Goal: Task Accomplishment & Management: Complete application form

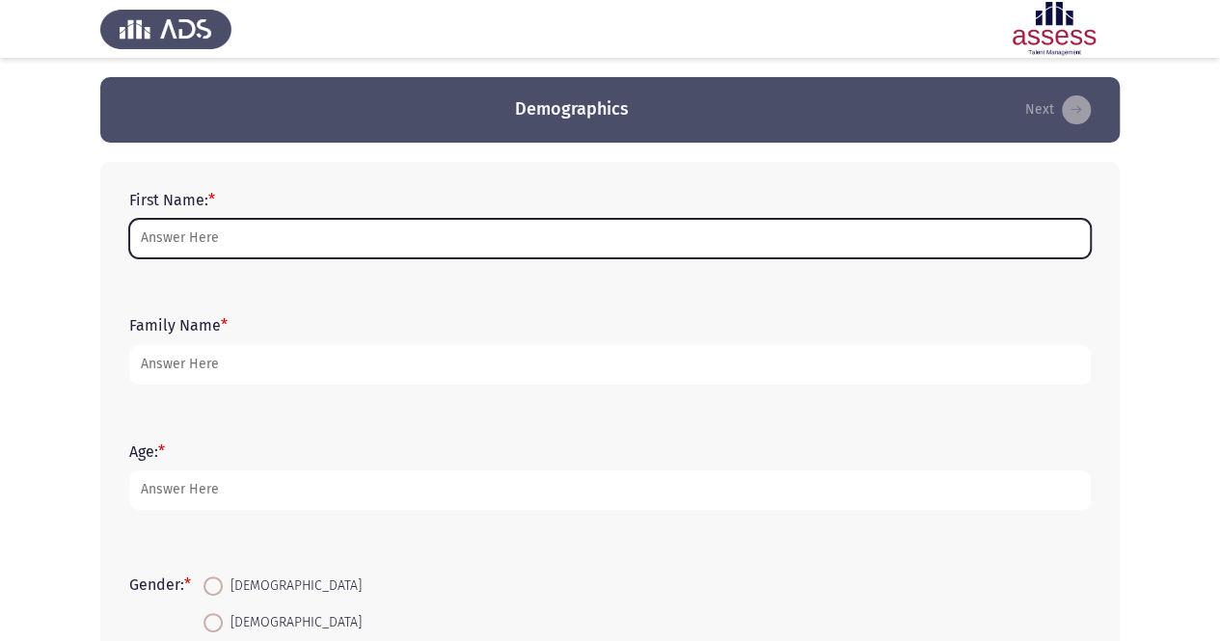
click at [330, 240] on input "First Name: *" at bounding box center [610, 239] width 962 height 40
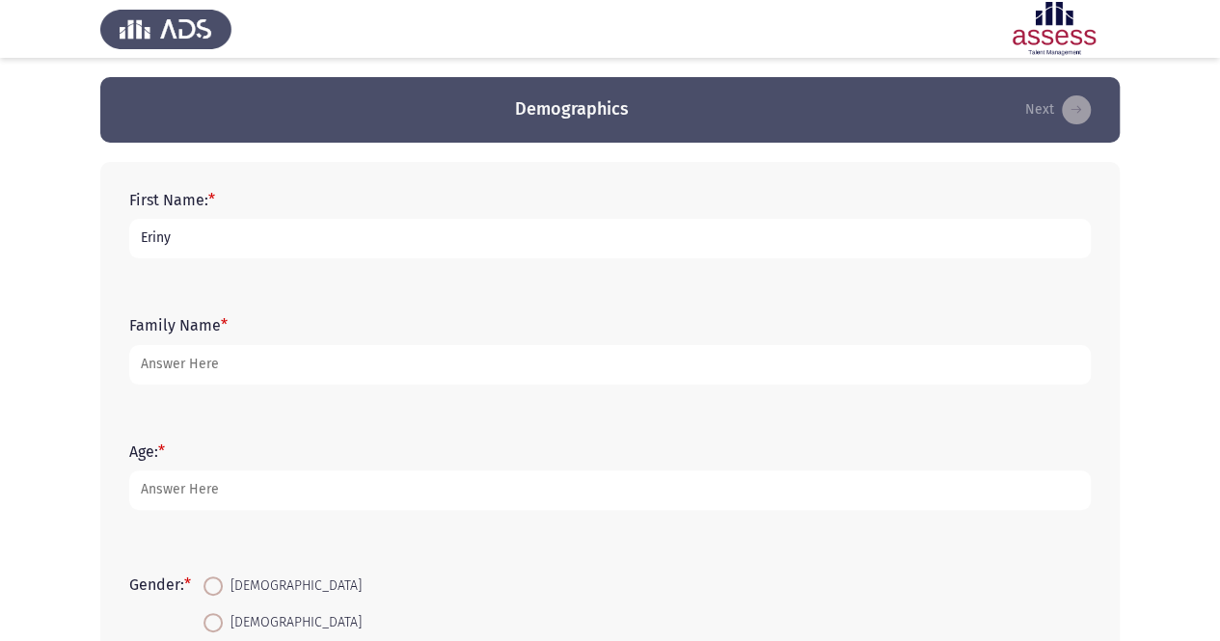
type input "Eriny"
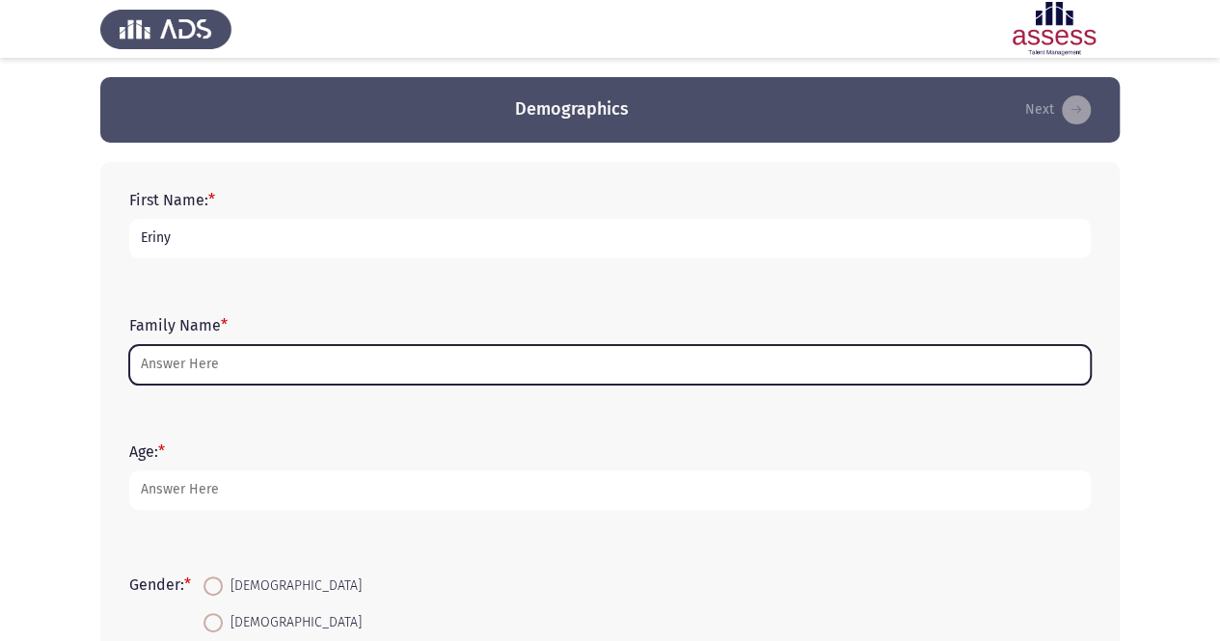
click at [295, 362] on input "Family Name *" at bounding box center [610, 365] width 962 height 40
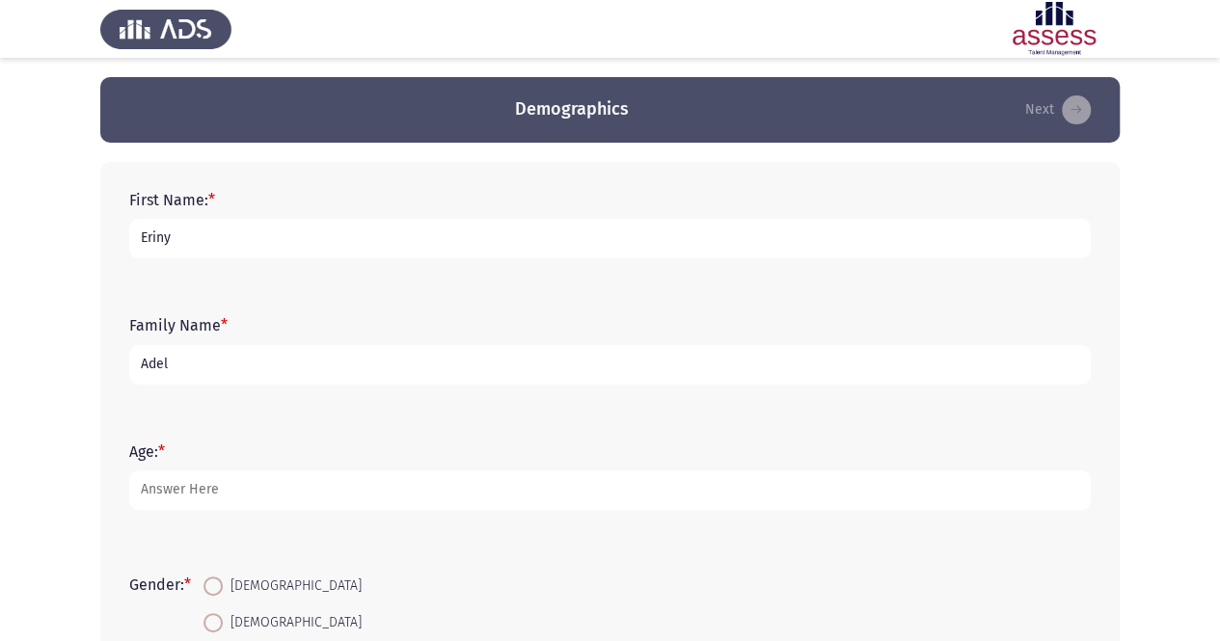
type input "Adel"
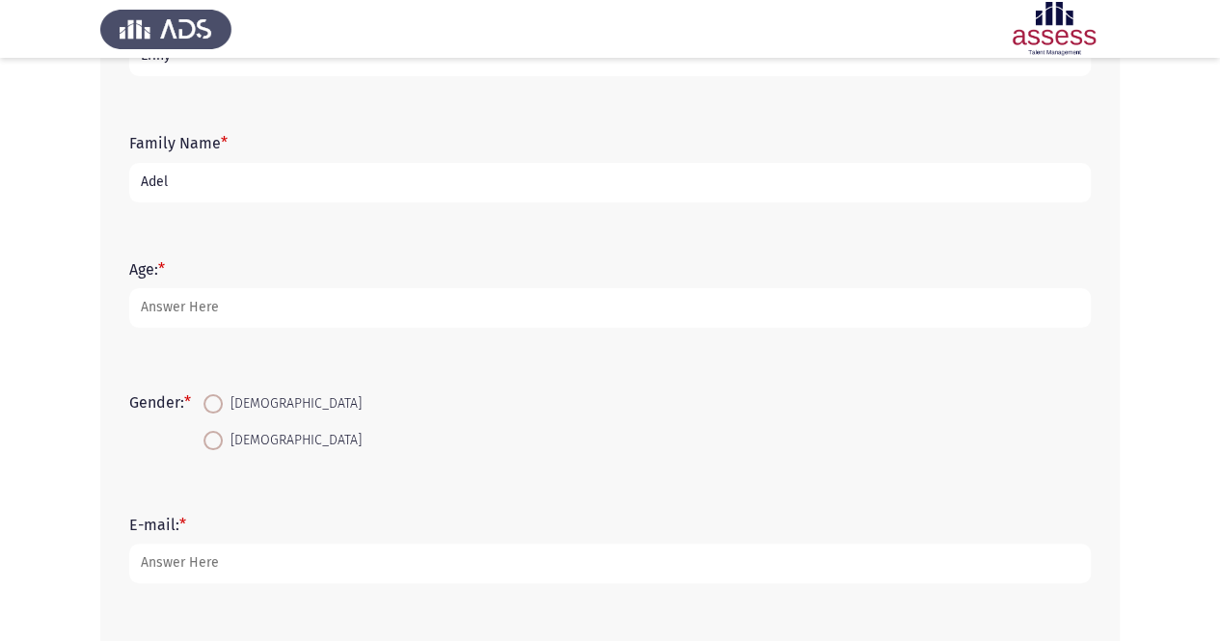
scroll to position [289, 0]
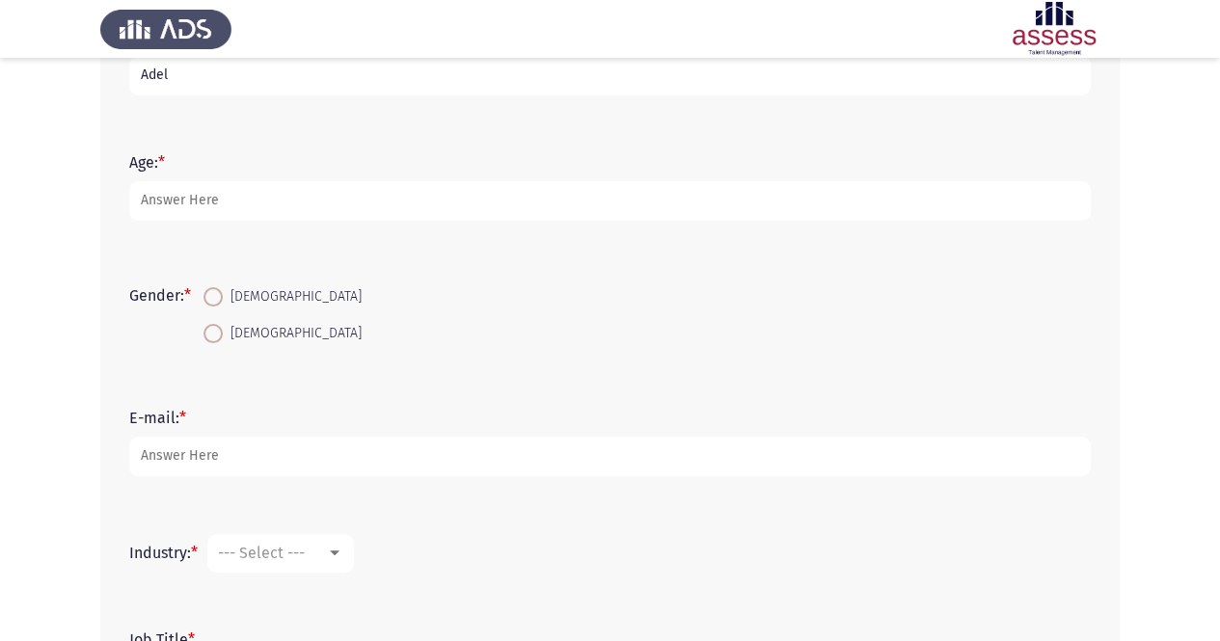
click at [274, 328] on span "[DEMOGRAPHIC_DATA]" at bounding box center [292, 333] width 139 height 23
click at [223, 328] on input "[DEMOGRAPHIC_DATA]" at bounding box center [213, 333] width 19 height 19
radio input "true"
click at [232, 476] on div "E-mail: *" at bounding box center [610, 442] width 981 height 87
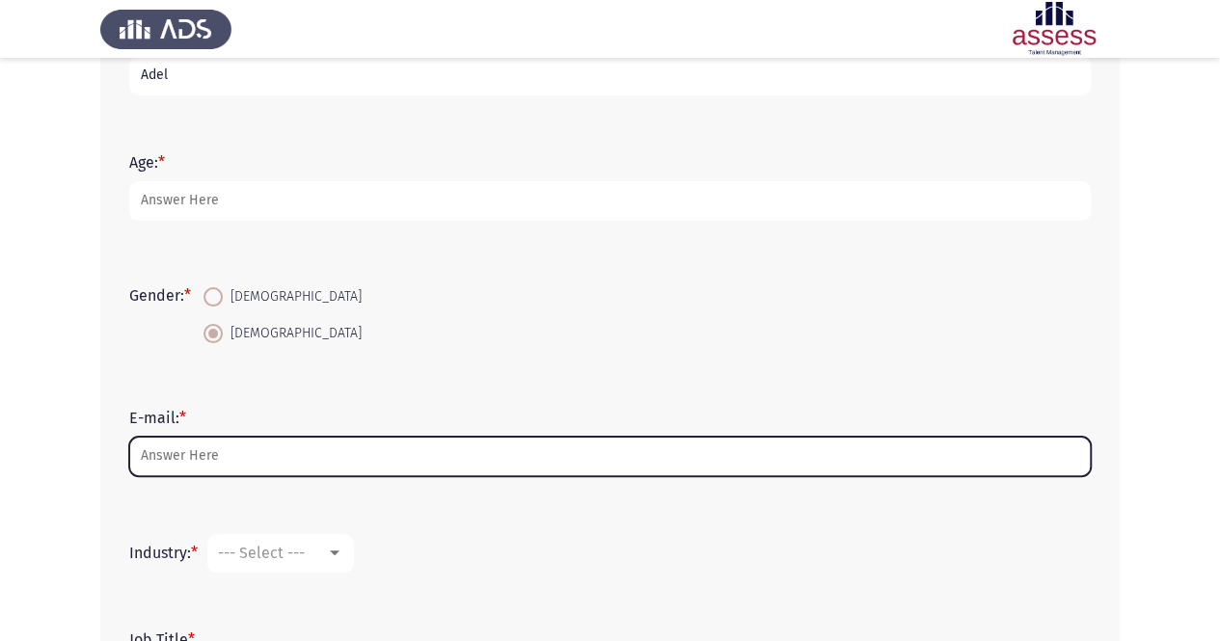
click at [230, 472] on input "E-mail: *" at bounding box center [610, 457] width 962 height 40
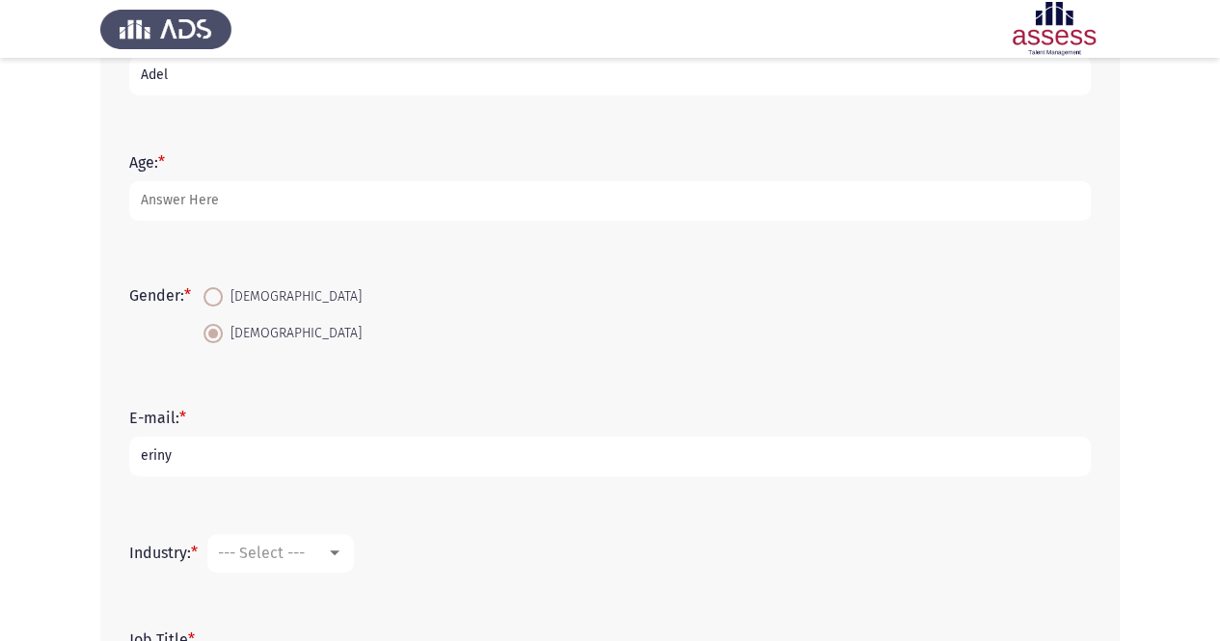
drag, startPoint x: 226, startPoint y: 428, endPoint x: 216, endPoint y: 443, distance: 17.4
click at [223, 429] on form "E-mail: * [PERSON_NAME]" at bounding box center [610, 443] width 962 height 68
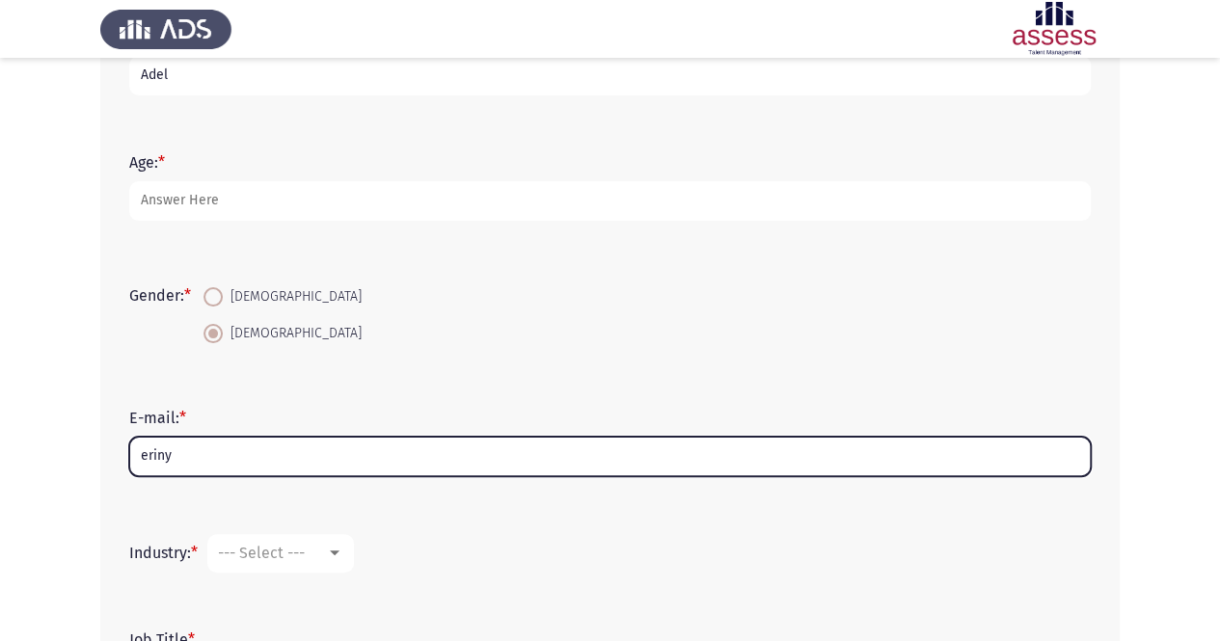
click at [168, 461] on input "eriny" at bounding box center [610, 457] width 962 height 40
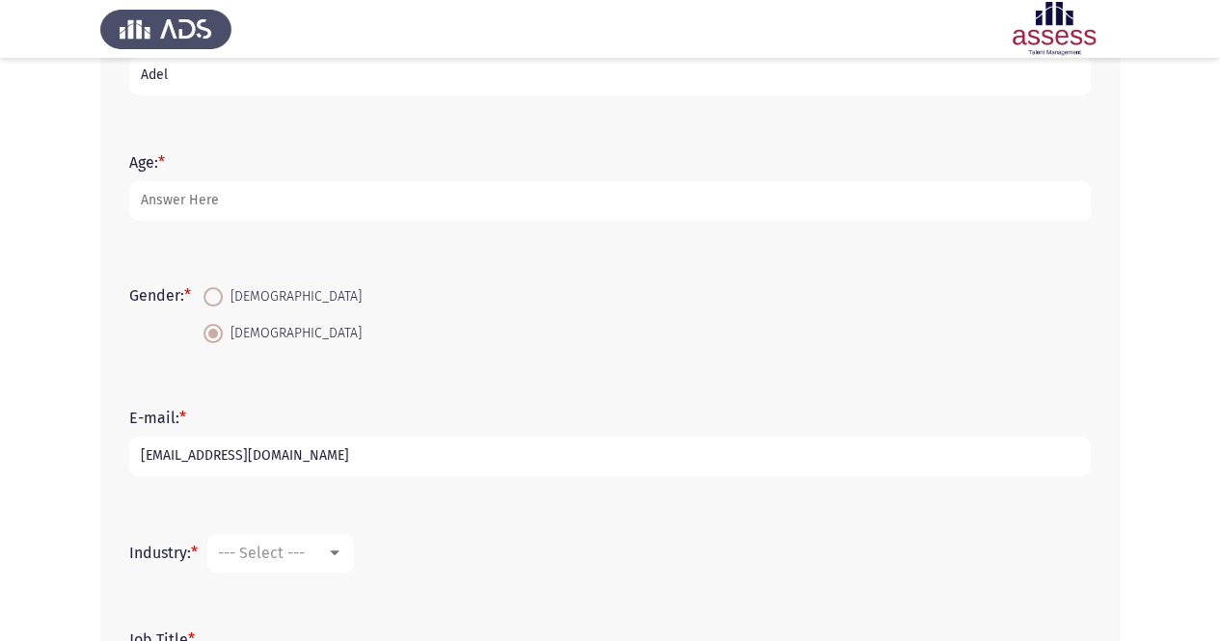
click at [191, 460] on input "[EMAIL_ADDRESS][DOMAIN_NAME]" at bounding box center [610, 457] width 962 height 40
click at [199, 462] on input "[EMAIL_ADDRESS][DOMAIN_NAME]" at bounding box center [610, 457] width 962 height 40
type input "[EMAIL_ADDRESS][DOMAIN_NAME]"
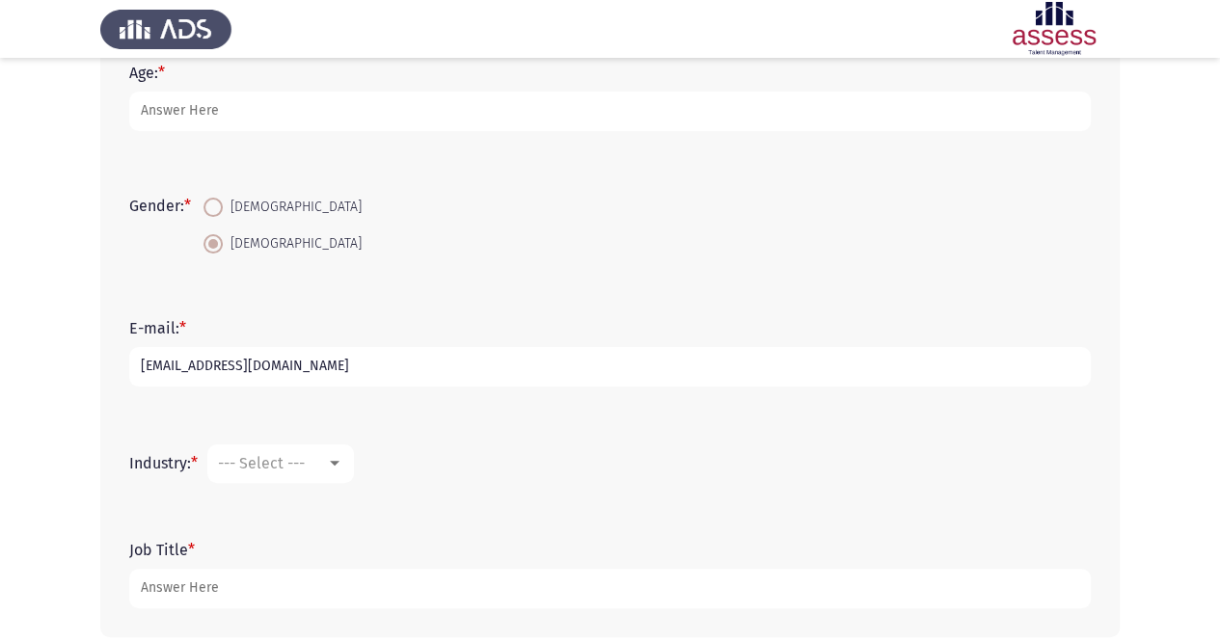
scroll to position [471, 0]
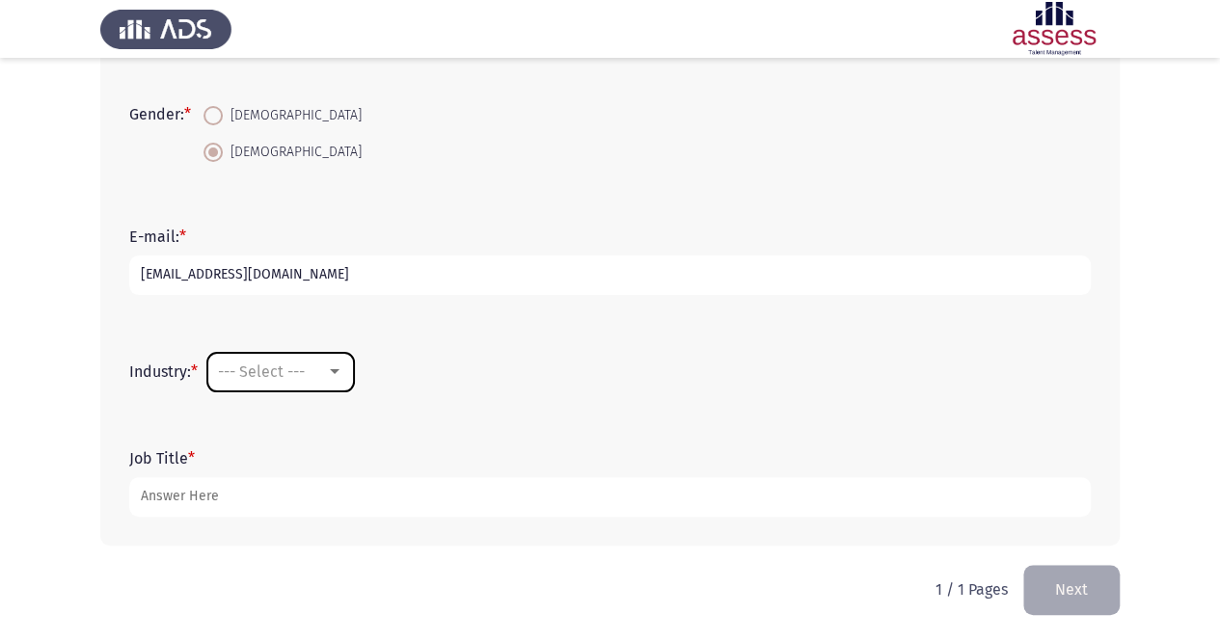
click at [349, 356] on mat-select "--- Select ---" at bounding box center [280, 372] width 147 height 39
click at [343, 378] on div at bounding box center [334, 372] width 17 height 15
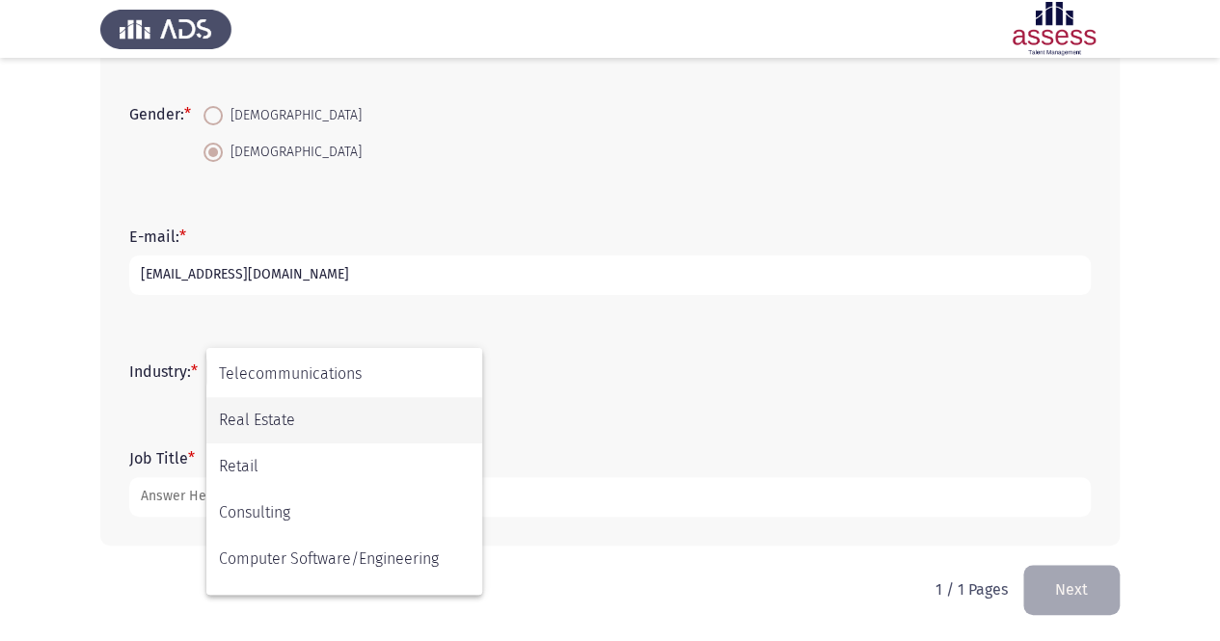
scroll to position [633, 0]
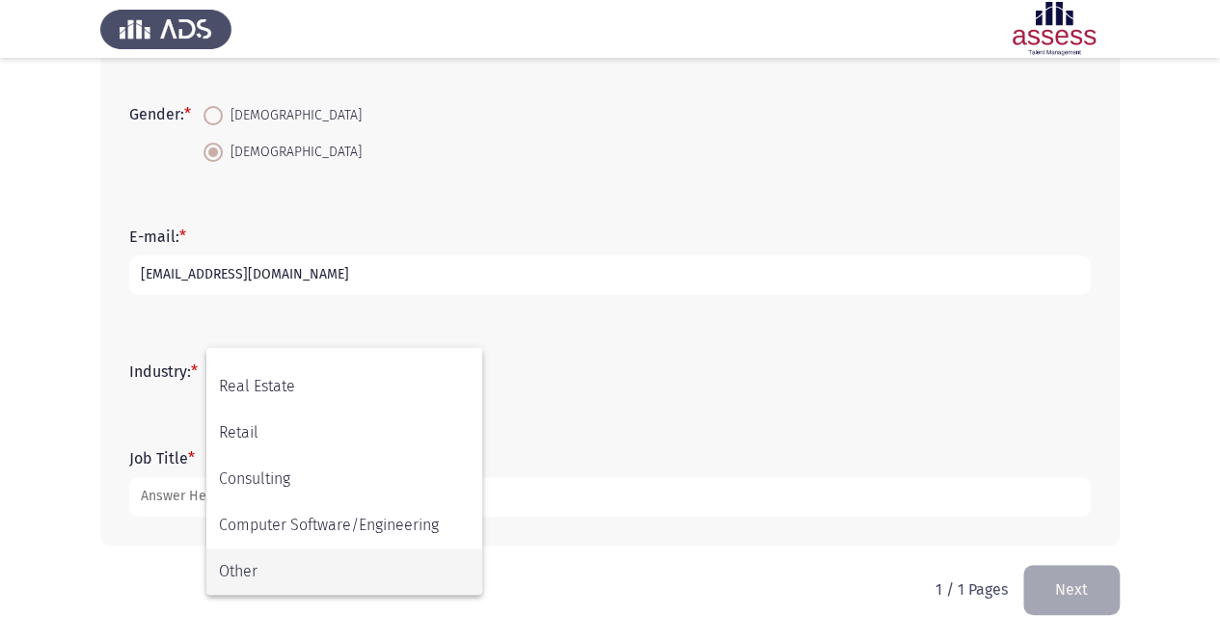
click at [322, 563] on span "Other" at bounding box center [344, 572] width 251 height 46
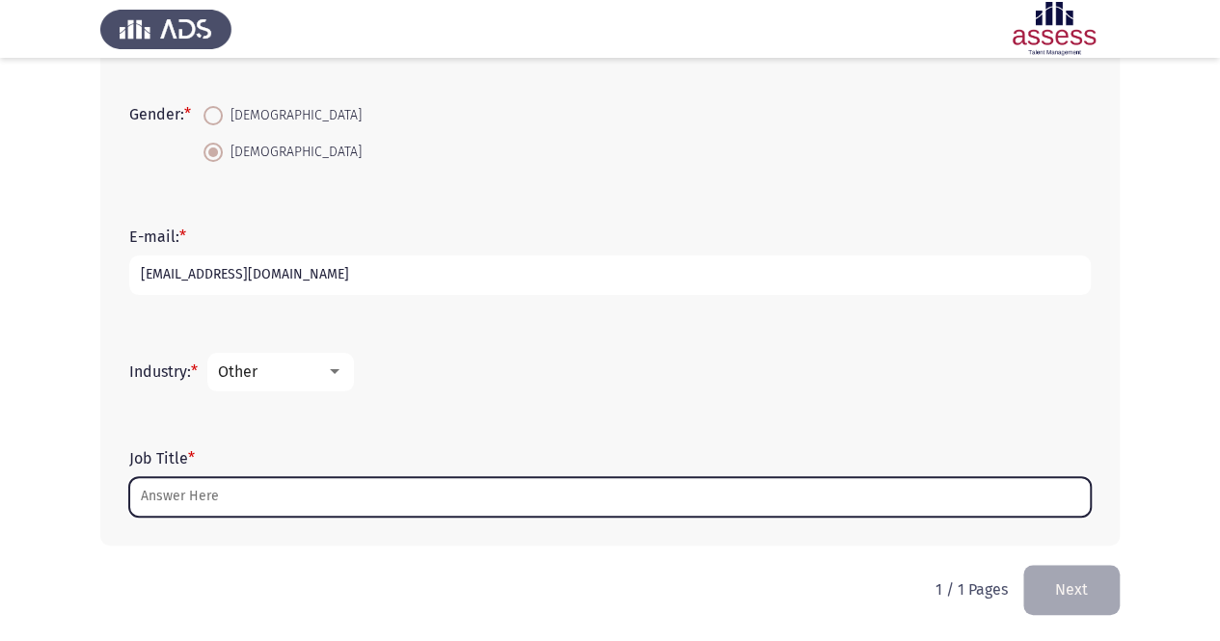
click at [293, 509] on input "Job Title *" at bounding box center [610, 497] width 962 height 40
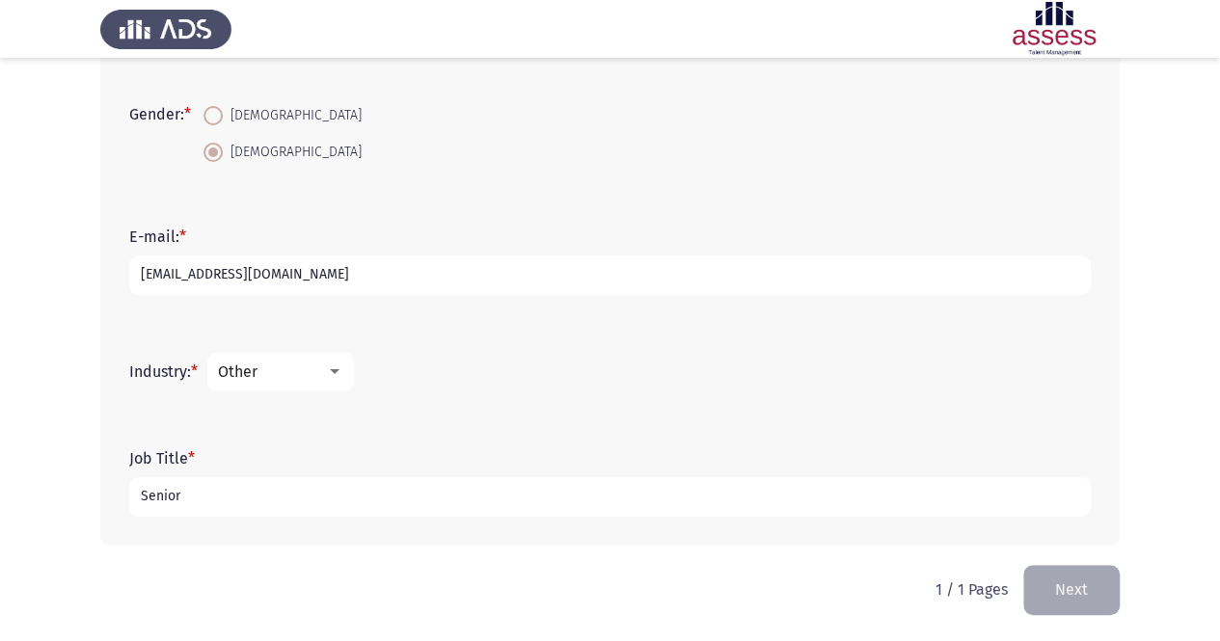
drag, startPoint x: 194, startPoint y: 514, endPoint x: 224, endPoint y: 504, distance: 31.7
click at [224, 504] on input "Senior" at bounding box center [610, 497] width 962 height 40
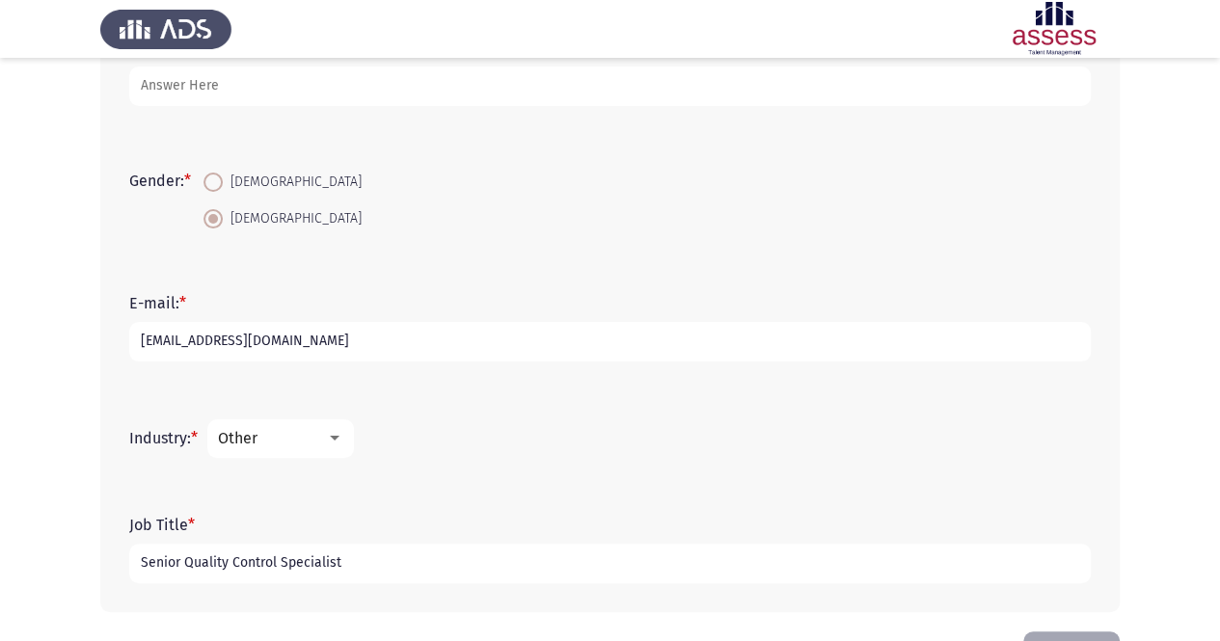
scroll to position [374, 0]
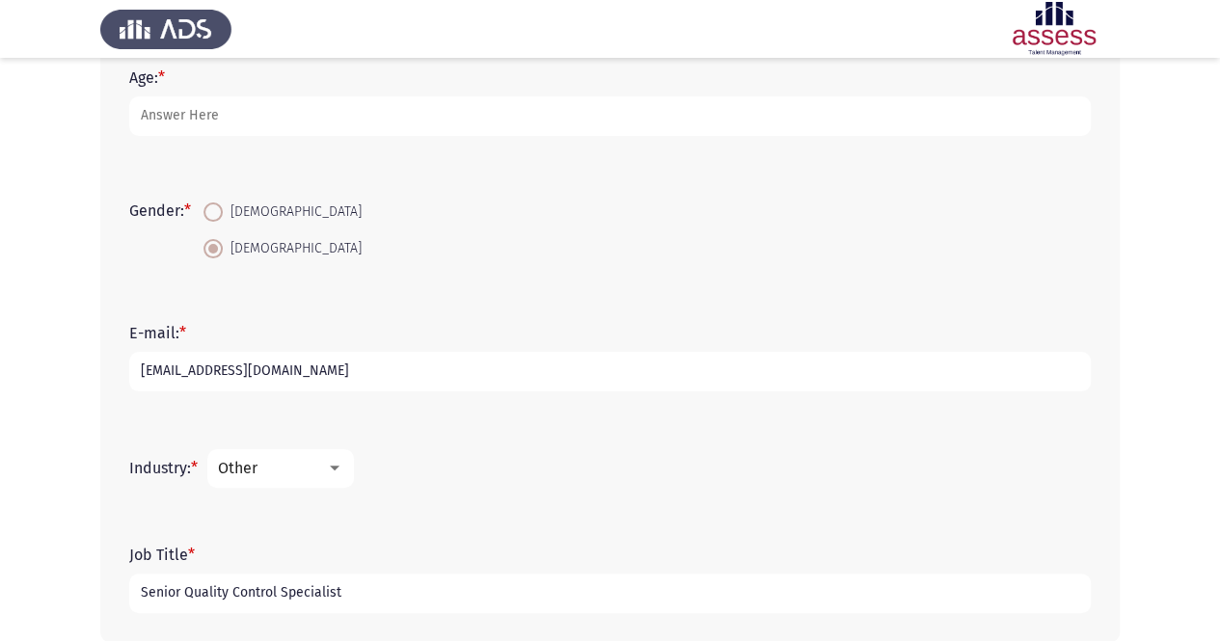
type input "Senior Quality Control Specialist"
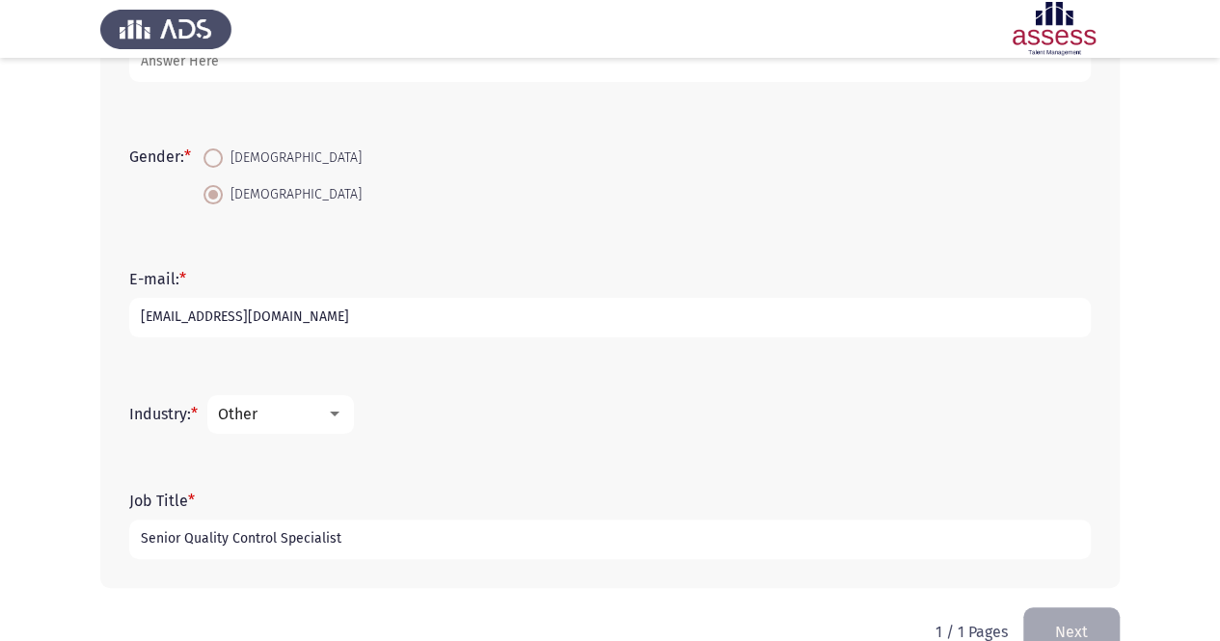
scroll to position [471, 0]
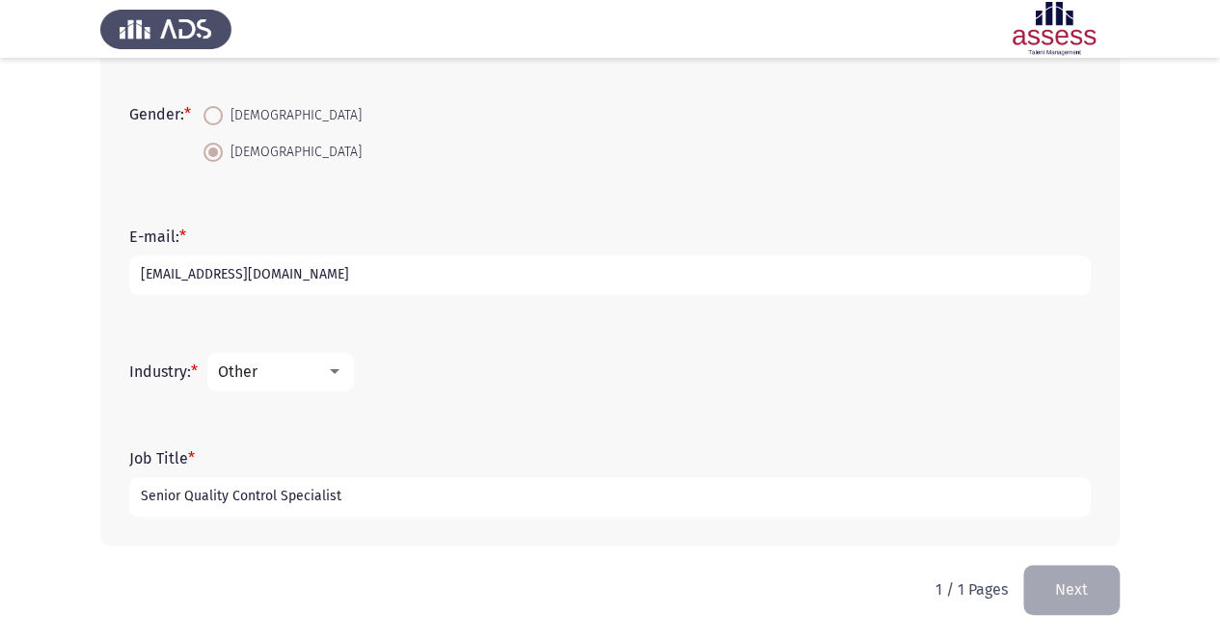
click at [300, 377] on div "Other" at bounding box center [272, 372] width 108 height 18
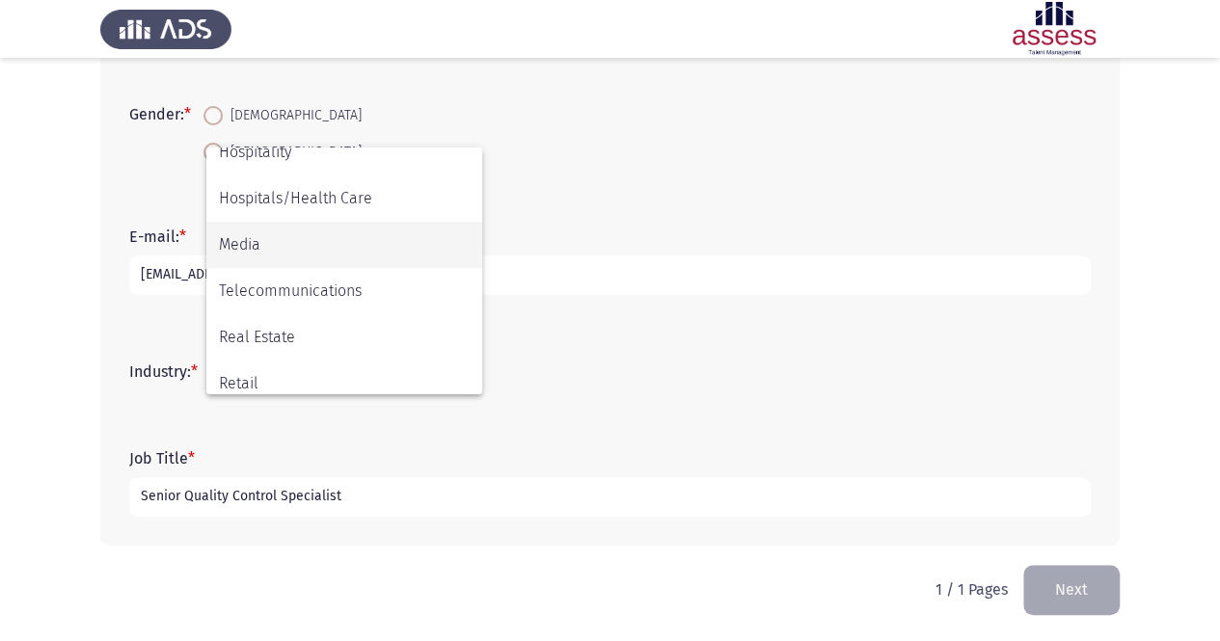
scroll to position [440, 0]
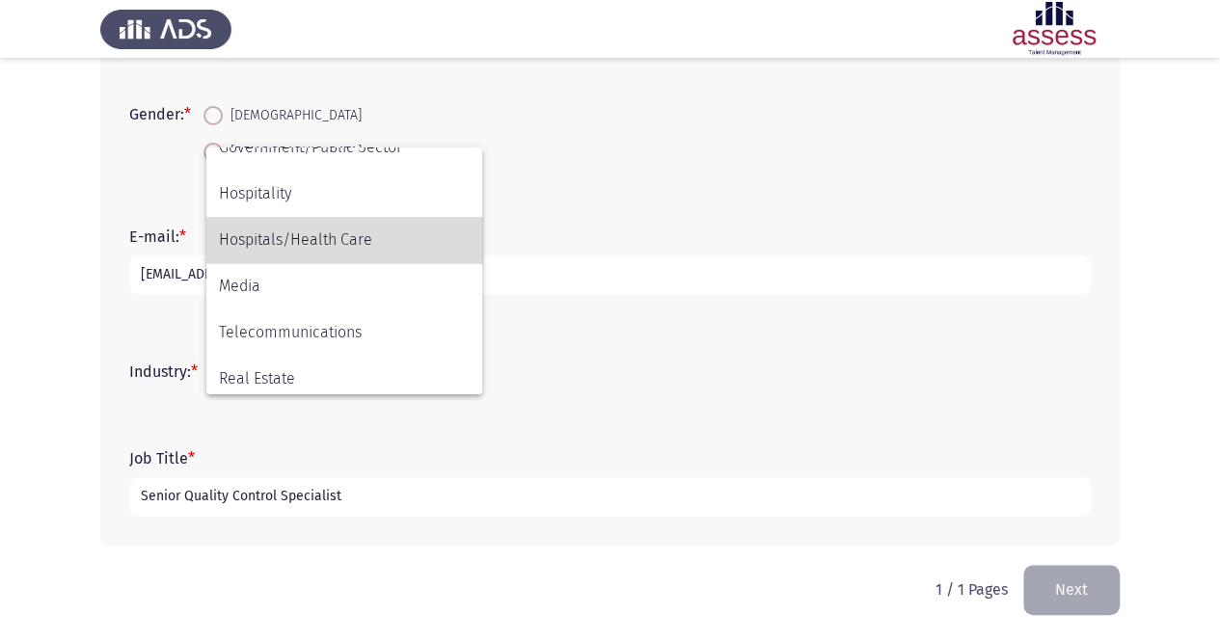
click at [266, 239] on span "Hospitals/Health Care" at bounding box center [344, 240] width 251 height 46
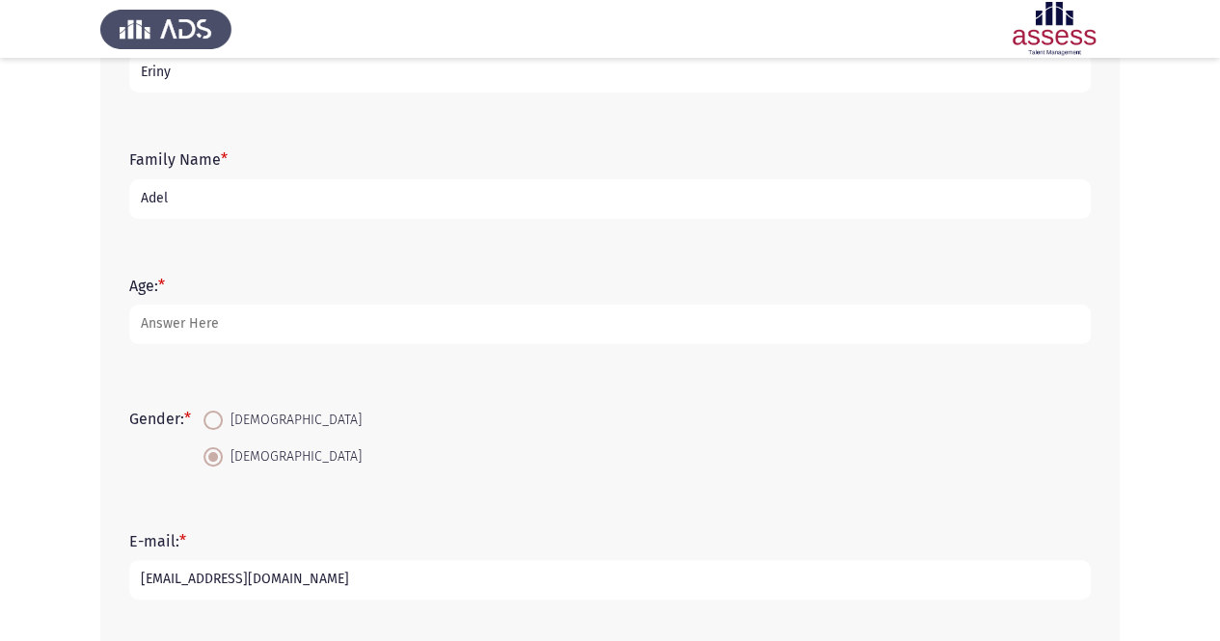
scroll to position [0, 0]
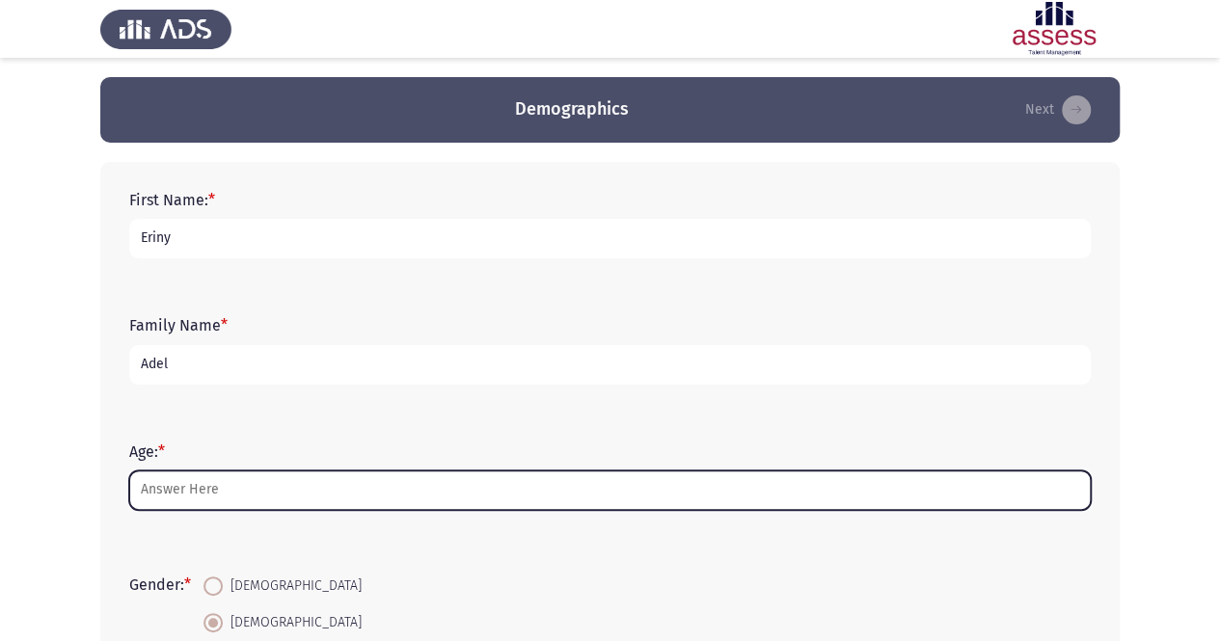
click at [177, 480] on input "Age: *" at bounding box center [610, 491] width 962 height 40
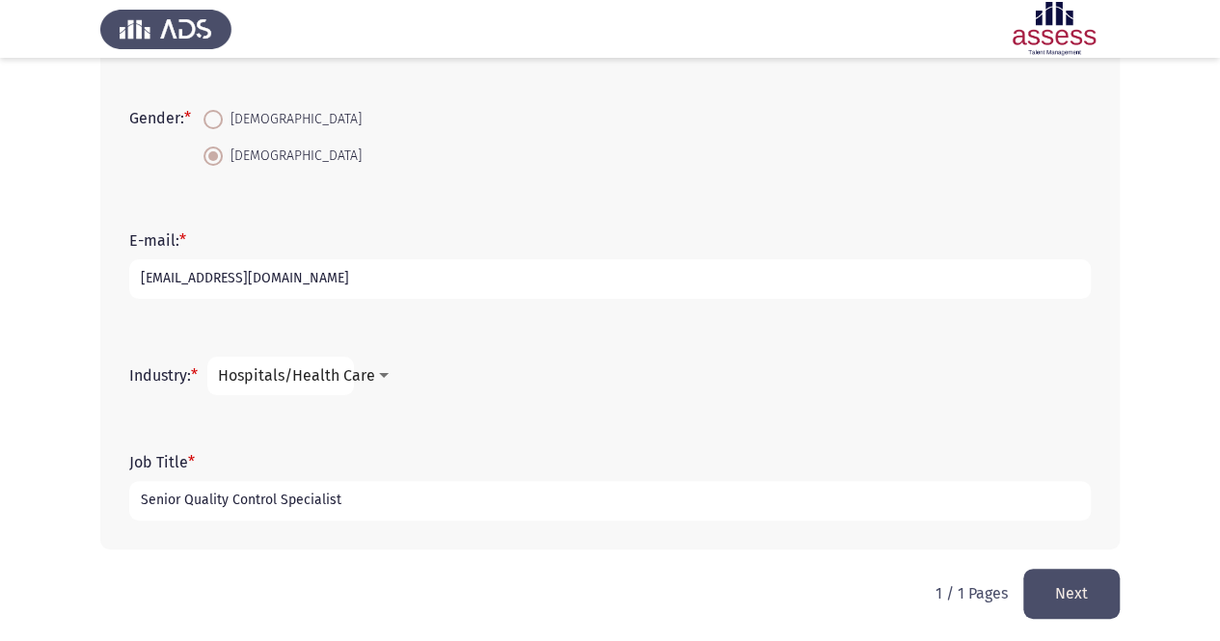
scroll to position [471, 0]
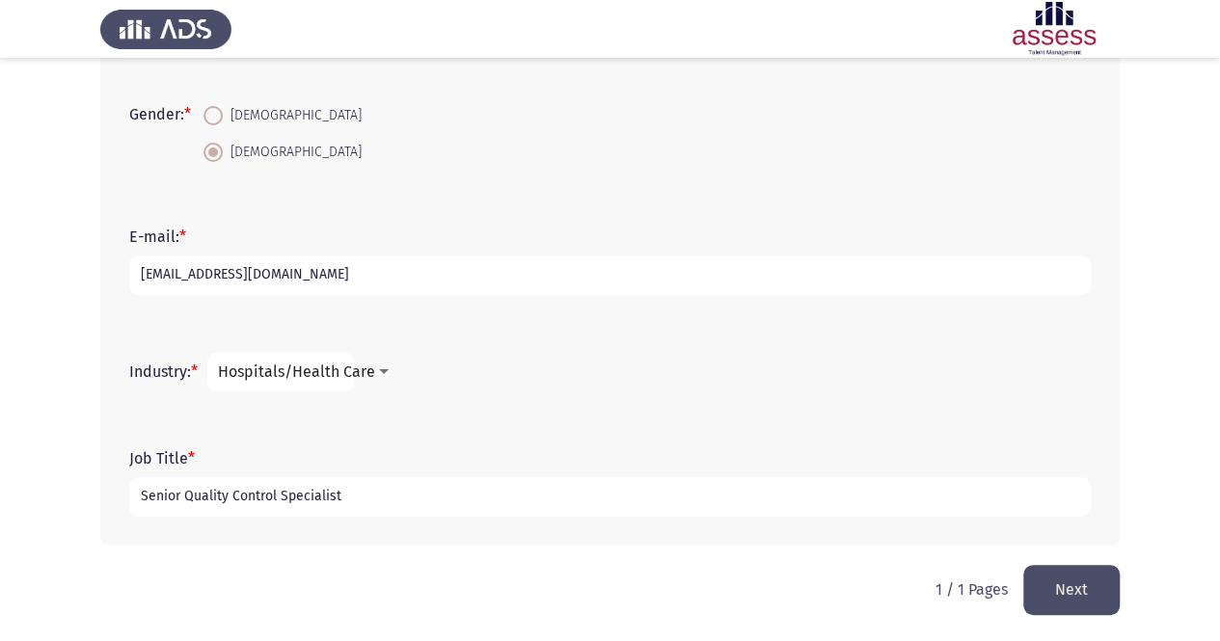
type input "27"
click at [349, 381] on mat-select "Hospitals/Health Care" at bounding box center [280, 372] width 147 height 39
click at [380, 374] on div at bounding box center [383, 372] width 17 height 15
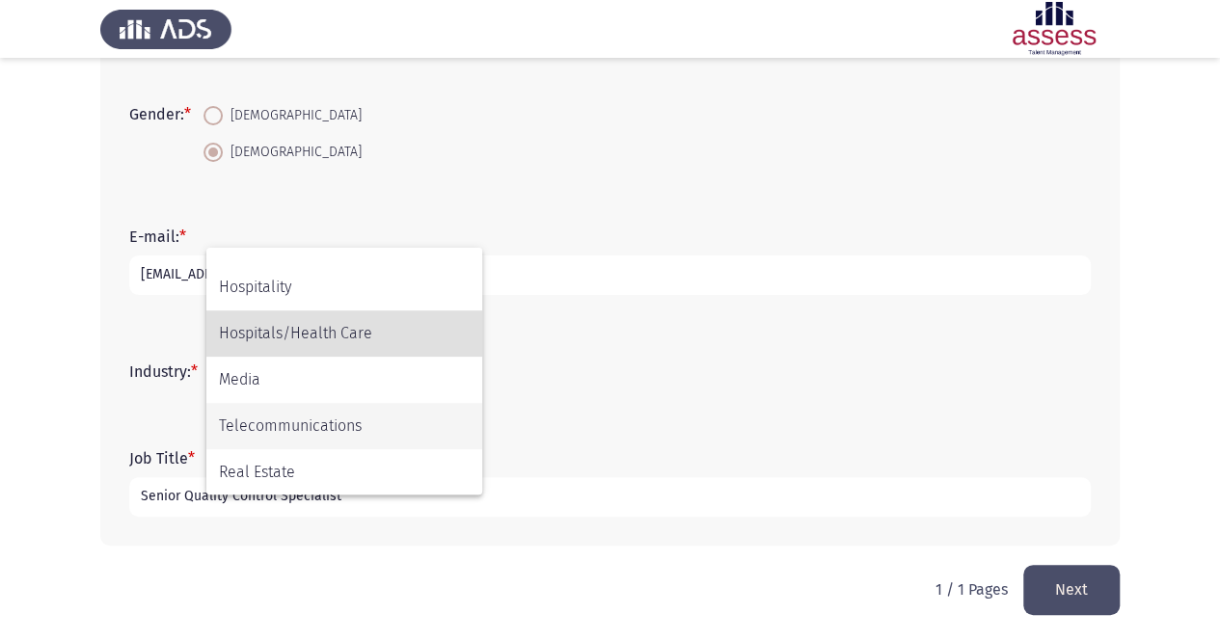
scroll to position [440, 0]
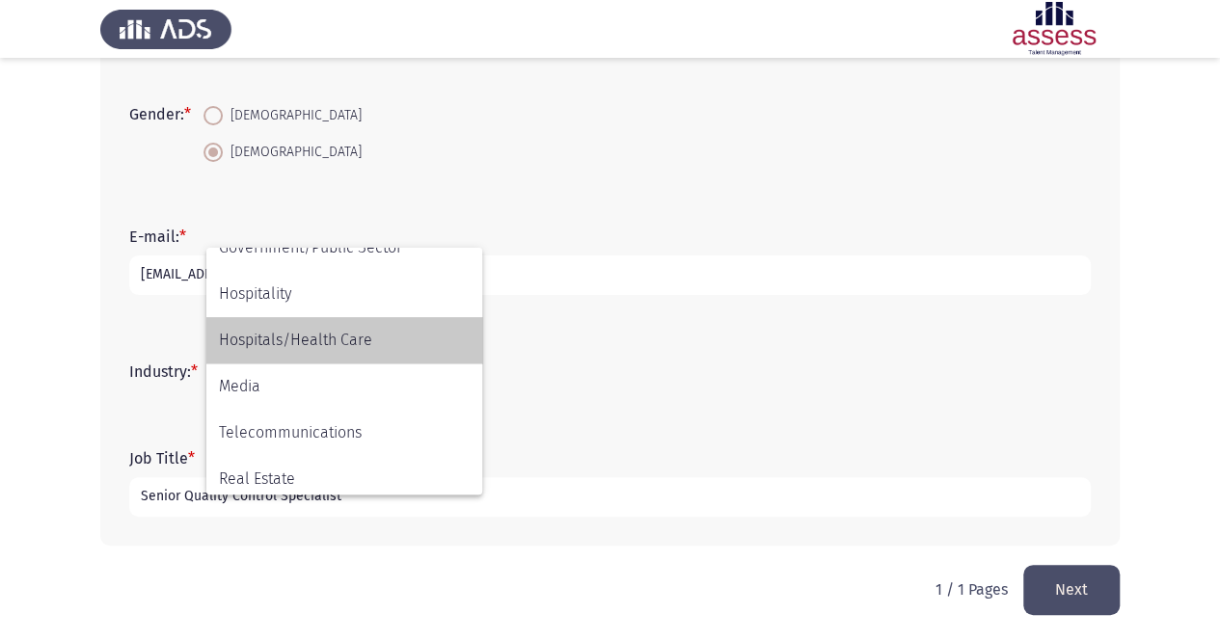
click at [292, 336] on span "Hospitals/Health Care" at bounding box center [344, 340] width 251 height 46
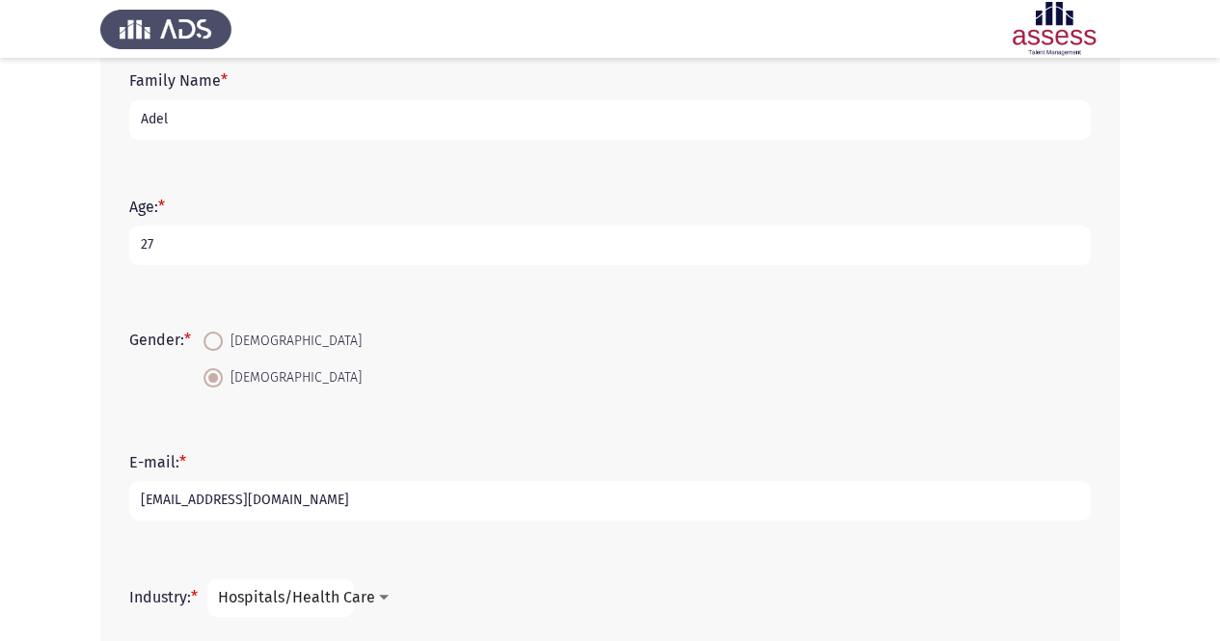
scroll to position [471, 0]
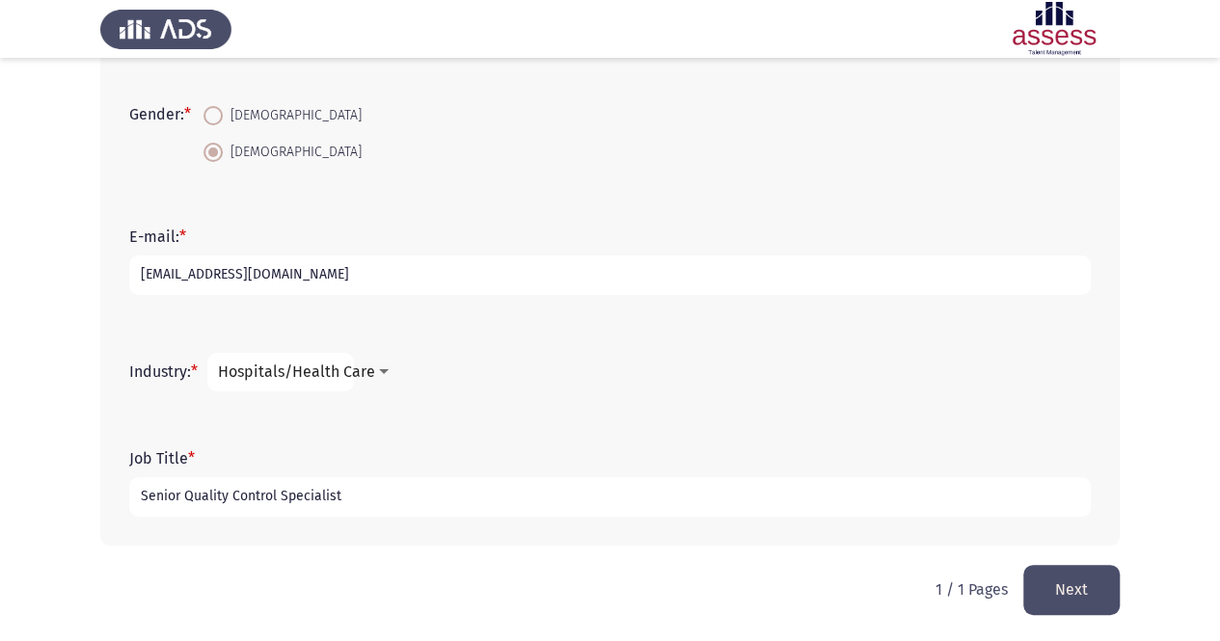
click at [311, 360] on mat-select "Hospitals/Health Care" at bounding box center [280, 372] width 147 height 39
click at [313, 373] on span "Hospitals/Health Care" at bounding box center [296, 372] width 157 height 18
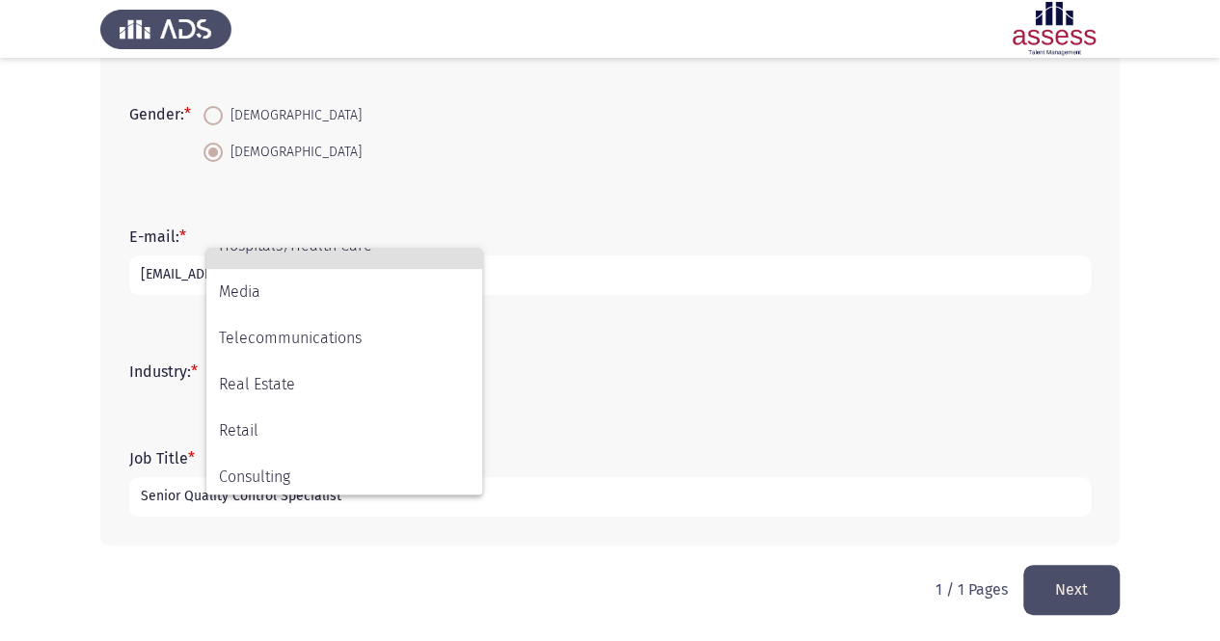
scroll to position [633, 0]
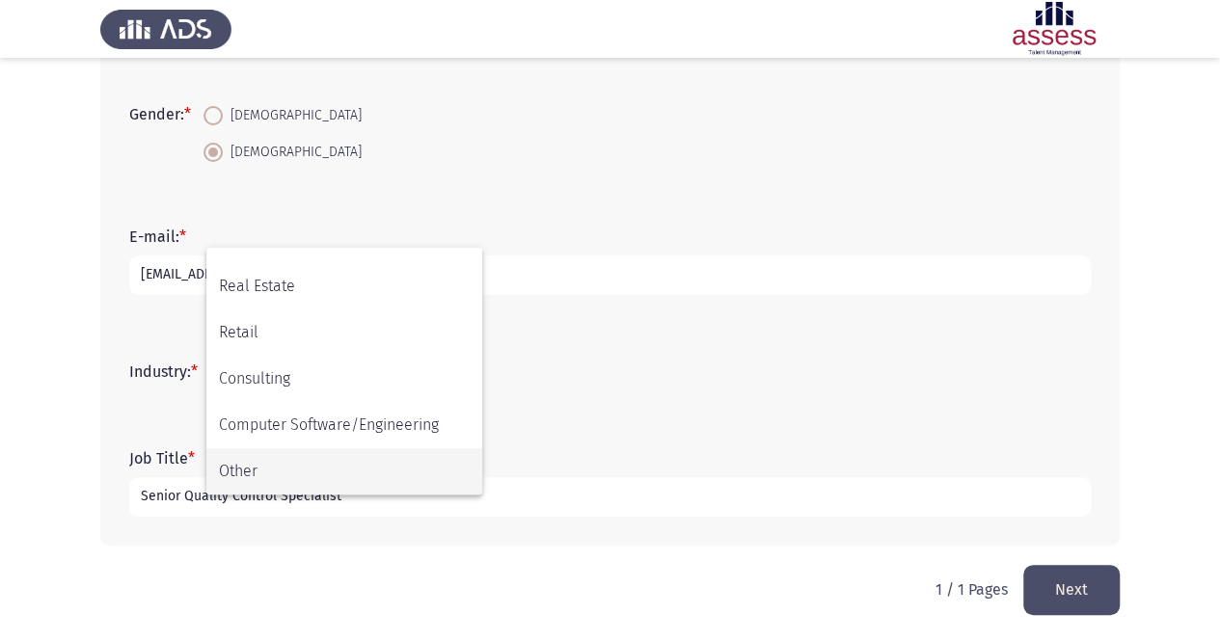
click at [305, 456] on span "Other" at bounding box center [344, 472] width 251 height 46
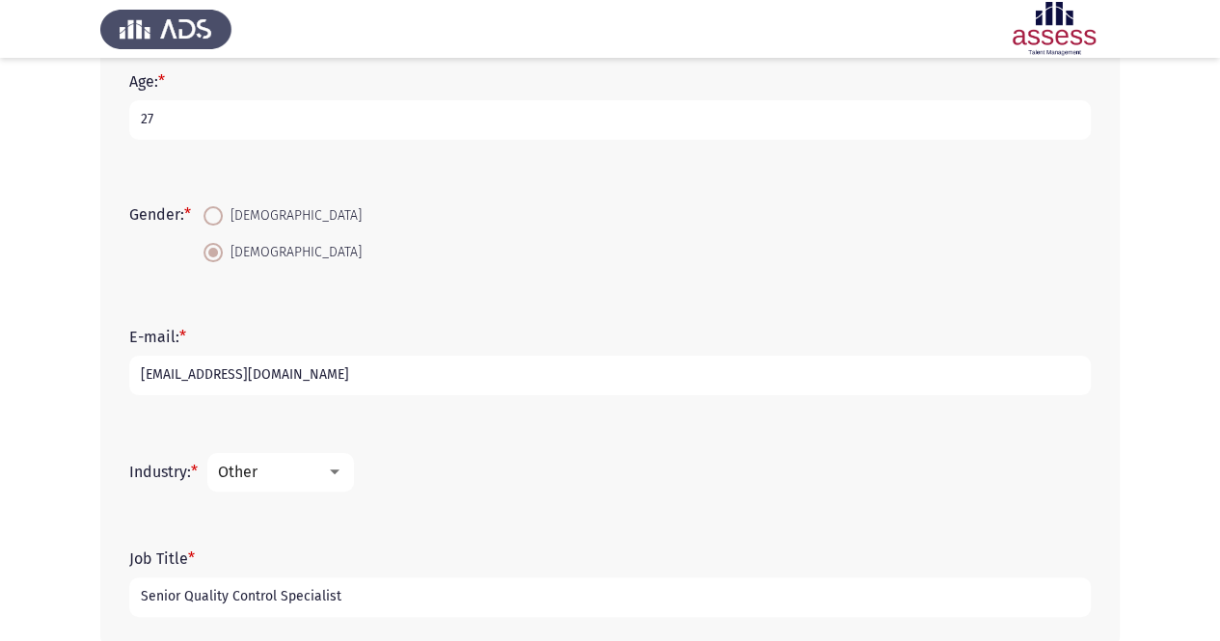
scroll to position [471, 0]
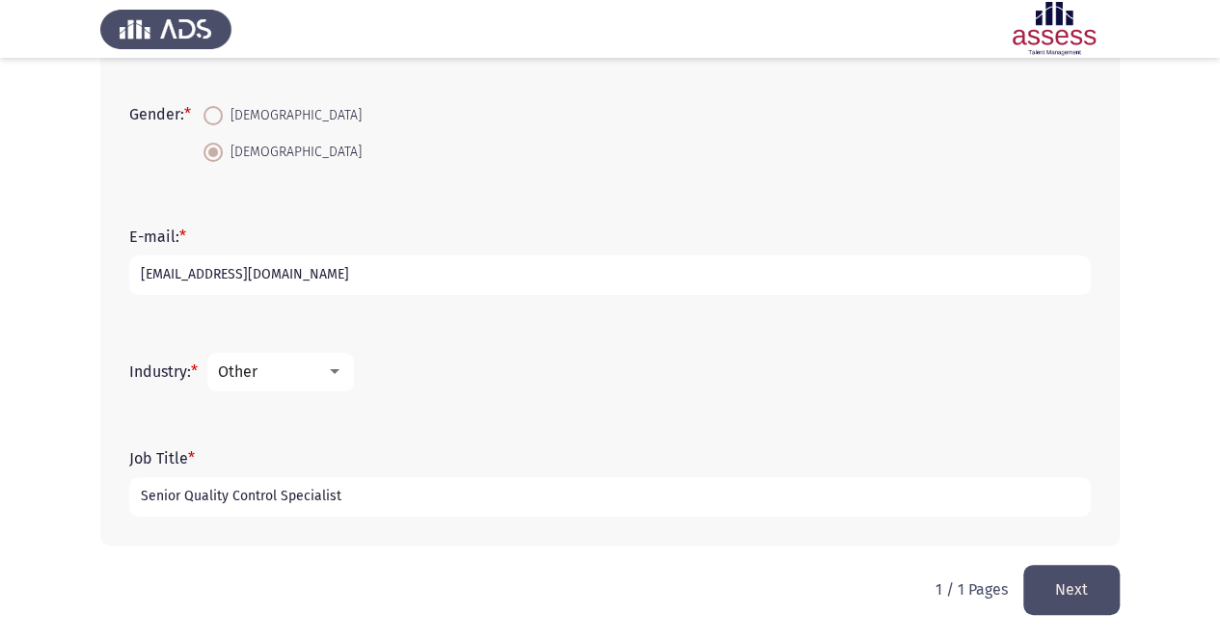
click at [1123, 593] on html "Demographics Next First Name: * [PERSON_NAME] Family Name * [PERSON_NAME] Age: …" at bounding box center [610, 85] width 1220 height 1113
click at [1109, 591] on button "Next" at bounding box center [1071, 589] width 96 height 49
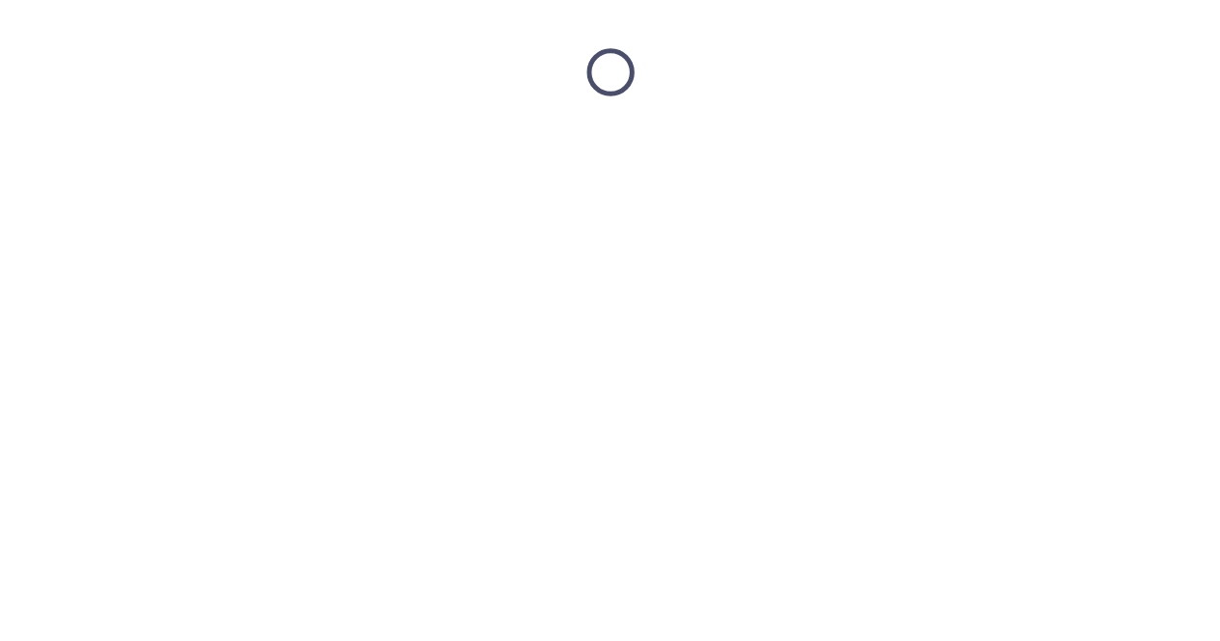
scroll to position [0, 0]
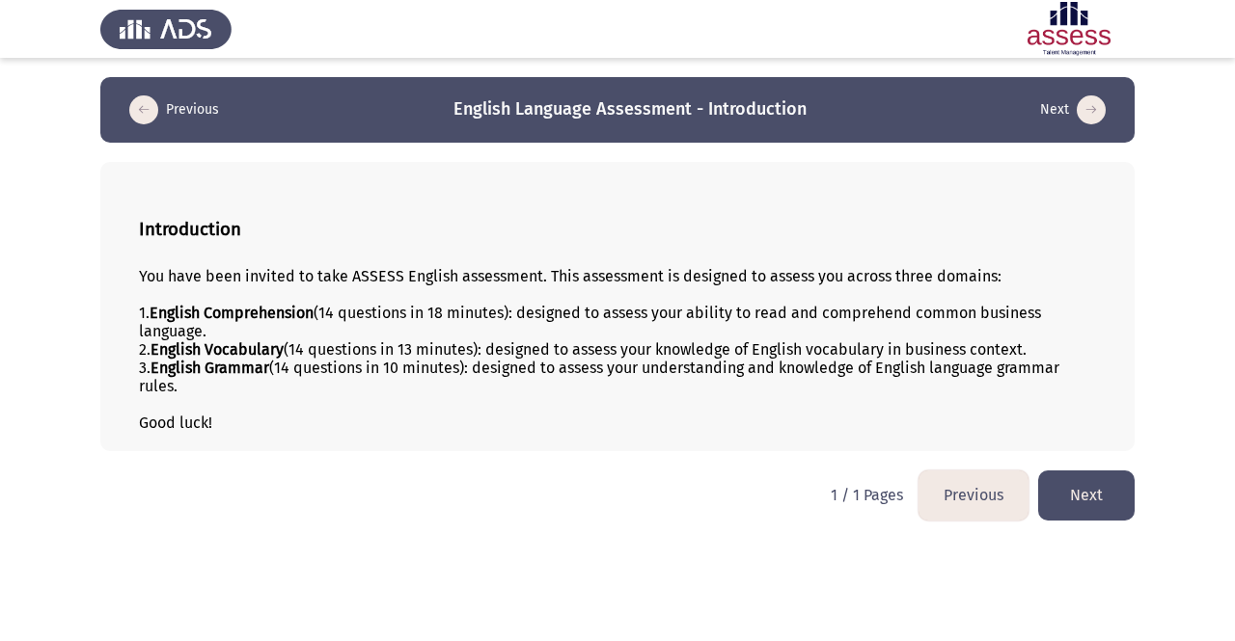
click at [1072, 481] on button "Next" at bounding box center [1086, 495] width 96 height 49
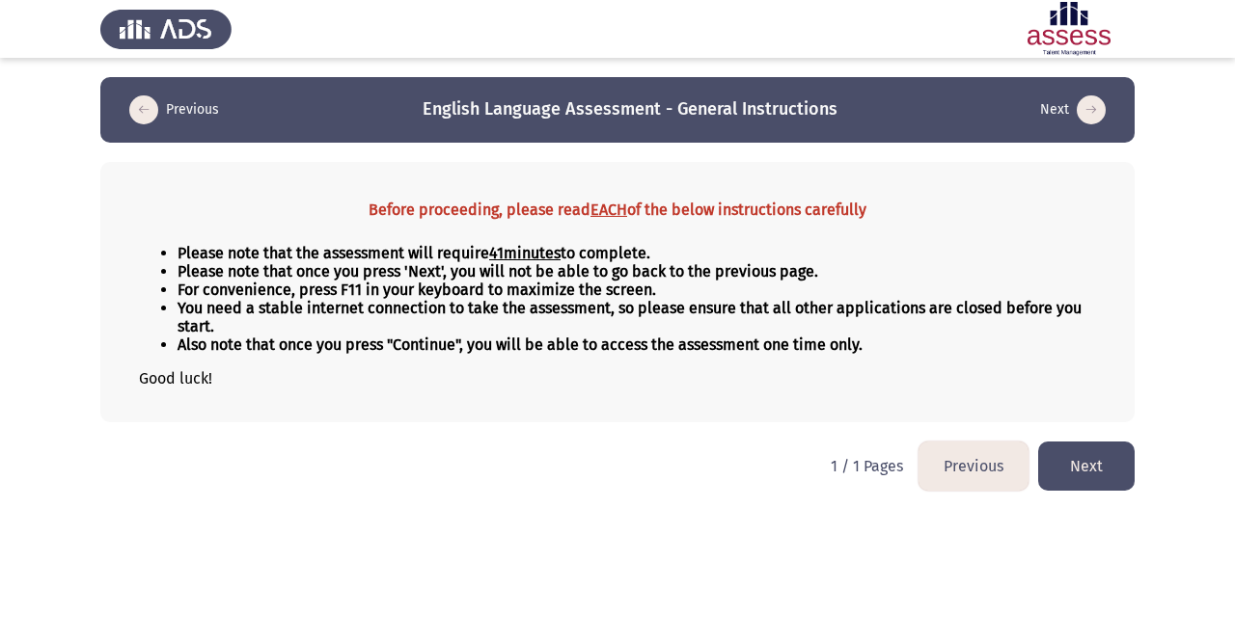
click at [1080, 466] on button "Next" at bounding box center [1086, 466] width 96 height 49
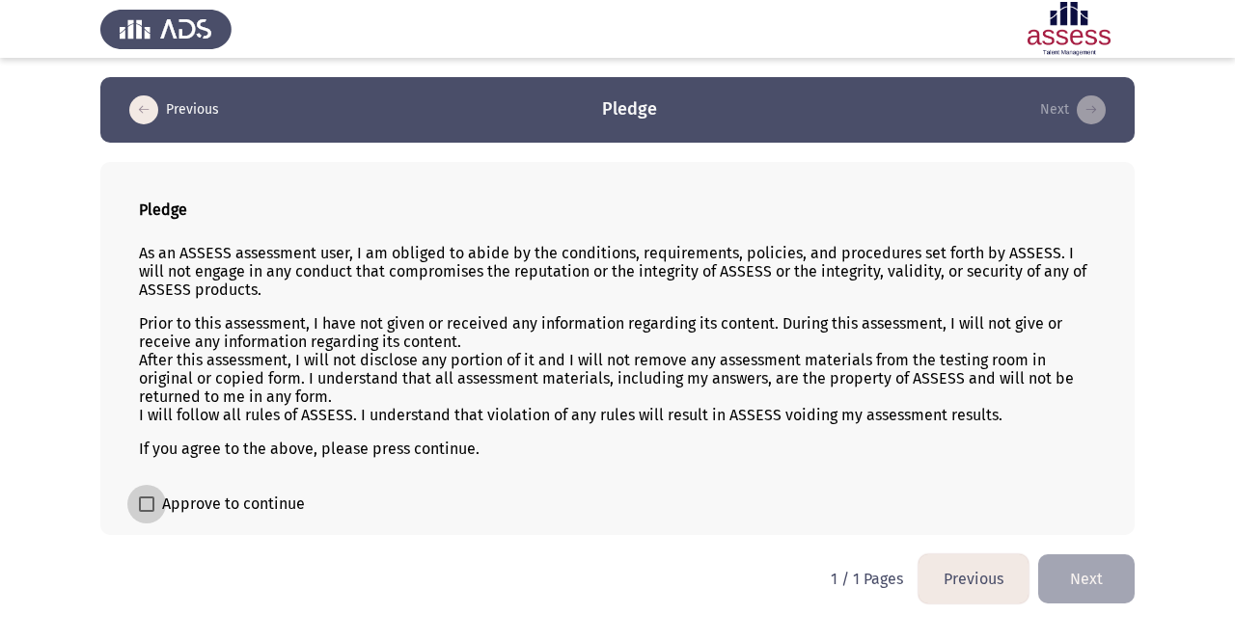
click at [189, 495] on span "Approve to continue" at bounding box center [233, 504] width 143 height 23
click at [147, 512] on input "Approve to continue" at bounding box center [146, 512] width 1 height 1
checkbox input "true"
click at [1076, 575] on button "Next" at bounding box center [1086, 579] width 96 height 49
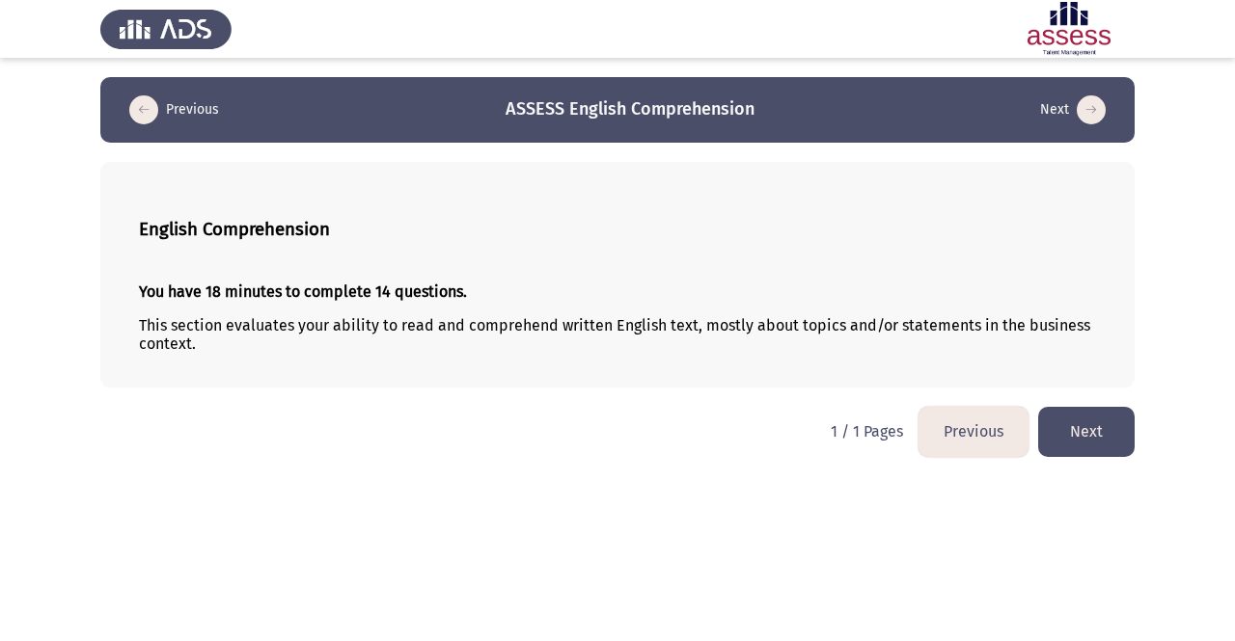
click at [1125, 448] on button "Next" at bounding box center [1086, 431] width 96 height 49
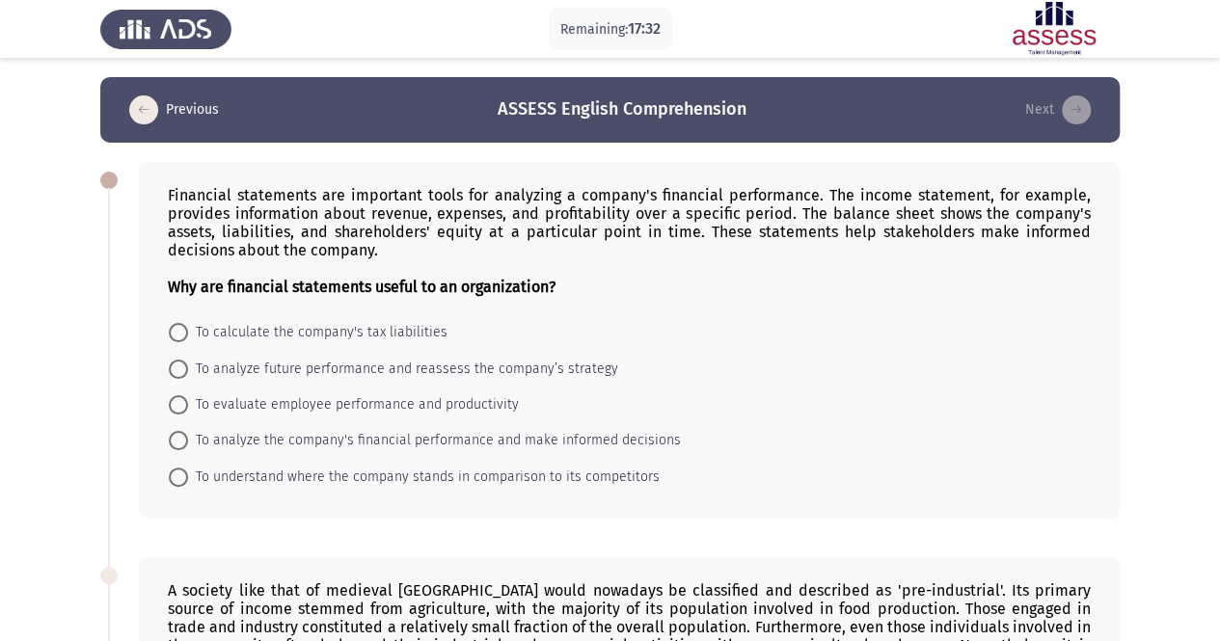
drag, startPoint x: 161, startPoint y: 194, endPoint x: 594, endPoint y: 421, distance: 488.8
click at [511, 396] on div "Financial statements are important tools for analyzing a company's financial pe…" at bounding box center [629, 340] width 981 height 357
drag, startPoint x: 669, startPoint y: 476, endPoint x: 246, endPoint y: 211, distance: 499.2
click at [246, 211] on div "Financial statements are important tools for analyzing a company's financial pe…" at bounding box center [629, 340] width 981 height 357
click at [222, 445] on span "To analyze the company's financial performance and make informed decisions" at bounding box center [434, 440] width 493 height 23
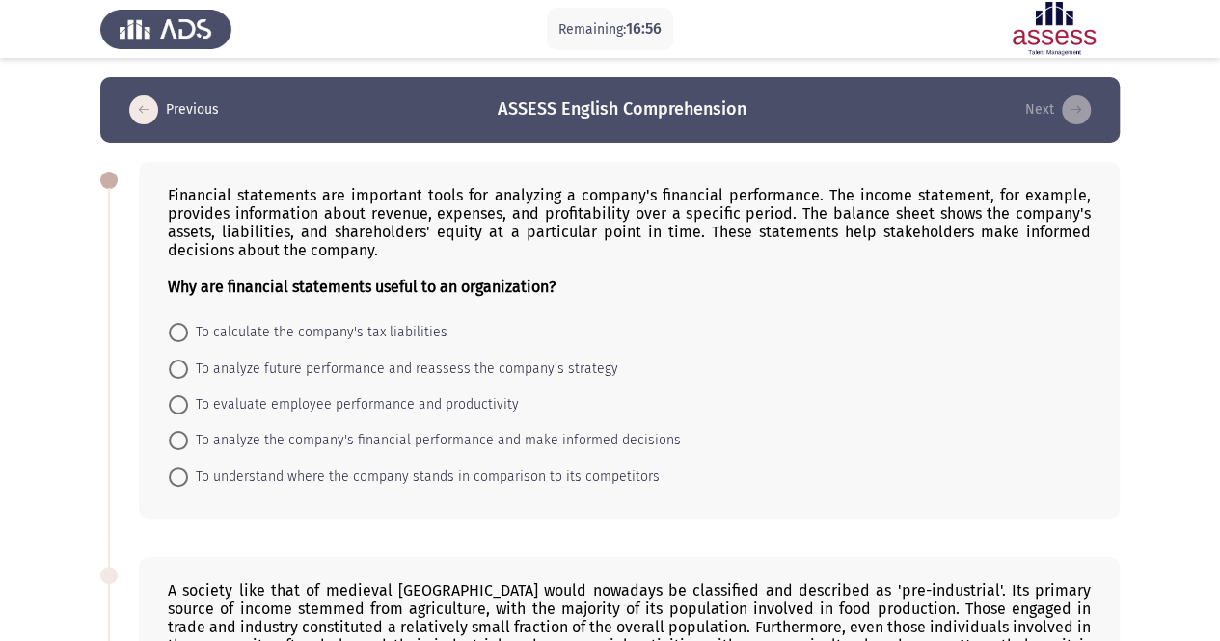
click at [188, 445] on input "To analyze the company's financial performance and make informed decisions" at bounding box center [178, 440] width 19 height 19
radio input "true"
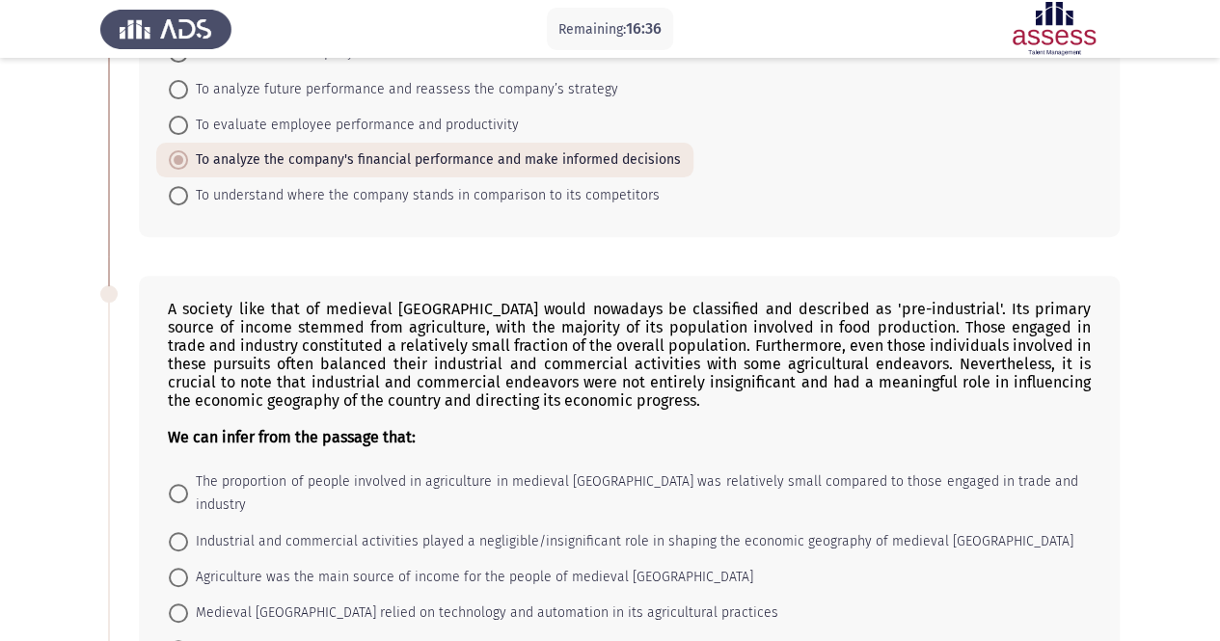
scroll to position [386, 0]
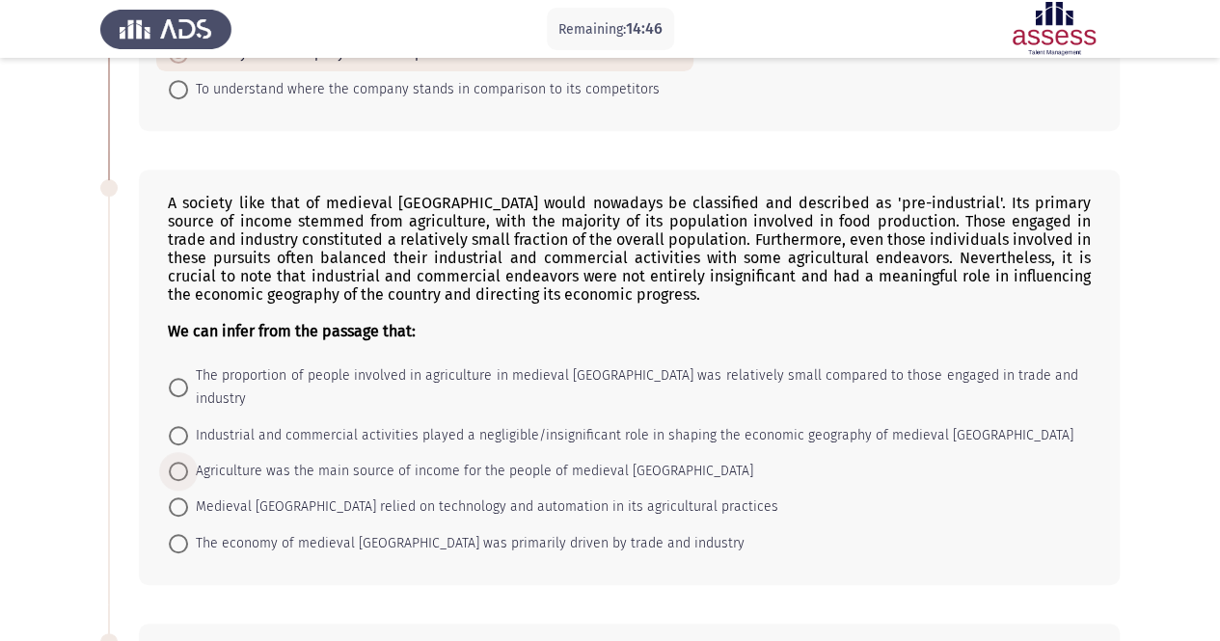
click at [179, 462] on span at bounding box center [178, 471] width 19 height 19
click at [179, 462] on input "Agriculture was the main source of income for the people of medieval [GEOGRAPHI…" at bounding box center [178, 471] width 19 height 19
radio input "true"
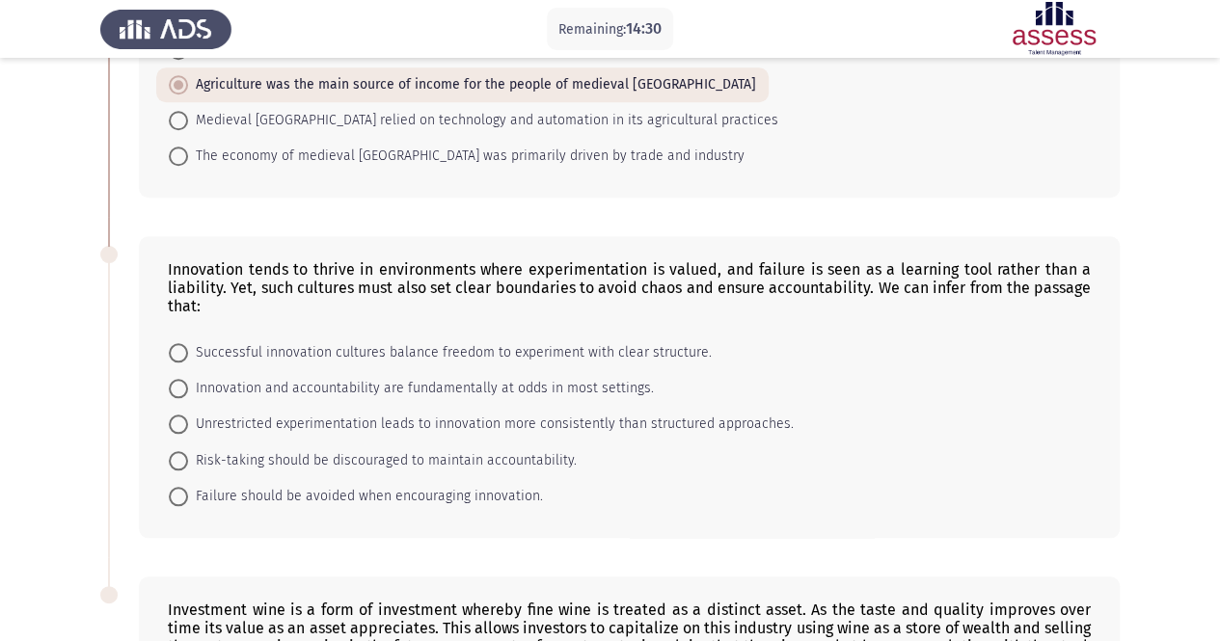
scroll to position [868, 0]
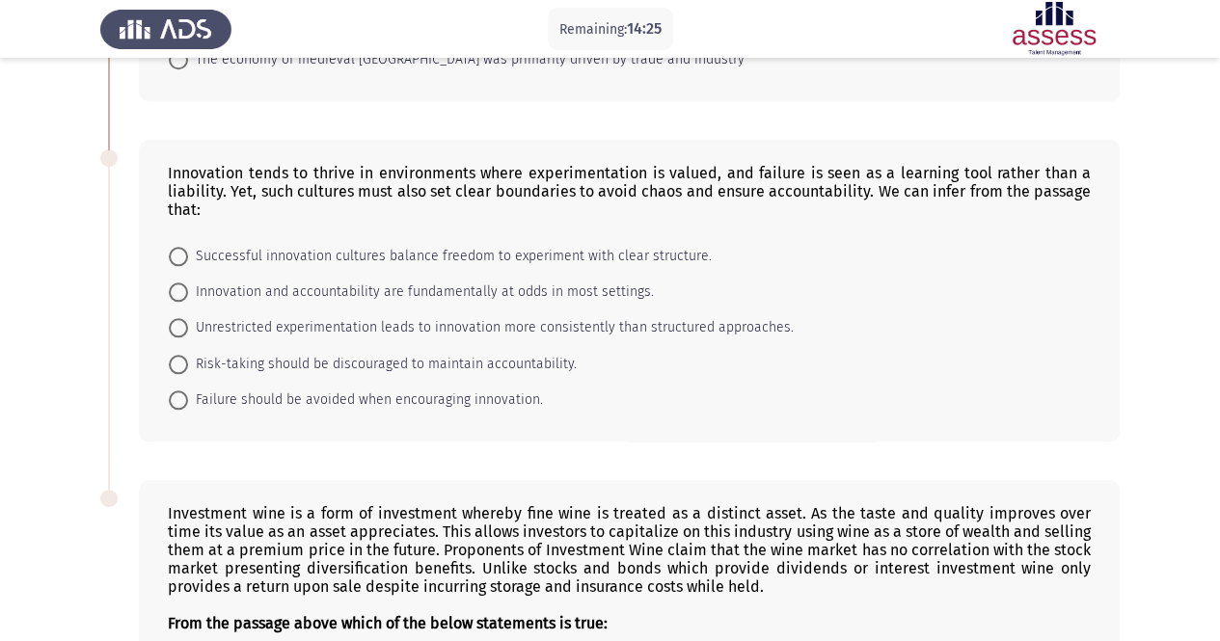
click at [201, 245] on span "Successful innovation cultures balance freedom to experiment with clear structu…" at bounding box center [450, 256] width 524 height 23
click at [188, 247] on input "Successful innovation cultures balance freedom to experiment with clear structu…" at bounding box center [178, 256] width 19 height 19
radio input "true"
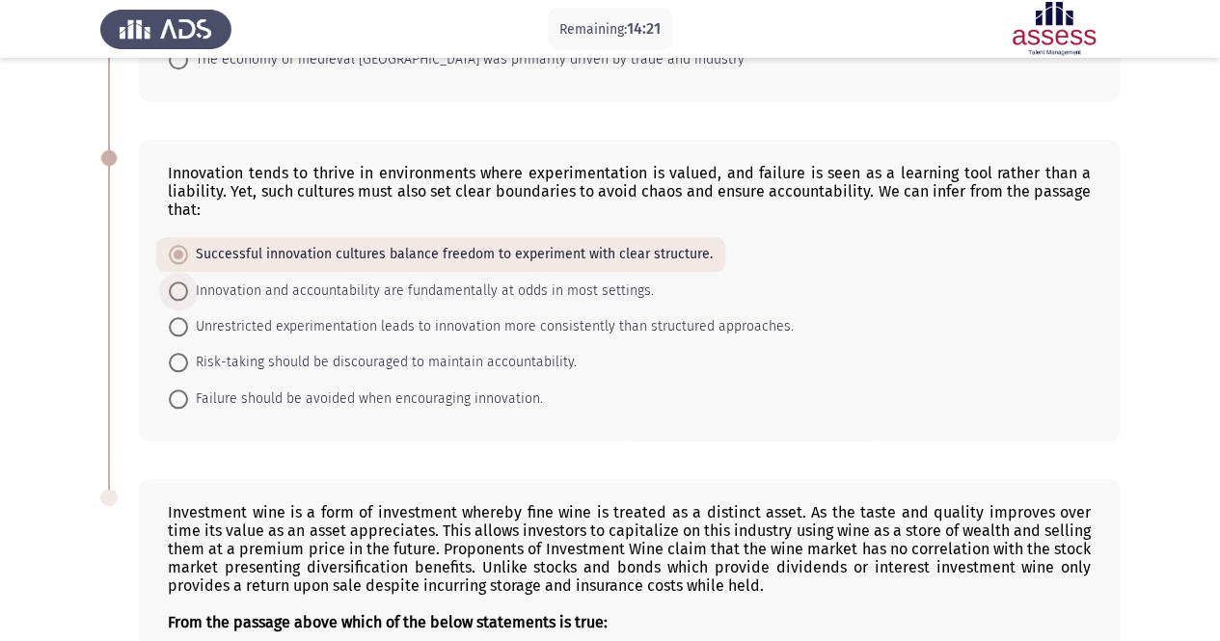
click at [251, 280] on span "Innovation and accountability are fundamentally at odds in most settings." at bounding box center [421, 291] width 466 height 23
click at [188, 282] on input "Innovation and accountability are fundamentally at odds in most settings." at bounding box center [178, 291] width 19 height 19
radio input "true"
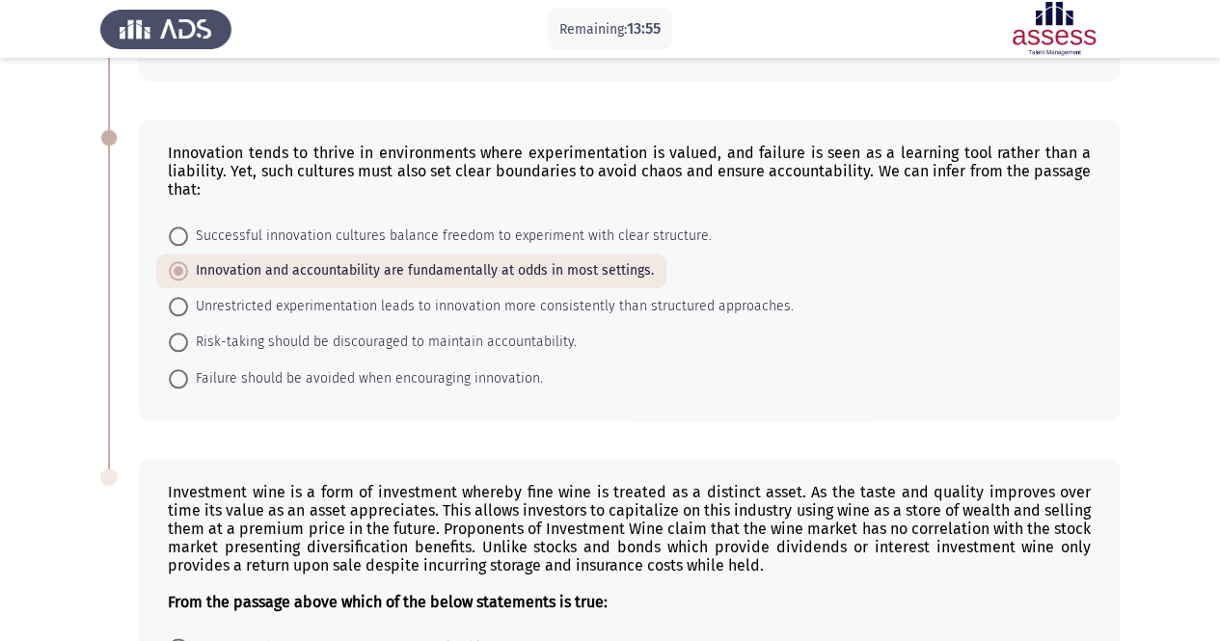
scroll to position [852, 0]
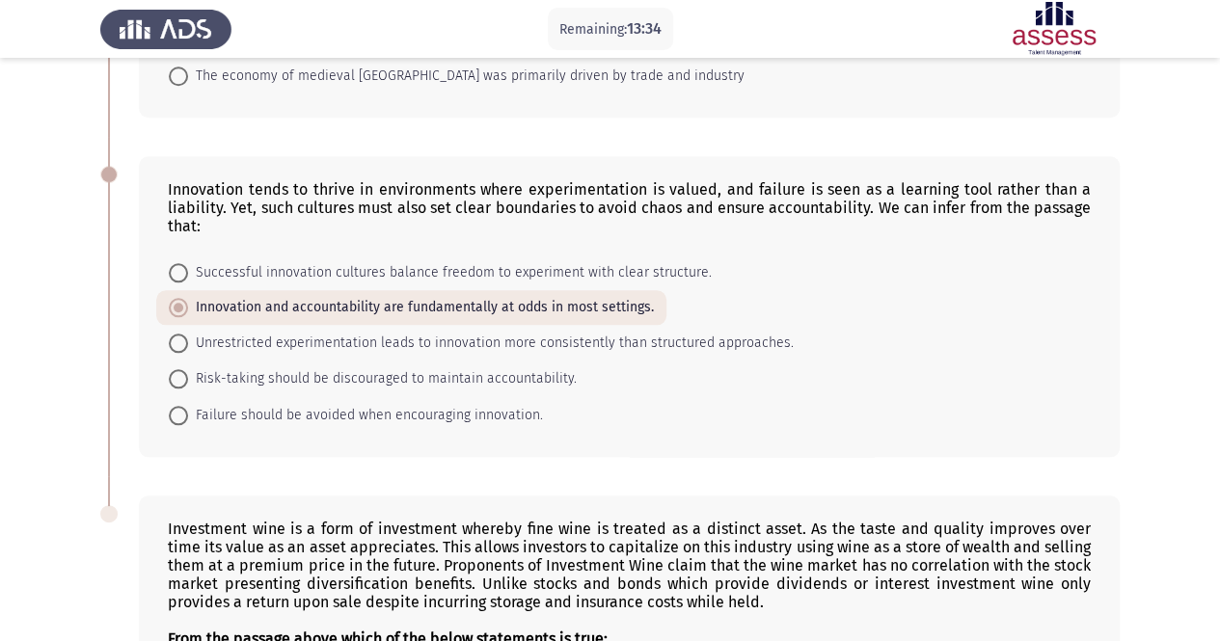
click at [222, 261] on span "Successful innovation cultures balance freedom to experiment with clear structu…" at bounding box center [450, 272] width 524 height 23
click at [188, 263] on input "Successful innovation cultures balance freedom to experiment with clear structu…" at bounding box center [178, 272] width 19 height 19
radio input "true"
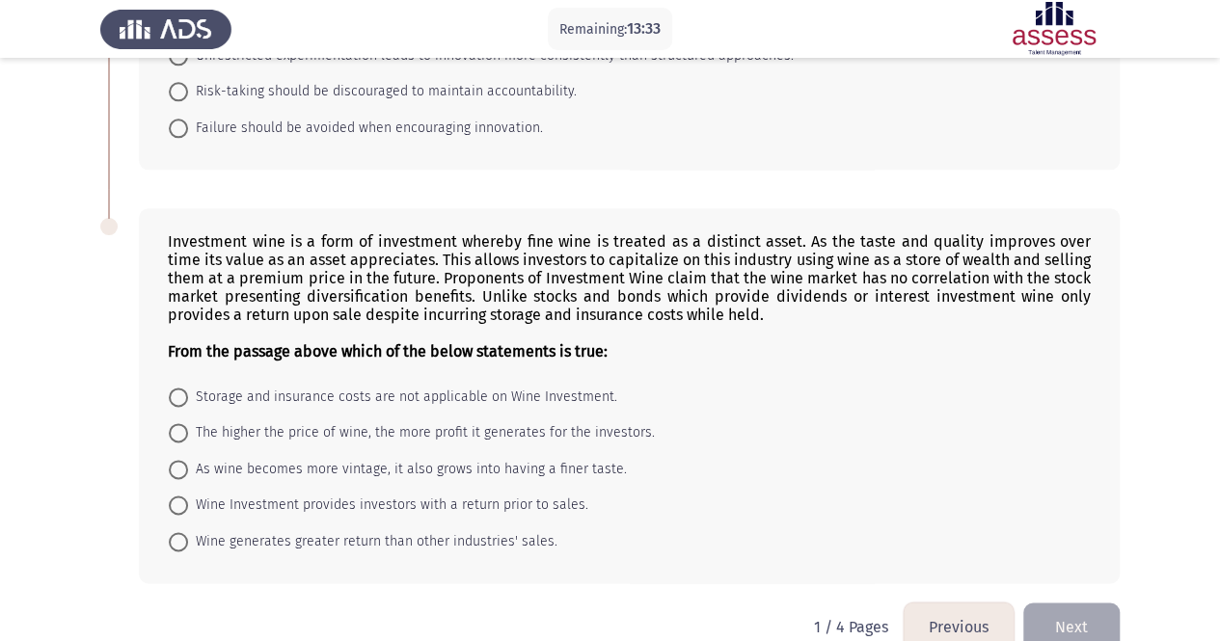
scroll to position [1141, 0]
click at [227, 456] on span "As wine becomes more vintage, it also grows into having a finer taste." at bounding box center [407, 467] width 439 height 23
click at [188, 458] on input "As wine becomes more vintage, it also grows into having a finer taste." at bounding box center [178, 467] width 19 height 19
radio input "true"
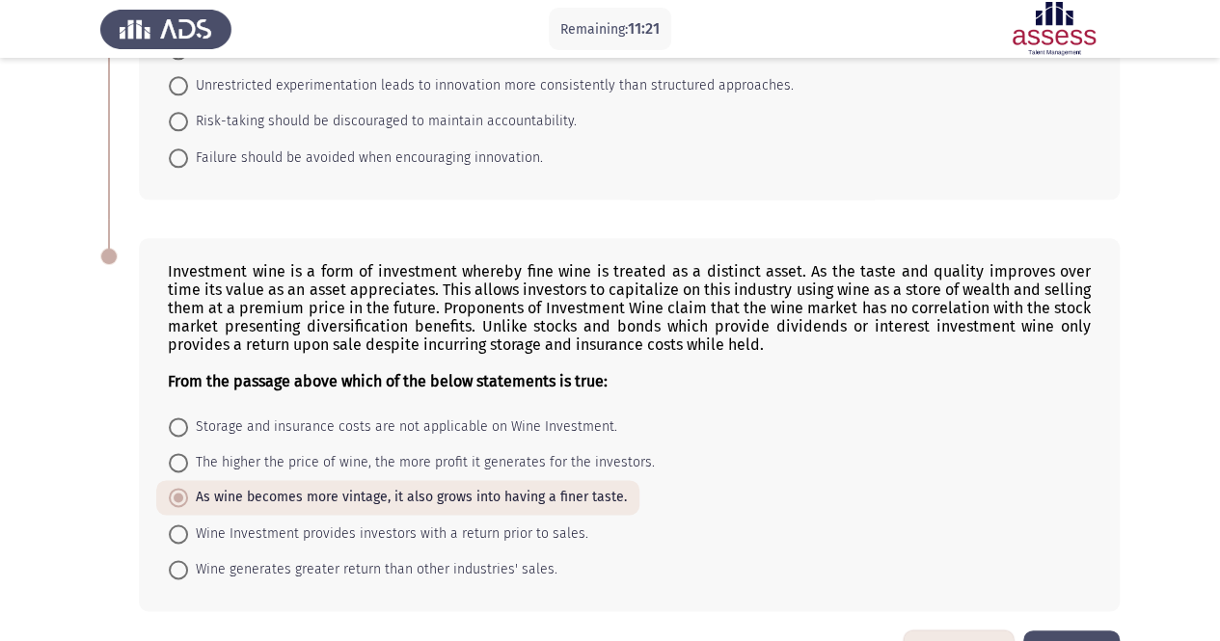
scroll to position [1140, 0]
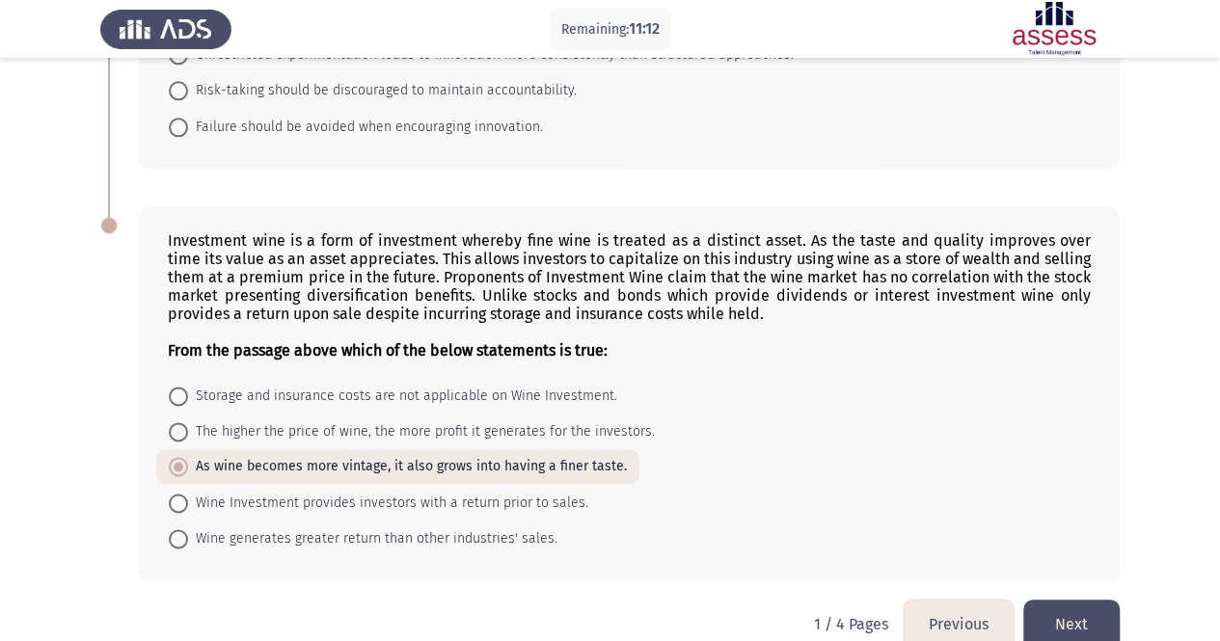
click at [1067, 600] on button "Next" at bounding box center [1071, 624] width 96 height 49
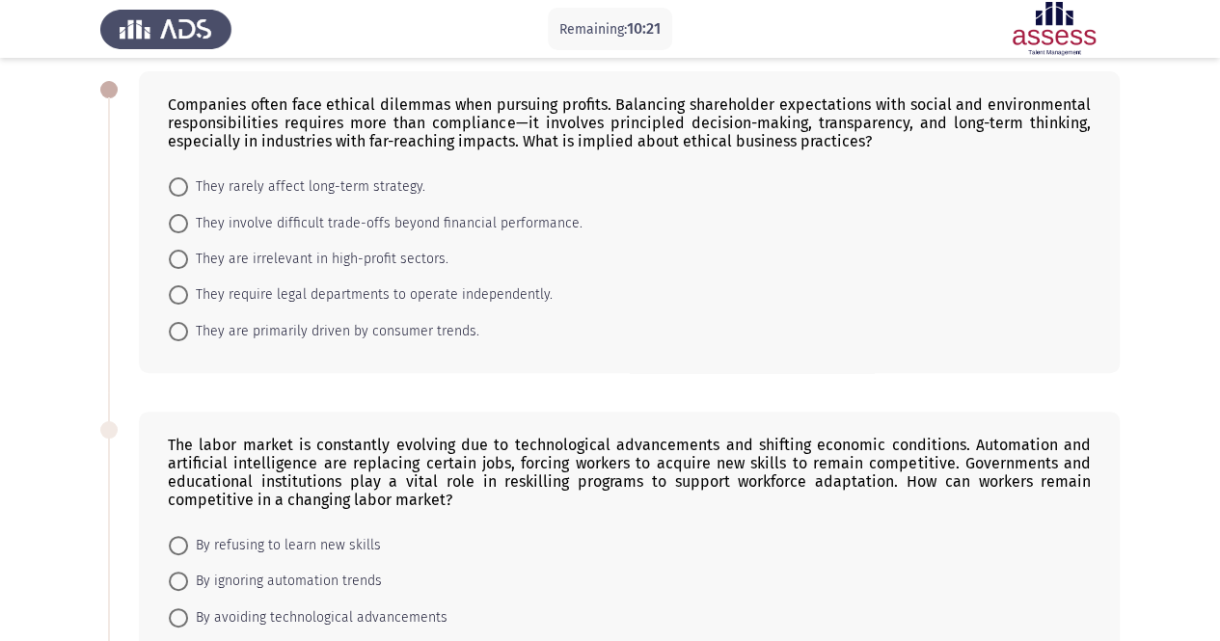
scroll to position [90, 0]
click at [278, 228] on span "They involve difficult trade-offs beyond financial performance." at bounding box center [385, 224] width 395 height 23
click at [188, 228] on input "They involve difficult trade-offs beyond financial performance." at bounding box center [178, 224] width 19 height 19
radio input "true"
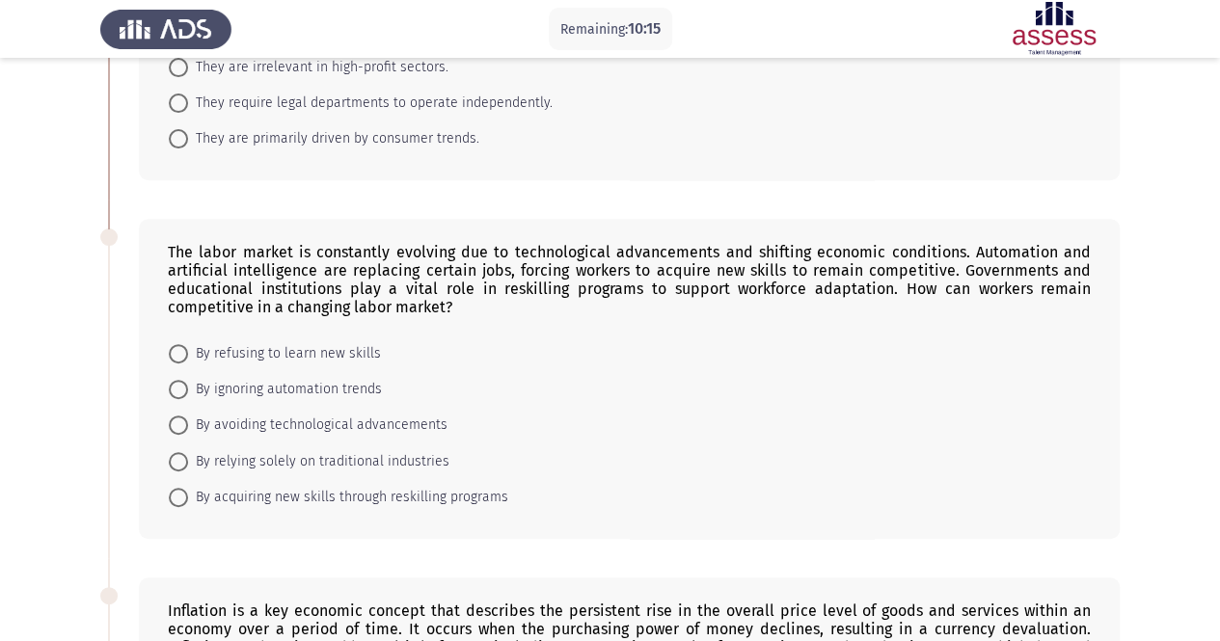
scroll to position [283, 0]
click at [307, 354] on span "By refusing to learn new skills" at bounding box center [284, 352] width 193 height 23
click at [188, 354] on input "By refusing to learn new skills" at bounding box center [178, 352] width 19 height 19
radio input "true"
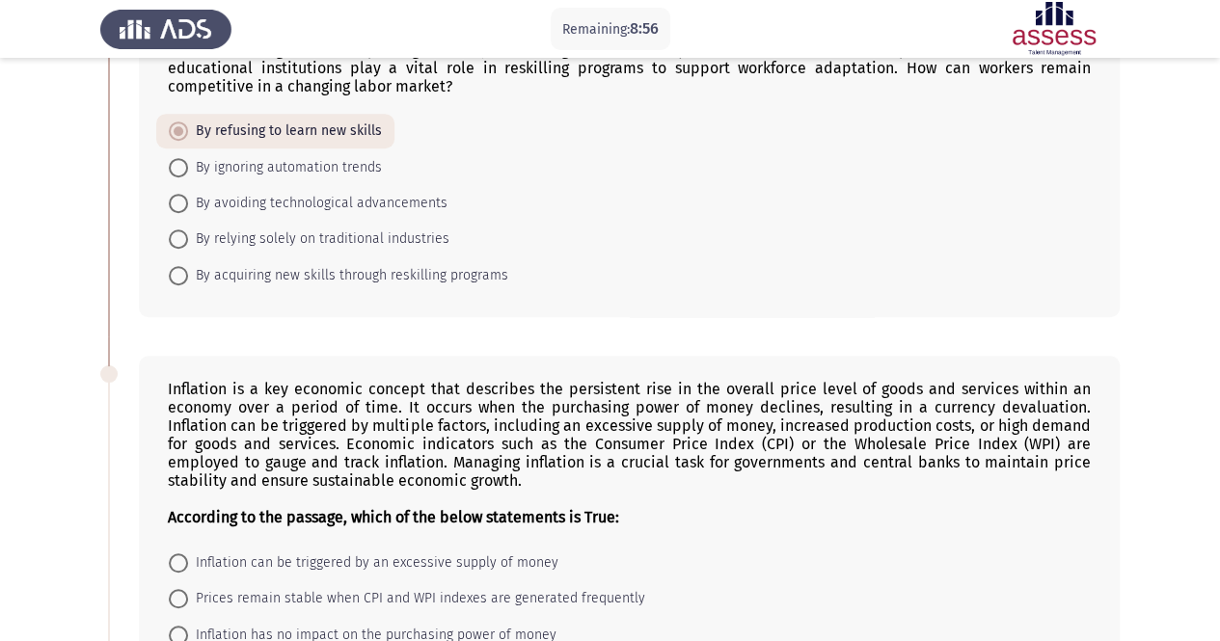
scroll to position [379, 0]
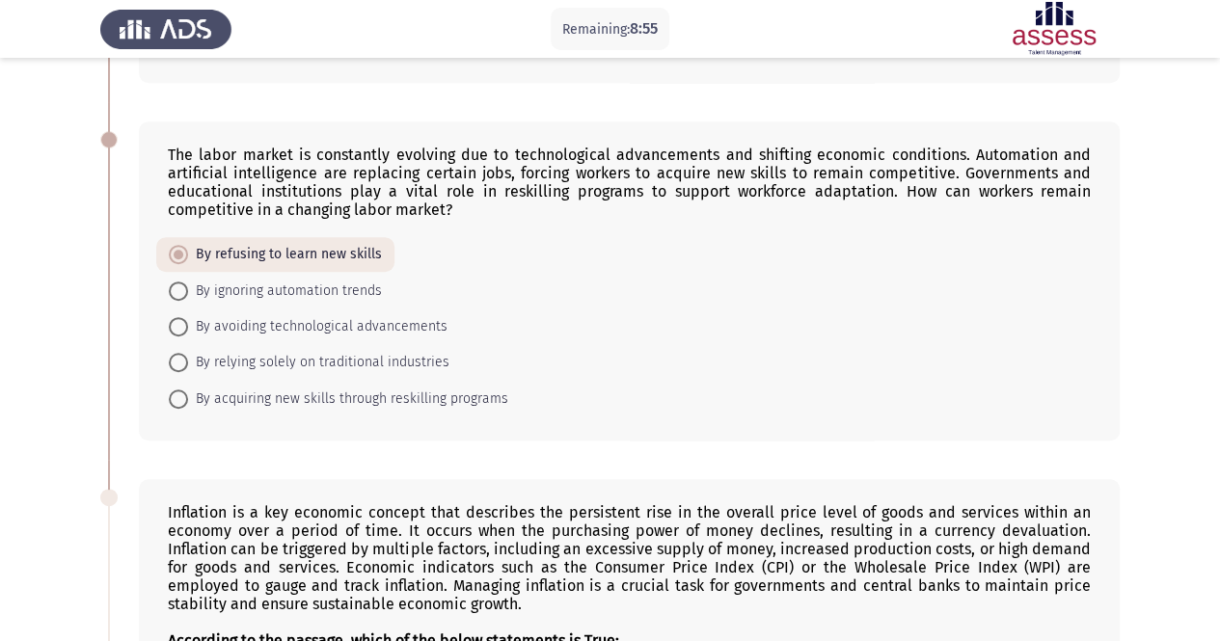
click at [351, 396] on span "By acquiring new skills through reskilling programs" at bounding box center [348, 399] width 320 height 23
click at [188, 396] on input "By acquiring new skills through reskilling programs" at bounding box center [178, 399] width 19 height 19
radio input "true"
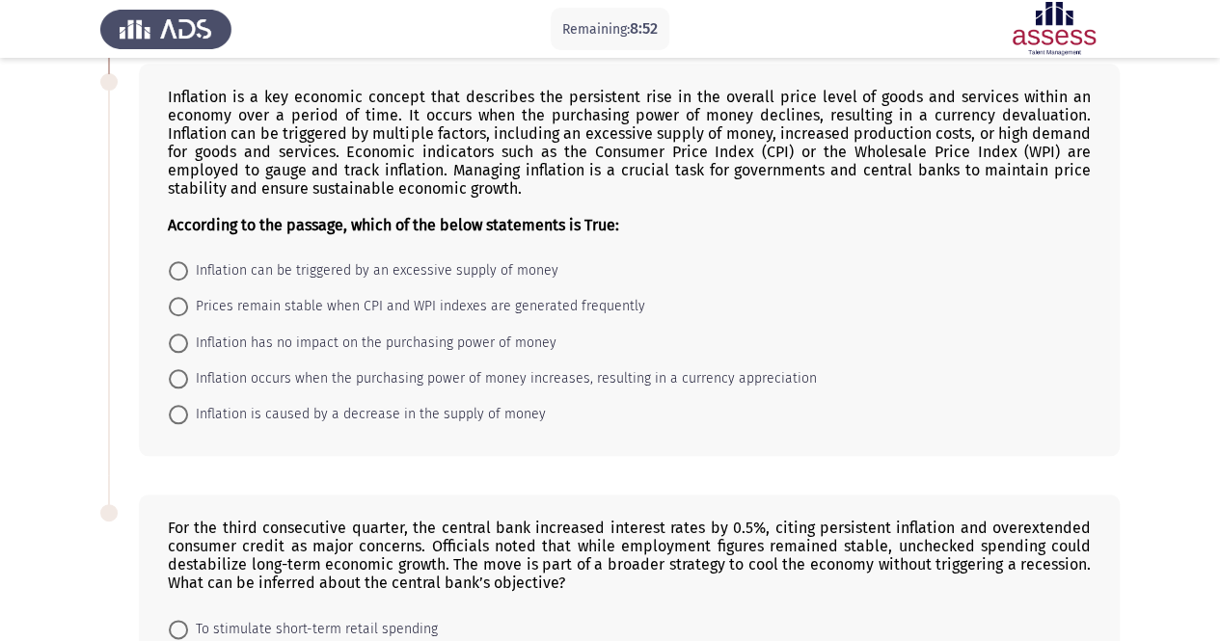
scroll to position [765, 0]
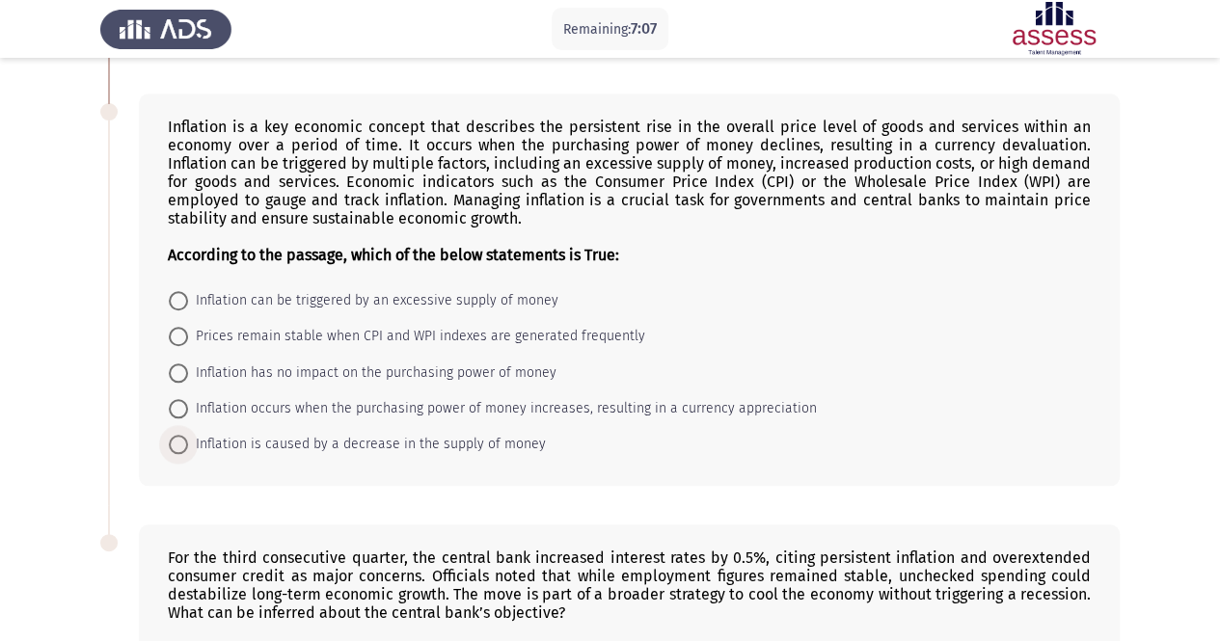
click at [314, 439] on span "Inflation is caused by a decrease in the supply of money" at bounding box center [367, 444] width 358 height 23
click at [188, 439] on input "Inflation is caused by a decrease in the supply of money" at bounding box center [178, 444] width 19 height 19
radio input "true"
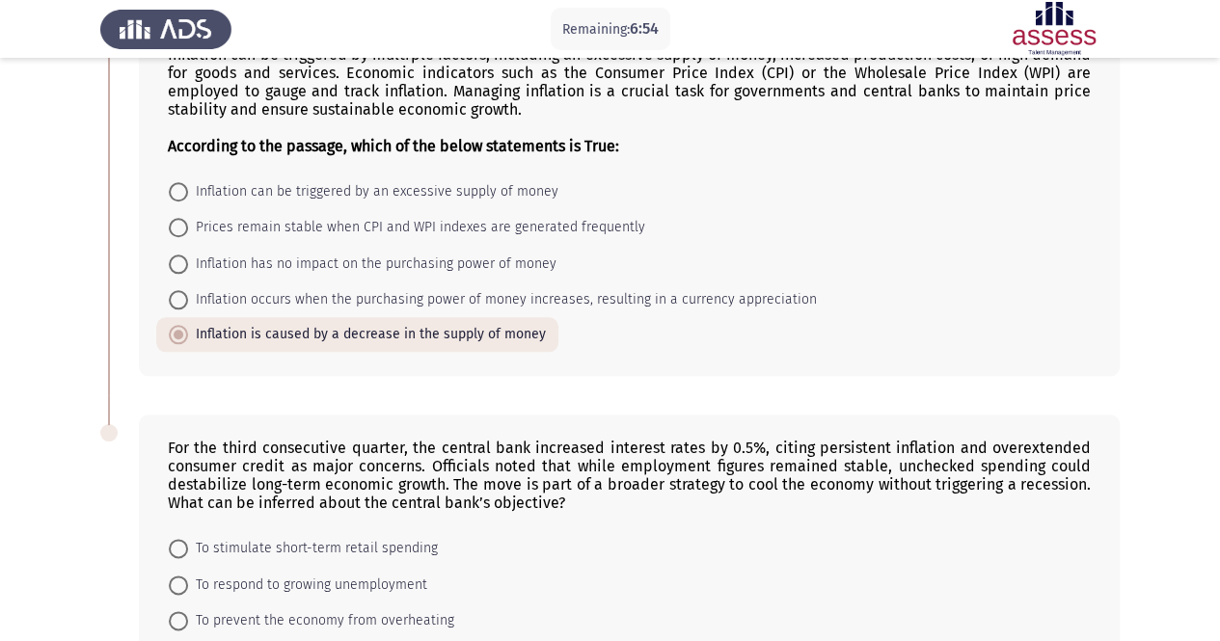
scroll to position [762, 0]
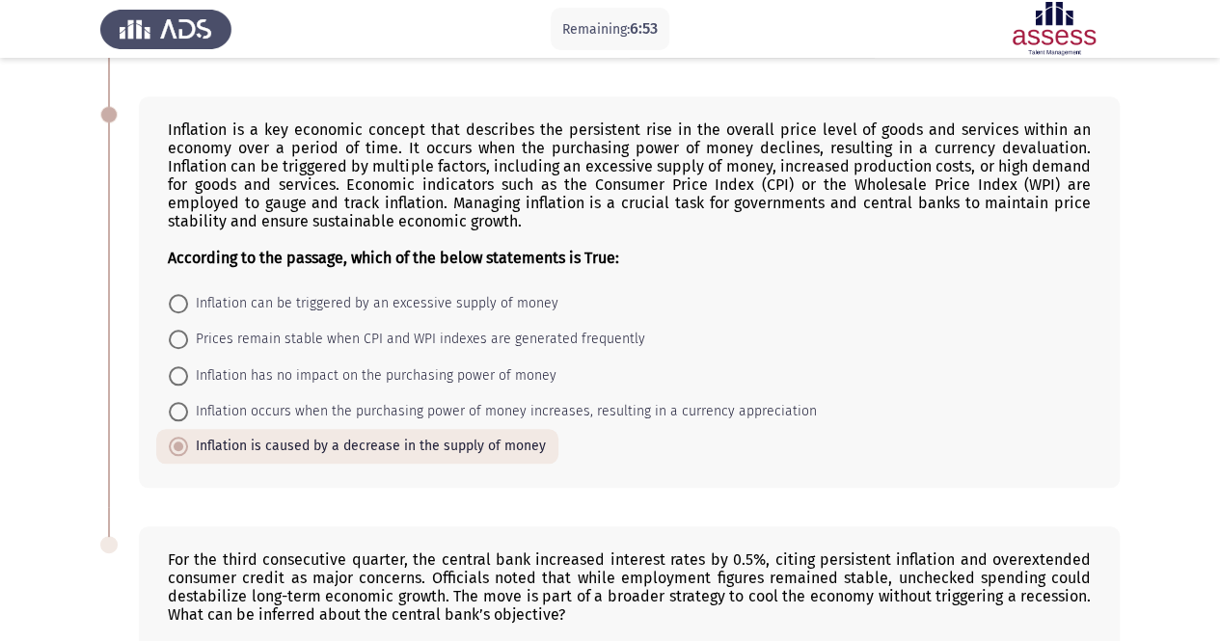
click at [323, 306] on span "Inflation can be triggered by an excessive supply of money" at bounding box center [373, 303] width 370 height 23
click at [188, 306] on input "Inflation can be triggered by an excessive supply of money" at bounding box center [178, 303] width 19 height 19
radio input "true"
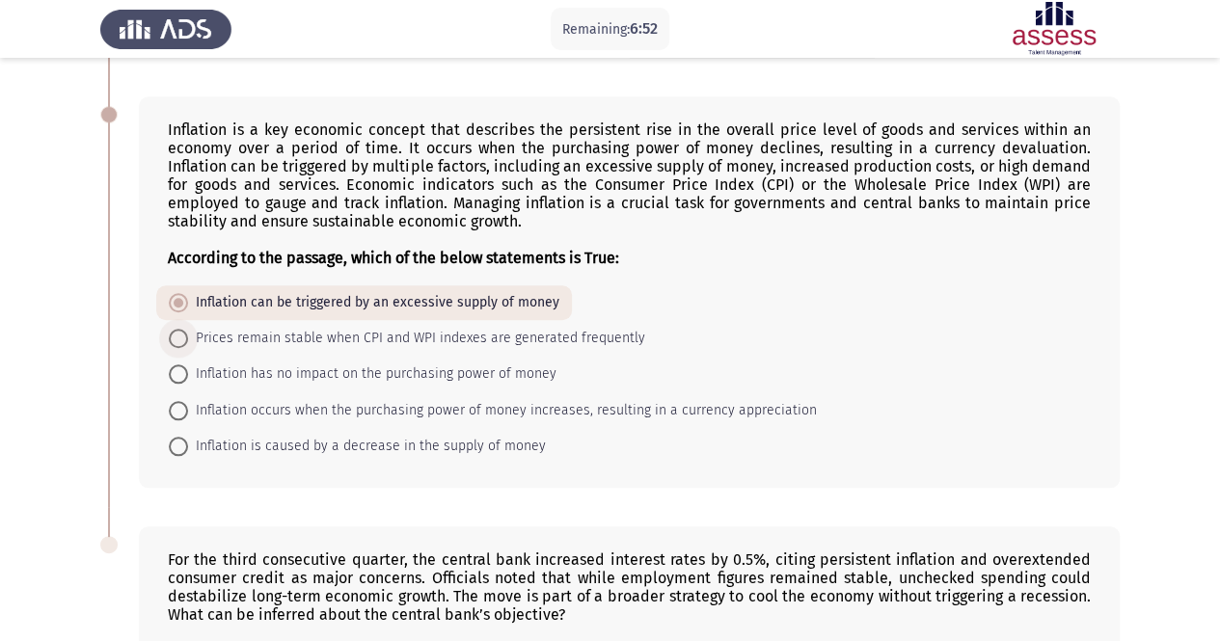
click at [333, 339] on span "Prices remain stable when CPI and WPI indexes are generated frequently" at bounding box center [416, 338] width 457 height 23
click at [188, 339] on input "Prices remain stable when CPI and WPI indexes are generated frequently" at bounding box center [178, 338] width 19 height 19
radio input "true"
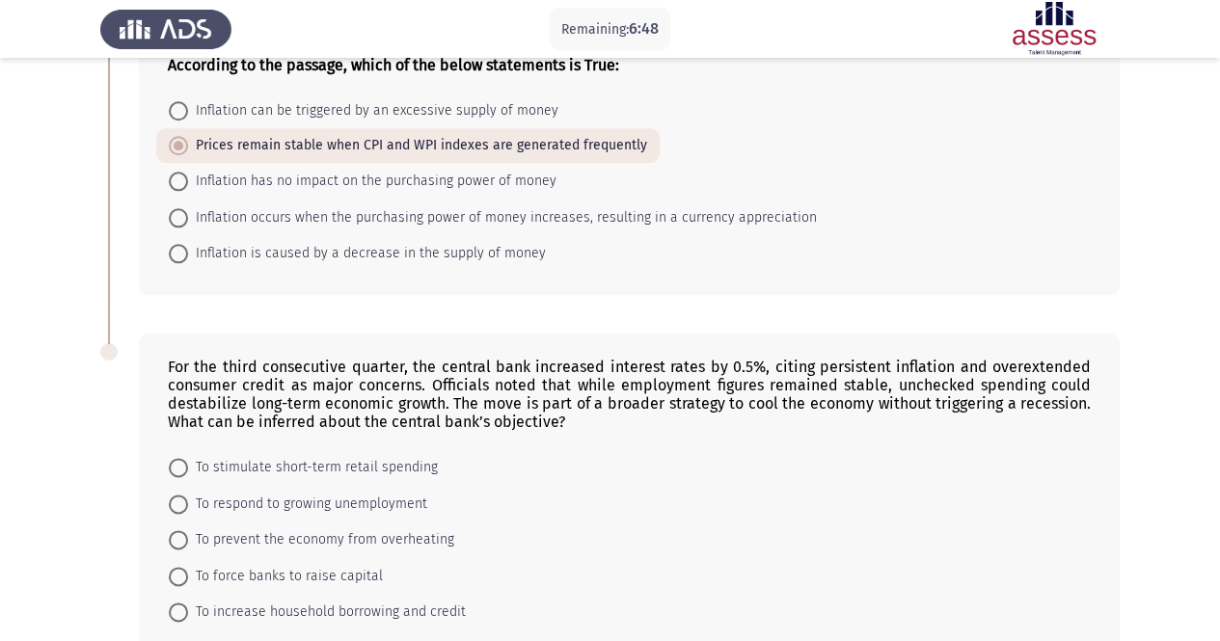
scroll to position [1051, 0]
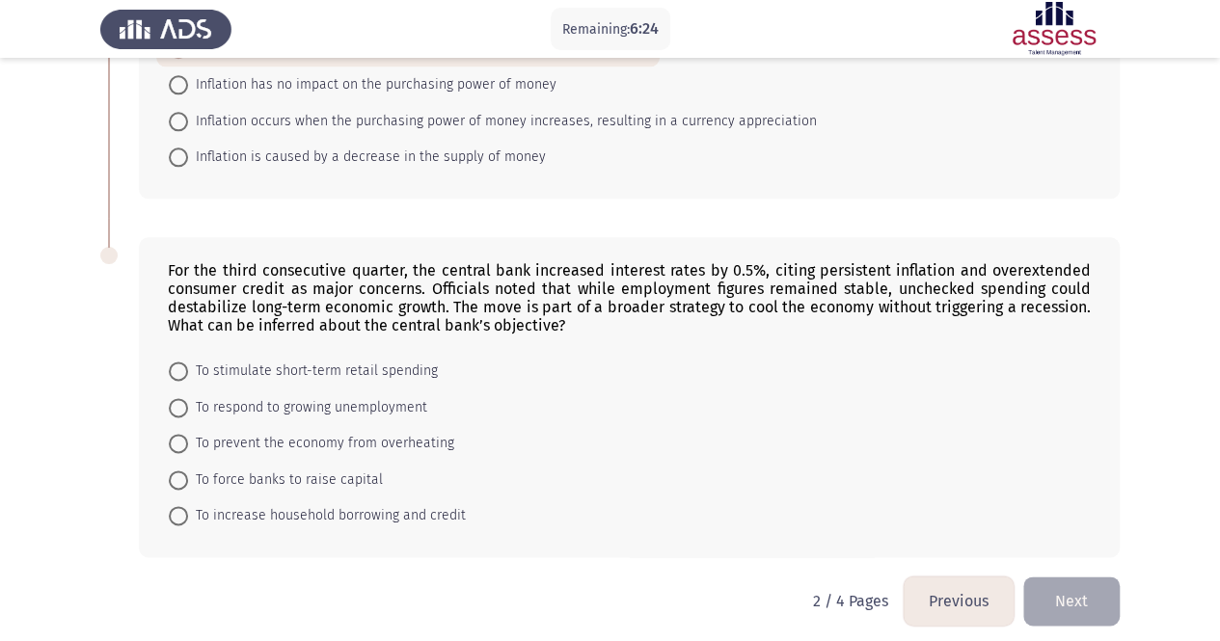
click at [284, 508] on span "To increase household borrowing and credit" at bounding box center [327, 515] width 278 height 23
click at [188, 508] on input "To increase household borrowing and credit" at bounding box center [178, 515] width 19 height 19
radio input "true"
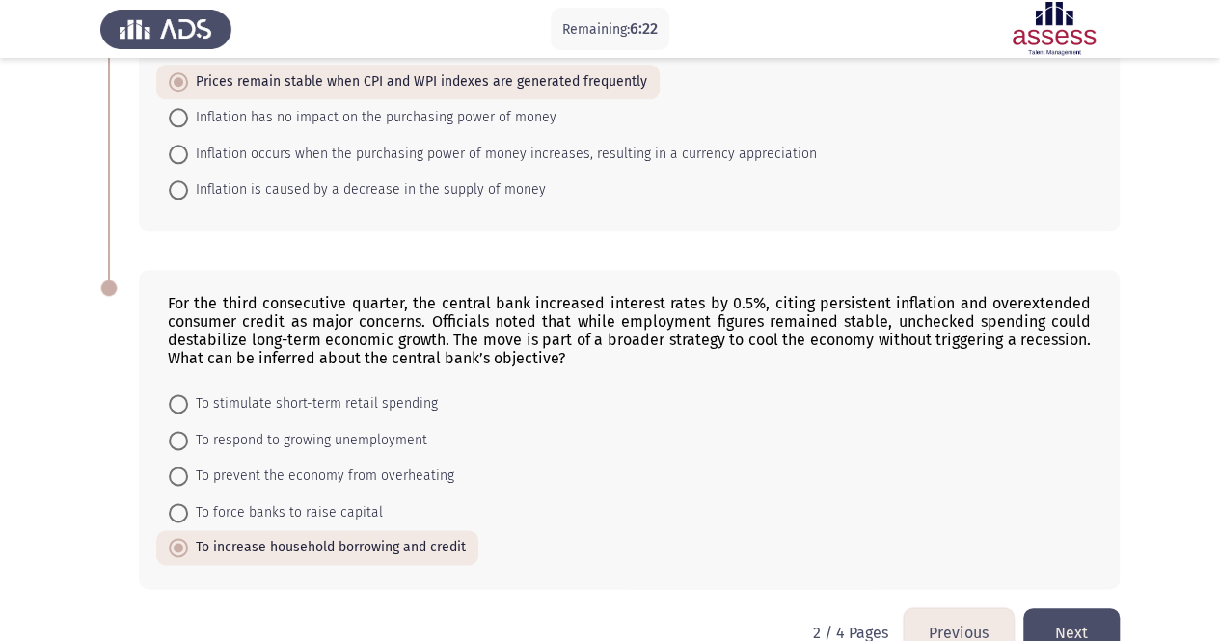
scroll to position [1050, 0]
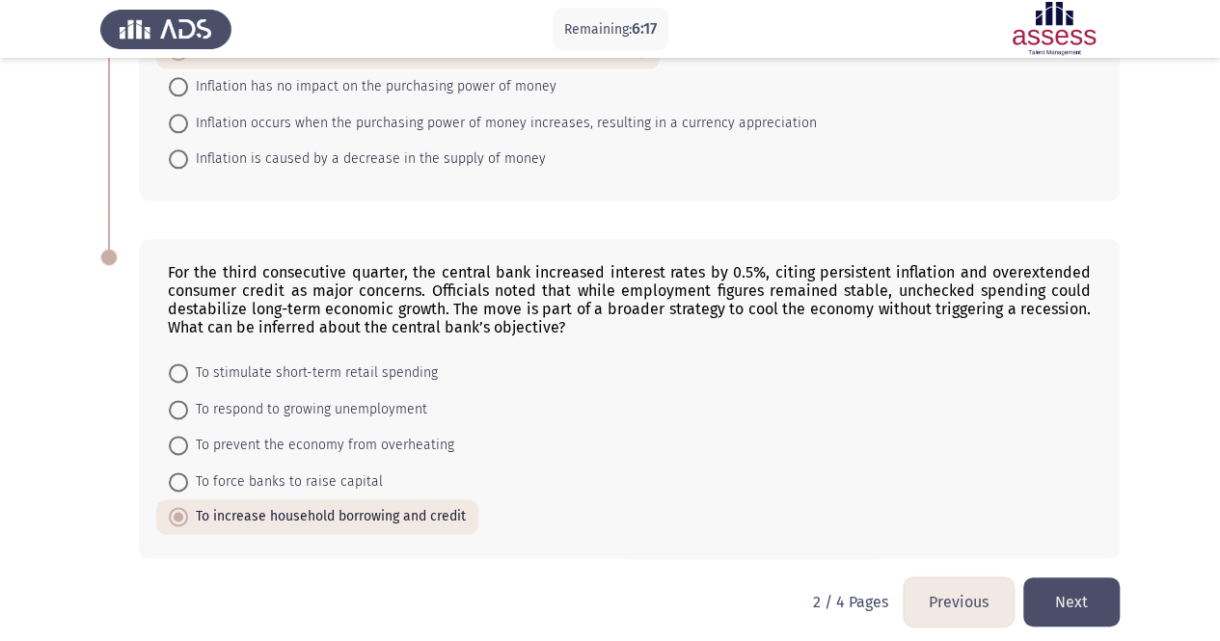
drag, startPoint x: 166, startPoint y: 242, endPoint x: 256, endPoint y: 355, distance: 144.2
click at [248, 346] on div "For the third consecutive quarter, the central bank increased interest rates by…" at bounding box center [629, 398] width 981 height 318
click at [133, 233] on div "For the third consecutive quarter, the central bank increased interest rates by…" at bounding box center [610, 398] width 1020 height 357
click at [319, 437] on span "To prevent the economy from overheating" at bounding box center [321, 445] width 266 height 23
click at [188, 437] on input "To prevent the economy from overheating" at bounding box center [178, 445] width 19 height 19
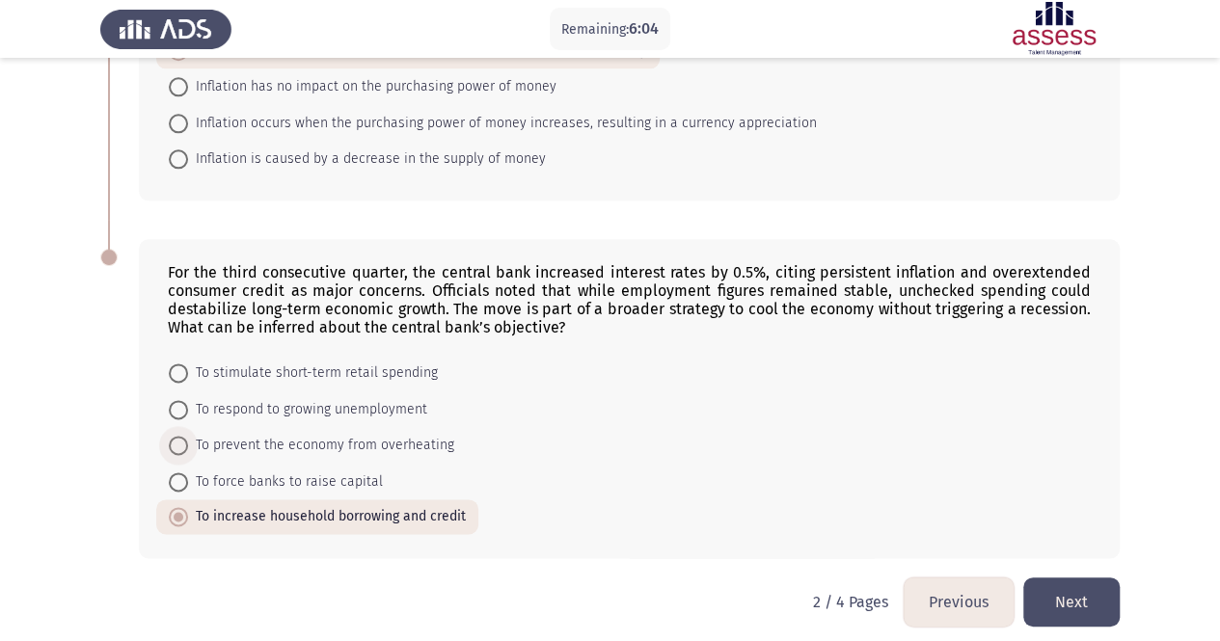
radio input "true"
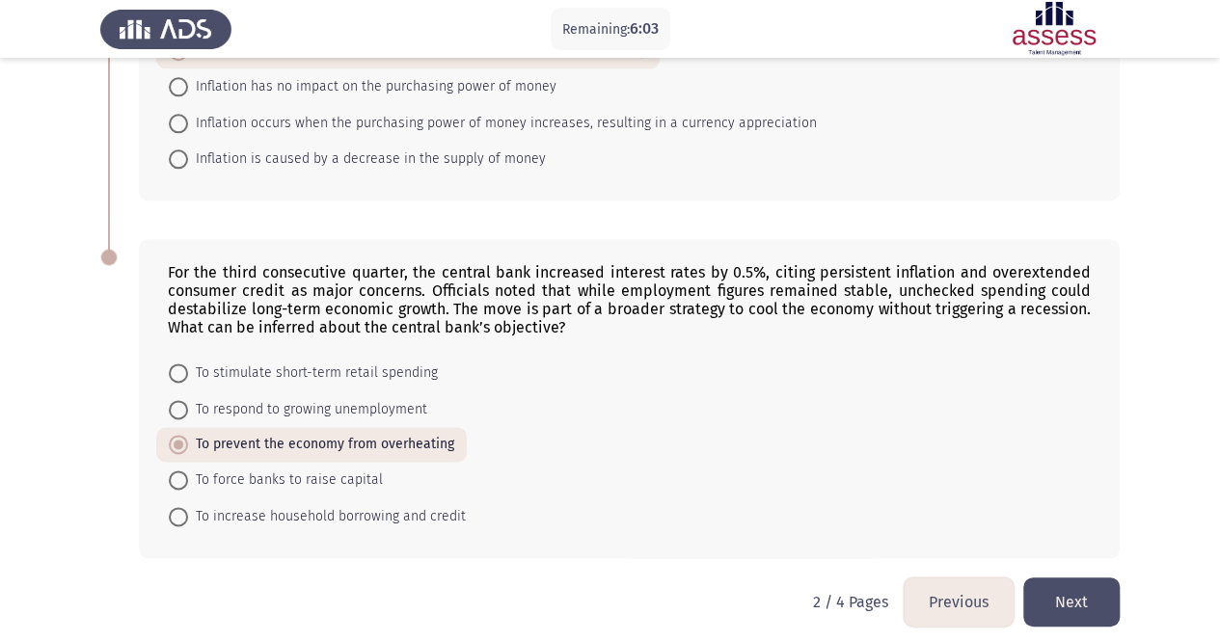
click at [1068, 584] on button "Next" at bounding box center [1071, 602] width 96 height 49
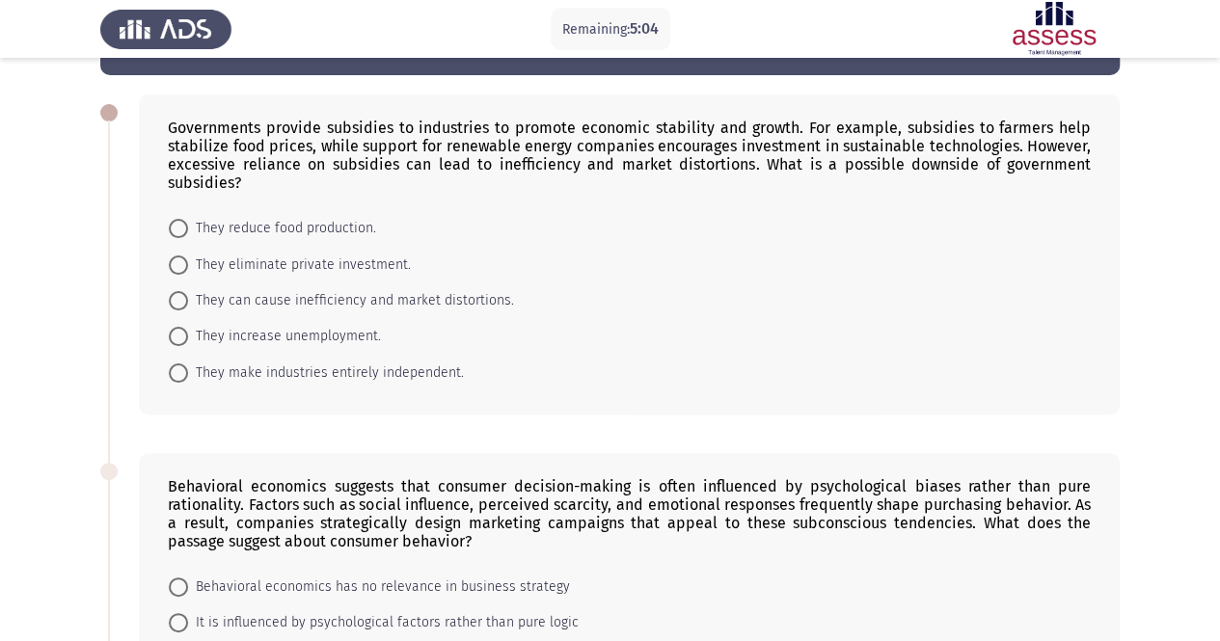
scroll to position [96, 0]
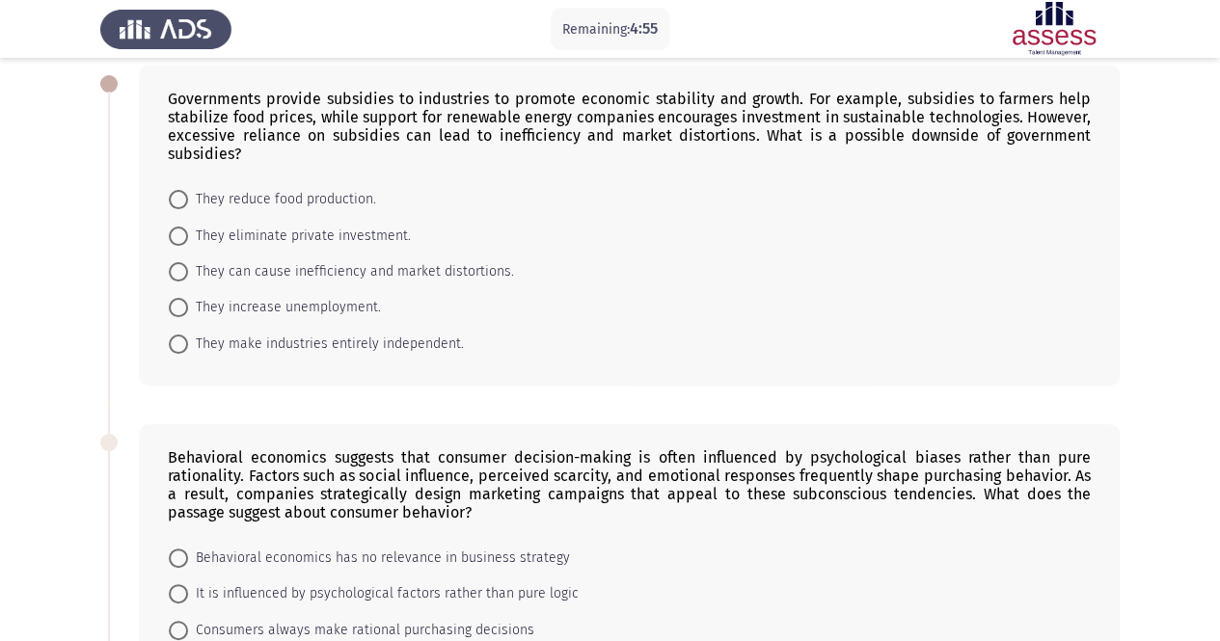
click at [268, 200] on span "They reduce food production." at bounding box center [282, 199] width 188 height 23
click at [188, 200] on input "They reduce food production." at bounding box center [178, 199] width 19 height 19
radio input "true"
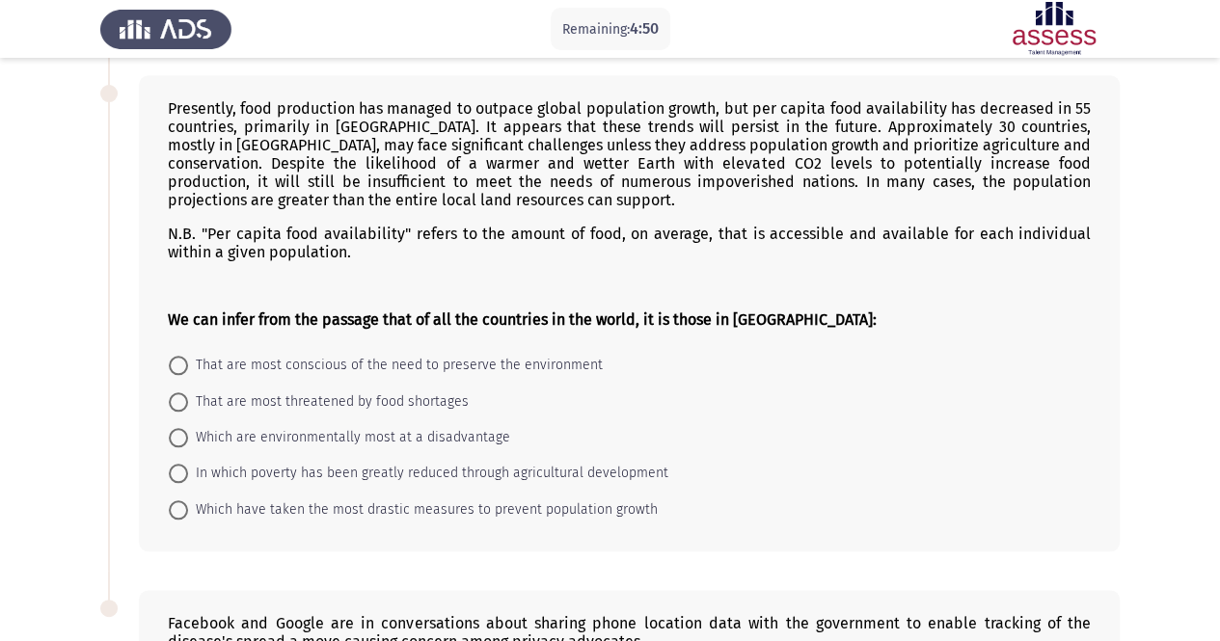
scroll to position [868, 0]
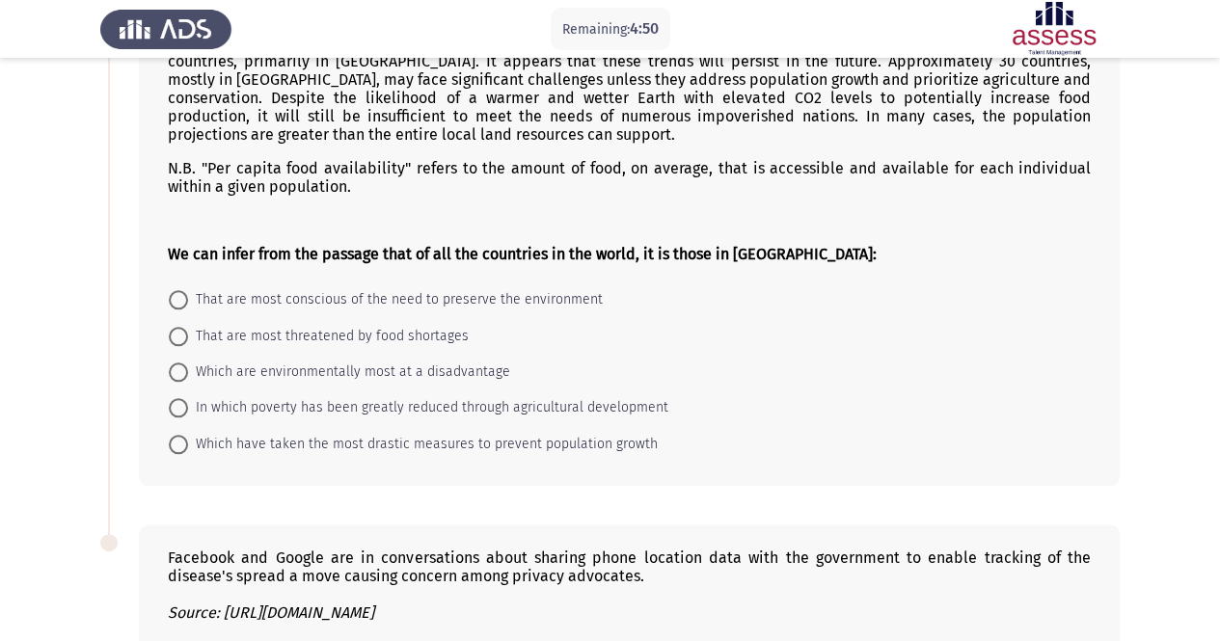
click at [219, 294] on span "That are most conscious of the need to preserve the environment" at bounding box center [395, 299] width 415 height 23
click at [188, 294] on input "That are most conscious of the need to preserve the environment" at bounding box center [178, 299] width 19 height 19
radio input "true"
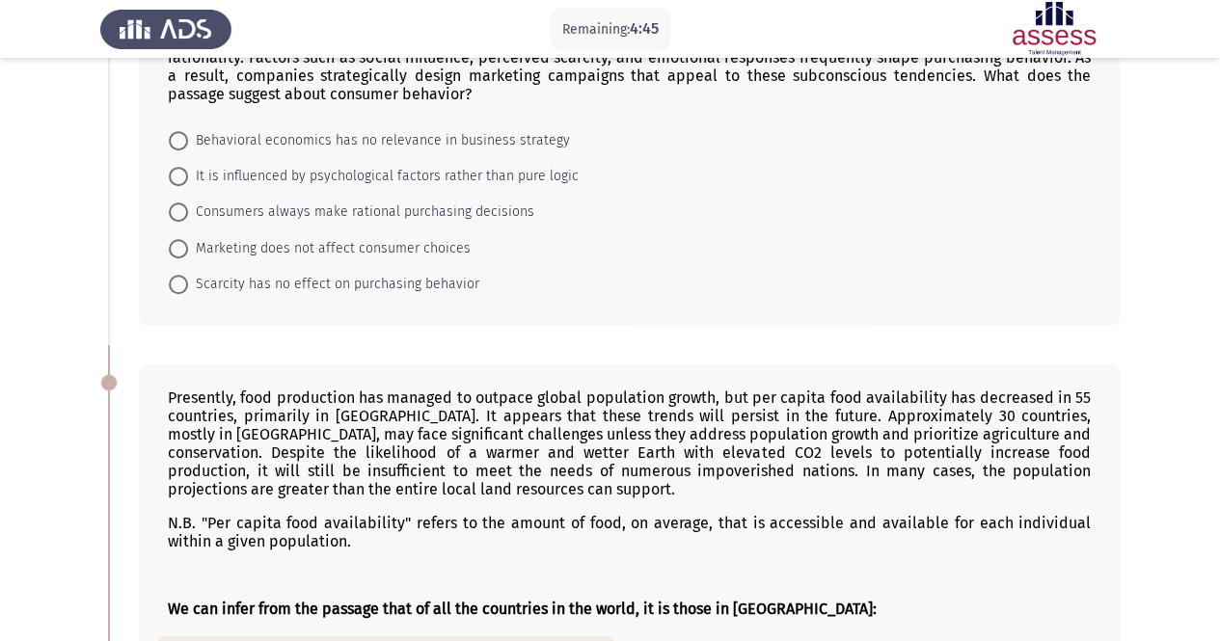
scroll to position [320, 0]
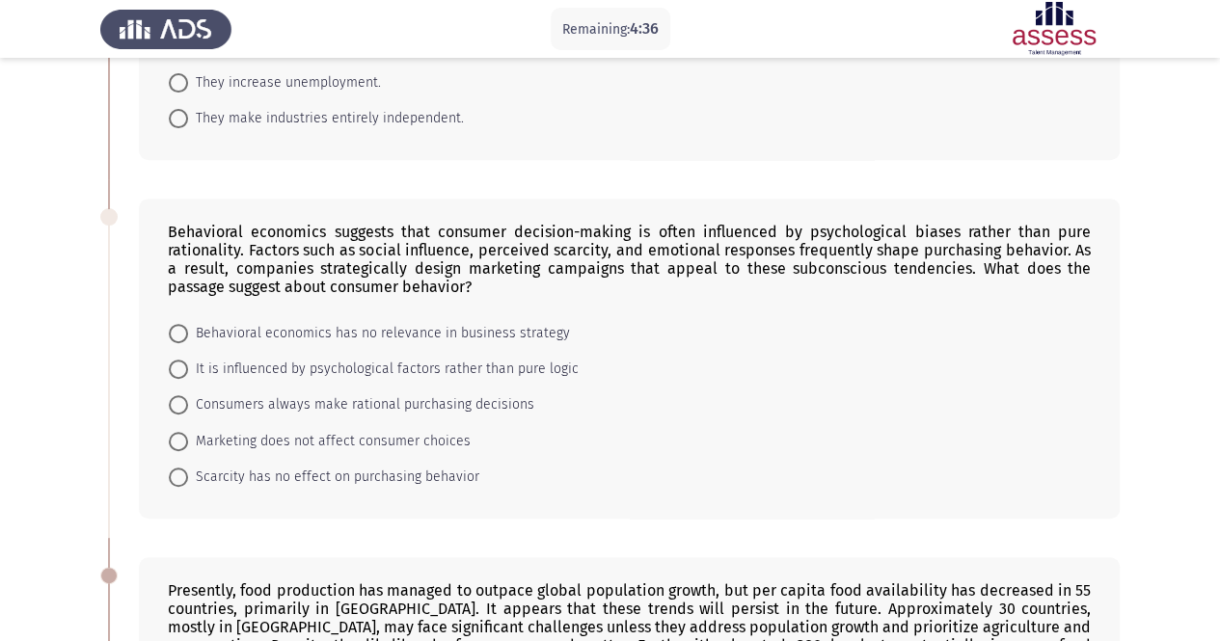
click at [212, 368] on span "It is influenced by psychological factors rather than pure logic" at bounding box center [383, 369] width 391 height 23
click at [188, 368] on input "It is influenced by psychological factors rather than pure logic" at bounding box center [178, 369] width 19 height 19
radio input "true"
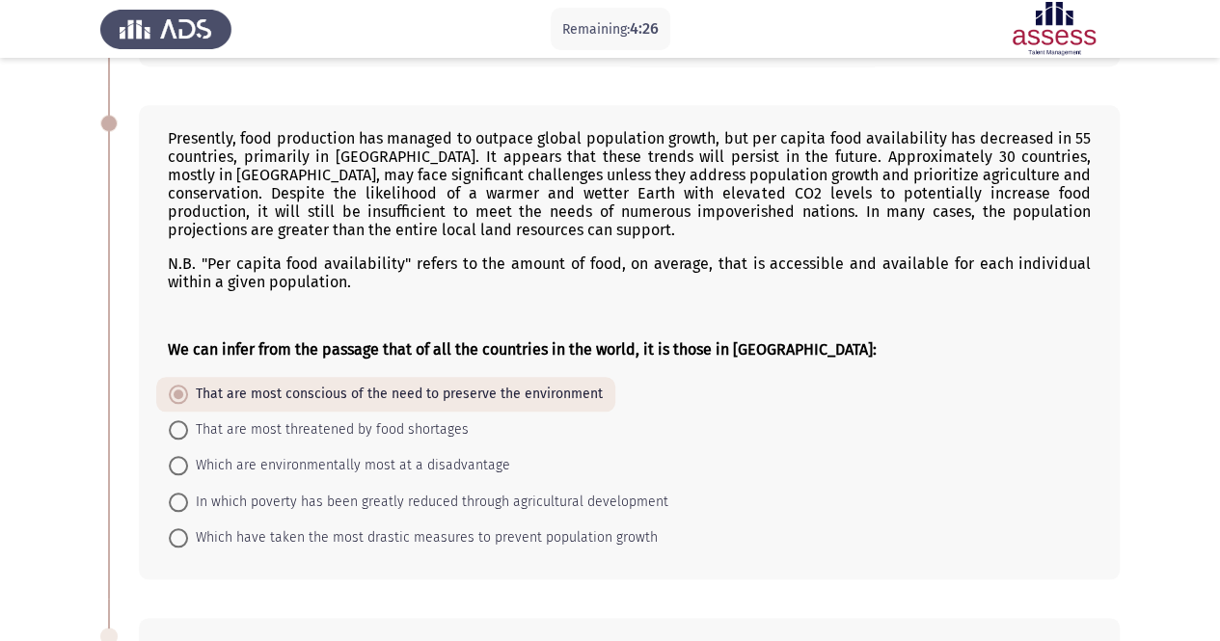
scroll to position [803, 0]
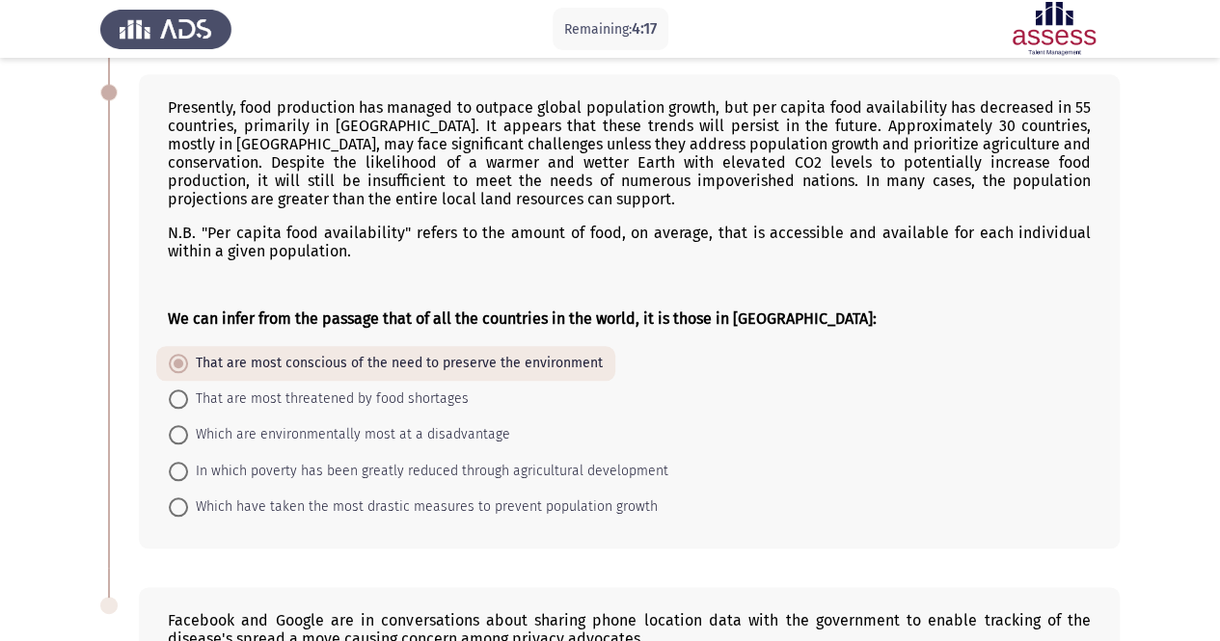
click at [254, 388] on span "That are most threatened by food shortages" at bounding box center [328, 399] width 281 height 23
click at [188, 390] on input "That are most threatened by food shortages" at bounding box center [178, 399] width 19 height 19
radio input "true"
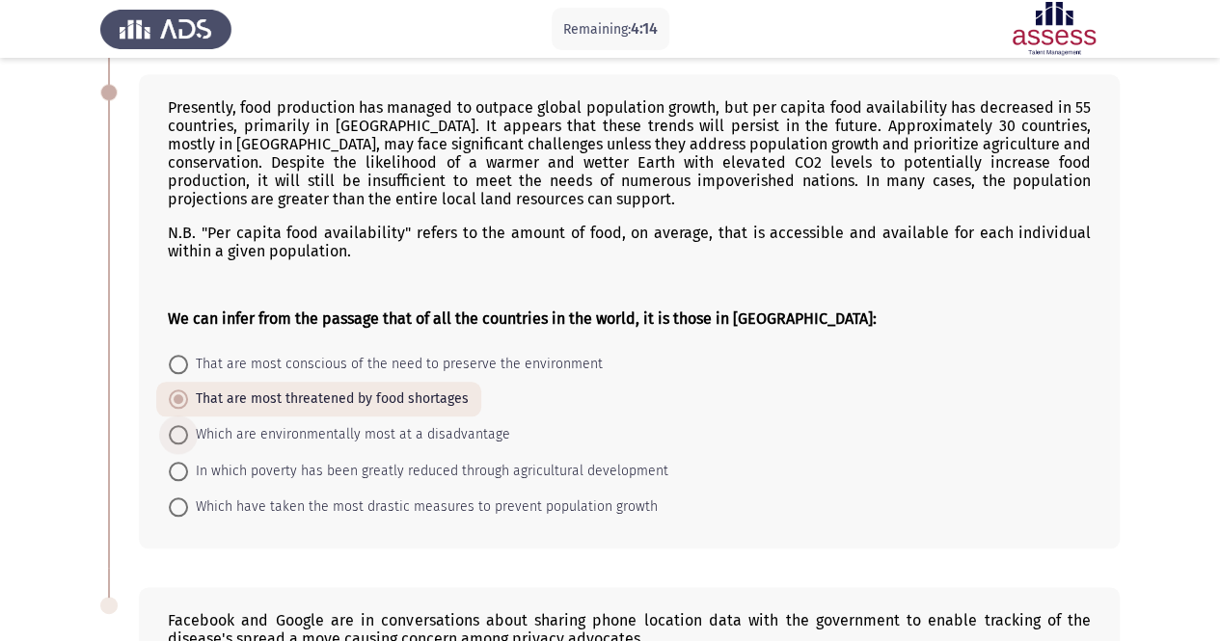
click at [274, 435] on span "Which are environmentally most at a disadvantage" at bounding box center [349, 434] width 322 height 23
click at [188, 435] on input "Which are environmentally most at a disadvantage" at bounding box center [178, 434] width 19 height 19
radio input "true"
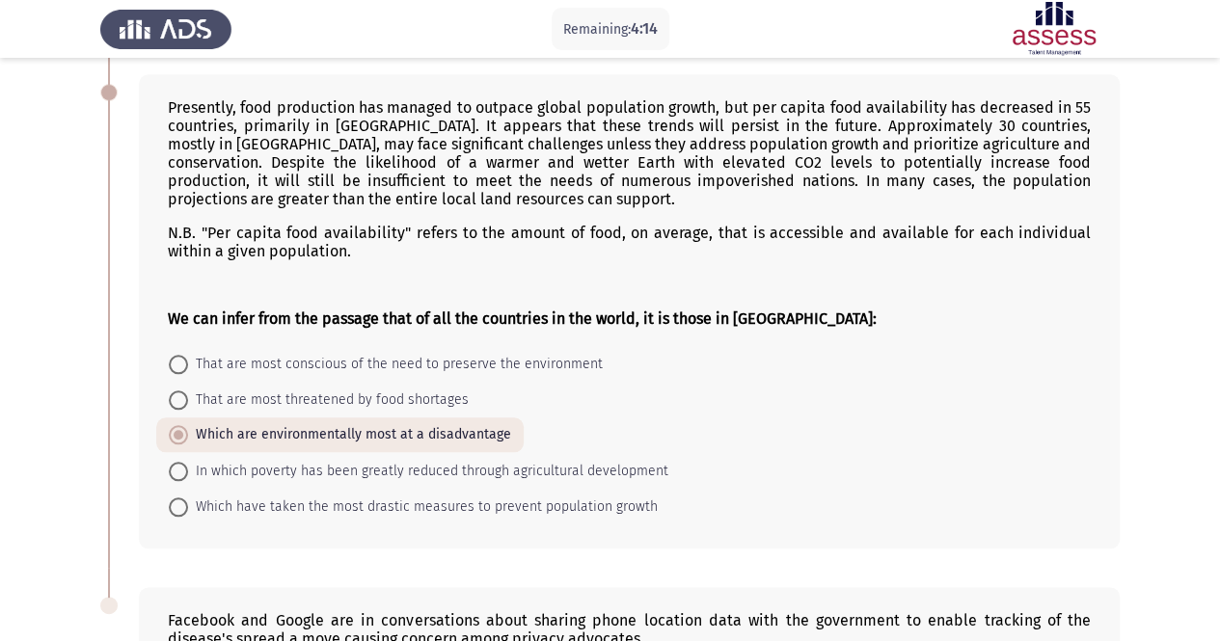
click at [267, 369] on mat-radio-button "That are most conscious of the need to preserve the environment" at bounding box center [385, 364] width 459 height 36
click at [266, 358] on span "That are most conscious of the need to preserve the environment" at bounding box center [395, 364] width 415 height 23
click at [188, 358] on input "That are most conscious of the need to preserve the environment" at bounding box center [178, 364] width 19 height 19
radio input "true"
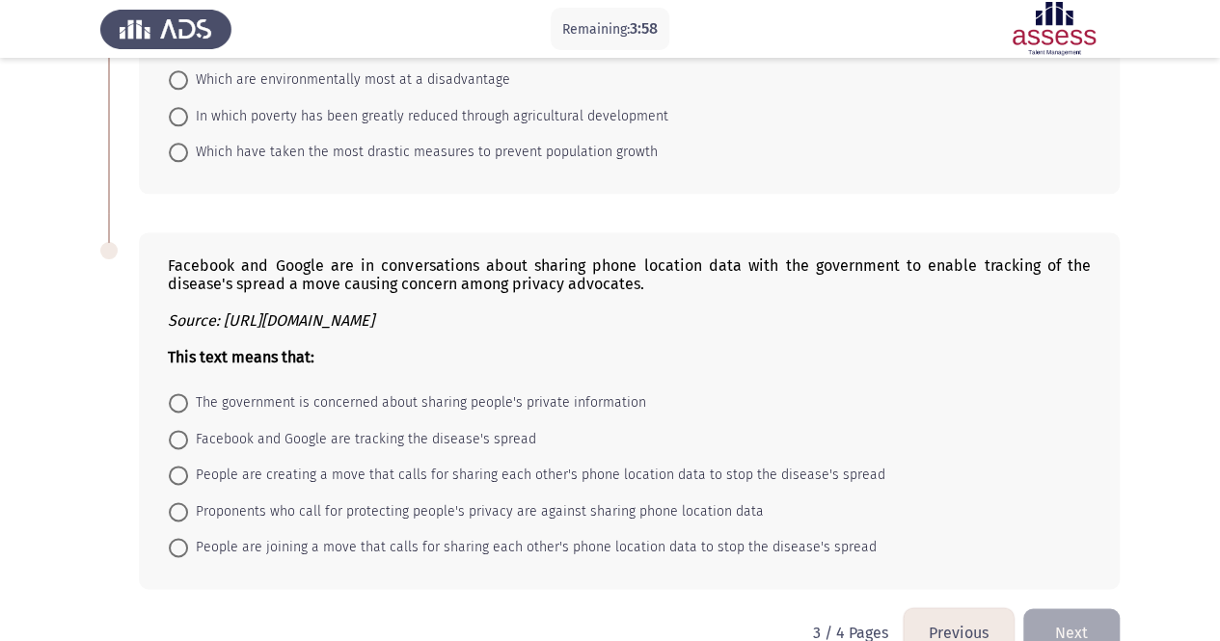
scroll to position [1187, 0]
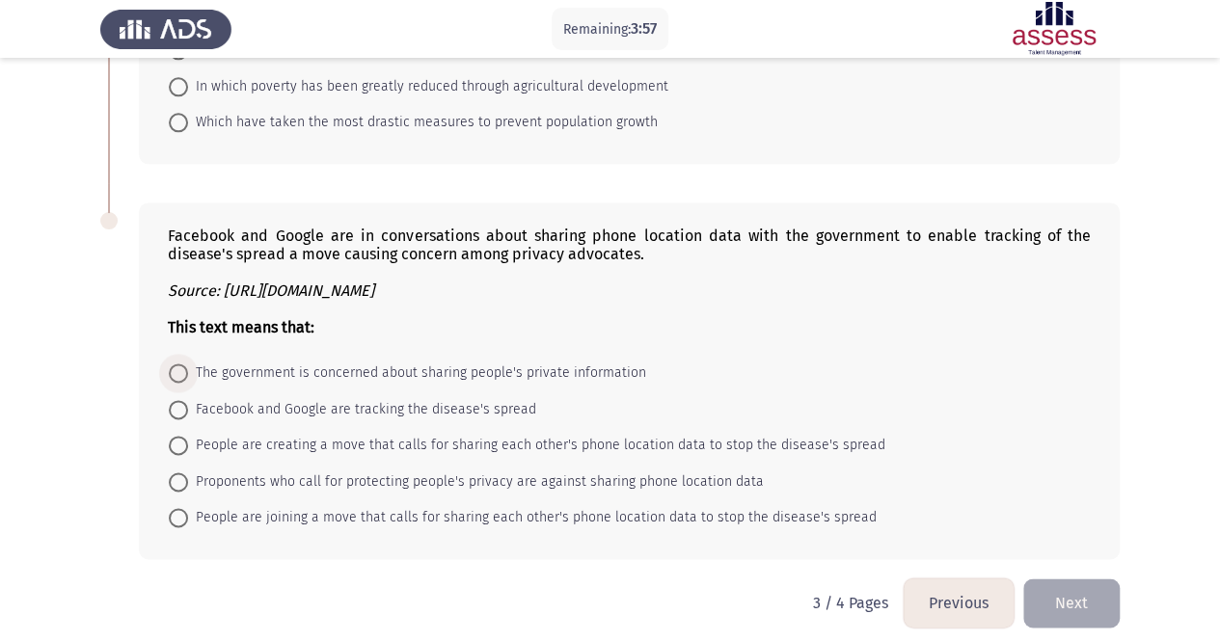
click at [252, 364] on span "The government is concerned about sharing people's private information" at bounding box center [417, 373] width 458 height 23
click at [188, 364] on input "The government is concerned about sharing people's private information" at bounding box center [178, 373] width 19 height 19
radio input "true"
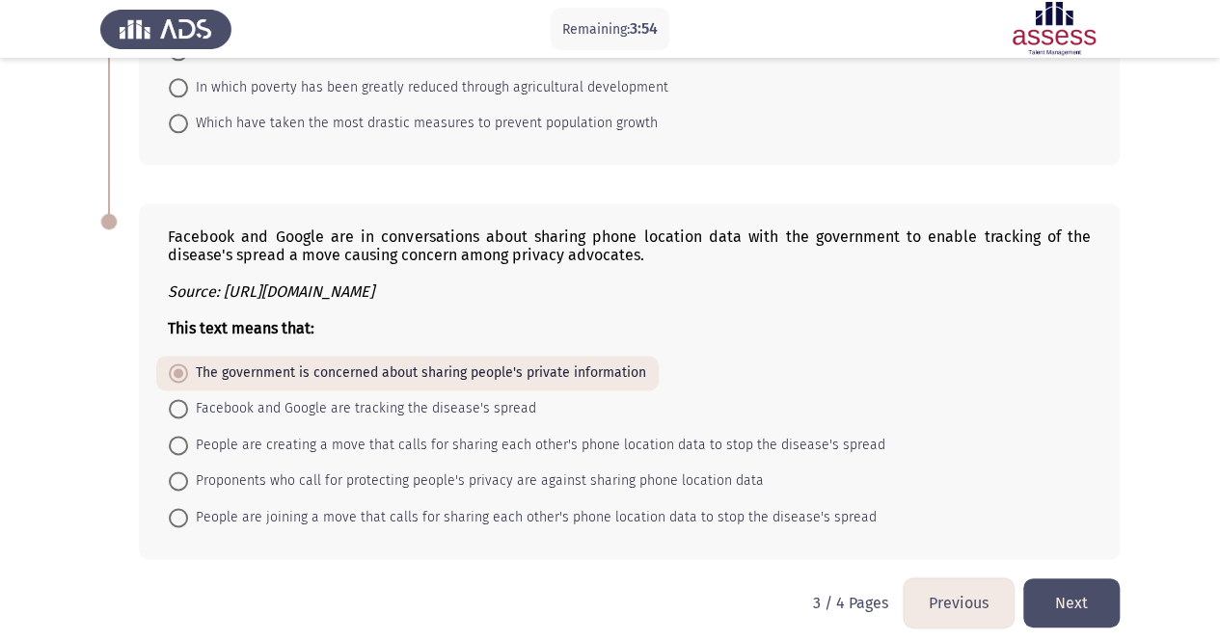
click at [241, 400] on span "Facebook and Google are tracking the disease's spread" at bounding box center [362, 408] width 348 height 23
click at [188, 400] on input "Facebook and Google are tracking the disease's spread" at bounding box center [178, 408] width 19 height 19
radio input "true"
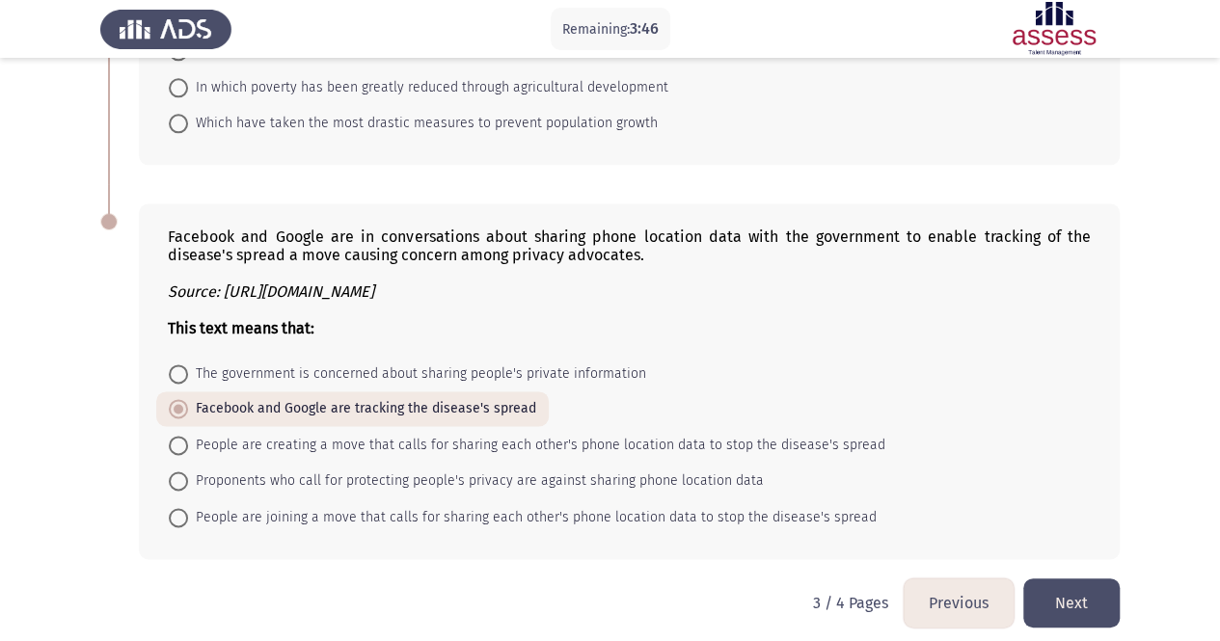
click at [1066, 594] on button "Next" at bounding box center [1071, 603] width 96 height 49
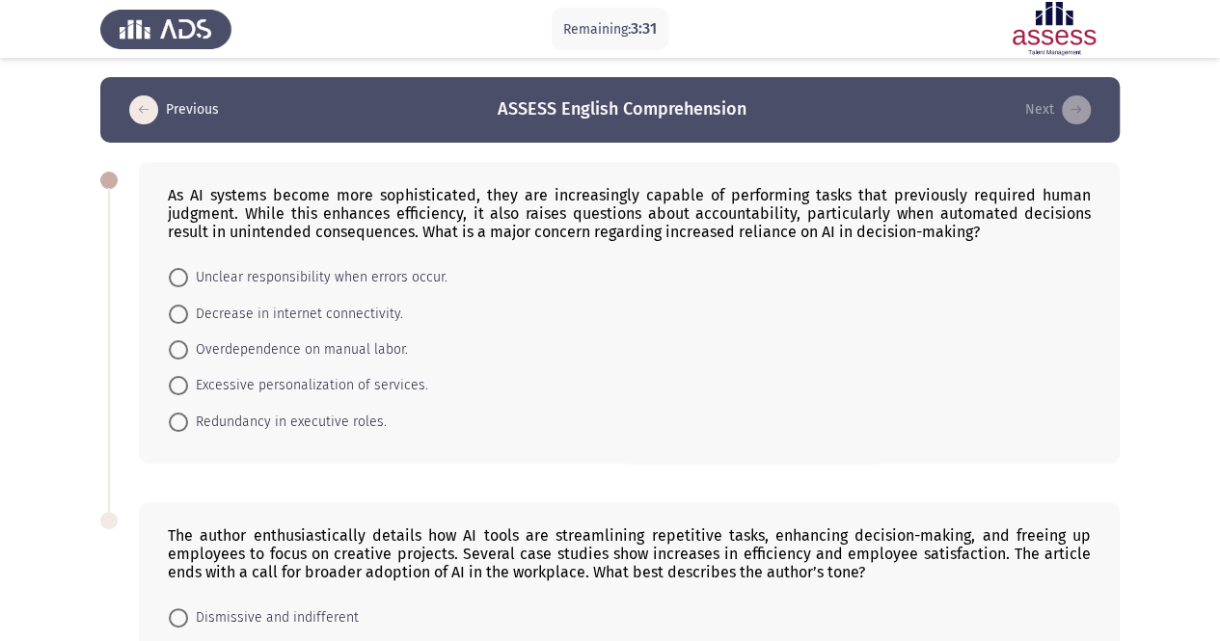
click at [260, 284] on span "Unclear responsibility when errors occur." at bounding box center [317, 277] width 259 height 23
click at [188, 284] on input "Unclear responsibility when errors occur." at bounding box center [178, 277] width 19 height 19
radio input "true"
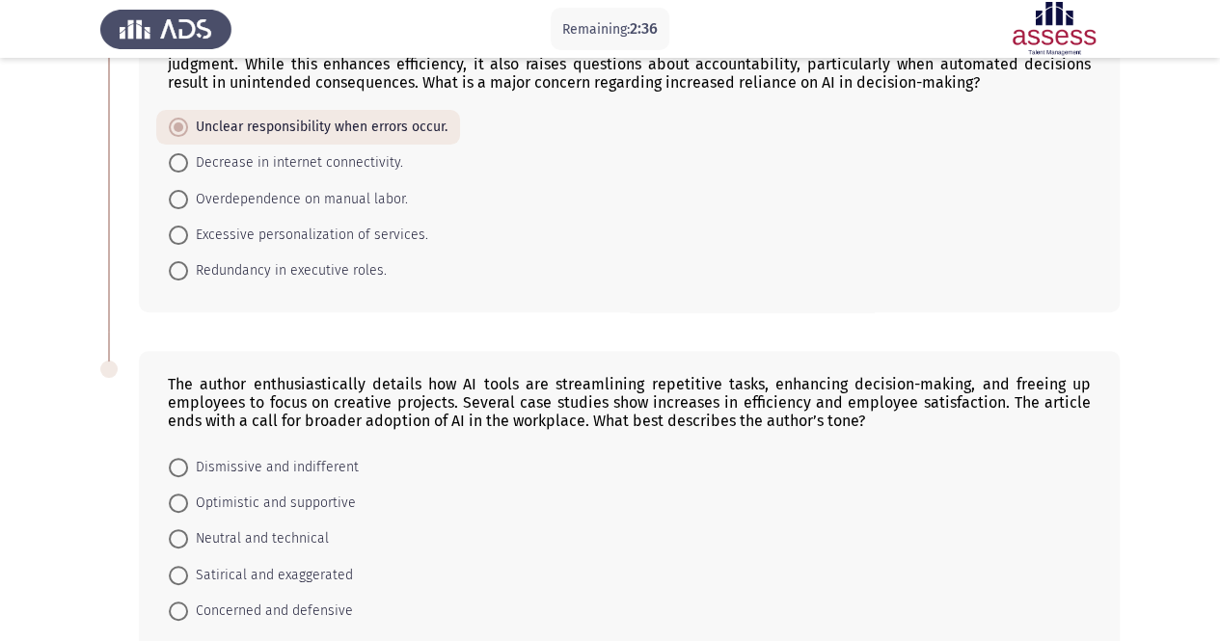
scroll to position [193, 0]
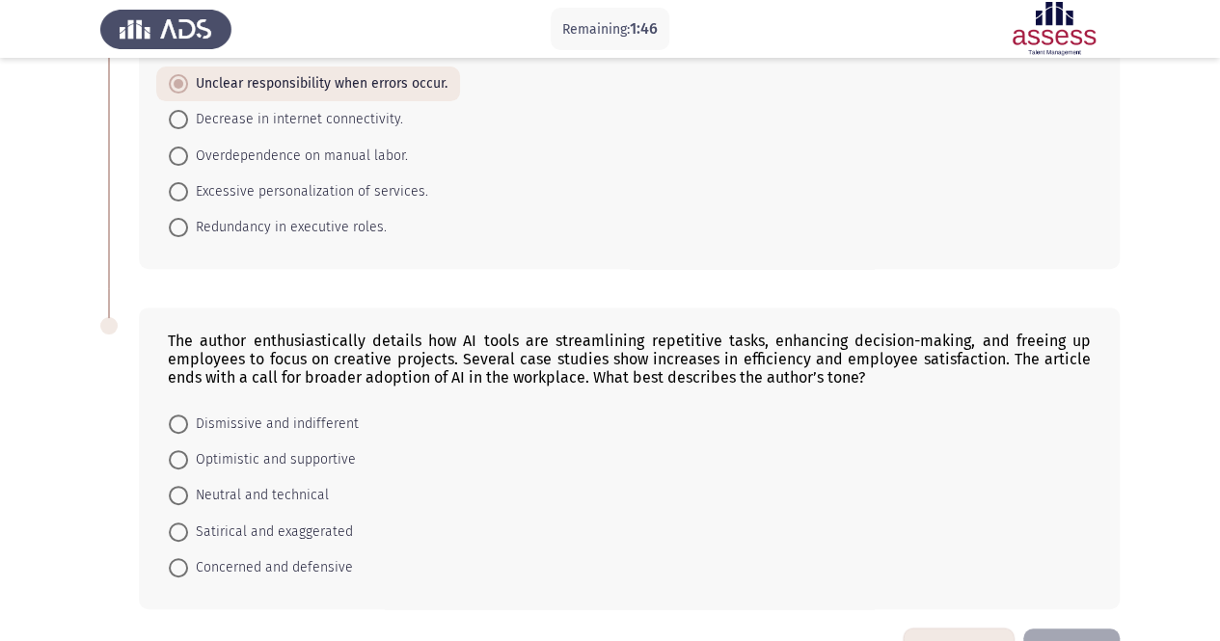
drag, startPoint x: 349, startPoint y: 558, endPoint x: 189, endPoint y: 400, distance: 224.4
click at [189, 400] on div "The author enthusiastically details how AI tools are streamlining repetitive ta…" at bounding box center [629, 459] width 981 height 302
click at [264, 427] on span "Dismissive and indifferent" at bounding box center [273, 424] width 171 height 23
click at [188, 427] on input "Dismissive and indifferent" at bounding box center [178, 424] width 19 height 19
radio input "true"
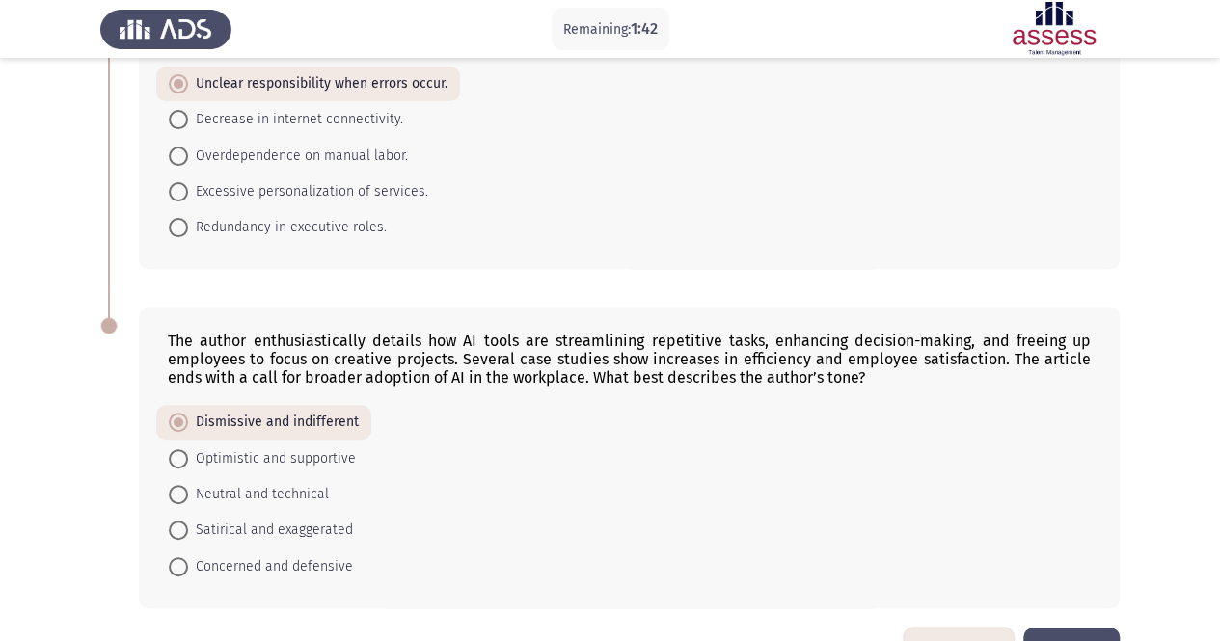
click at [271, 483] on span "Neutral and technical" at bounding box center [258, 494] width 141 height 23
click at [188, 485] on input "Neutral and technical" at bounding box center [178, 494] width 19 height 19
radio input "true"
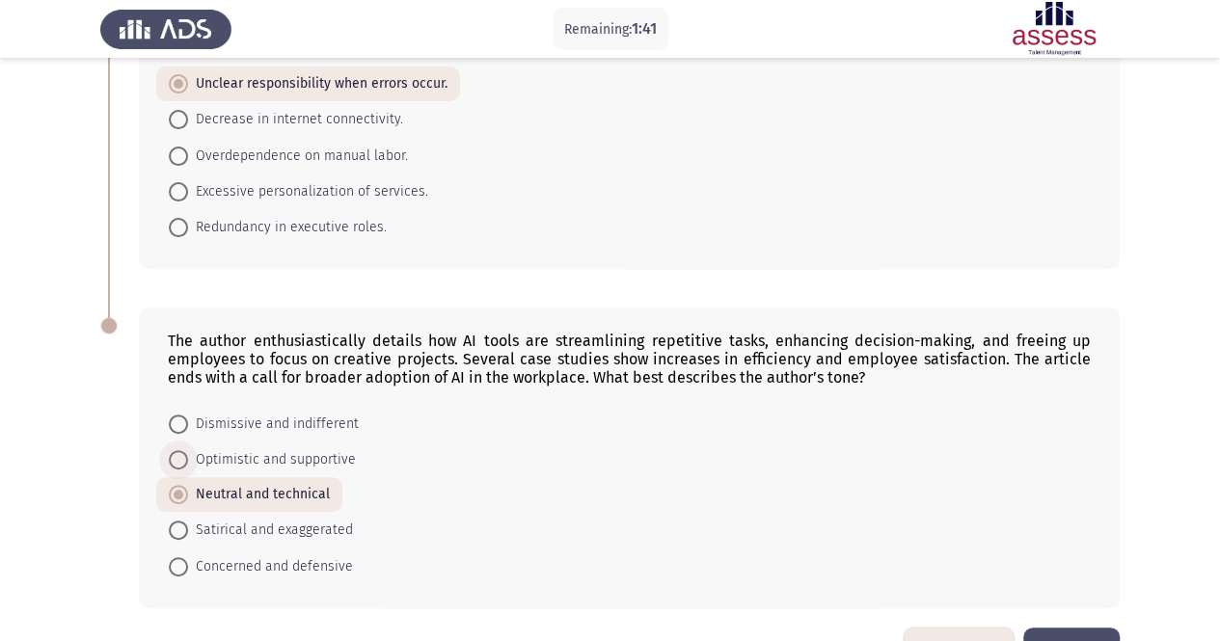
click at [264, 452] on span "Optimistic and supportive" at bounding box center [272, 460] width 168 height 23
click at [188, 452] on input "Optimistic and supportive" at bounding box center [178, 459] width 19 height 19
radio input "true"
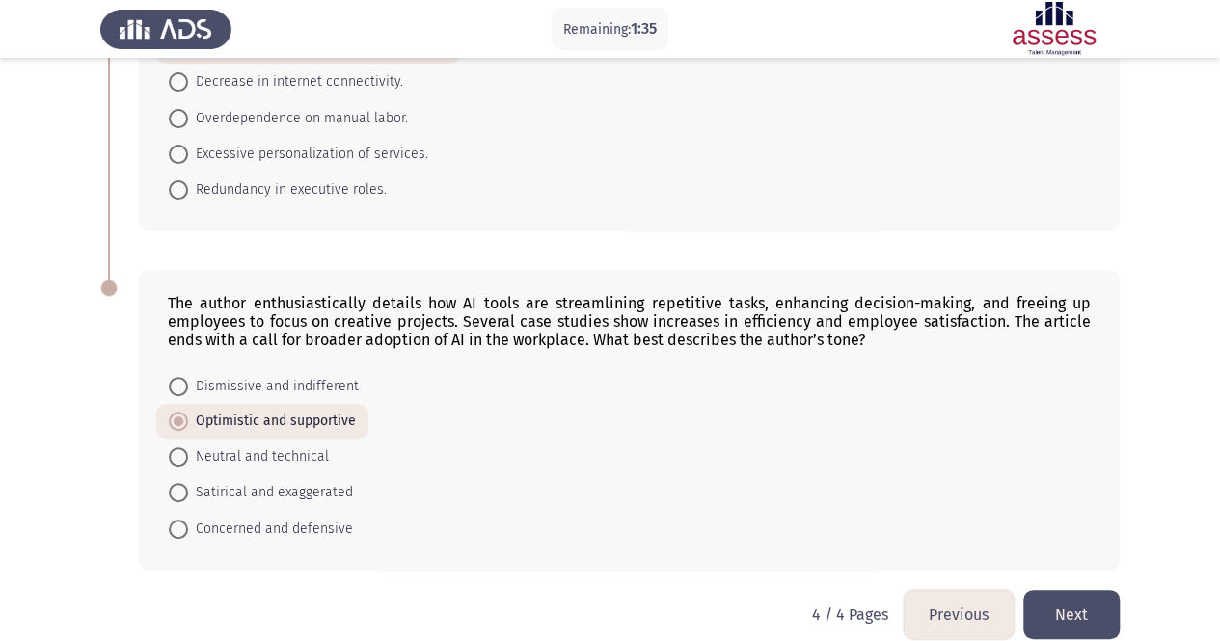
scroll to position [251, 0]
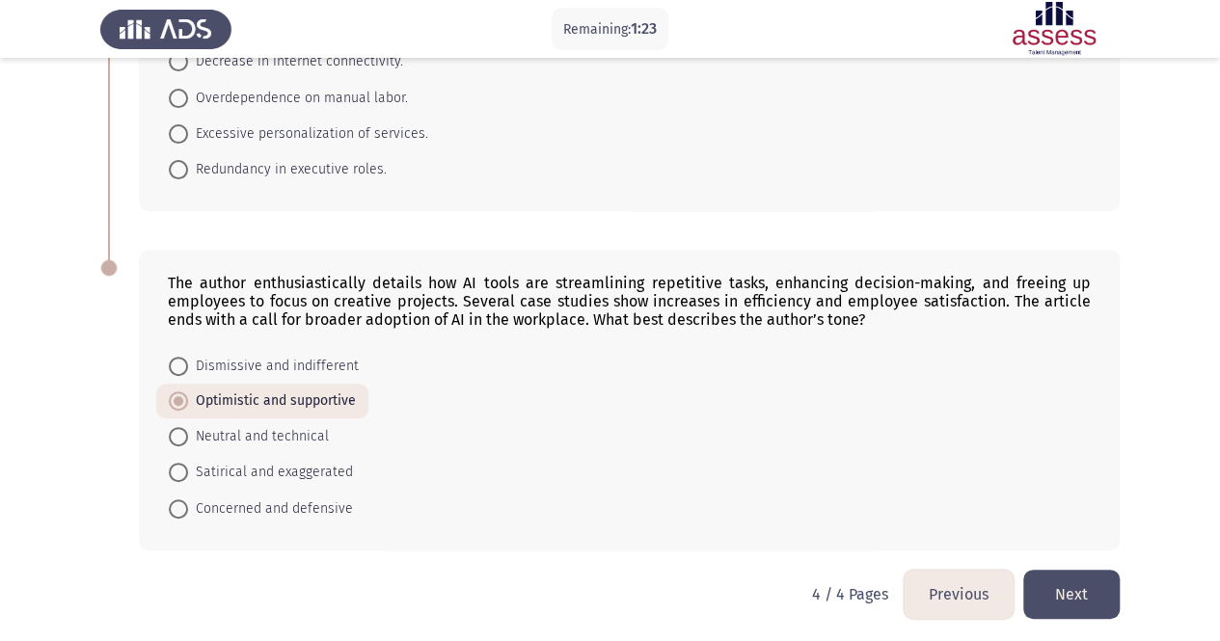
click at [1083, 586] on button "Next" at bounding box center [1071, 594] width 96 height 49
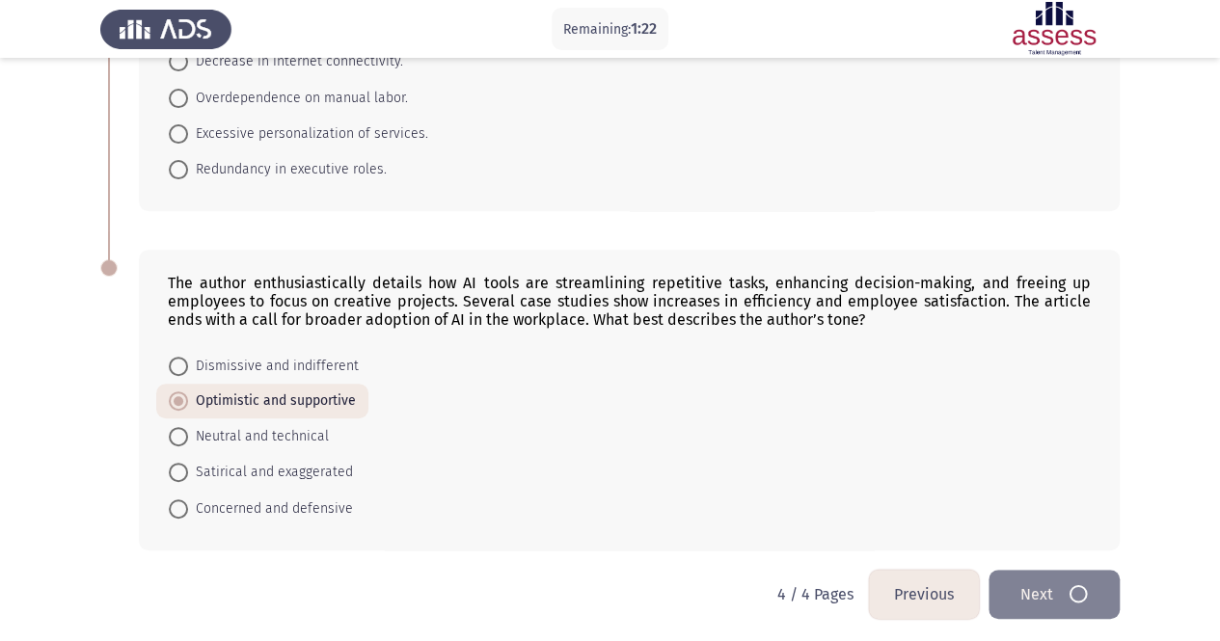
scroll to position [0, 0]
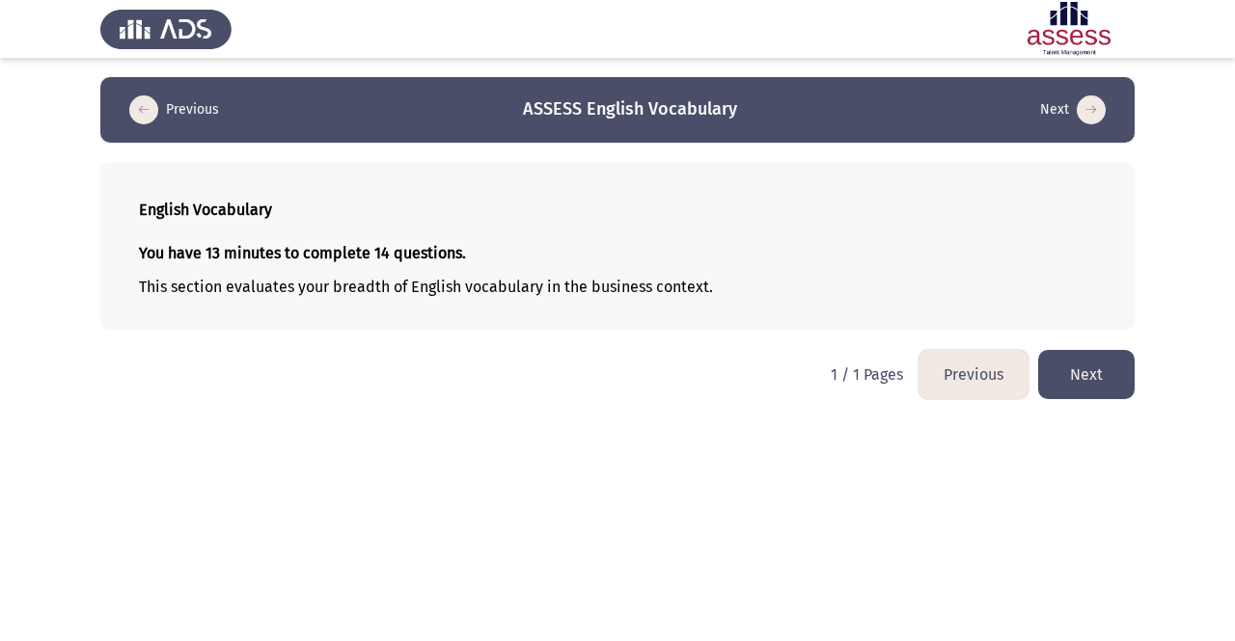
click at [1080, 365] on button "Next" at bounding box center [1086, 374] width 96 height 49
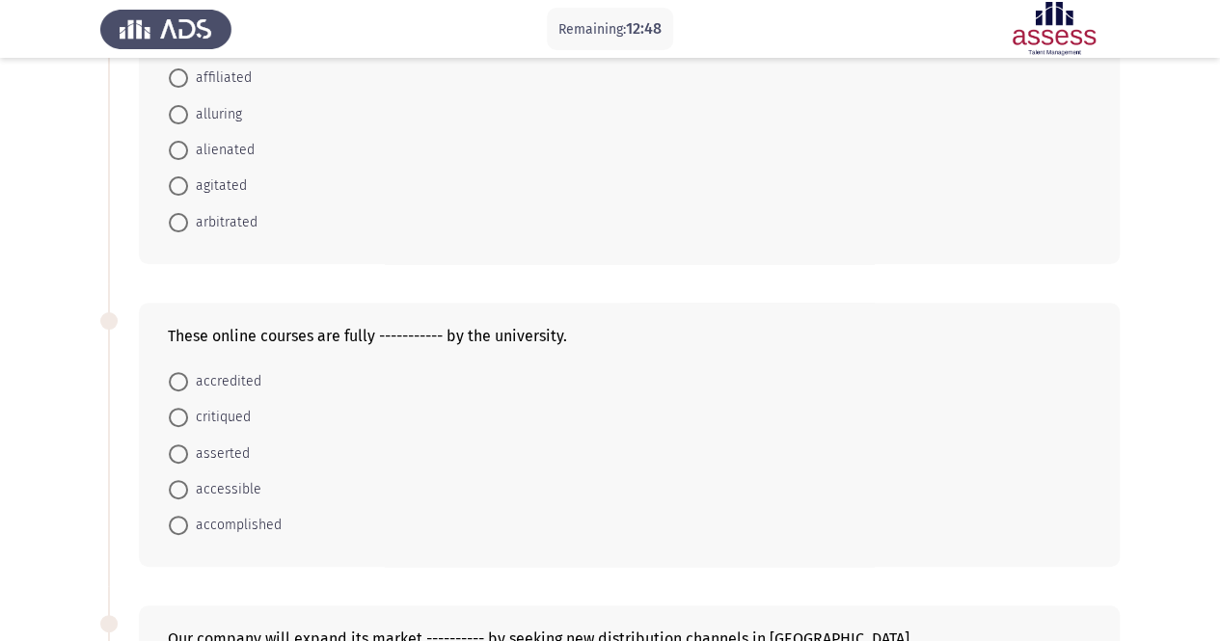
scroll to position [193, 0]
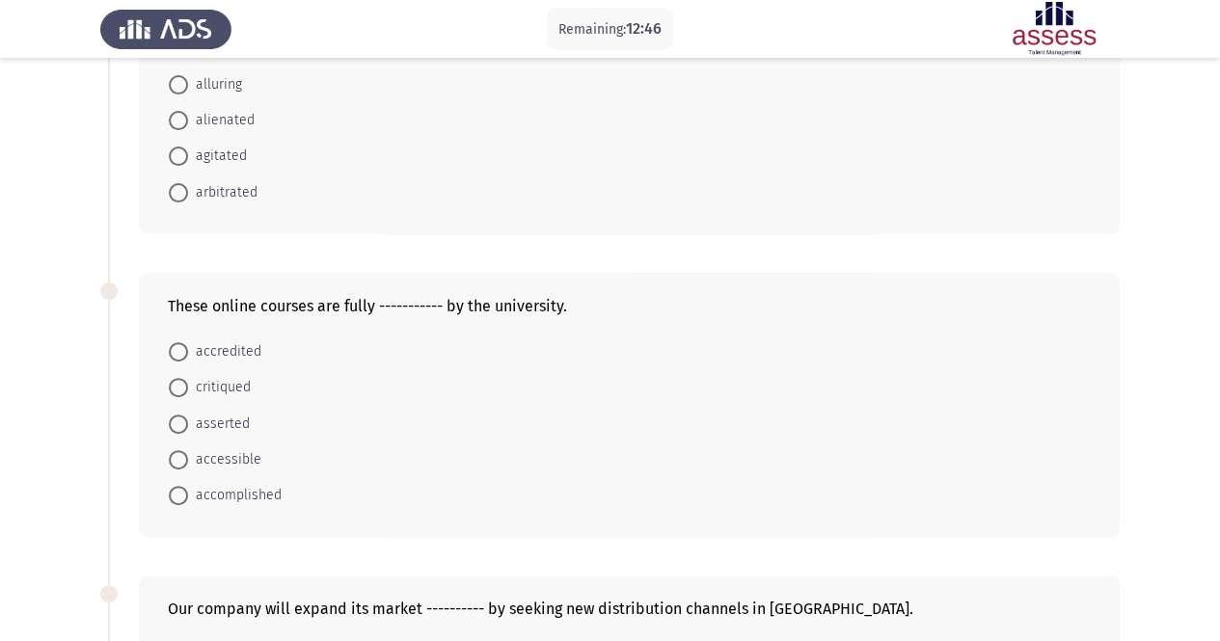
click at [210, 458] on span "accessible" at bounding box center [224, 460] width 73 height 23
click at [188, 458] on input "accessible" at bounding box center [178, 459] width 19 height 19
radio input "true"
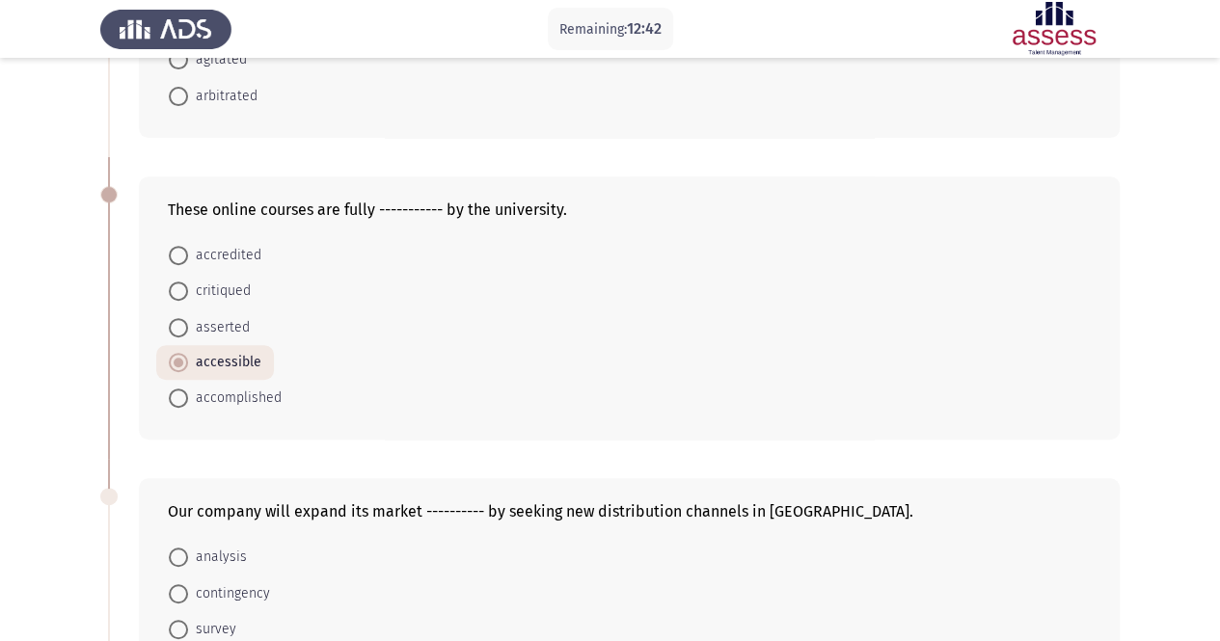
scroll to position [386, 0]
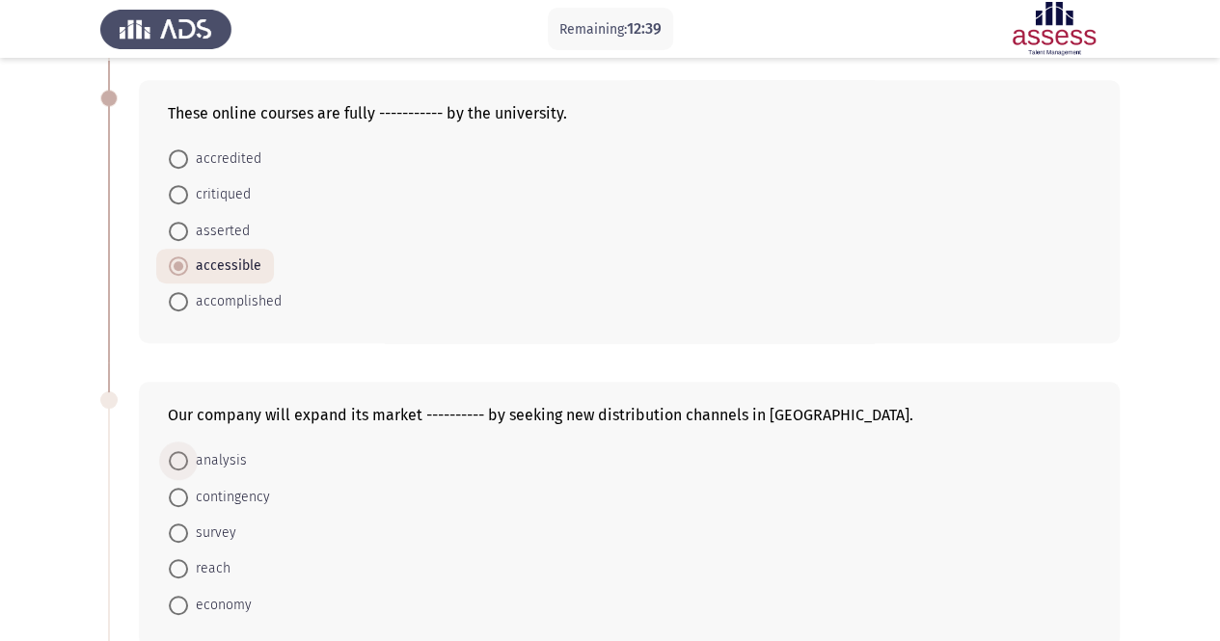
click at [216, 455] on span "analysis" at bounding box center [217, 461] width 59 height 23
click at [188, 455] on input "analysis" at bounding box center [178, 460] width 19 height 19
radio input "true"
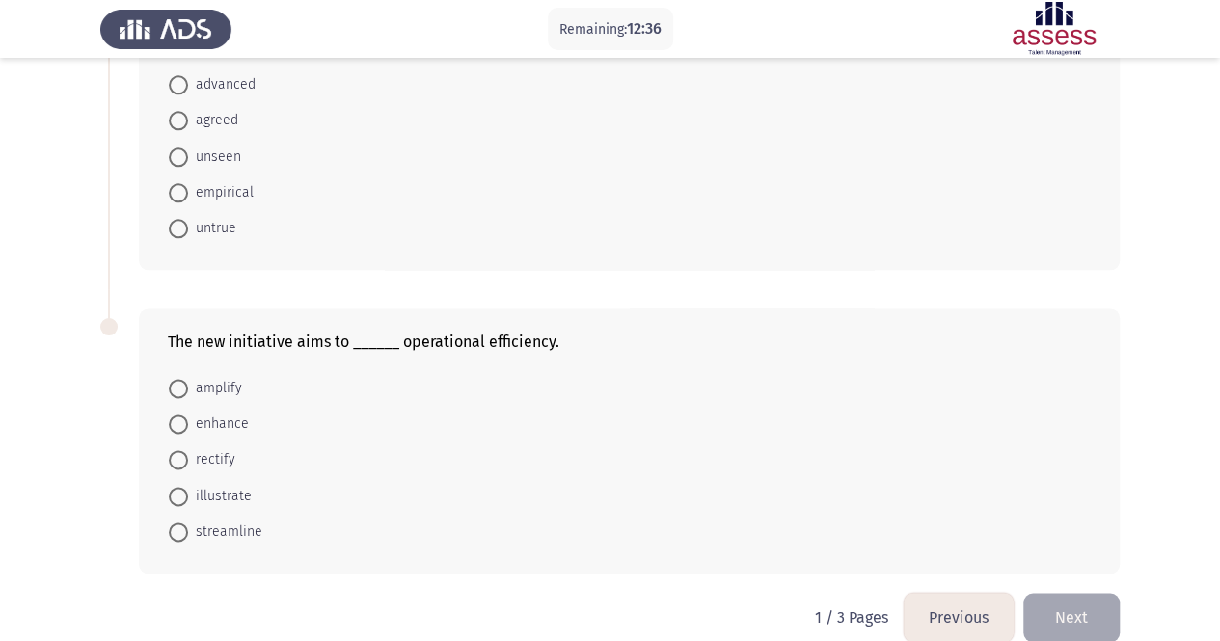
scroll to position [1102, 0]
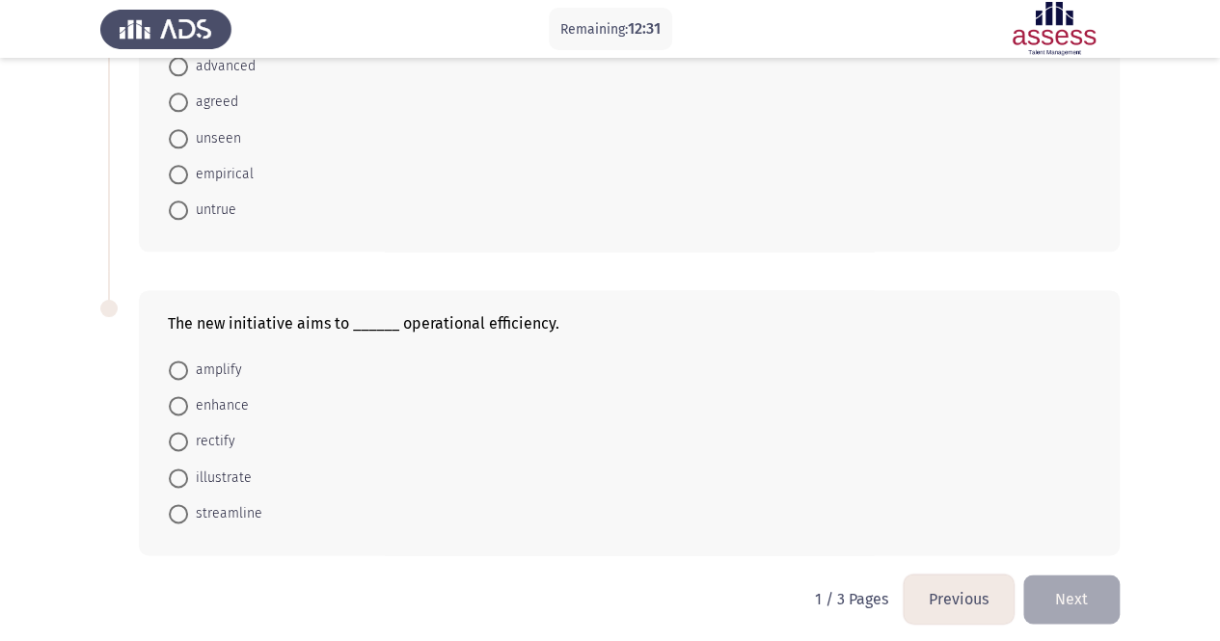
click at [233, 503] on span "streamline" at bounding box center [225, 514] width 74 height 23
click at [188, 504] on input "streamline" at bounding box center [178, 513] width 19 height 19
radio input "true"
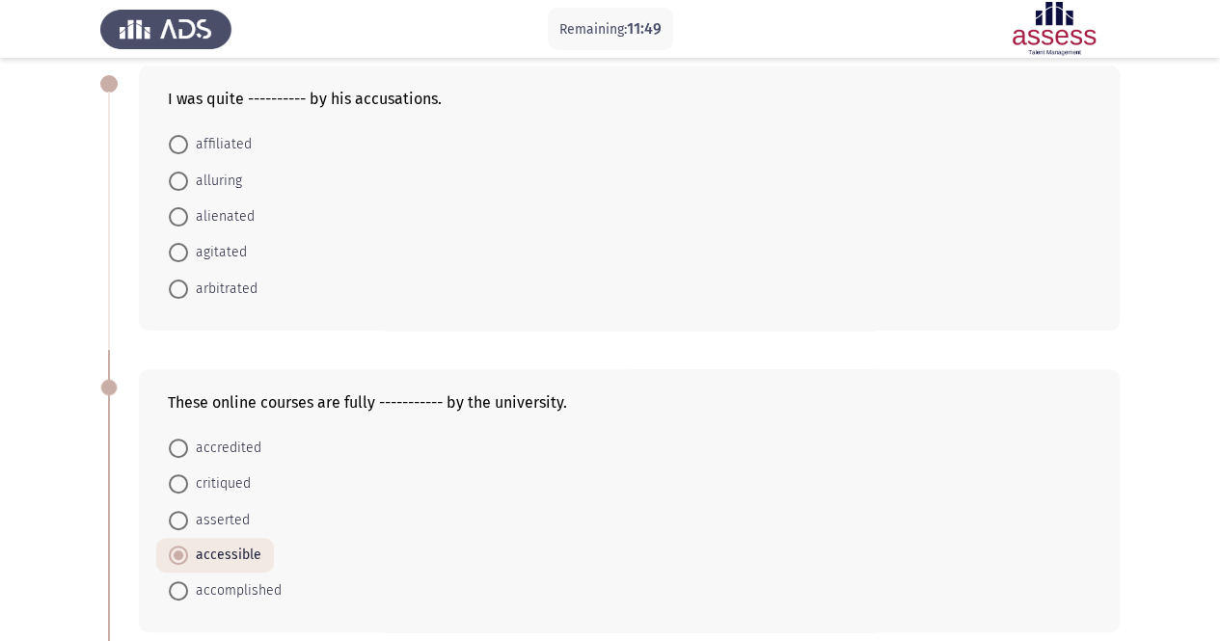
scroll to position [0, 0]
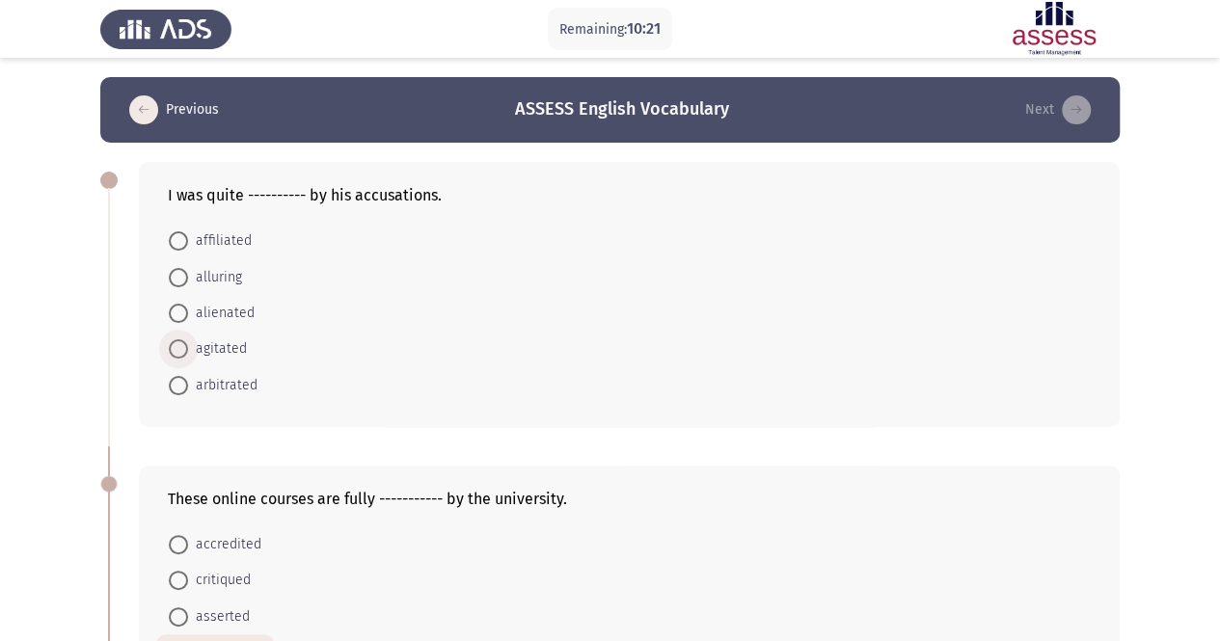
click at [206, 352] on span "agitated" at bounding box center [217, 349] width 59 height 23
click at [188, 352] on input "agitated" at bounding box center [178, 349] width 19 height 19
radio input "true"
drag, startPoint x: 214, startPoint y: 305, endPoint x: 664, endPoint y: 105, distance: 491.9
click at [215, 305] on span "alienated" at bounding box center [221, 313] width 67 height 23
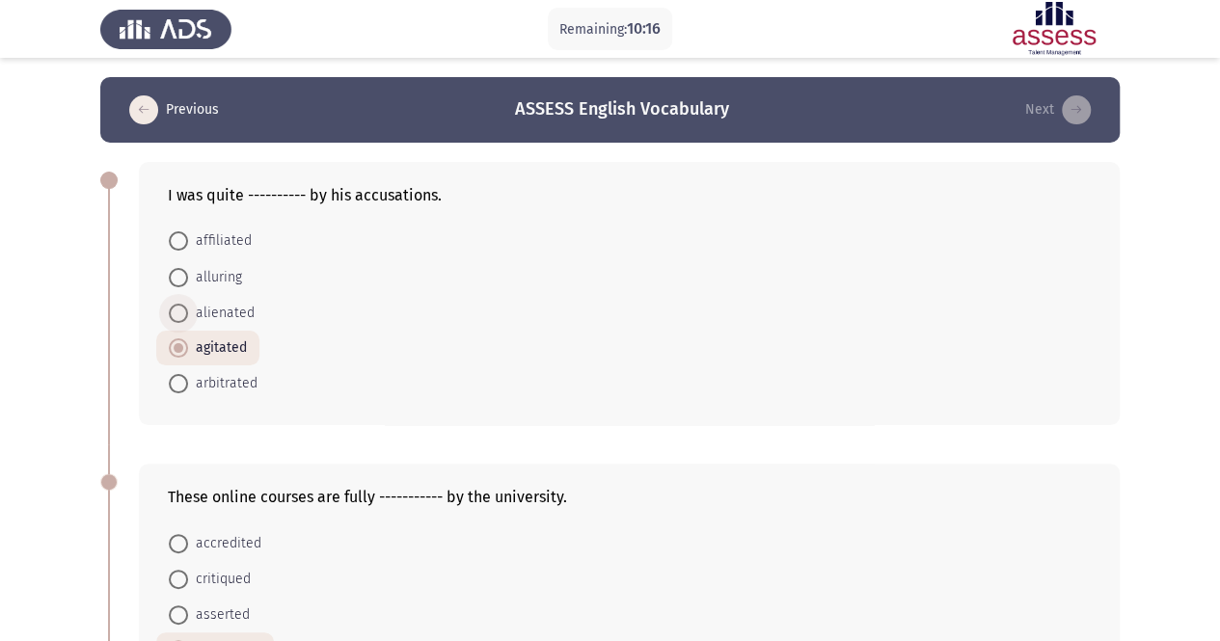
click at [188, 305] on input "alienated" at bounding box center [178, 313] width 19 height 19
radio input "true"
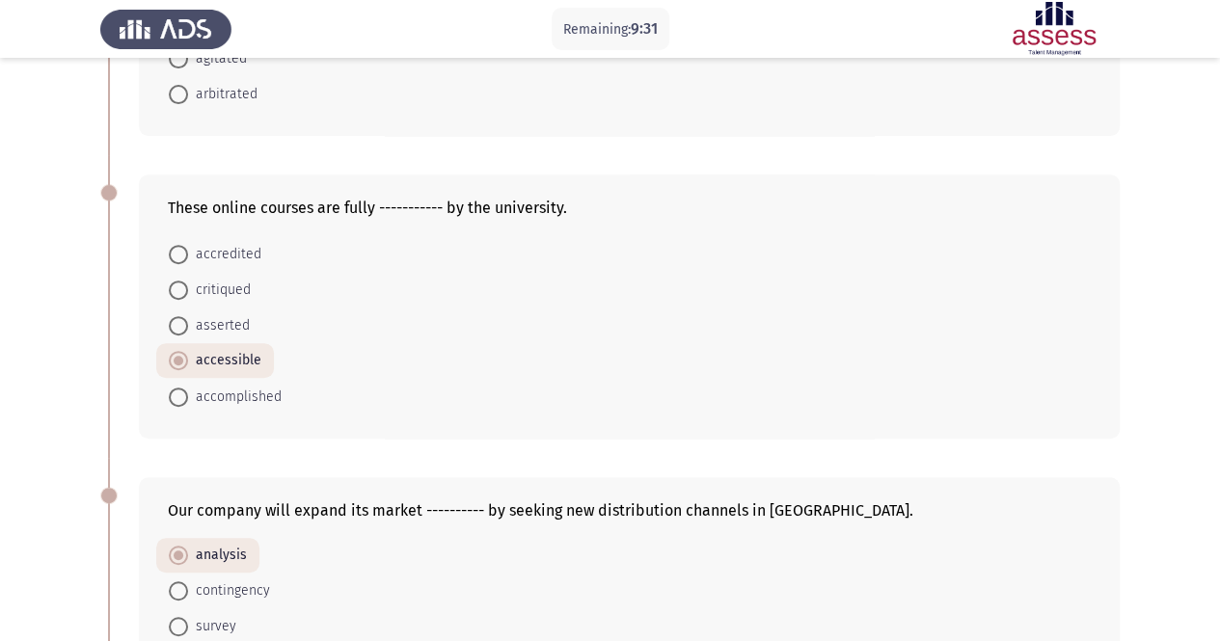
click at [218, 248] on span "accredited" at bounding box center [224, 254] width 73 height 23
click at [188, 248] on input "accredited" at bounding box center [178, 254] width 19 height 19
radio input "true"
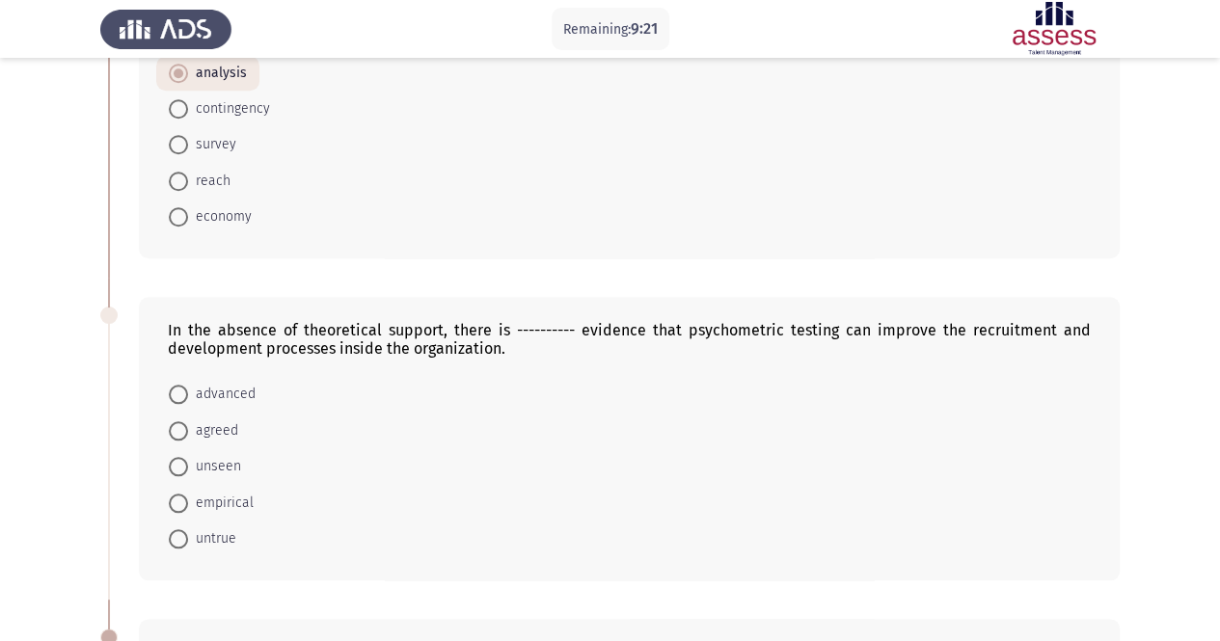
scroll to position [868, 0]
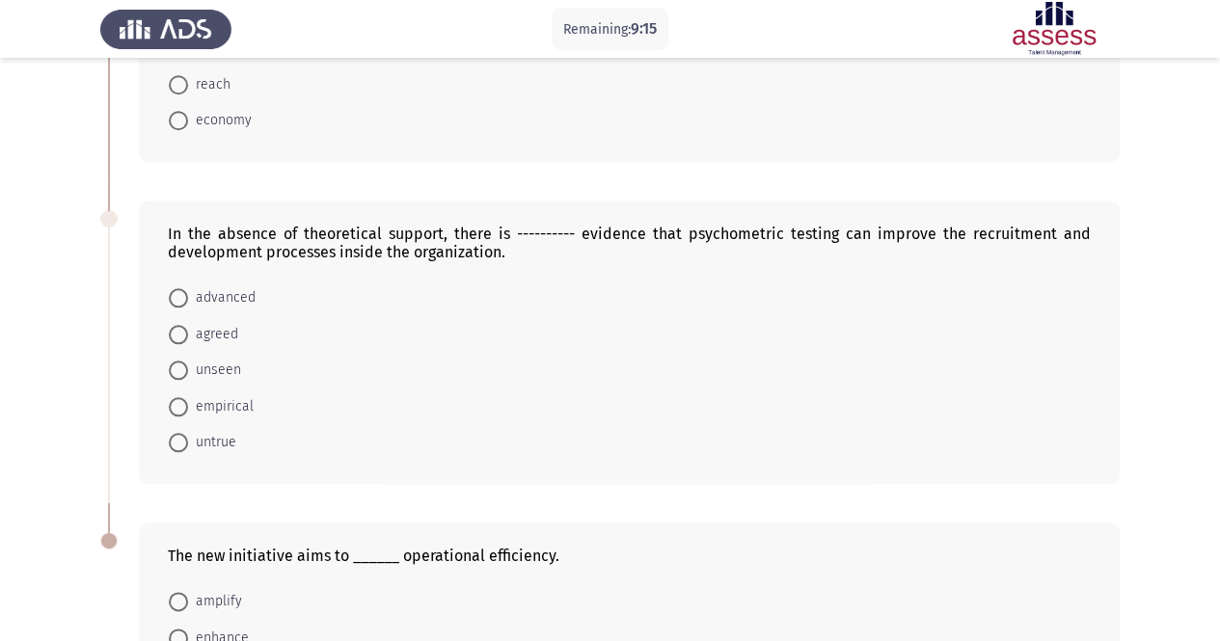
click at [237, 407] on span "empirical" at bounding box center [221, 406] width 66 height 23
click at [188, 407] on input "empirical" at bounding box center [178, 406] width 19 height 19
radio input "true"
drag, startPoint x: 166, startPoint y: 229, endPoint x: 343, endPoint y: 253, distance: 179.1
click at [342, 252] on div "In the absence of theoretical support, there is ---------- evidence that psycho…" at bounding box center [629, 342] width 981 height 282
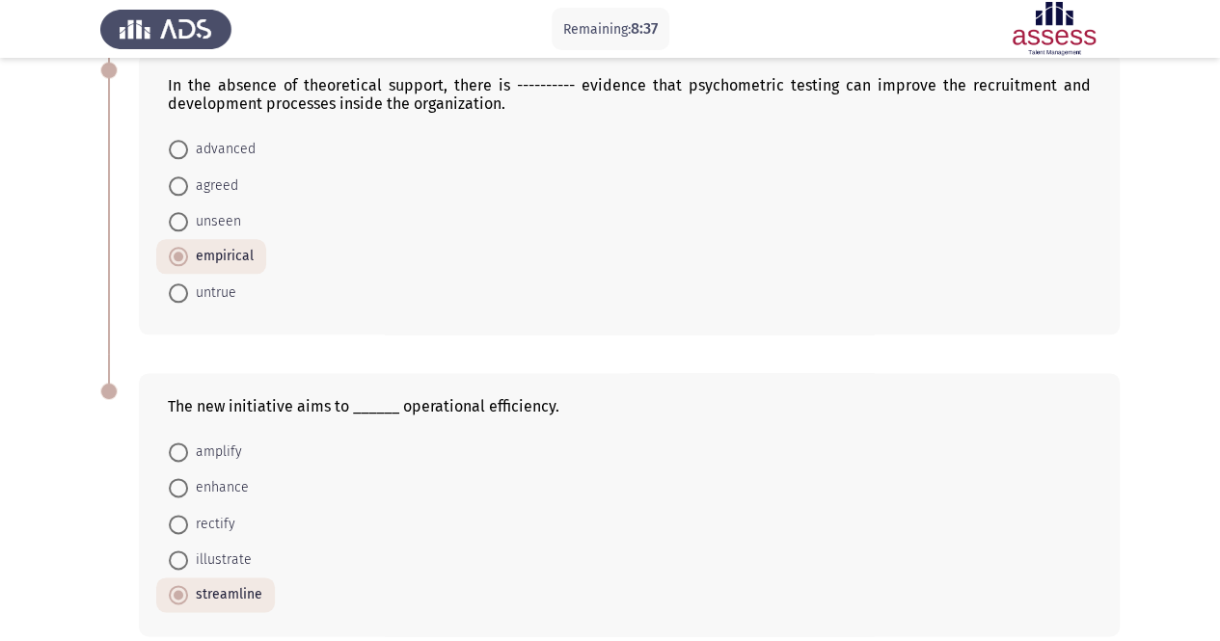
scroll to position [1061, 0]
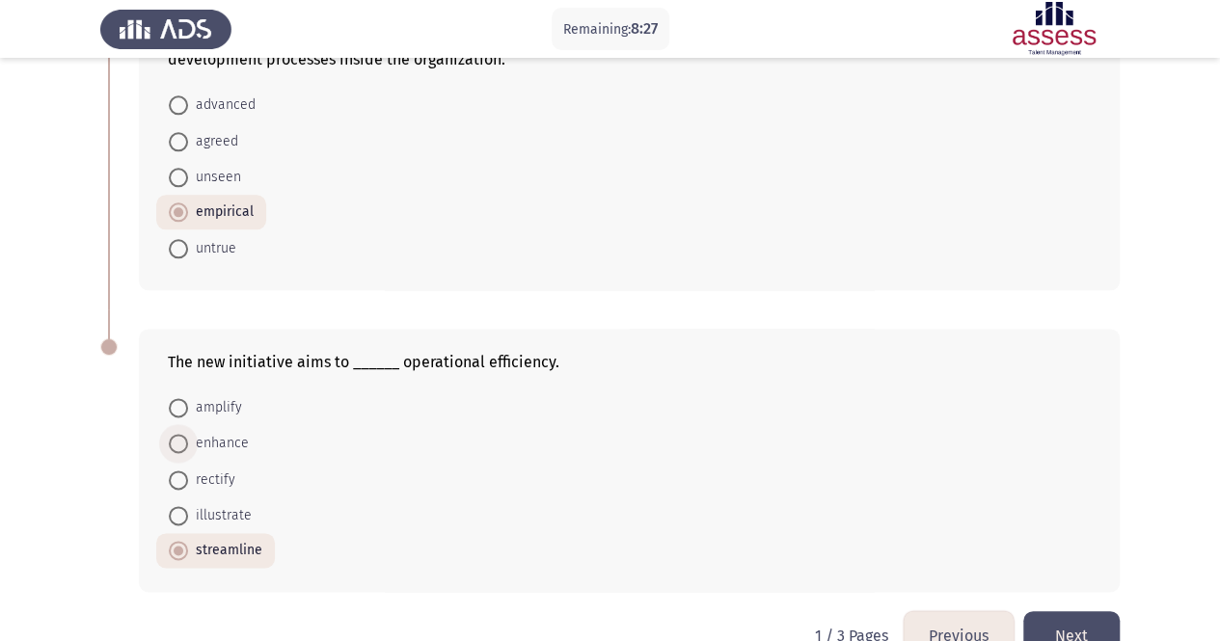
click at [240, 433] on span "enhance" at bounding box center [218, 443] width 61 height 23
click at [188, 434] on input "enhance" at bounding box center [178, 443] width 19 height 19
radio input "true"
click at [1048, 612] on button "Next" at bounding box center [1071, 636] width 96 height 49
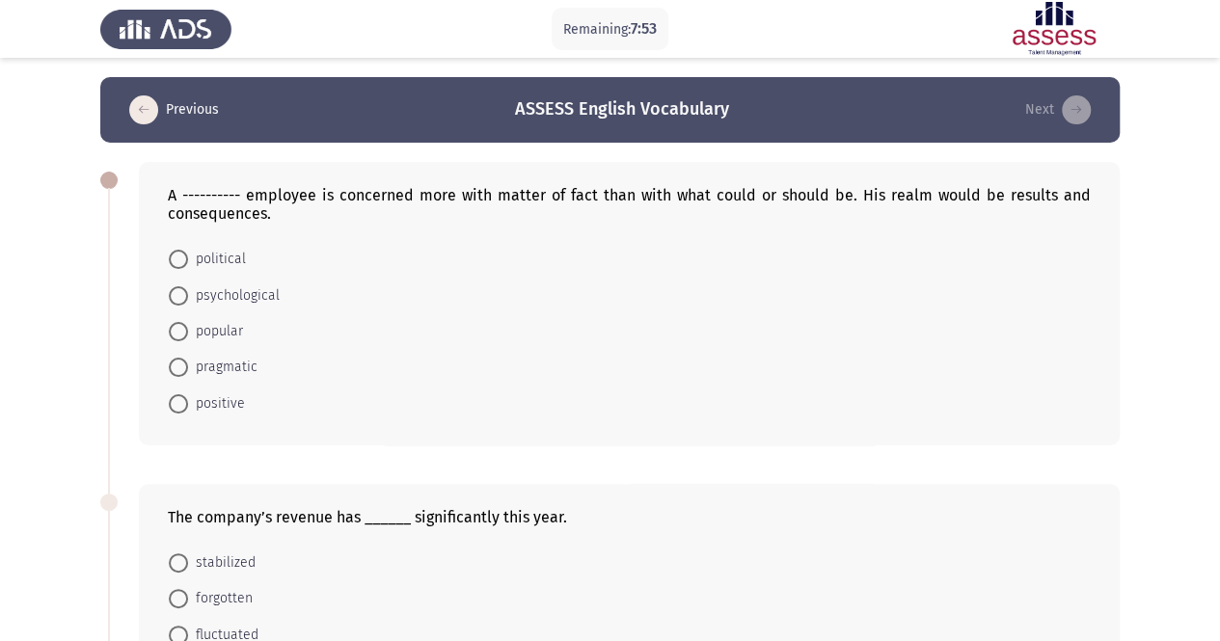
click at [222, 302] on span "psychological" at bounding box center [234, 296] width 92 height 23
click at [188, 302] on input "psychological" at bounding box center [178, 295] width 19 height 19
radio input "true"
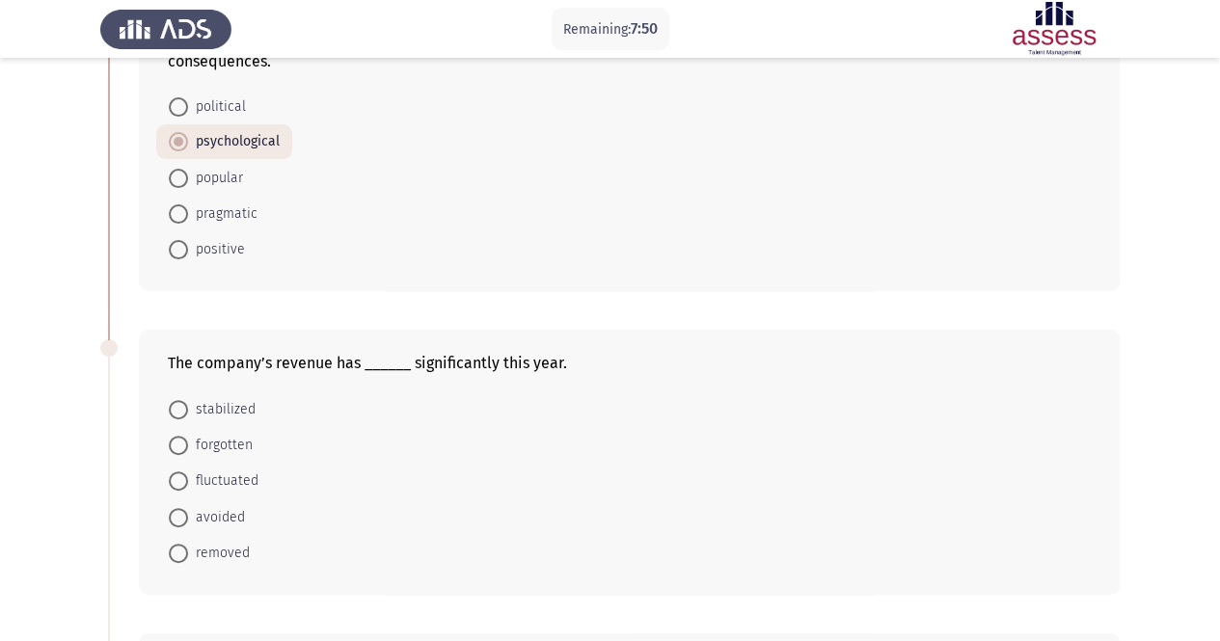
scroll to position [193, 0]
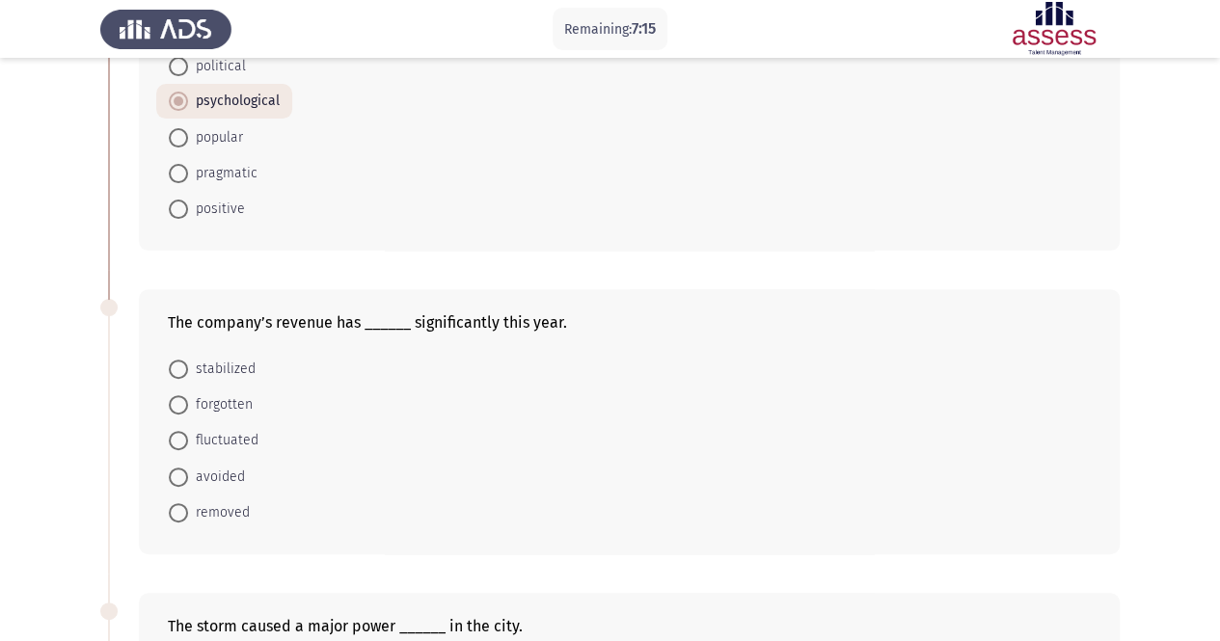
click at [232, 368] on span "stabilized" at bounding box center [222, 369] width 68 height 23
click at [188, 368] on input "stabilized" at bounding box center [178, 369] width 19 height 19
radio input "true"
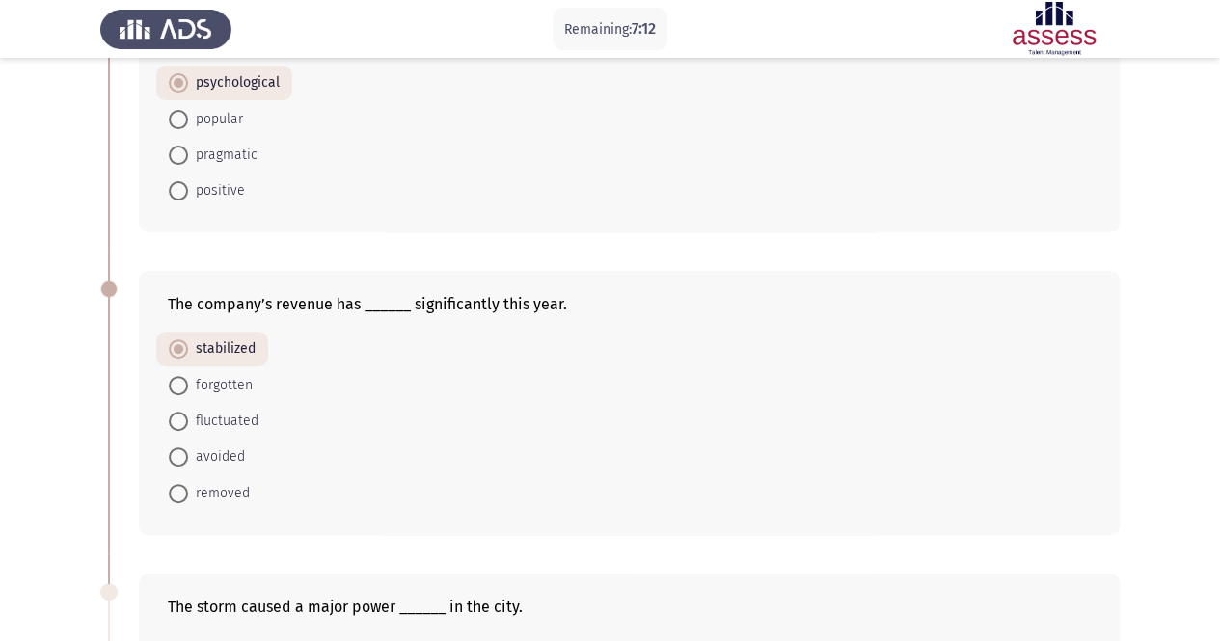
scroll to position [482, 0]
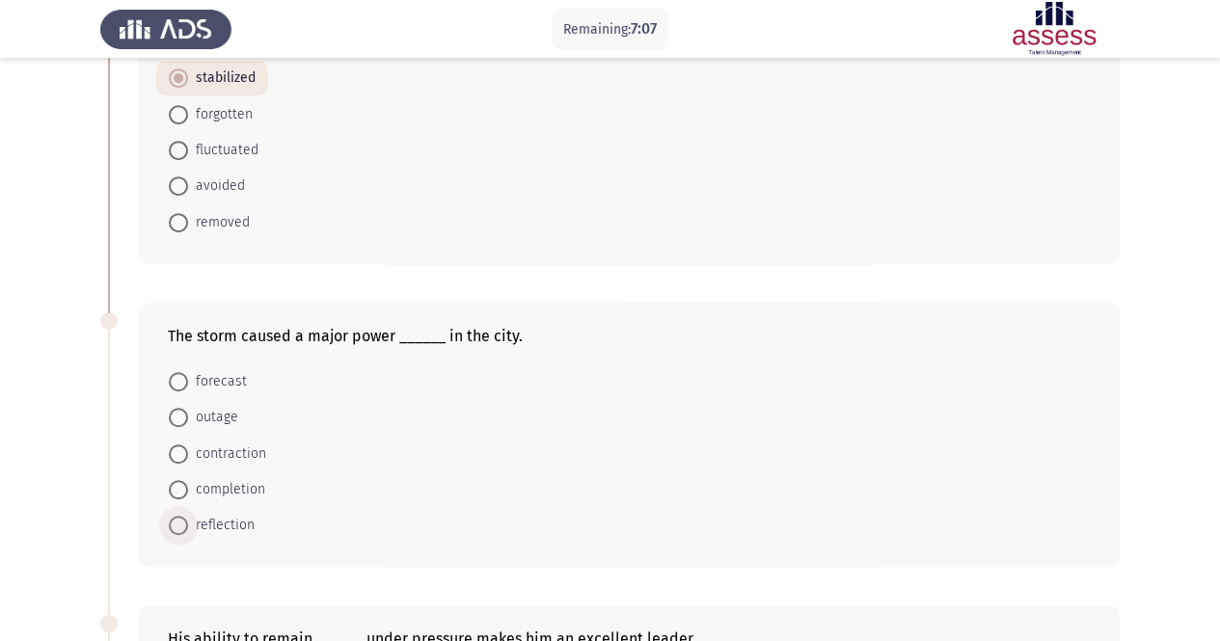
click at [236, 524] on span "reflection" at bounding box center [221, 525] width 67 height 23
click at [188, 524] on input "reflection" at bounding box center [178, 525] width 19 height 19
radio input "true"
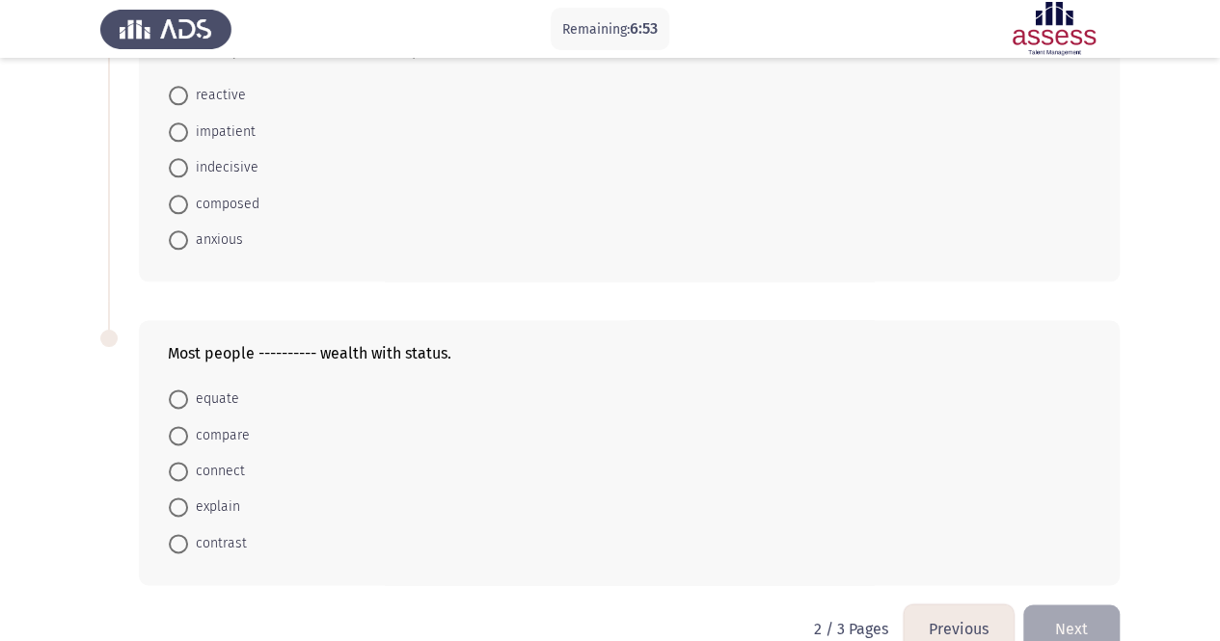
scroll to position [1101, 0]
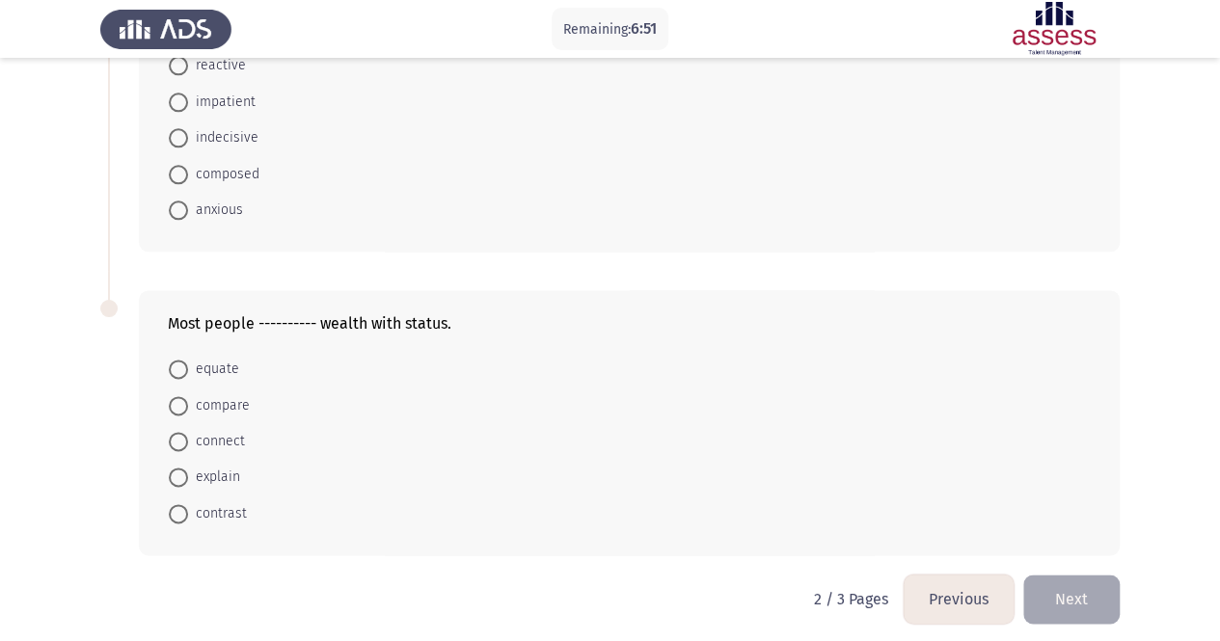
click at [236, 366] on span "equate" at bounding box center [213, 369] width 51 height 23
click at [188, 366] on input "equate" at bounding box center [178, 369] width 19 height 19
radio input "true"
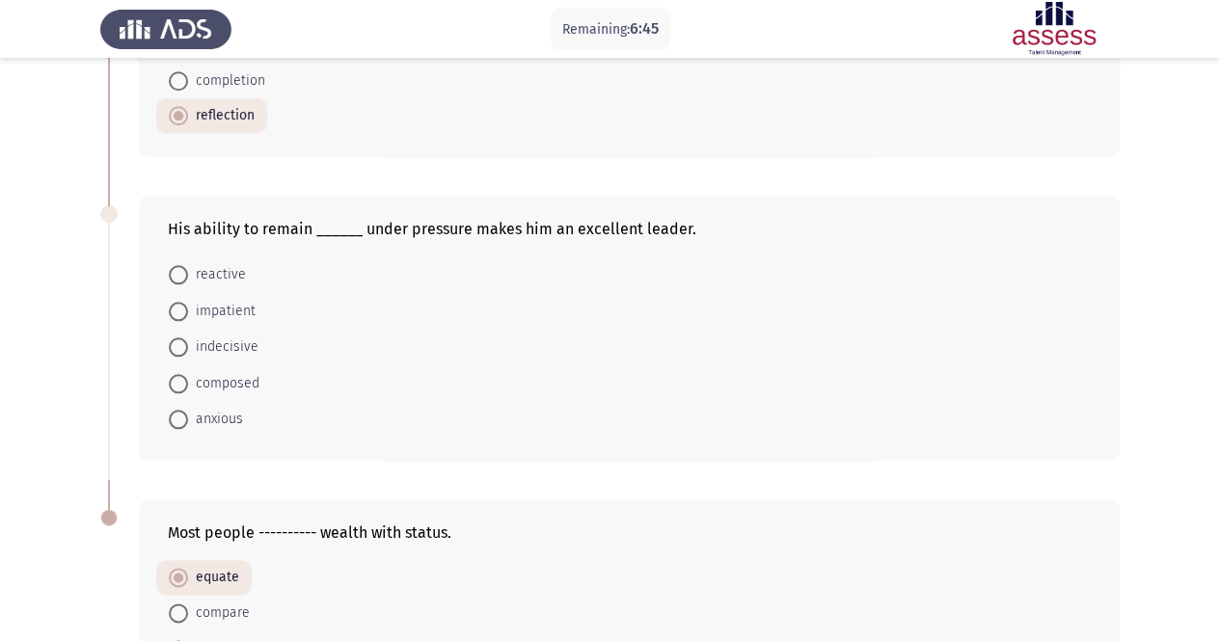
scroll to position [810, 0]
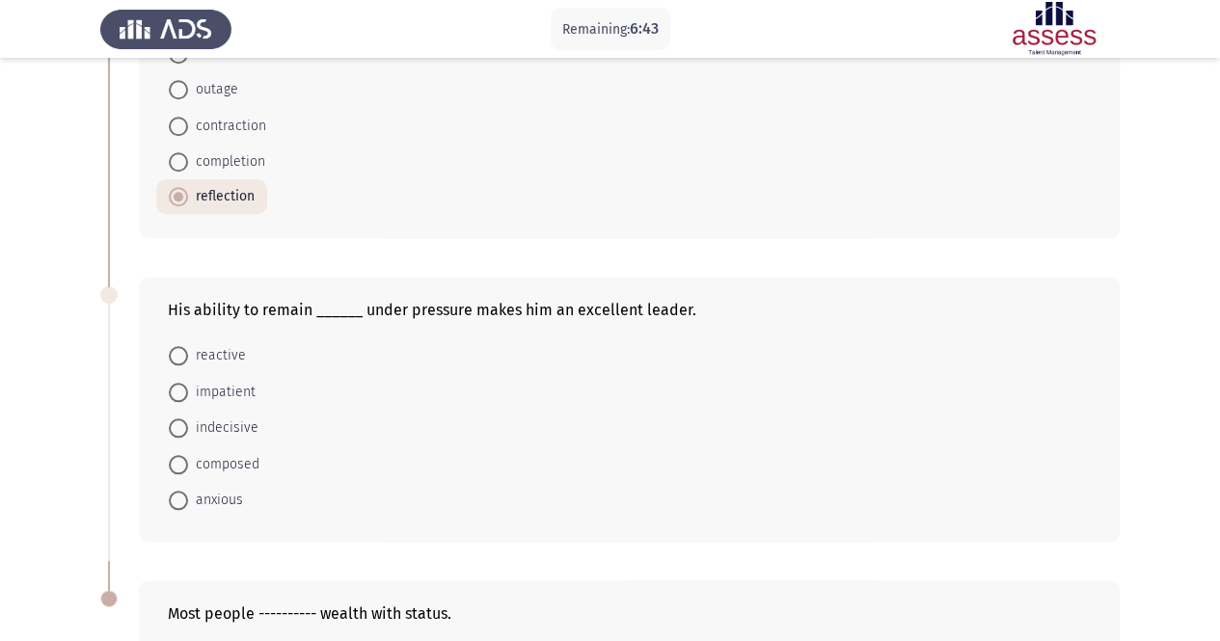
click at [222, 356] on span "reactive" at bounding box center [217, 355] width 58 height 23
click at [188, 356] on input "reactive" at bounding box center [178, 355] width 19 height 19
radio input "true"
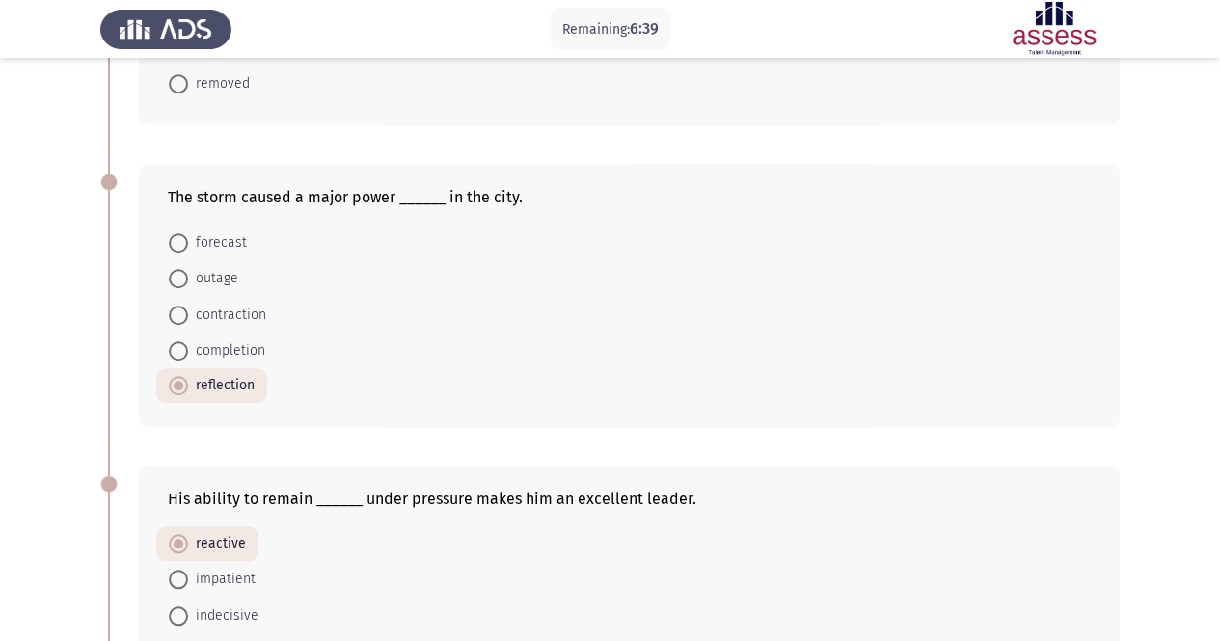
scroll to position [617, 0]
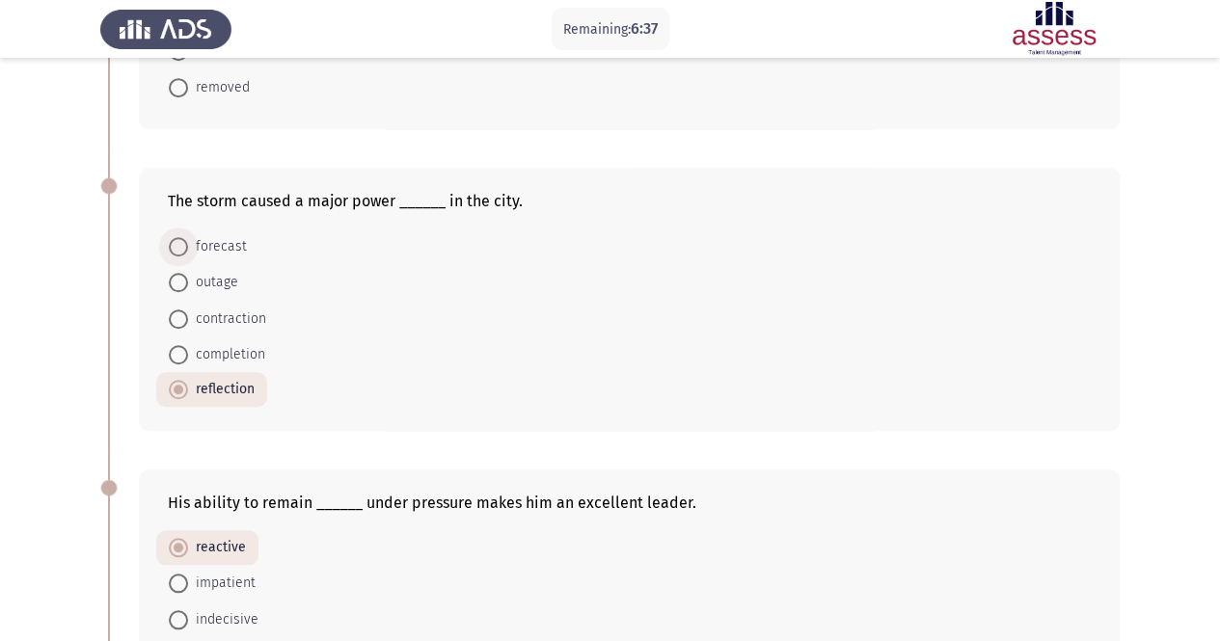
click at [232, 242] on span "forecast" at bounding box center [217, 246] width 59 height 23
click at [188, 242] on input "forecast" at bounding box center [178, 246] width 19 height 19
radio input "true"
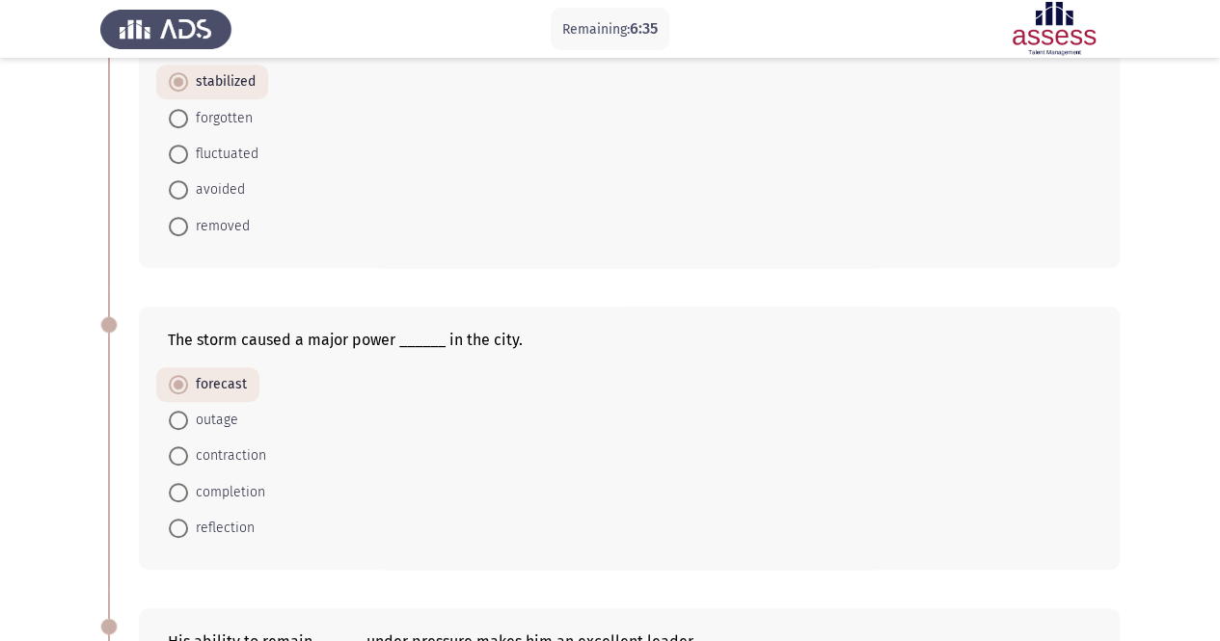
scroll to position [328, 0]
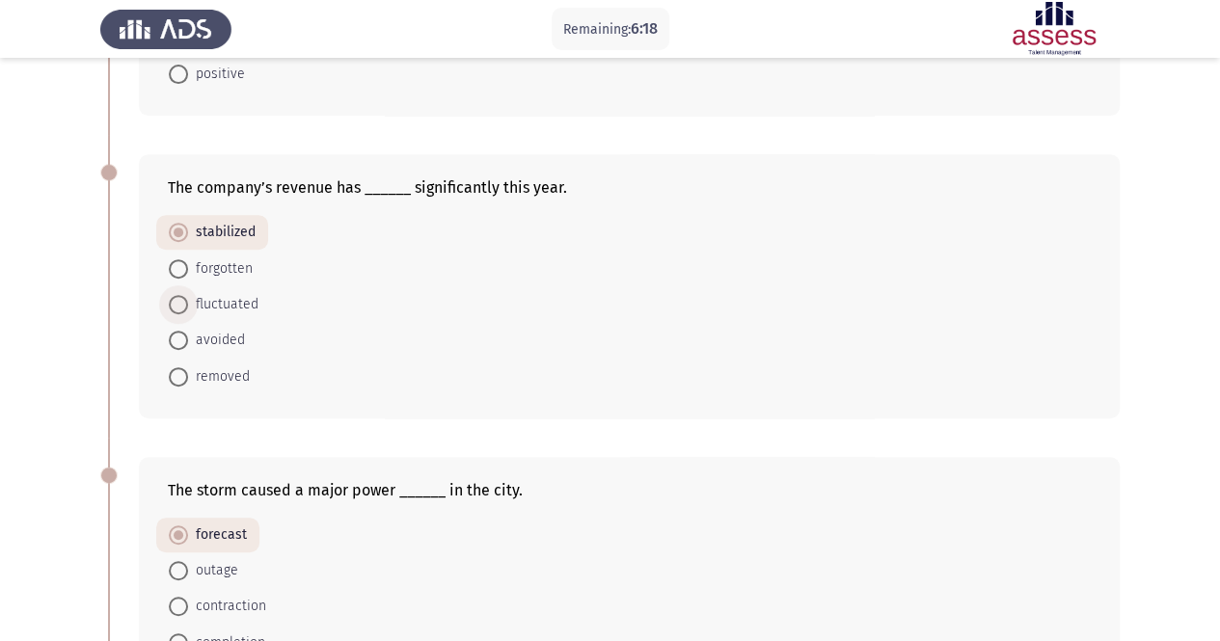
click at [195, 305] on span "fluctuated" at bounding box center [223, 304] width 70 height 23
click at [188, 305] on input "fluctuated" at bounding box center [178, 304] width 19 height 19
radio input "true"
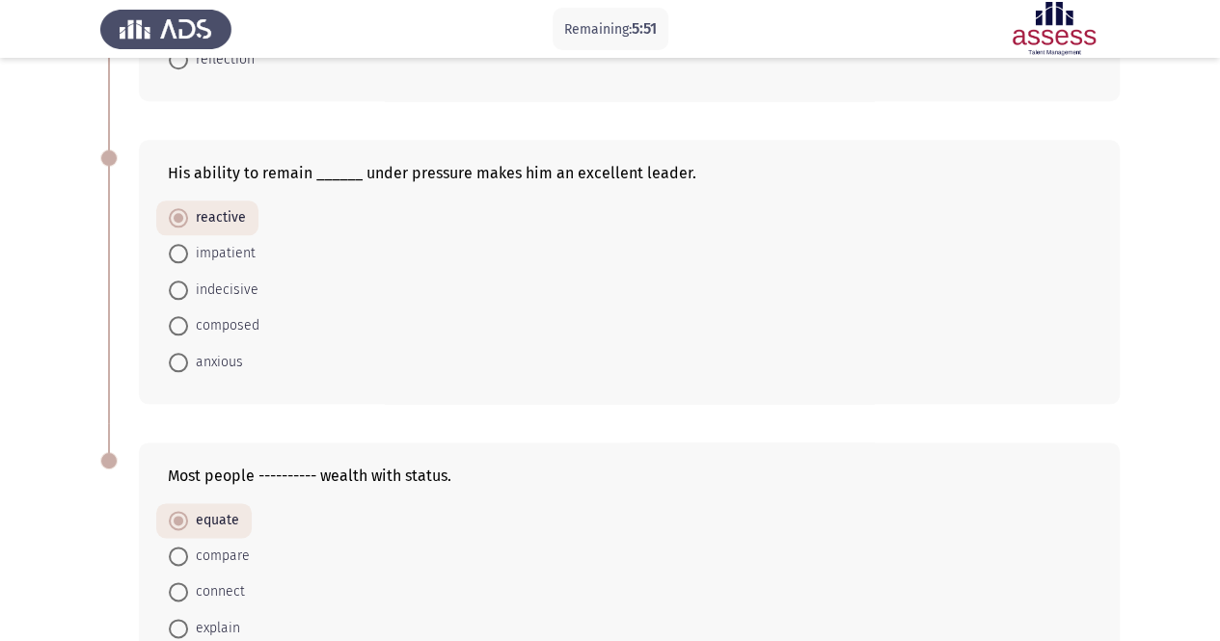
scroll to position [1003, 0]
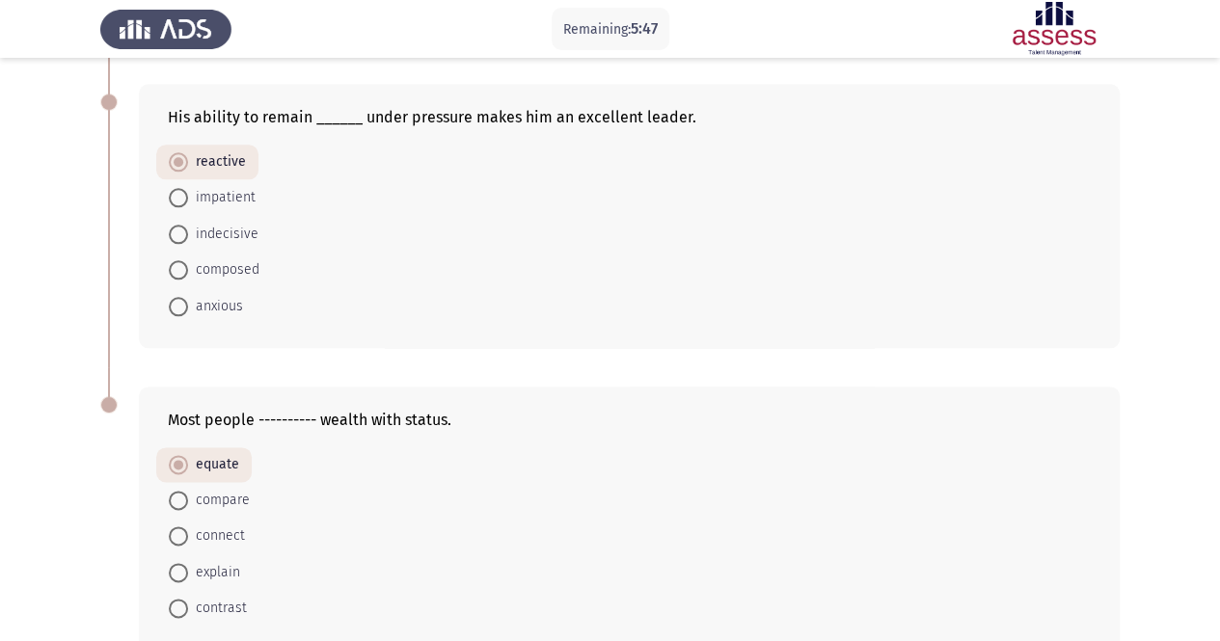
click at [220, 500] on span "compare" at bounding box center [219, 500] width 62 height 23
click at [188, 500] on input "compare" at bounding box center [178, 500] width 19 height 19
radio input "true"
click at [205, 454] on span "equate" at bounding box center [213, 465] width 51 height 23
click at [188, 456] on input "equate" at bounding box center [178, 465] width 19 height 19
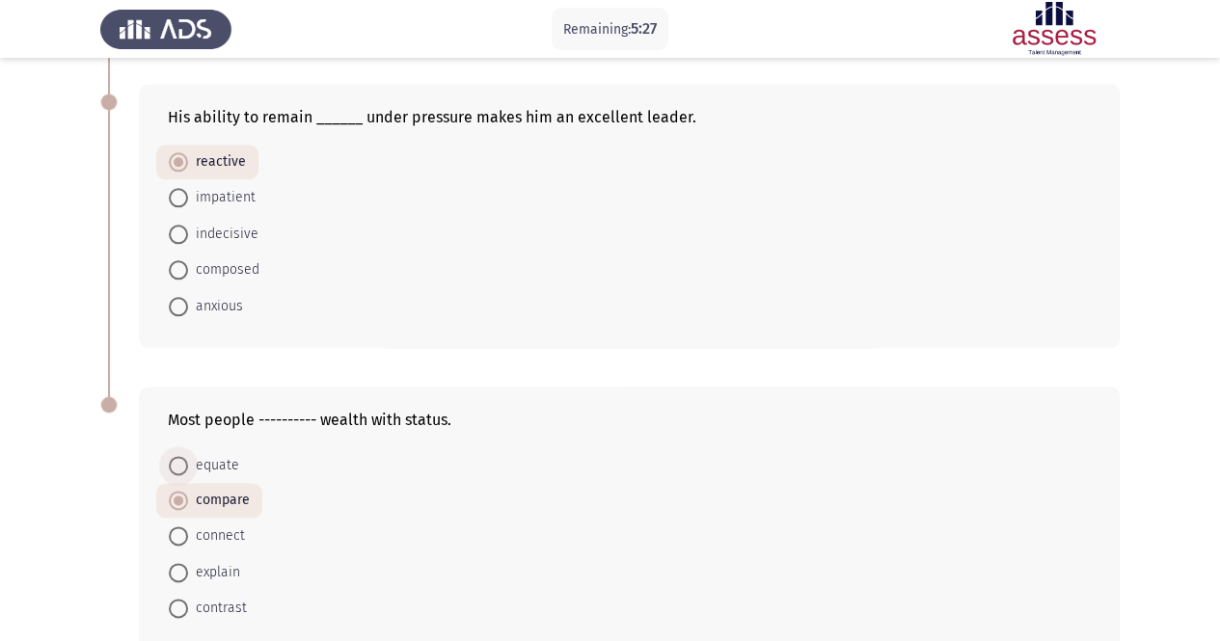
radio input "true"
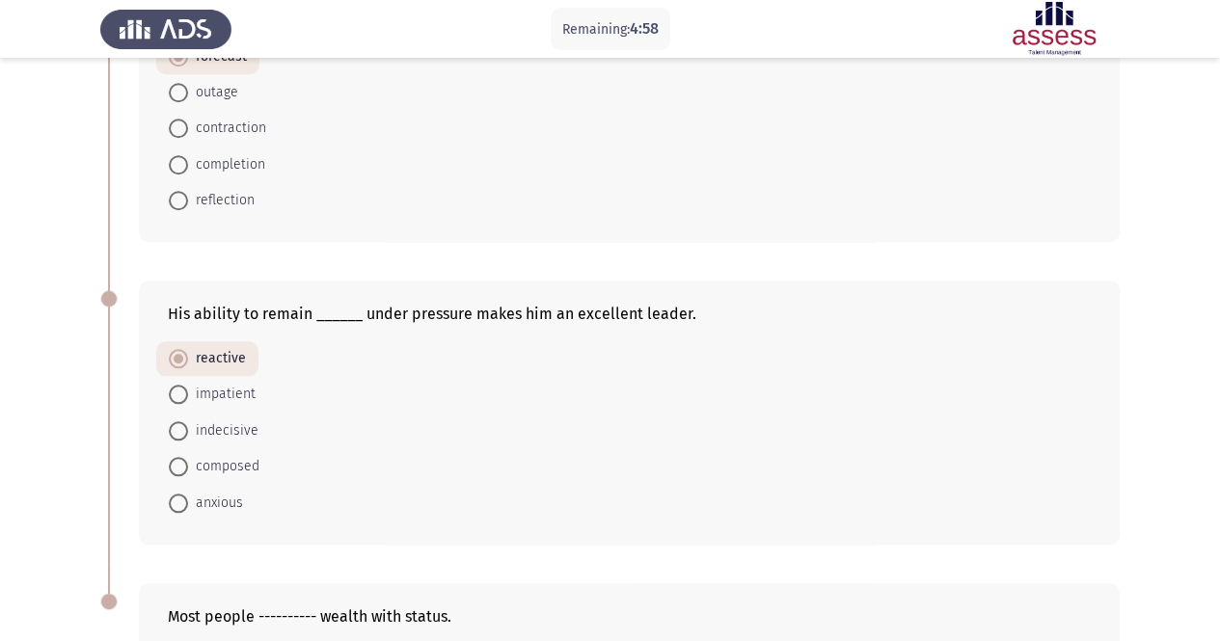
scroll to position [713, 0]
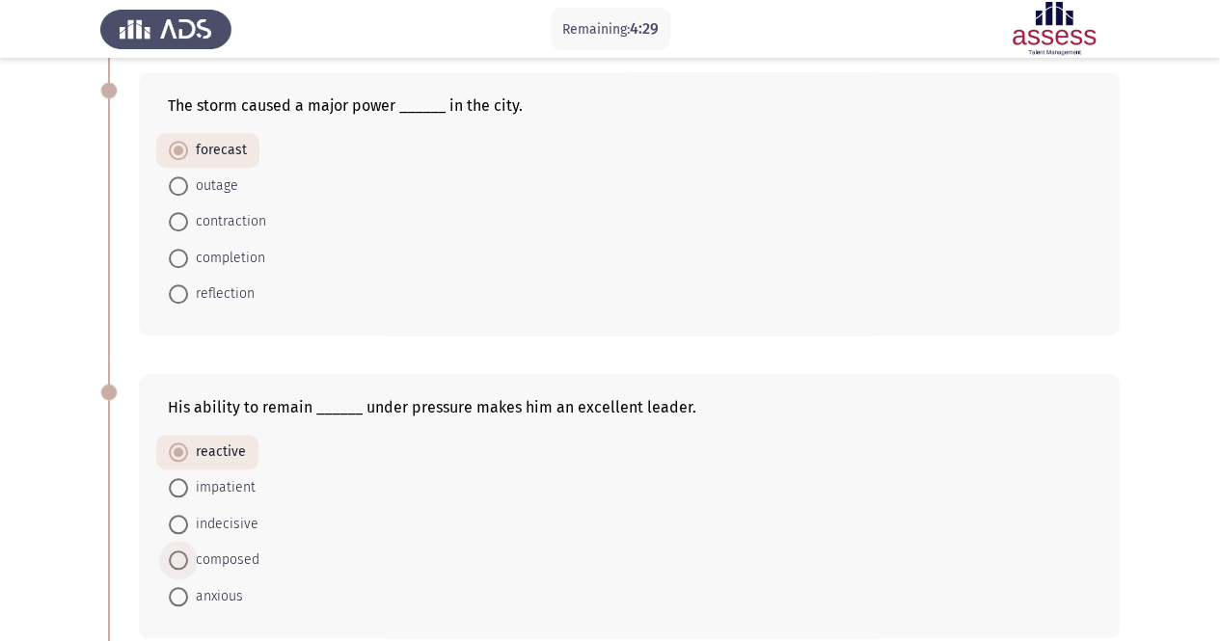
click at [239, 557] on span "composed" at bounding box center [223, 560] width 71 height 23
click at [188, 557] on input "composed" at bounding box center [178, 560] width 19 height 19
radio input "true"
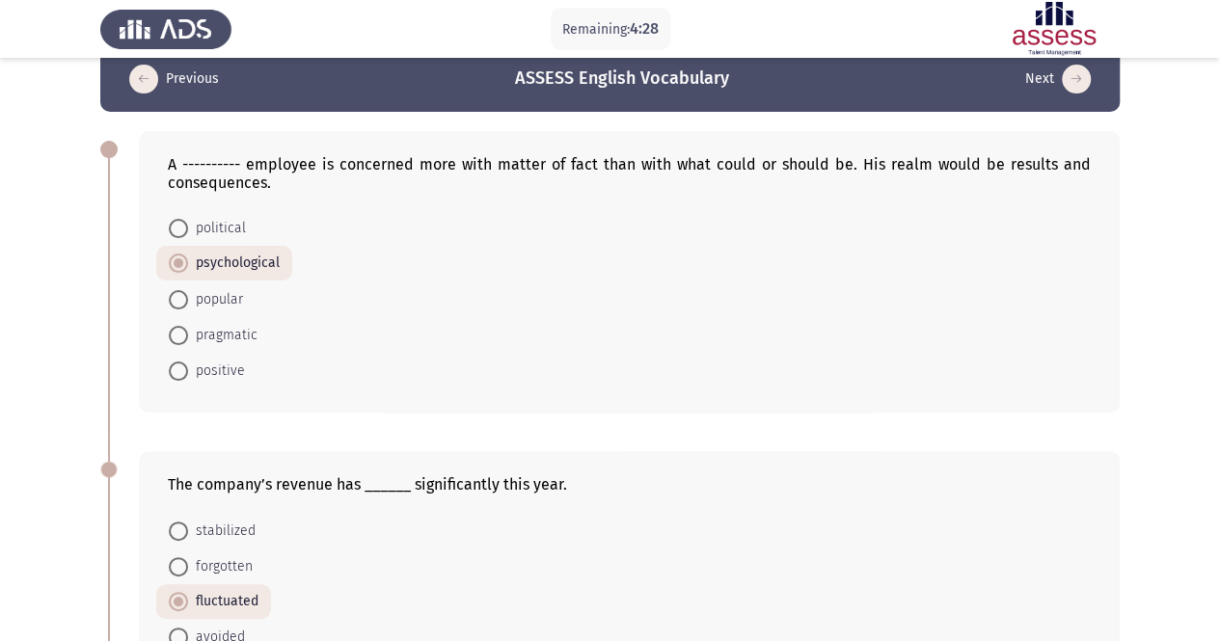
scroll to position [0, 0]
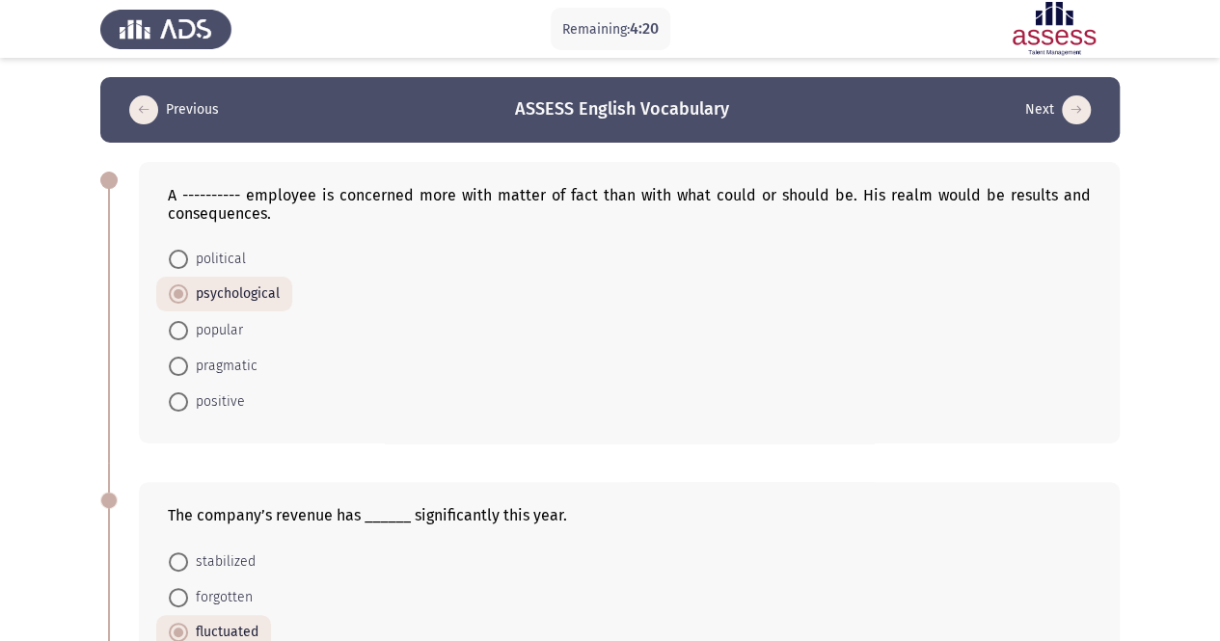
click at [199, 258] on span "political" at bounding box center [217, 259] width 58 height 23
click at [188, 258] on input "political" at bounding box center [178, 259] width 19 height 19
radio input "true"
click at [230, 363] on span "pragmatic" at bounding box center [222, 366] width 69 height 23
click at [188, 363] on input "pragmatic" at bounding box center [178, 366] width 19 height 19
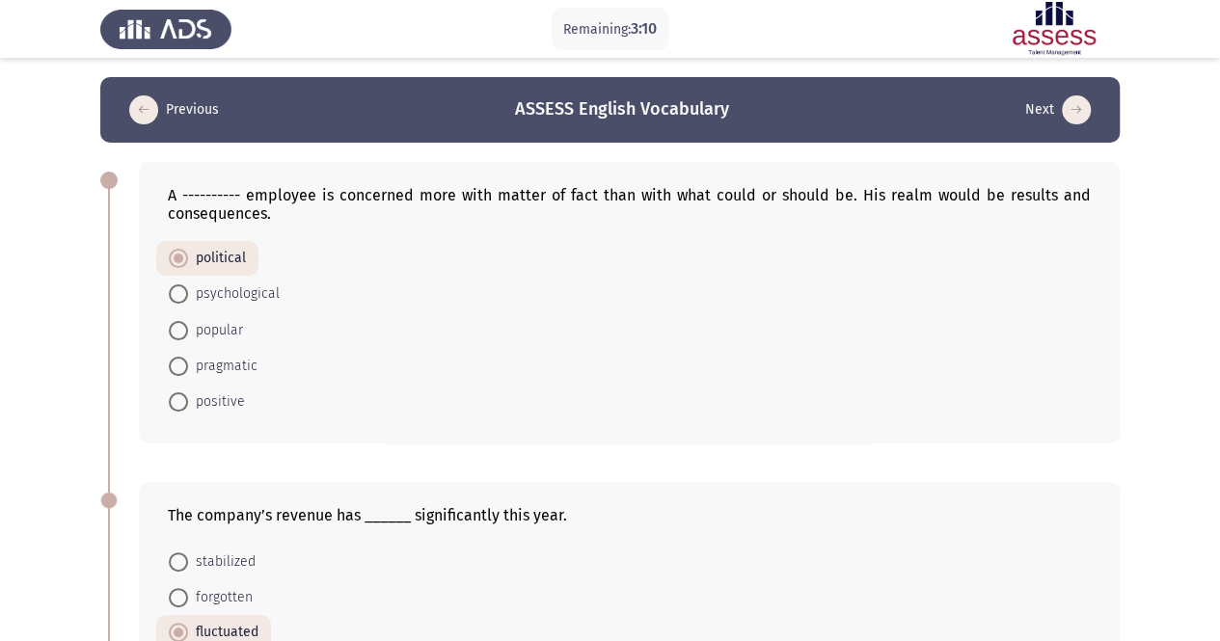
radio input "true"
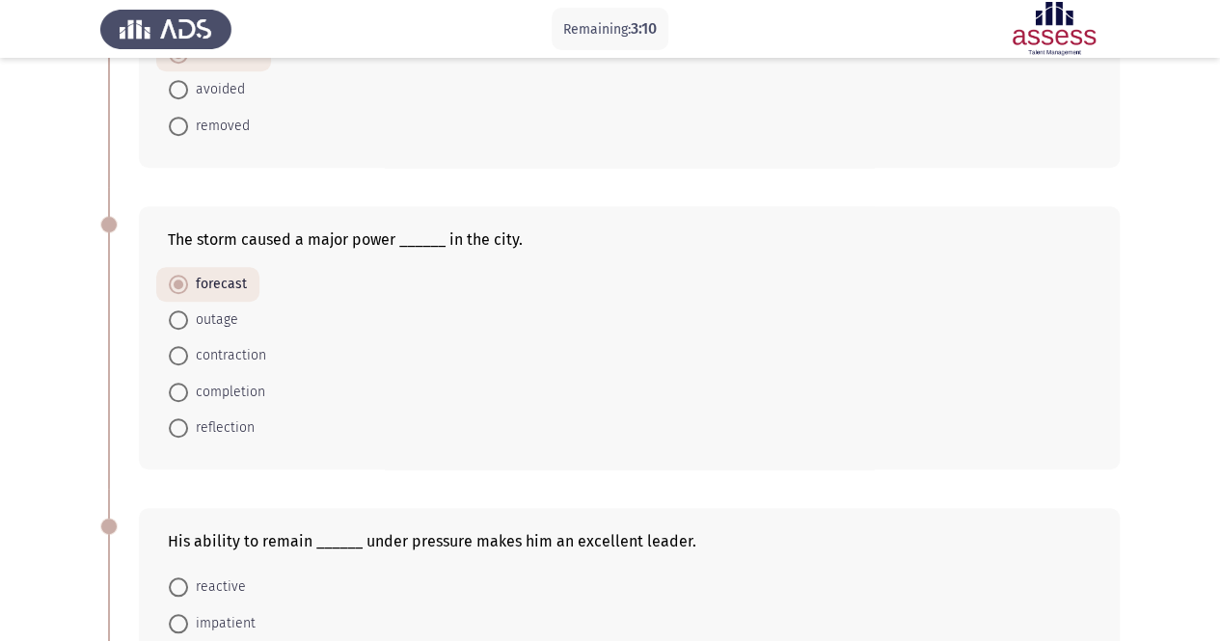
scroll to position [1099, 0]
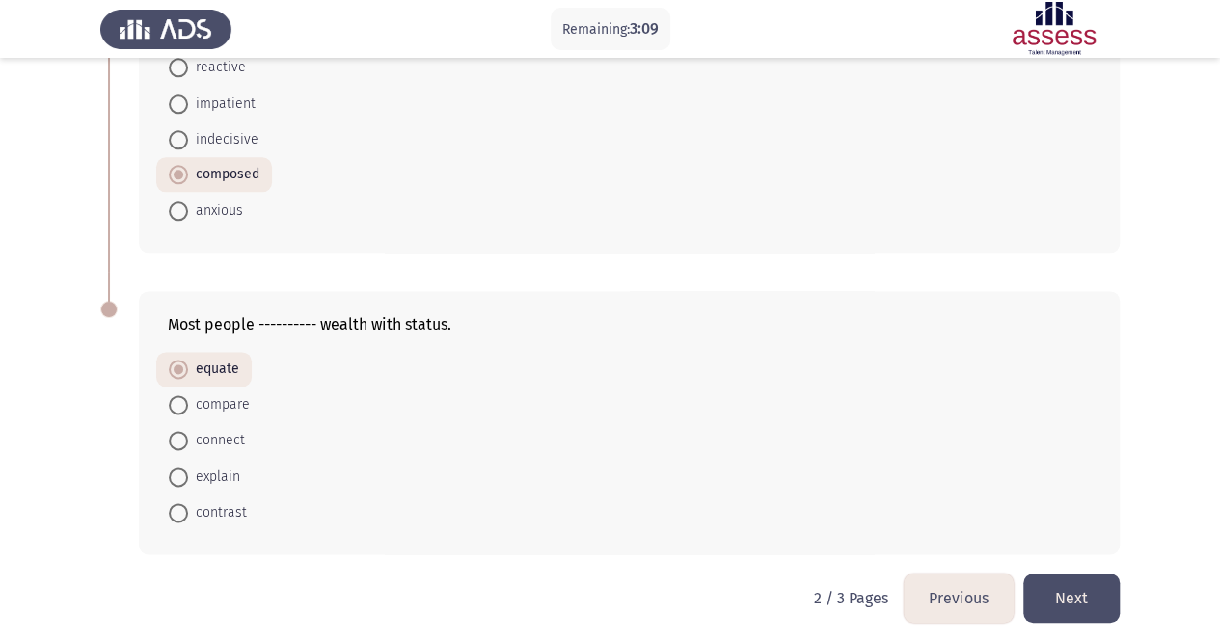
click at [1075, 577] on button "Next" at bounding box center [1071, 598] width 96 height 49
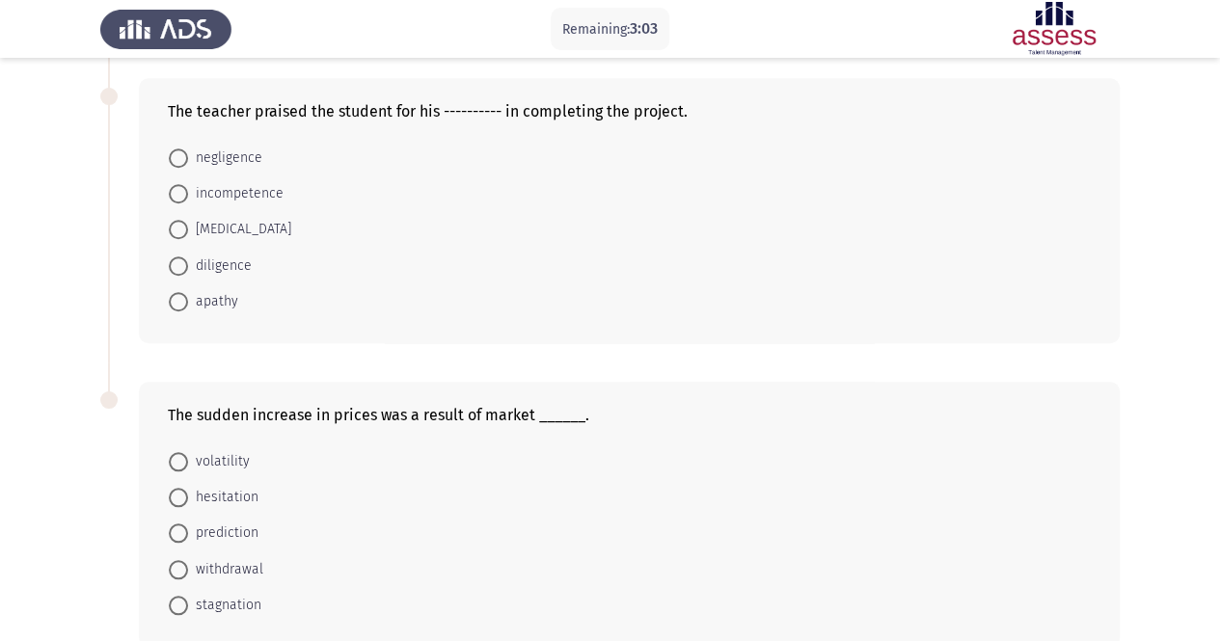
scroll to position [803, 0]
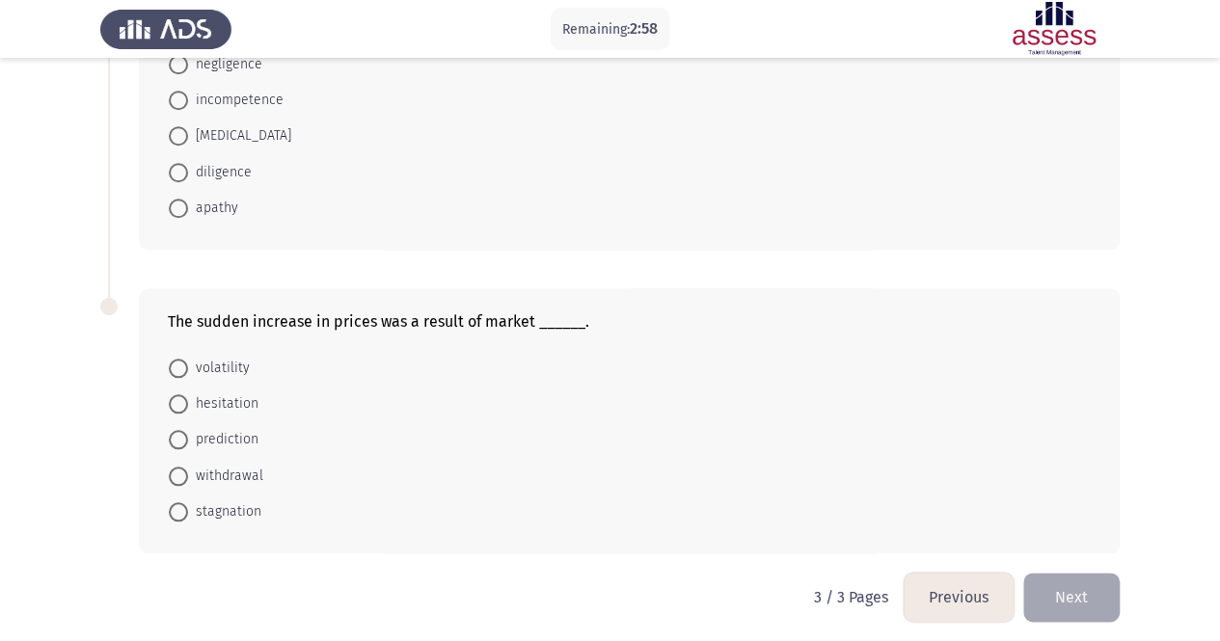
click at [218, 466] on span "withdrawal" at bounding box center [225, 476] width 75 height 23
click at [188, 467] on input "withdrawal" at bounding box center [178, 476] width 19 height 19
radio input "true"
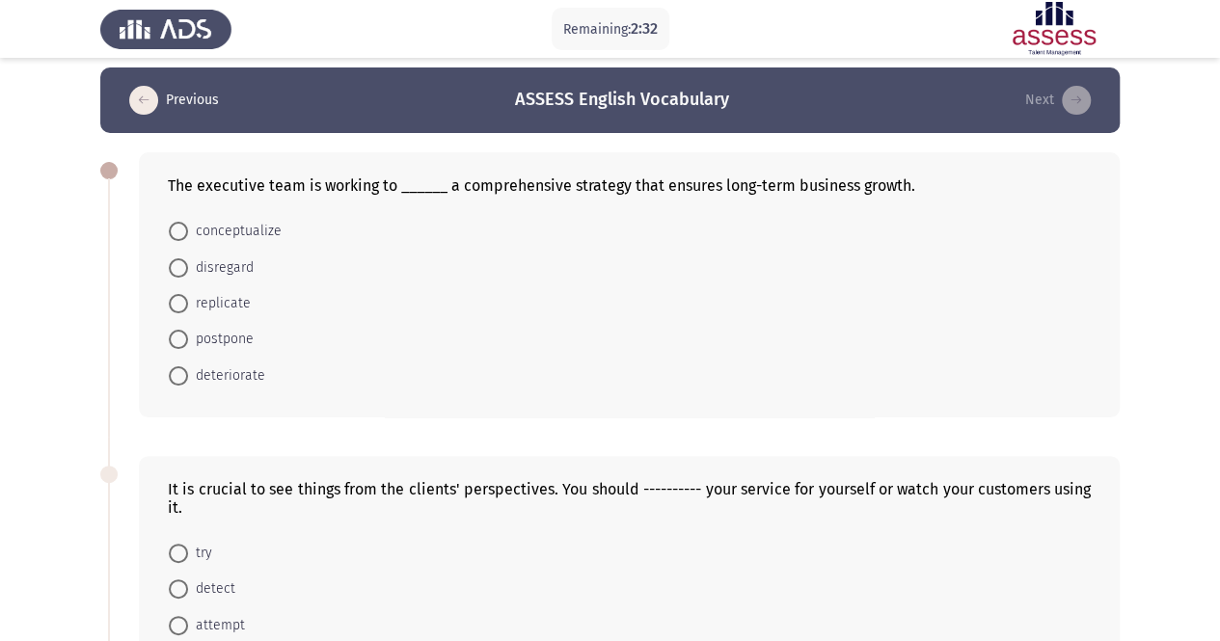
scroll to position [0, 0]
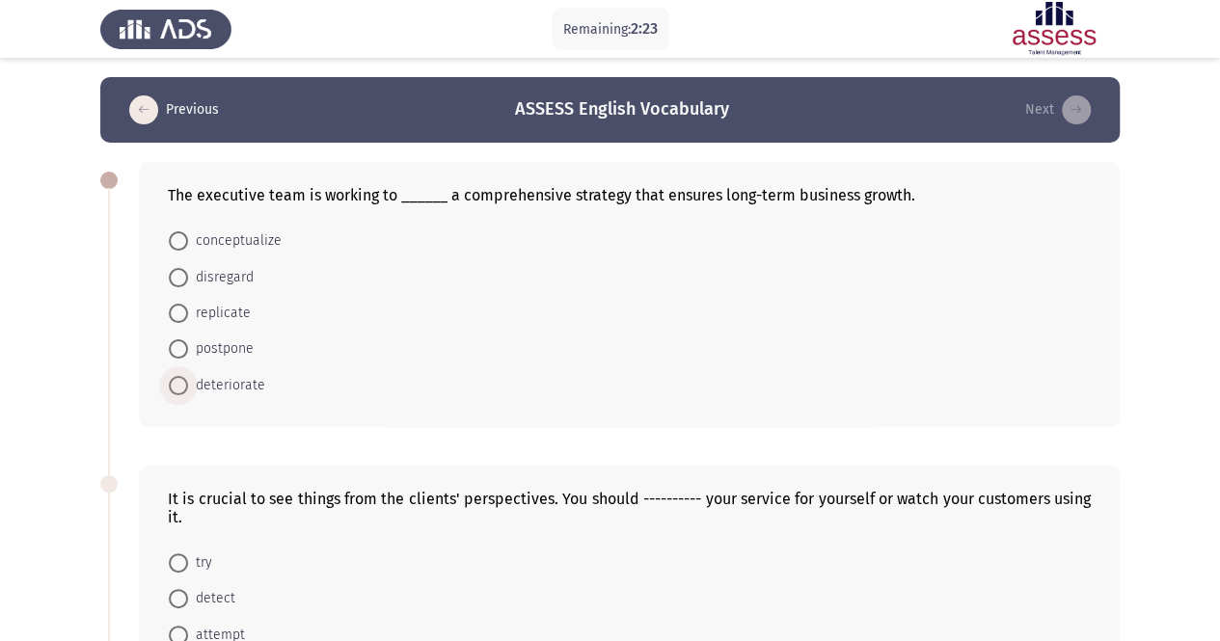
click at [220, 384] on span "deteriorate" at bounding box center [226, 385] width 77 height 23
click at [188, 384] on input "deteriorate" at bounding box center [178, 385] width 19 height 19
radio input "true"
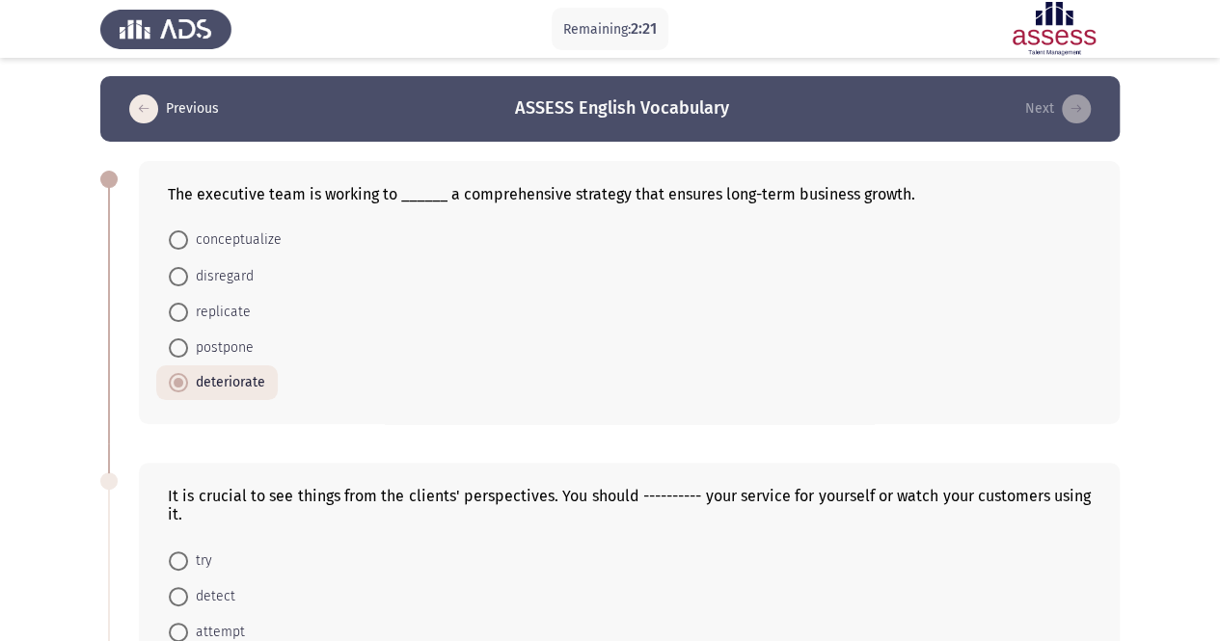
scroll to position [193, 0]
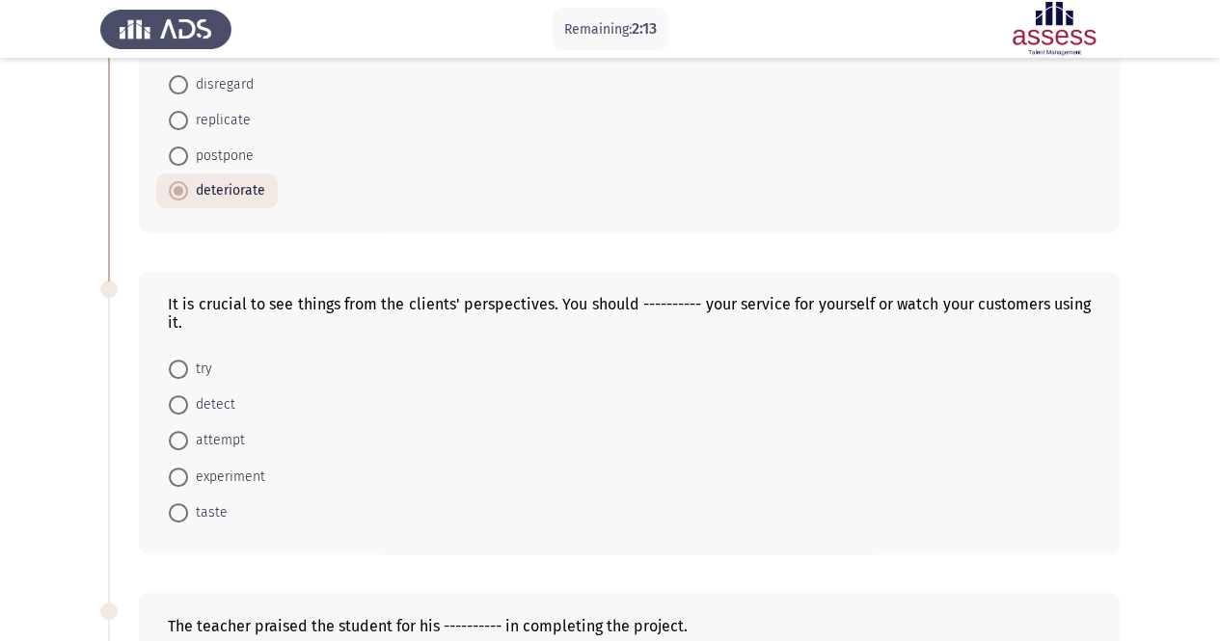
click at [203, 441] on span "attempt" at bounding box center [216, 440] width 57 height 23
click at [188, 441] on input "attempt" at bounding box center [178, 440] width 19 height 19
radio input "true"
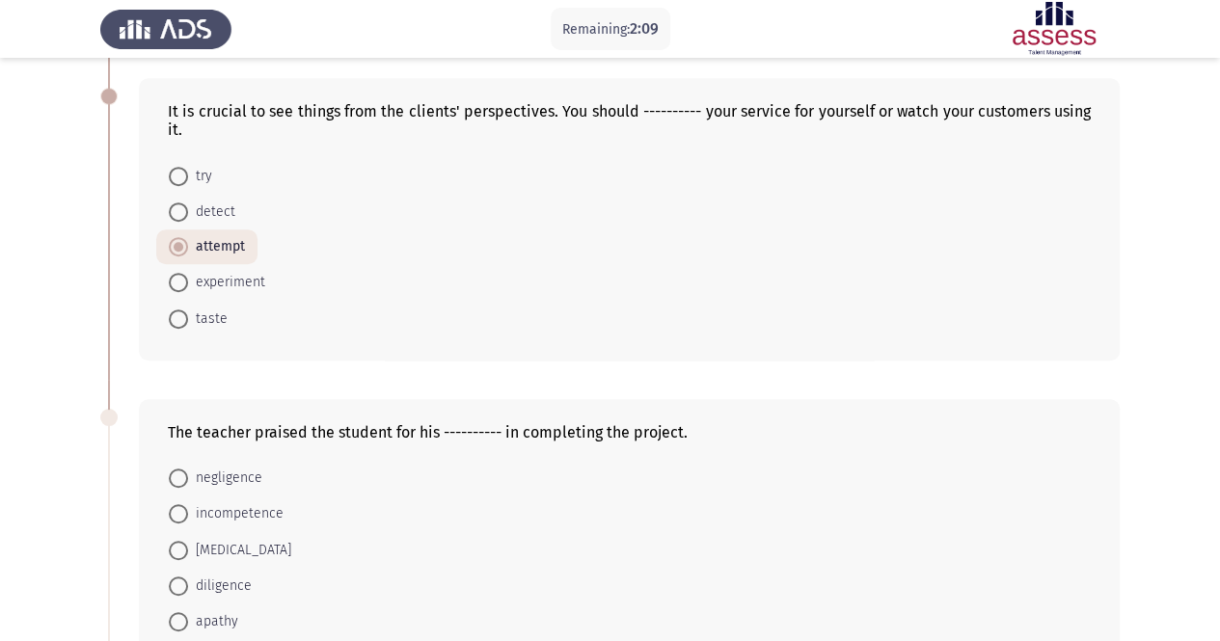
scroll to position [482, 0]
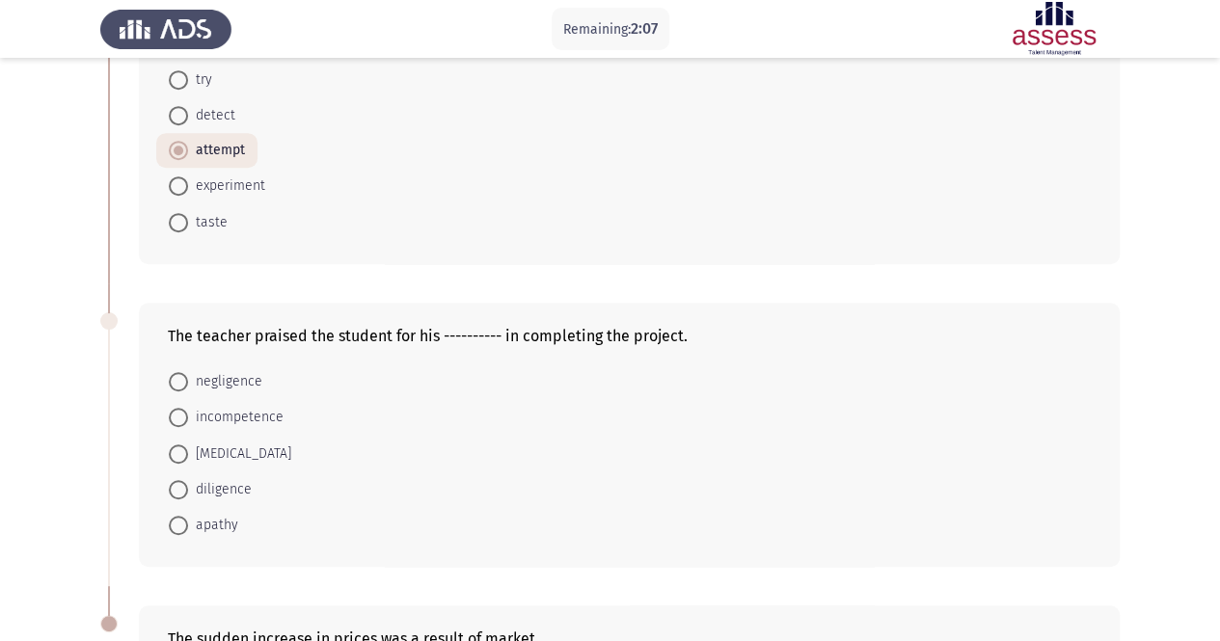
click at [210, 454] on span "[MEDICAL_DATA]" at bounding box center [239, 454] width 103 height 23
click at [188, 454] on input "[MEDICAL_DATA]" at bounding box center [178, 454] width 19 height 19
radio input "true"
click at [224, 491] on span "diligence" at bounding box center [220, 488] width 64 height 23
click at [188, 491] on input "diligence" at bounding box center [178, 488] width 19 height 19
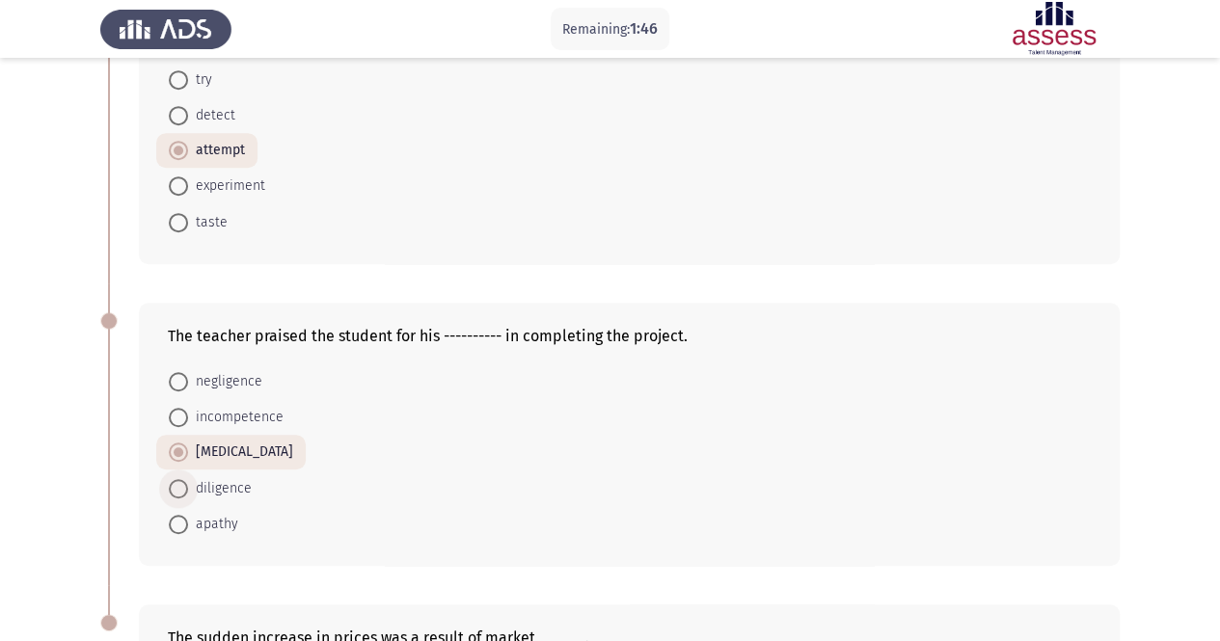
radio input "true"
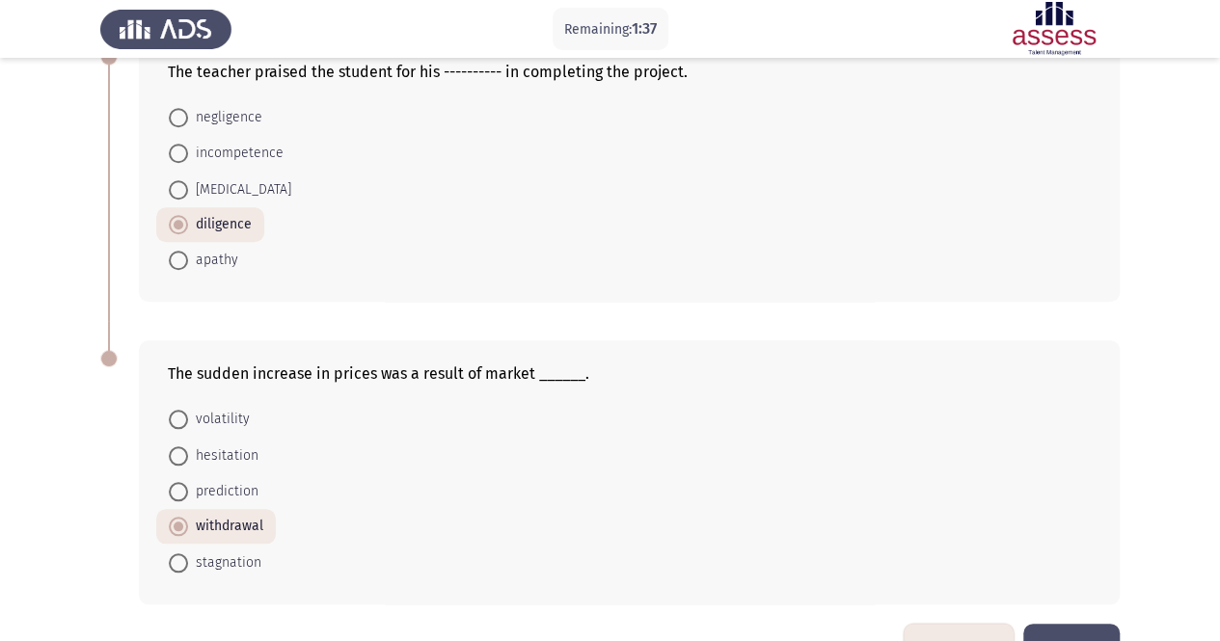
scroll to position [798, 0]
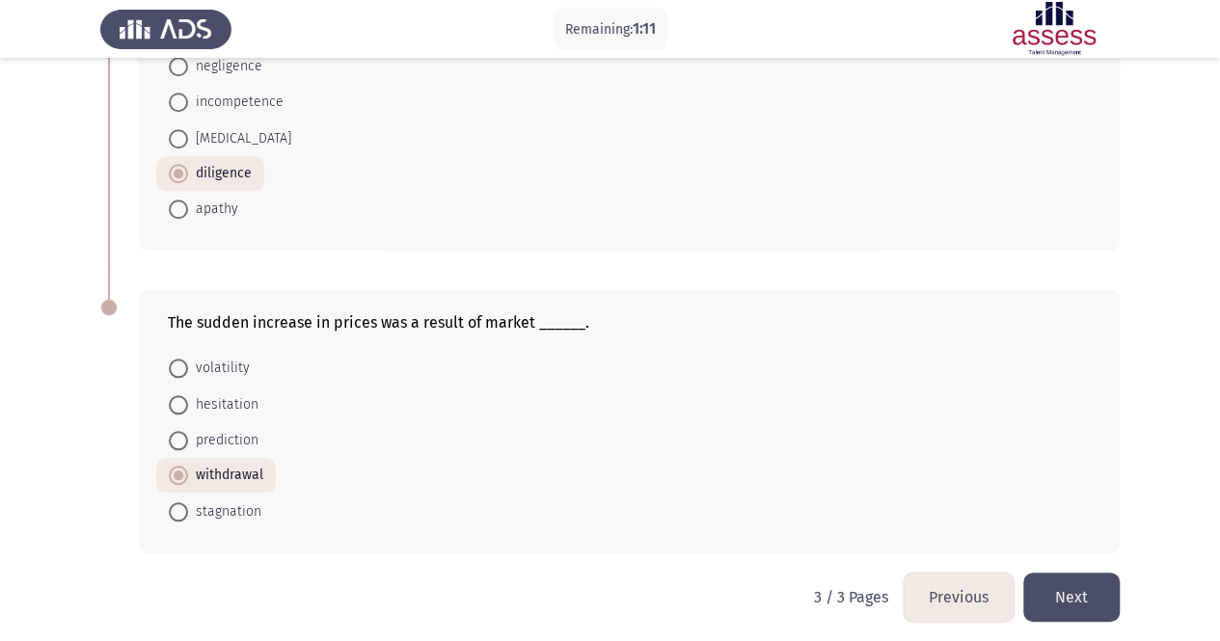
click at [206, 350] on mat-radio-button "volatility" at bounding box center [209, 368] width 106 height 36
click at [212, 357] on span "volatility" at bounding box center [219, 368] width 62 height 23
click at [188, 359] on input "volatility" at bounding box center [178, 368] width 19 height 19
radio input "true"
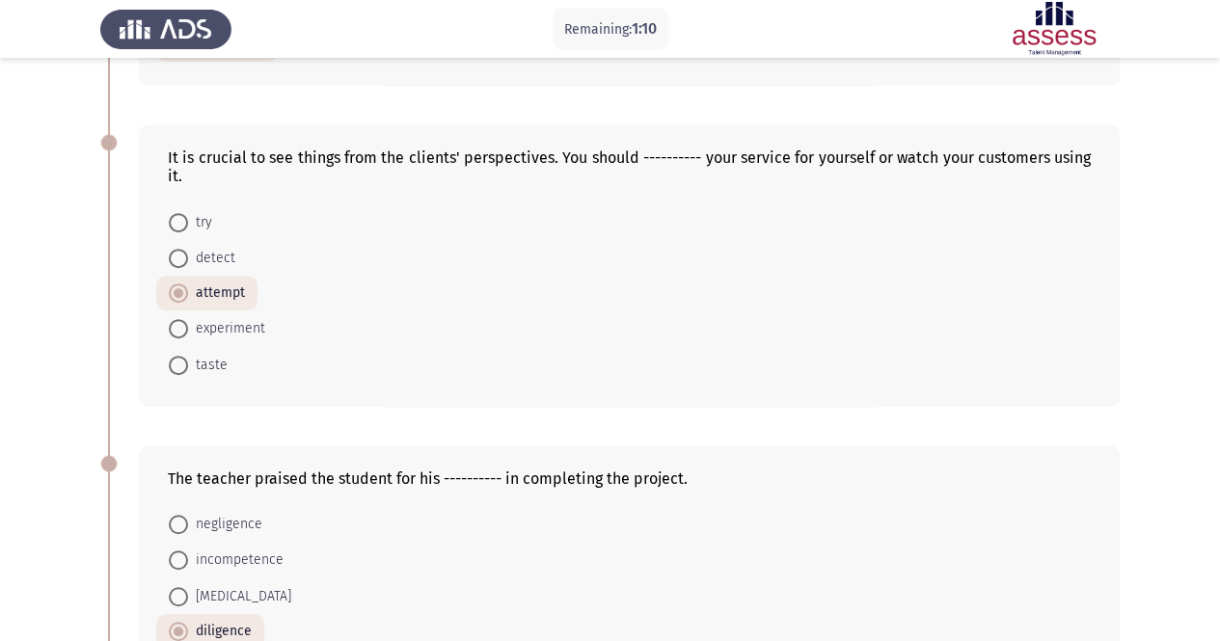
scroll to position [315, 0]
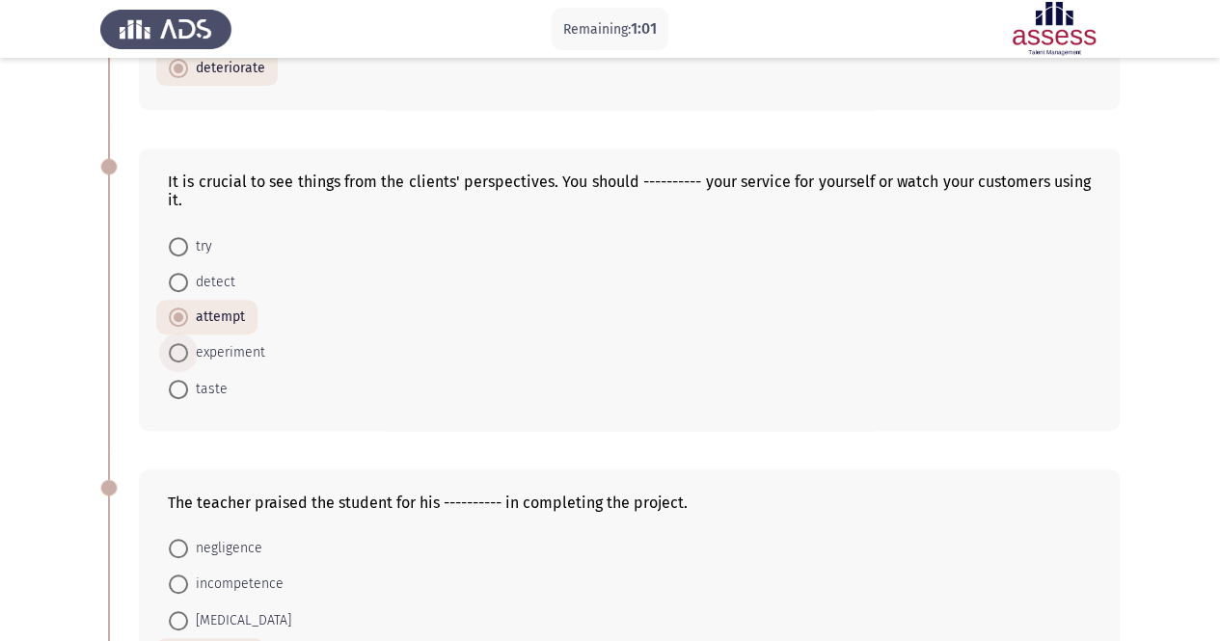
click at [216, 358] on span "experiment" at bounding box center [226, 352] width 77 height 23
click at [188, 358] on input "experiment" at bounding box center [178, 352] width 19 height 19
radio input "true"
click at [211, 317] on span "attempt" at bounding box center [216, 318] width 57 height 23
click at [188, 317] on input "attempt" at bounding box center [178, 318] width 19 height 19
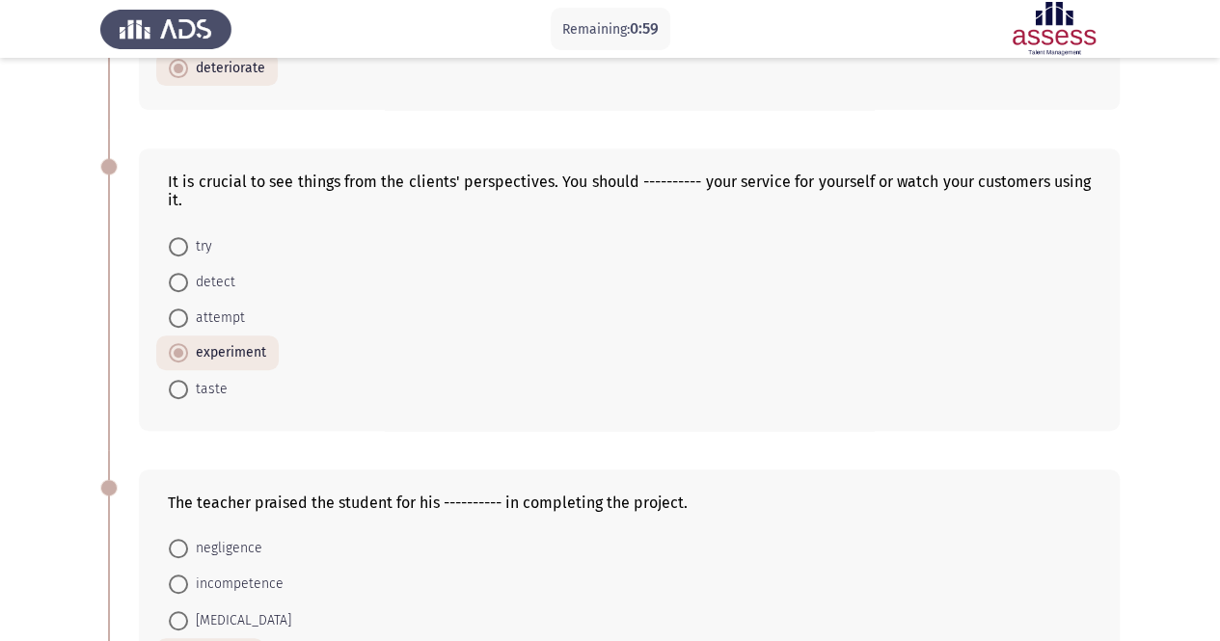
radio input "true"
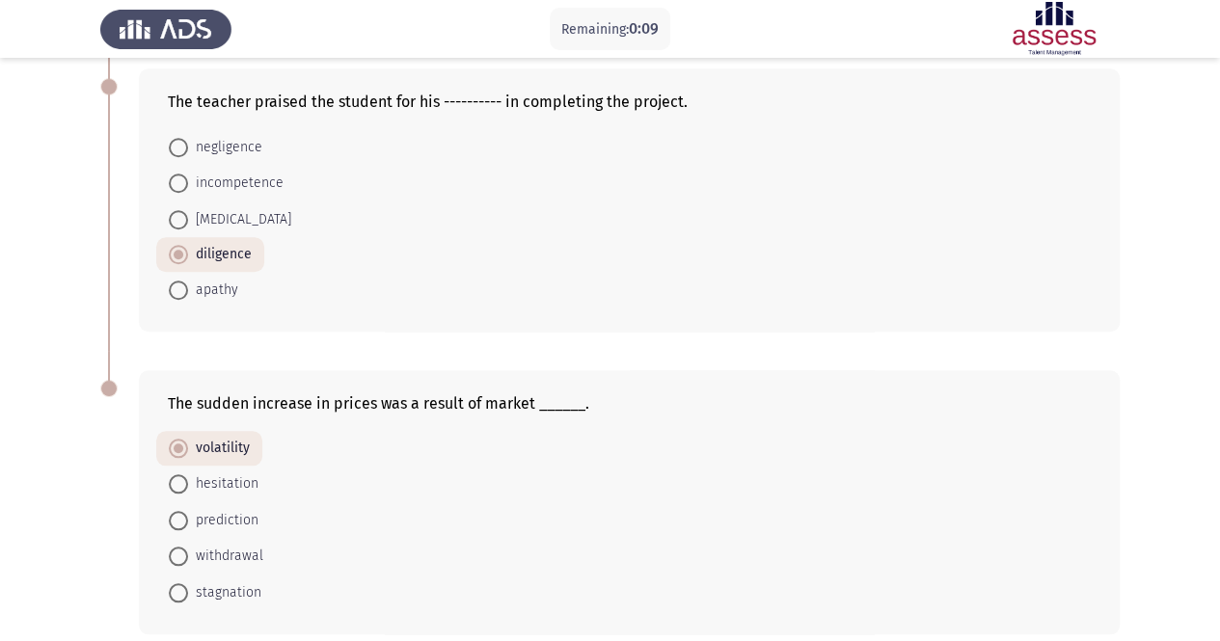
scroll to position [798, 0]
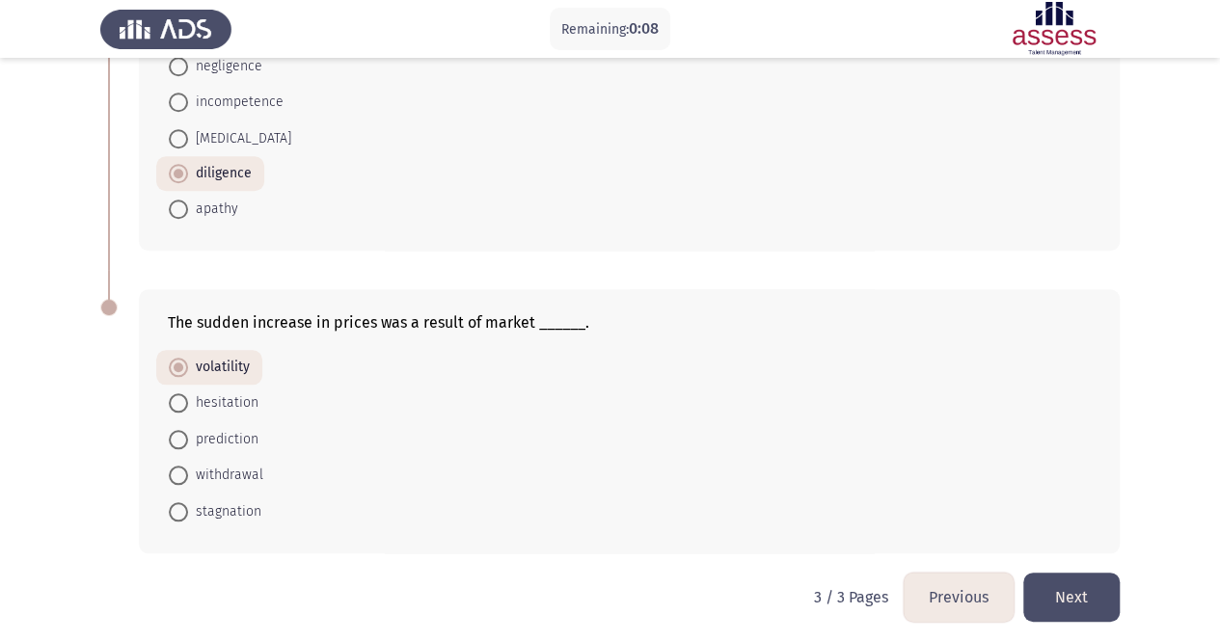
click at [1092, 596] on button "Next" at bounding box center [1071, 597] width 96 height 49
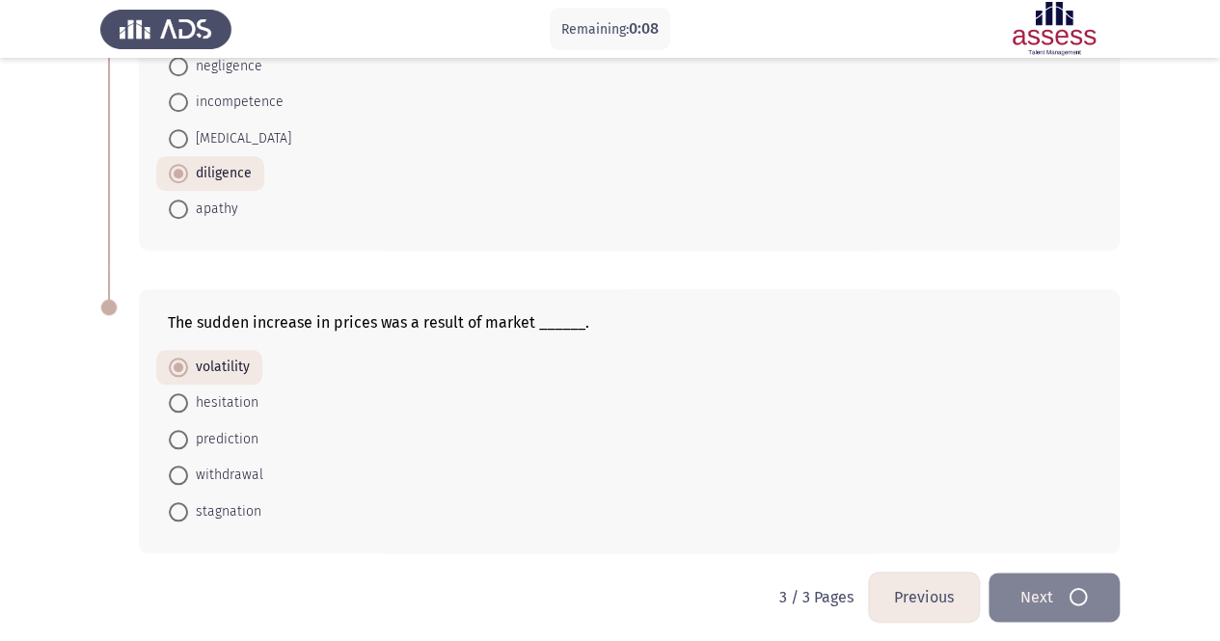
scroll to position [0, 0]
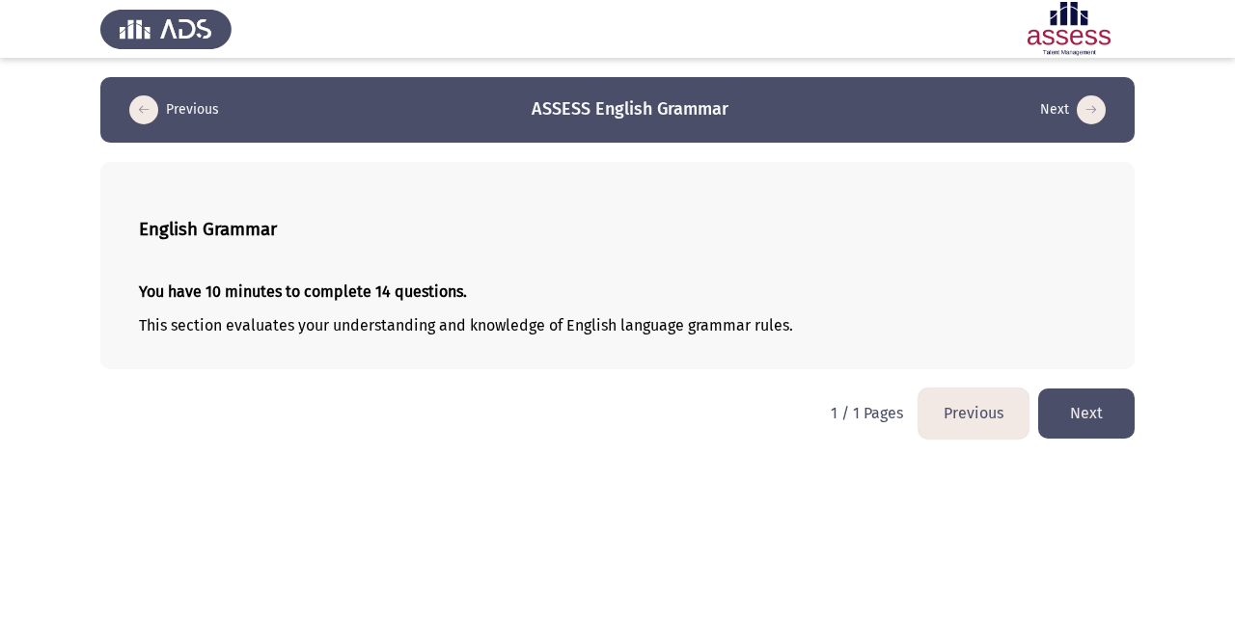
click at [1061, 416] on button "Next" at bounding box center [1086, 413] width 96 height 49
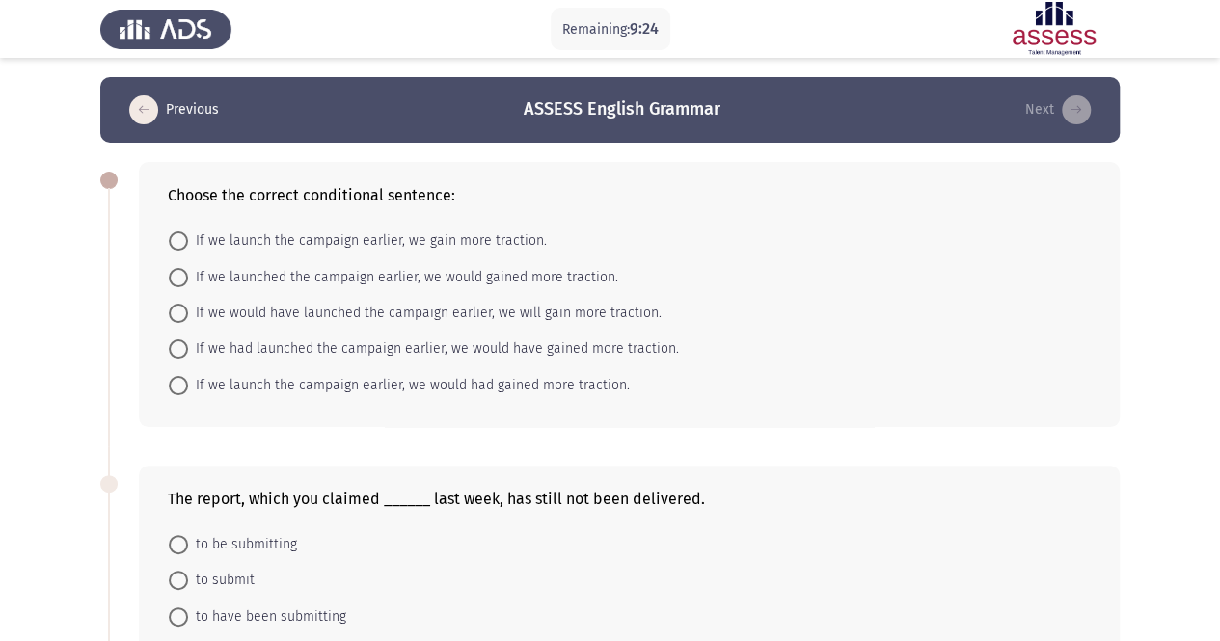
click at [186, 383] on span at bounding box center [178, 385] width 19 height 19
click at [186, 383] on input "If we launch the campaign earlier, we would had gained more traction." at bounding box center [178, 385] width 19 height 19
radio input "true"
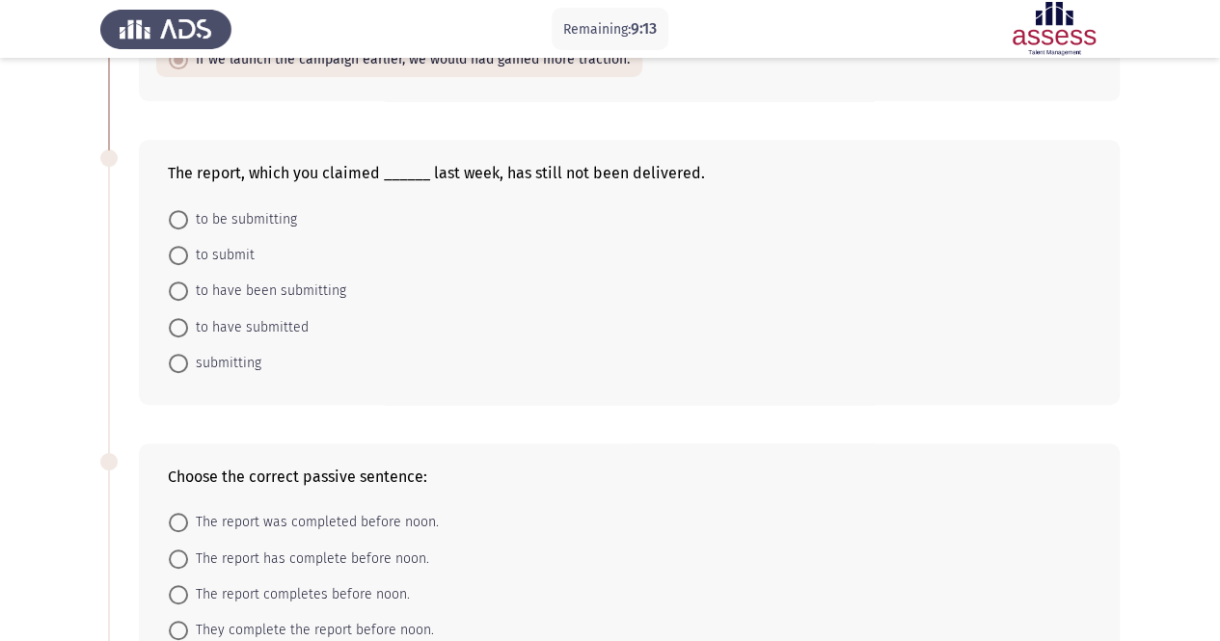
scroll to position [386, 0]
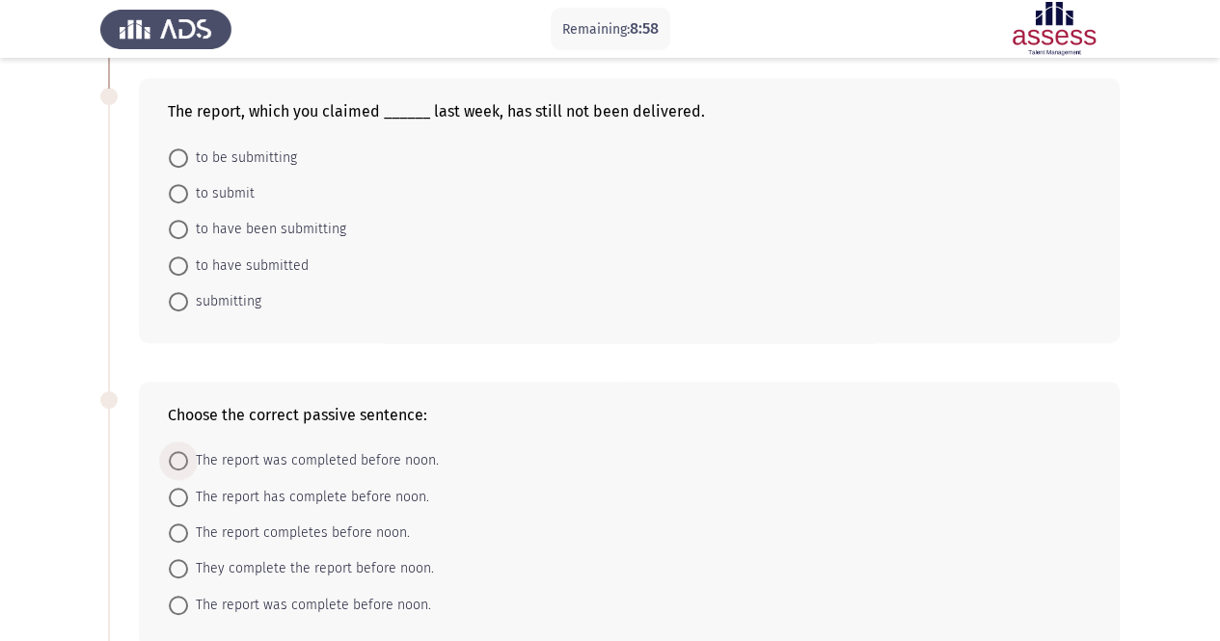
click at [300, 452] on span "The report was completed before noon." at bounding box center [313, 461] width 251 height 23
click at [188, 452] on input "The report was completed before noon." at bounding box center [178, 460] width 19 height 19
radio input "true"
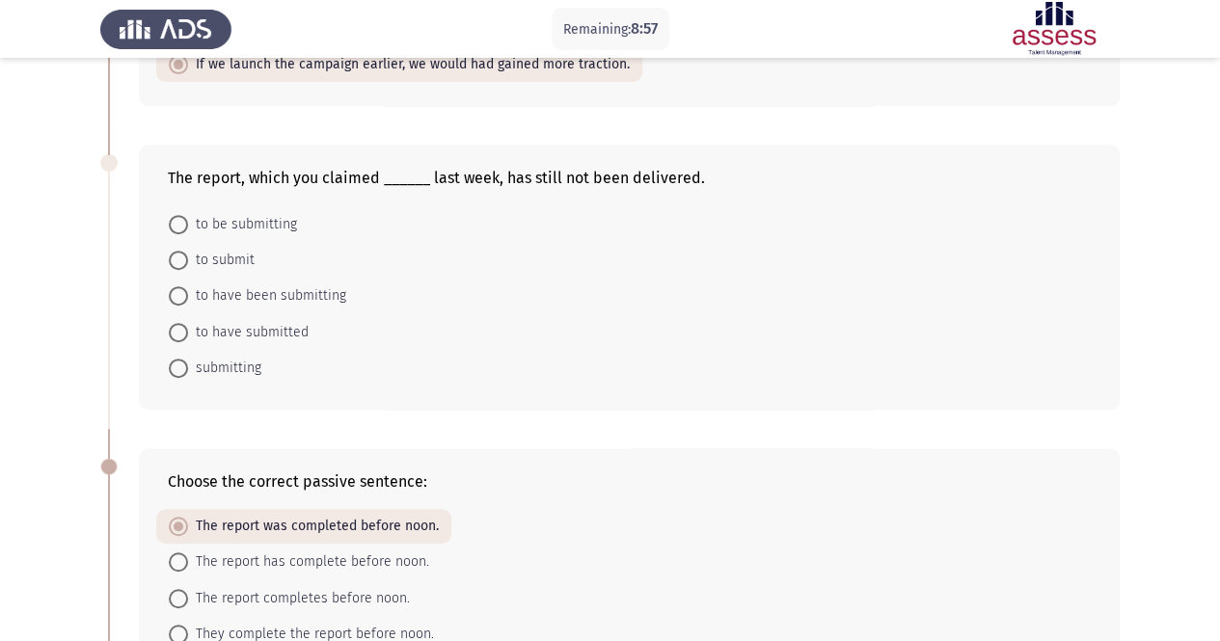
scroll to position [289, 0]
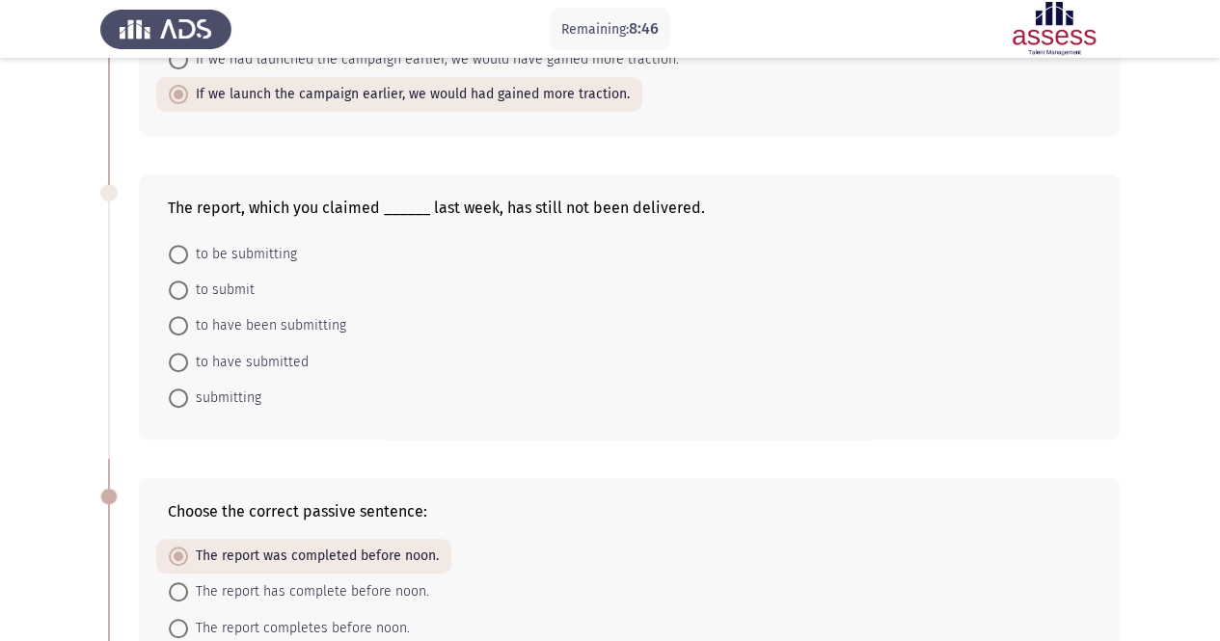
click at [231, 290] on span "to submit" at bounding box center [221, 290] width 67 height 23
click at [188, 290] on input "to submit" at bounding box center [178, 290] width 19 height 19
radio input "true"
click at [223, 358] on span "to have submitted" at bounding box center [248, 360] width 121 height 23
click at [188, 358] on input "to have submitted" at bounding box center [178, 360] width 19 height 19
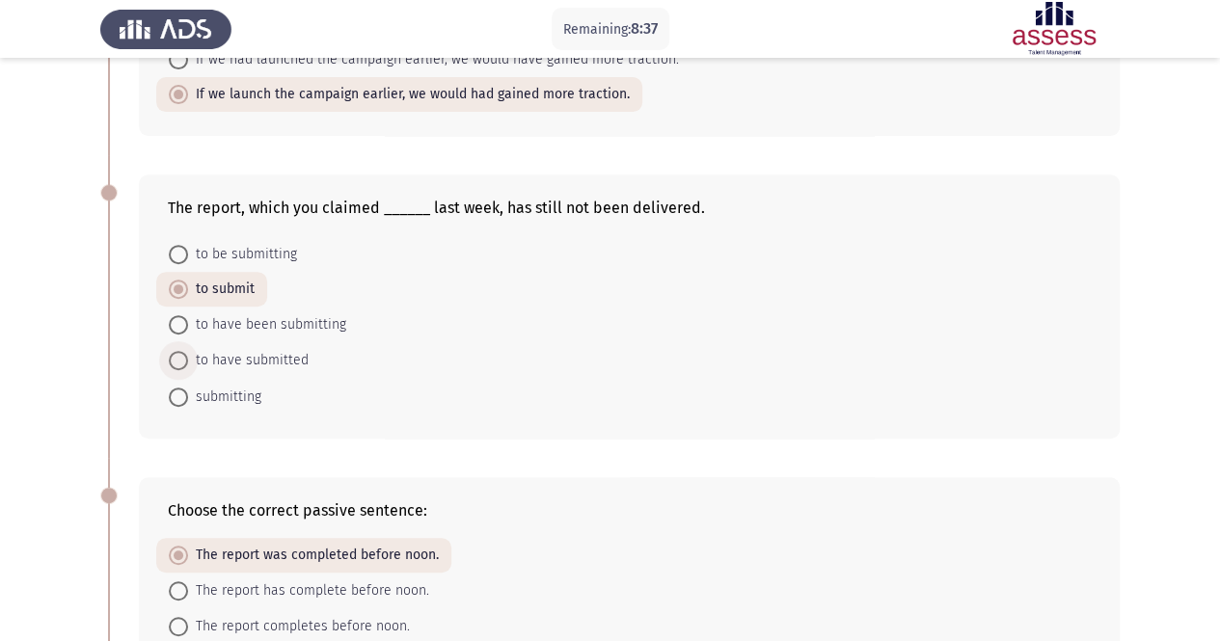
radio input "true"
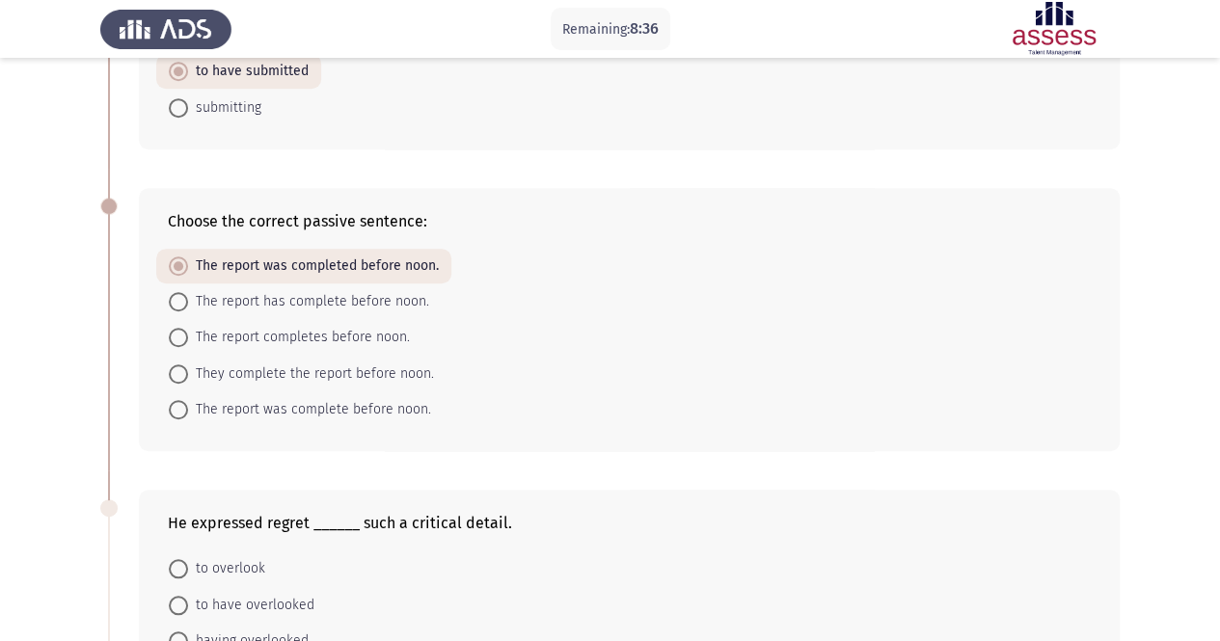
scroll to position [772, 0]
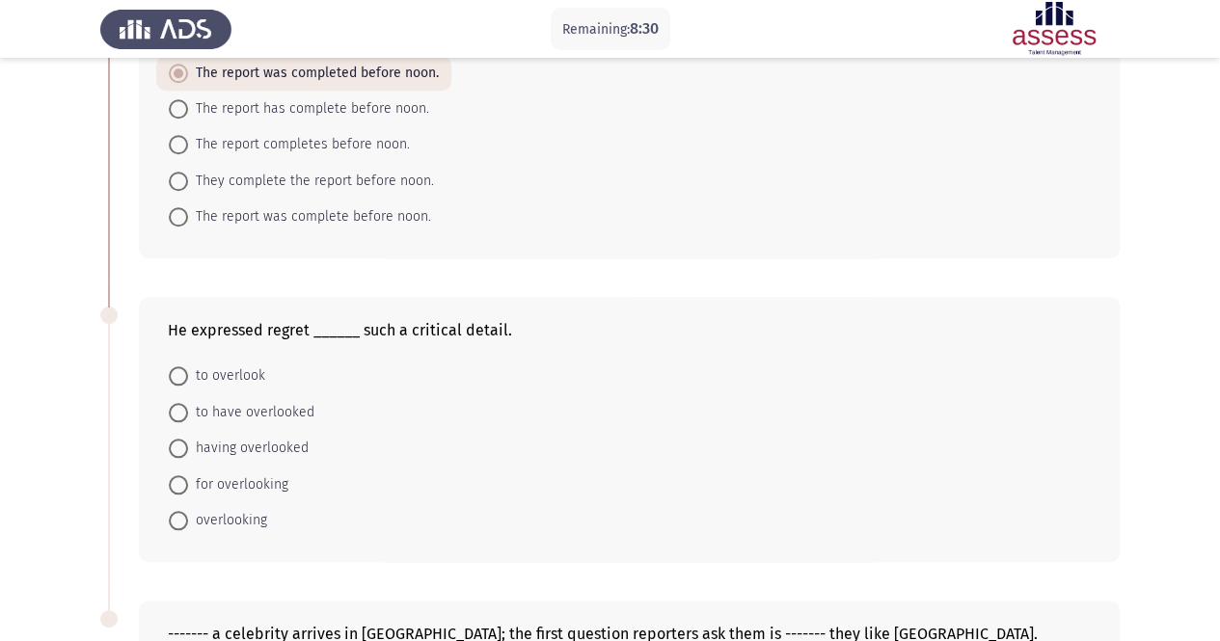
click at [252, 513] on span "overlooking" at bounding box center [227, 520] width 79 height 23
click at [188, 513] on input "overlooking" at bounding box center [178, 520] width 19 height 19
radio input "true"
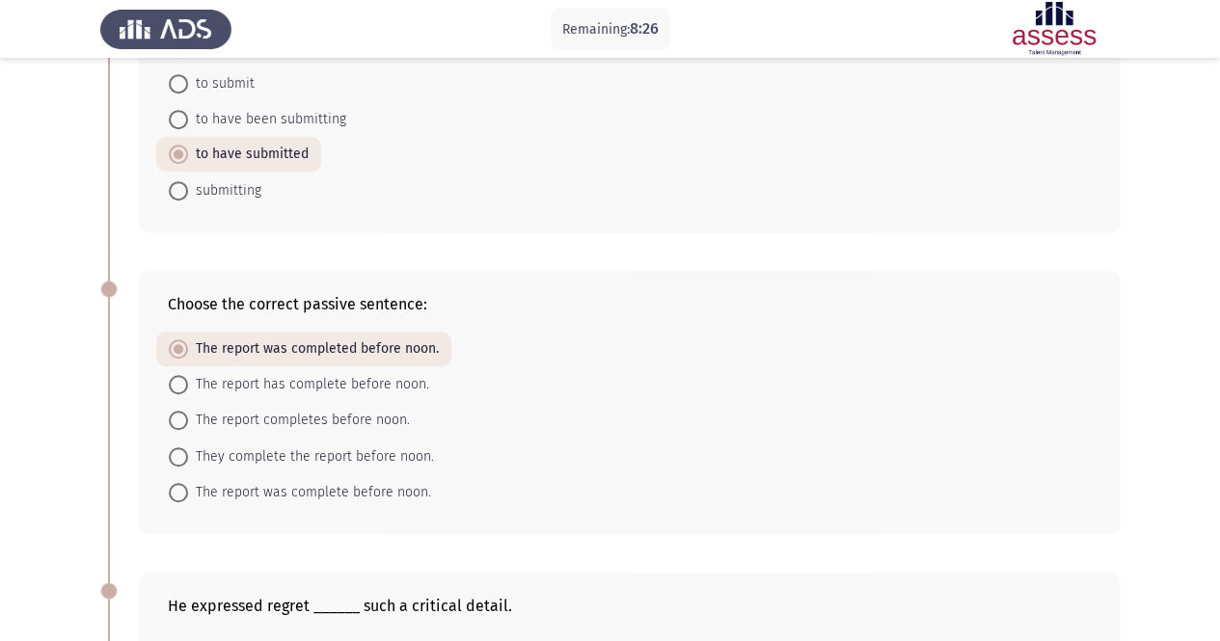
scroll to position [0, 0]
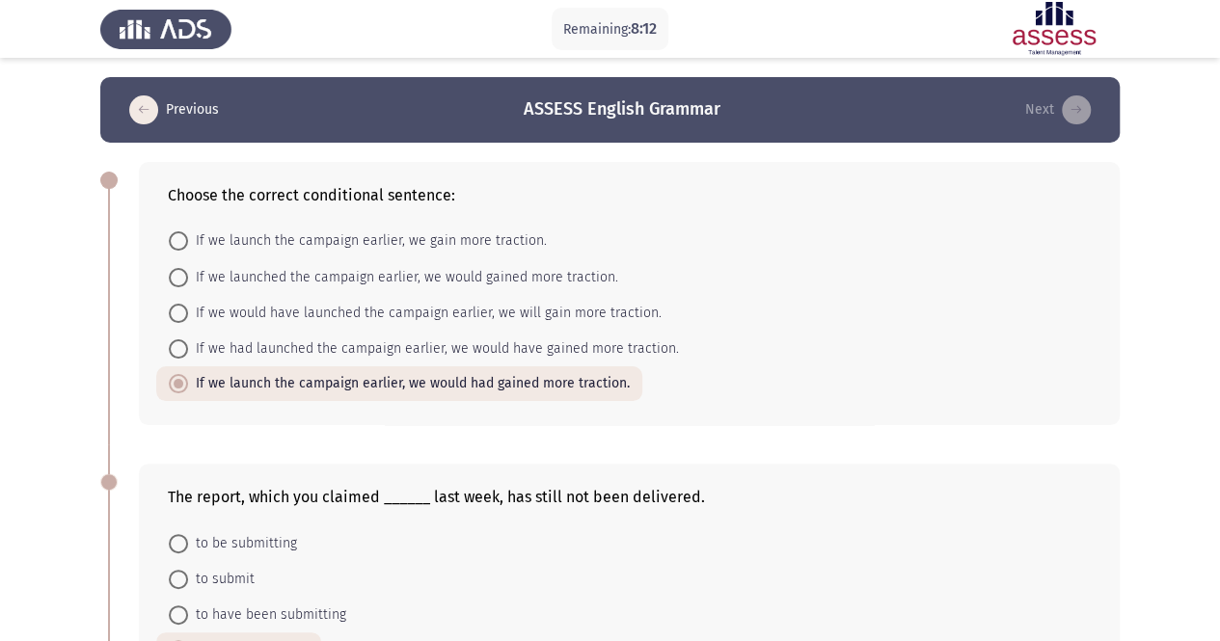
click at [278, 252] on mat-radio-button "If we launch the campaign earlier, we gain more traction." at bounding box center [357, 241] width 403 height 36
click at [271, 241] on span "If we launch the campaign earlier, we gain more traction." at bounding box center [367, 241] width 359 height 23
click at [188, 241] on input "If we launch the campaign earlier, we gain more traction." at bounding box center [178, 241] width 19 height 19
radio input "true"
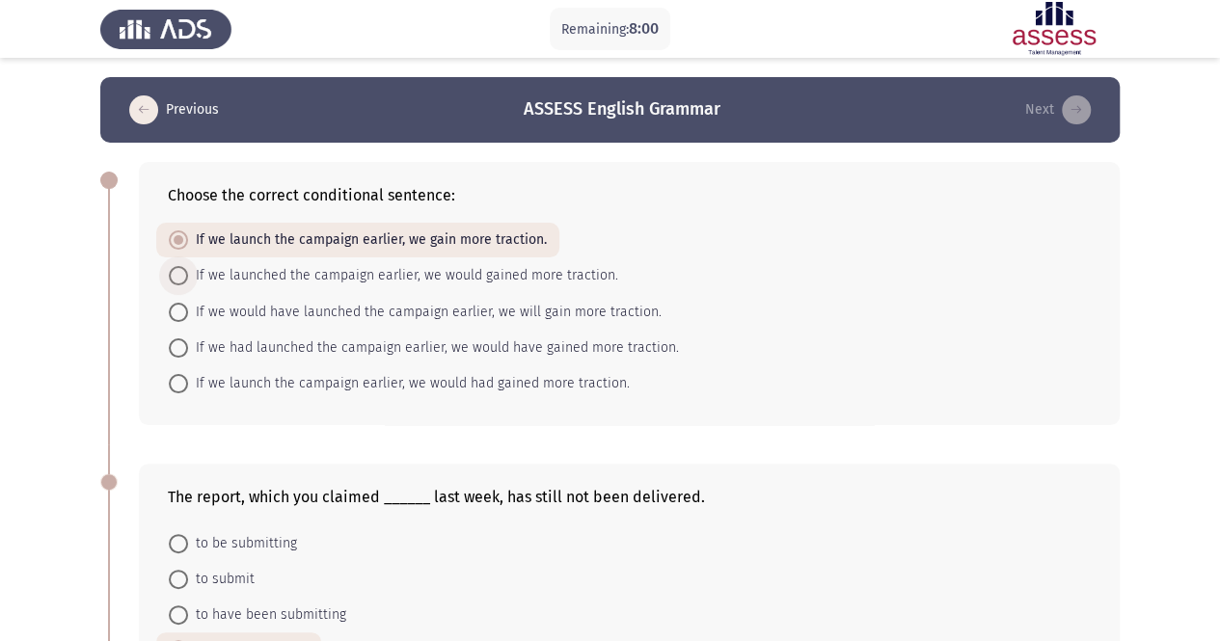
click at [377, 284] on span "If we launched the campaign earlier, we would gained more traction." at bounding box center [403, 275] width 430 height 23
click at [188, 284] on input "If we launched the campaign earlier, we would gained more traction." at bounding box center [178, 275] width 19 height 19
radio input "true"
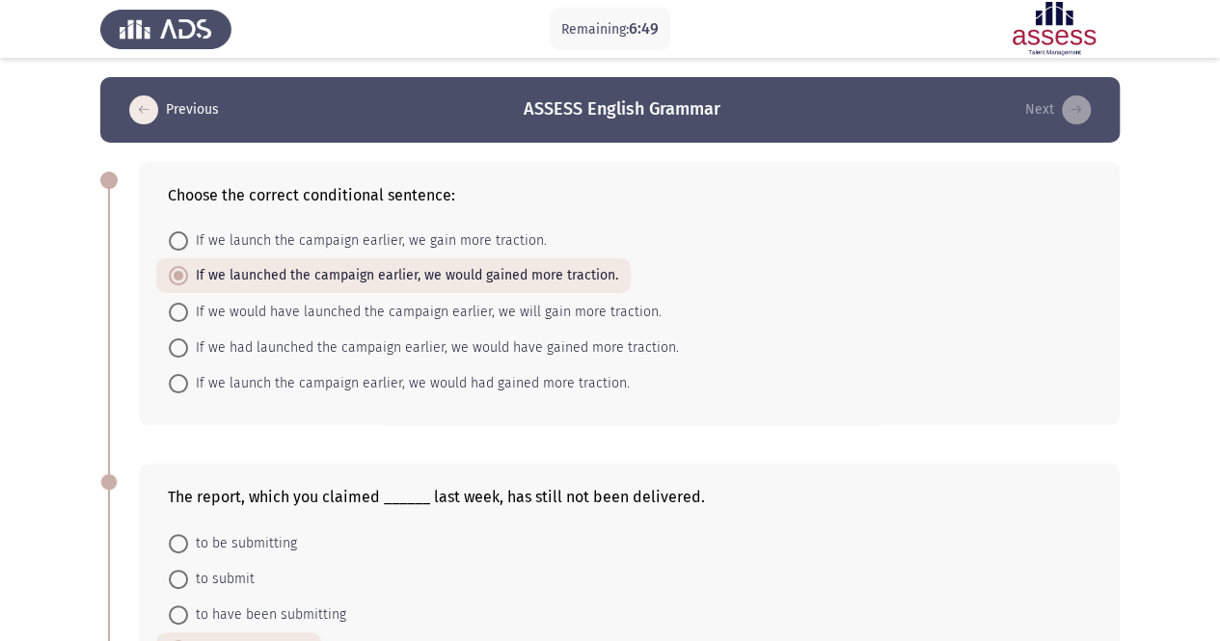
click at [240, 554] on mat-radio-button "to be submitting" at bounding box center [232, 543] width 153 height 36
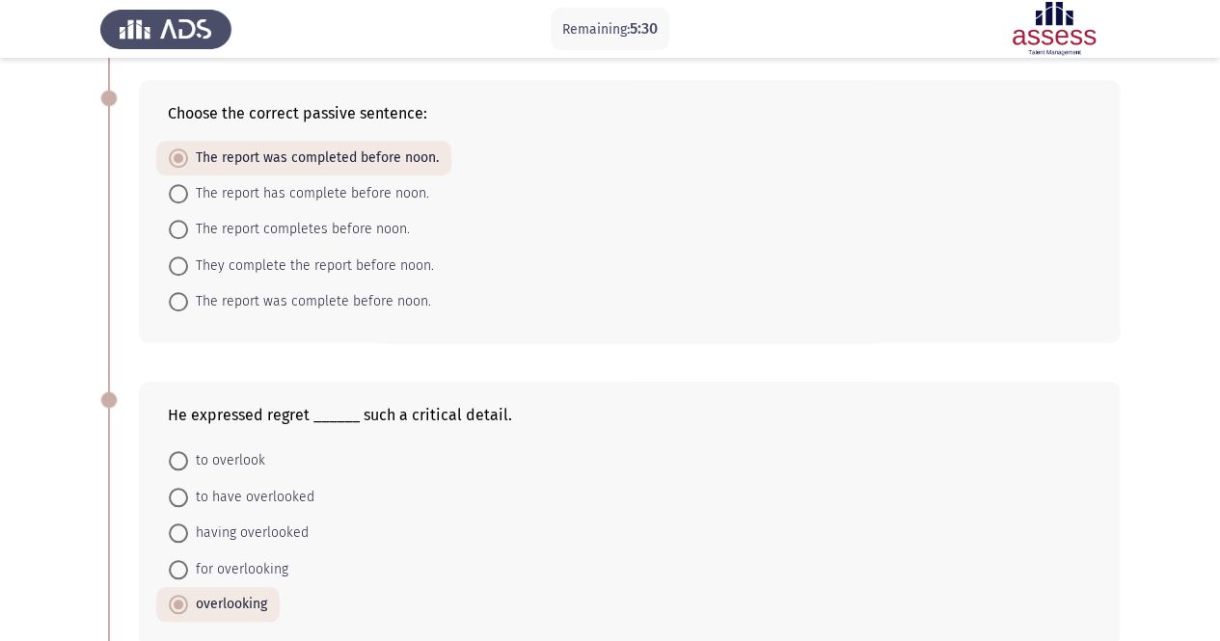
scroll to position [772, 0]
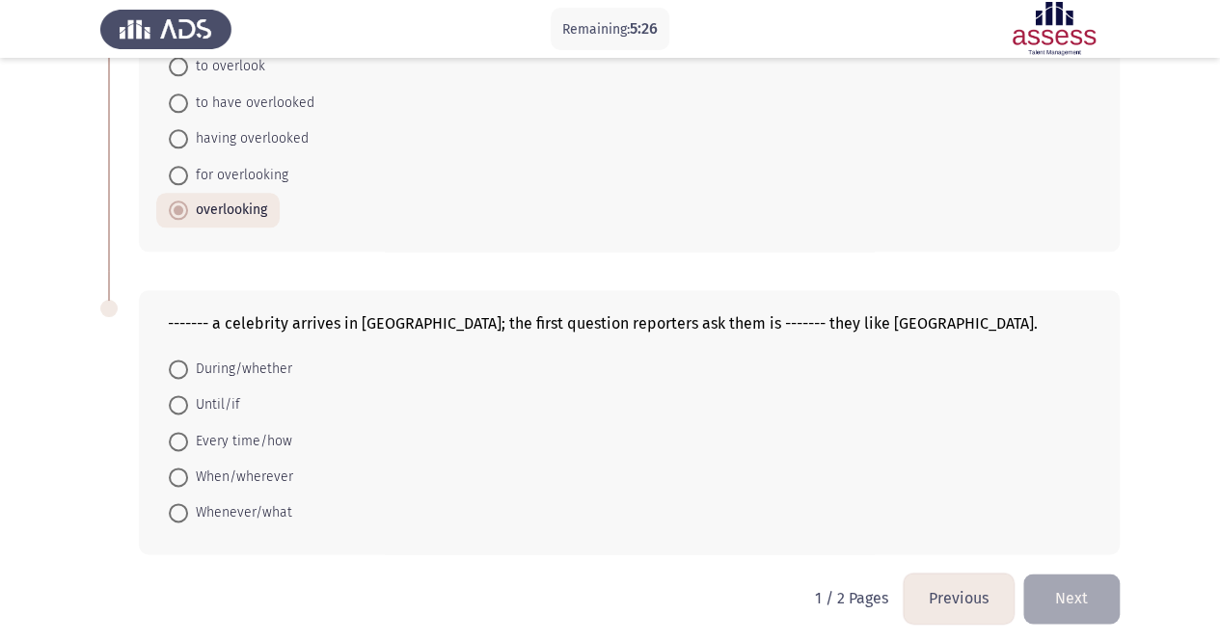
click at [244, 508] on span "Whenever/what" at bounding box center [240, 513] width 104 height 23
click at [188, 508] on input "Whenever/what" at bounding box center [178, 513] width 19 height 19
radio input "true"
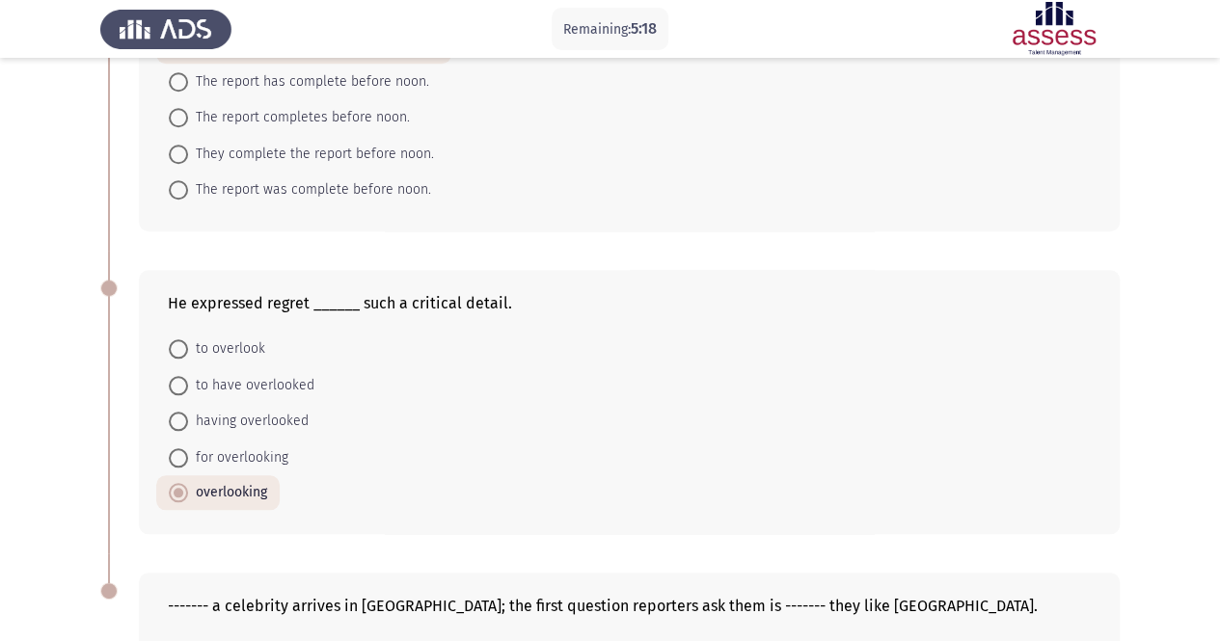
scroll to position [1080, 0]
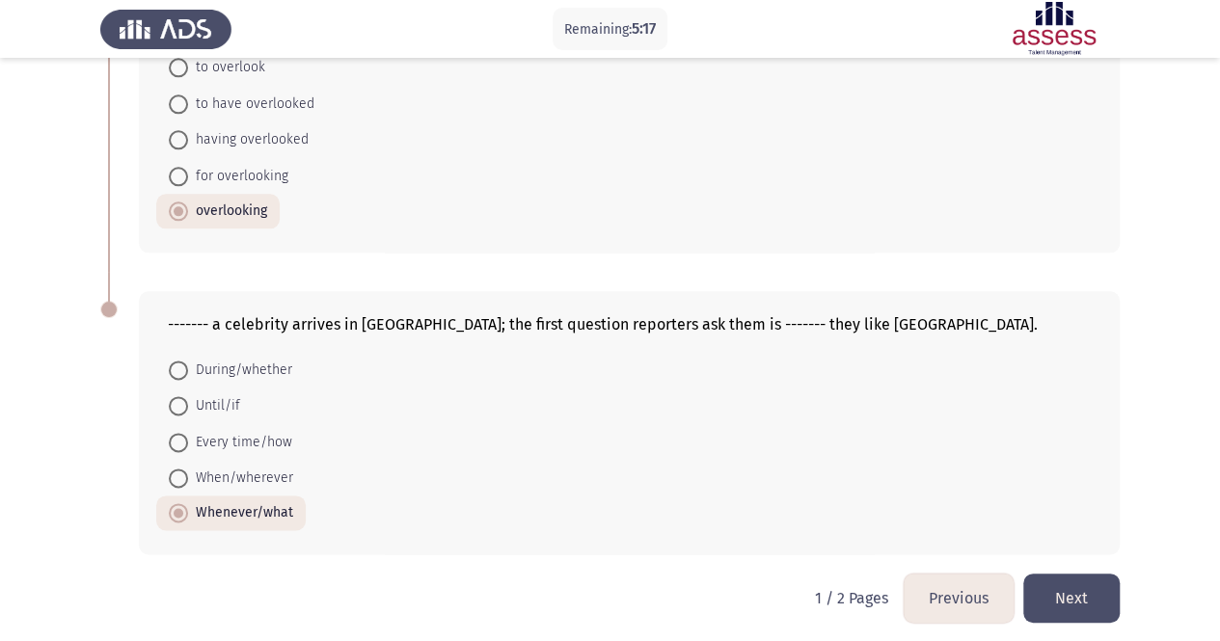
click at [1087, 578] on button "Next" at bounding box center [1071, 598] width 96 height 49
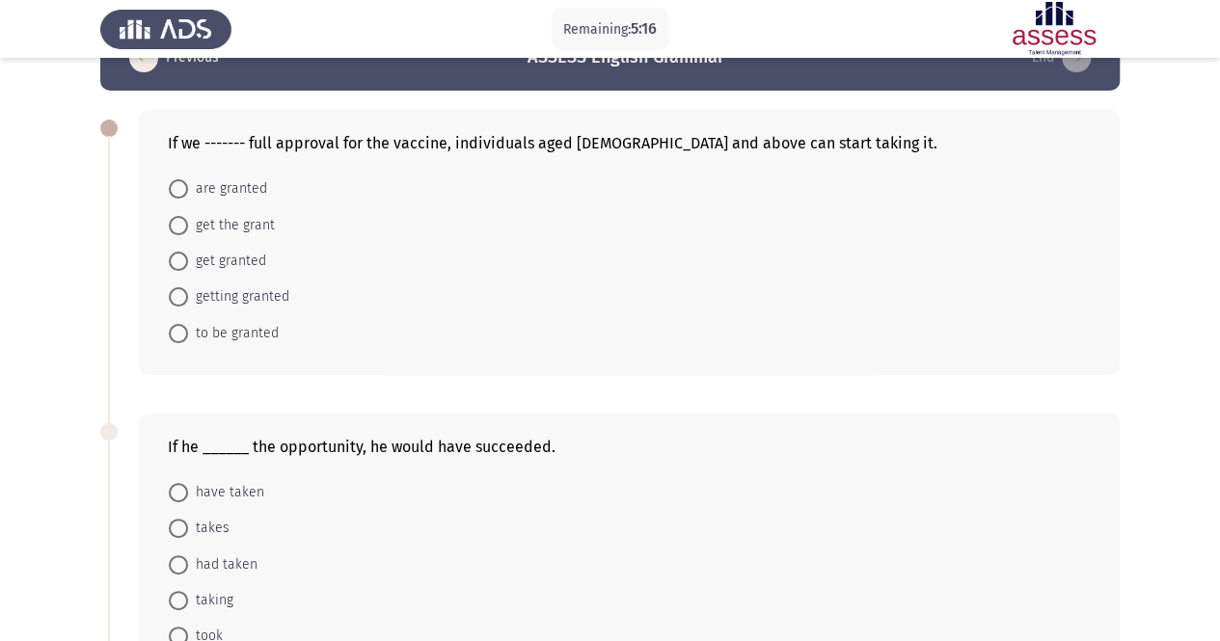
scroll to position [96, 0]
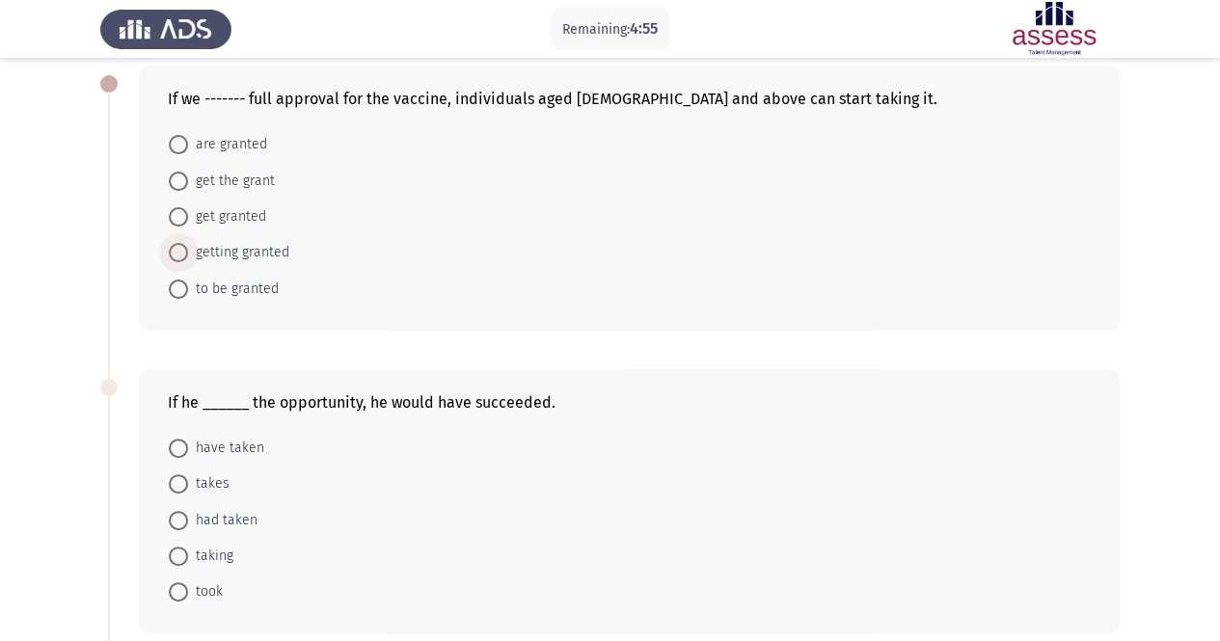
click at [244, 259] on span "getting granted" at bounding box center [238, 252] width 101 height 23
click at [188, 259] on input "getting granted" at bounding box center [178, 252] width 19 height 19
radio input "true"
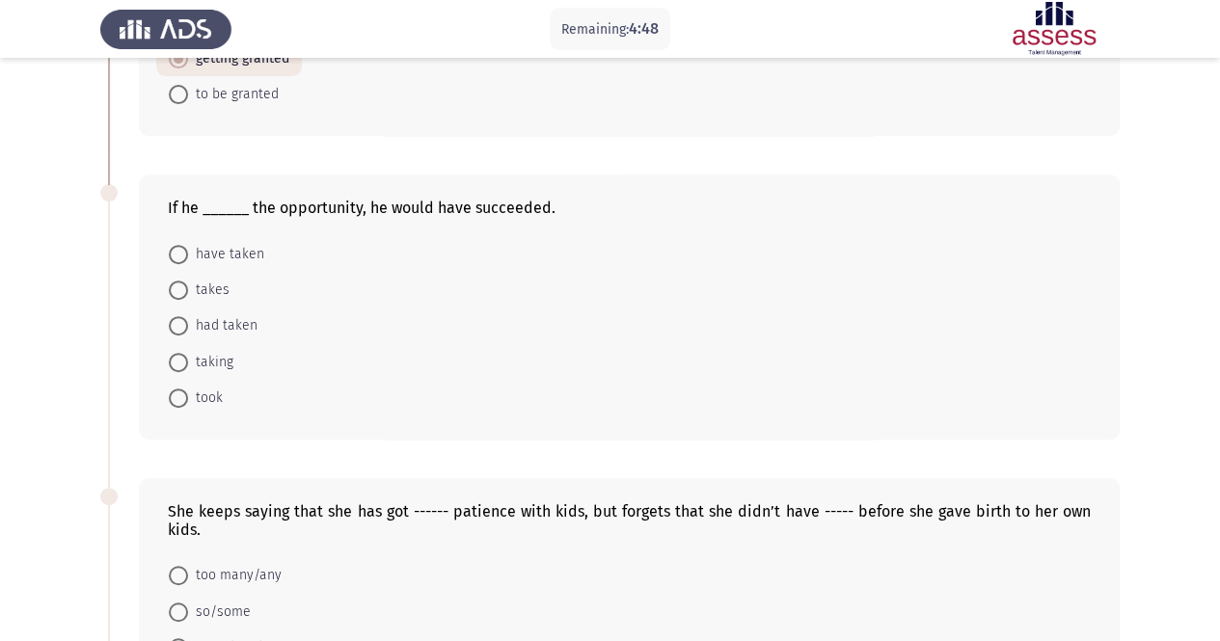
scroll to position [386, 0]
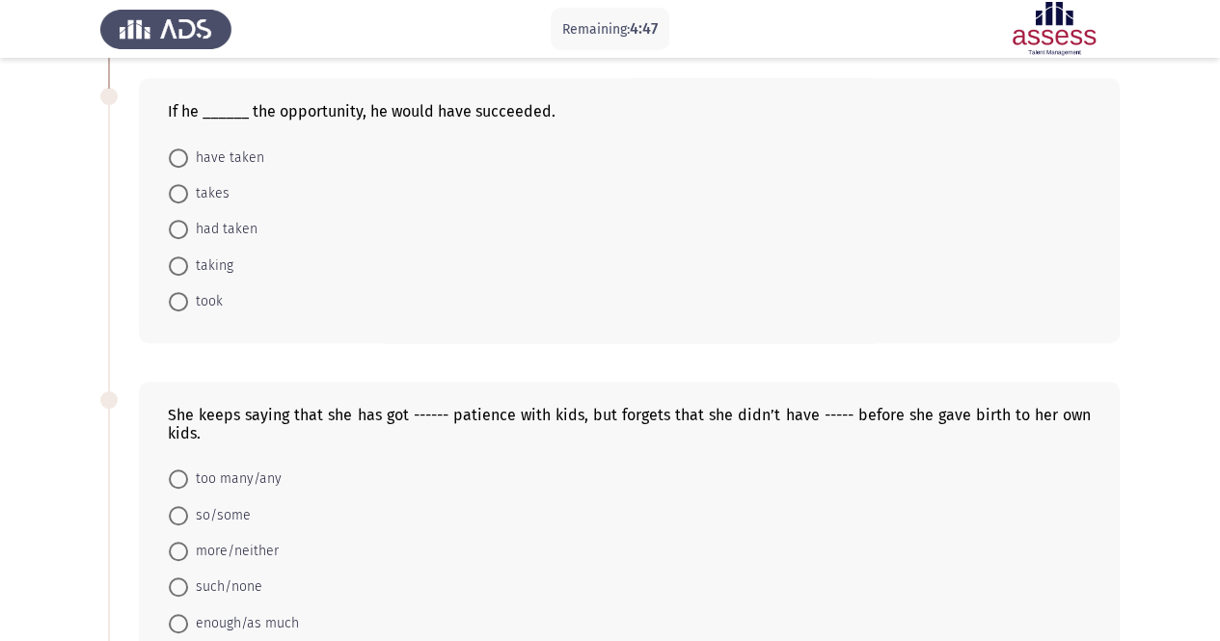
click at [221, 229] on span "had taken" at bounding box center [222, 229] width 69 height 23
click at [188, 229] on input "had taken" at bounding box center [178, 229] width 19 height 19
radio input "true"
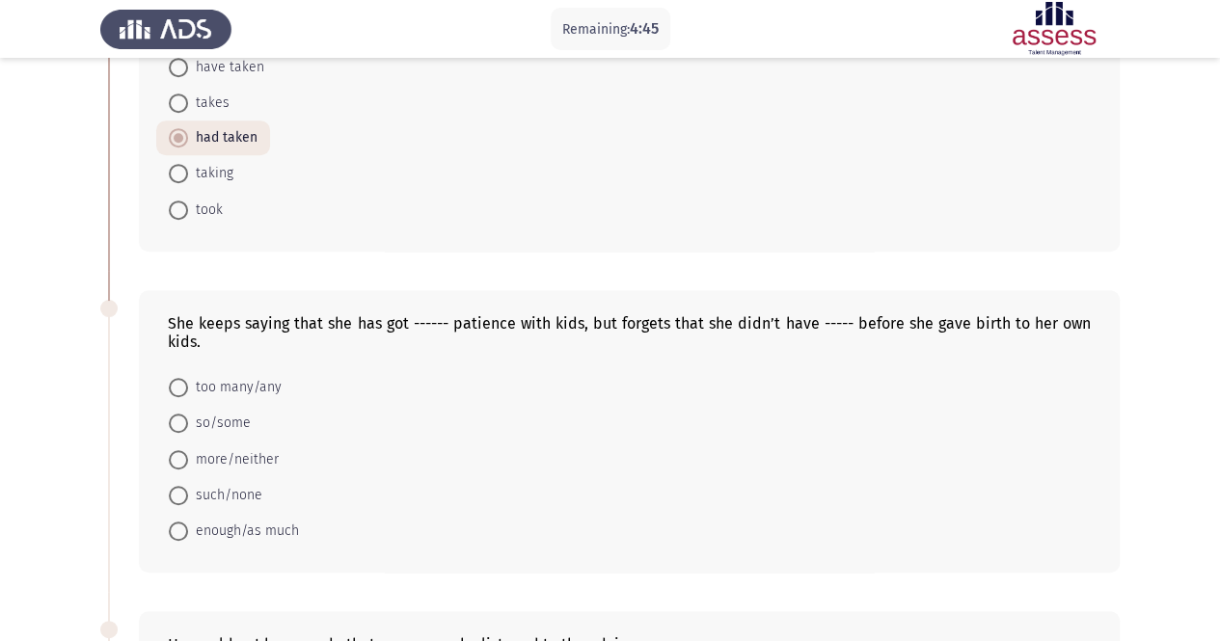
scroll to position [579, 0]
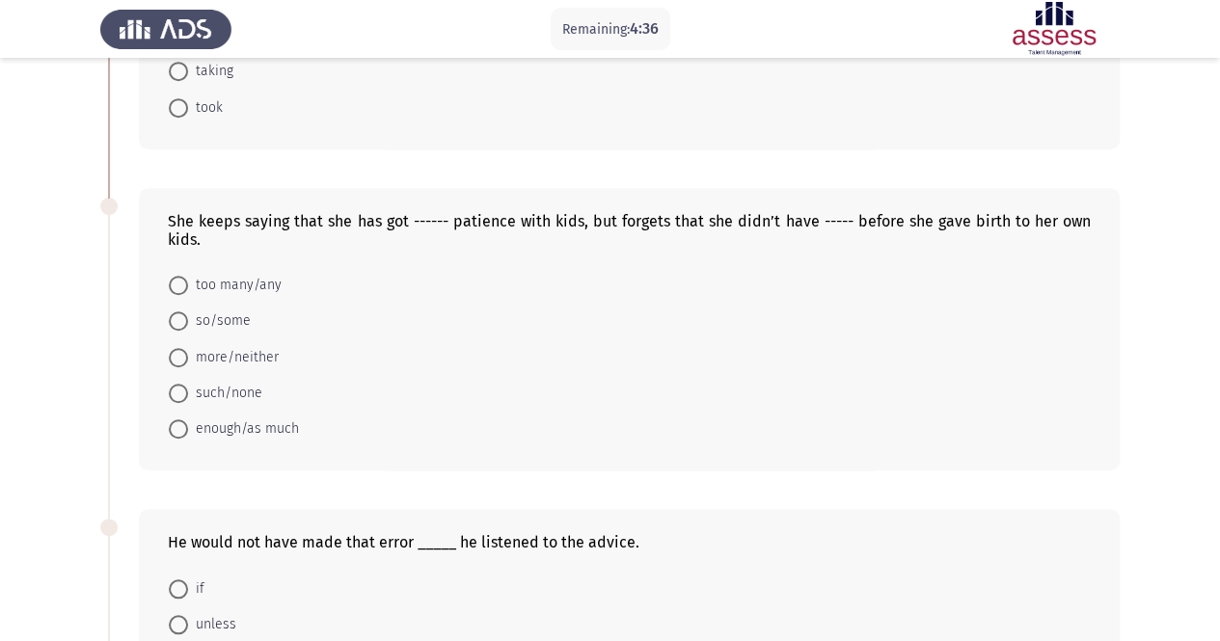
click at [231, 395] on span "such/none" at bounding box center [225, 393] width 74 height 23
click at [188, 395] on input "such/none" at bounding box center [178, 393] width 19 height 19
radio input "true"
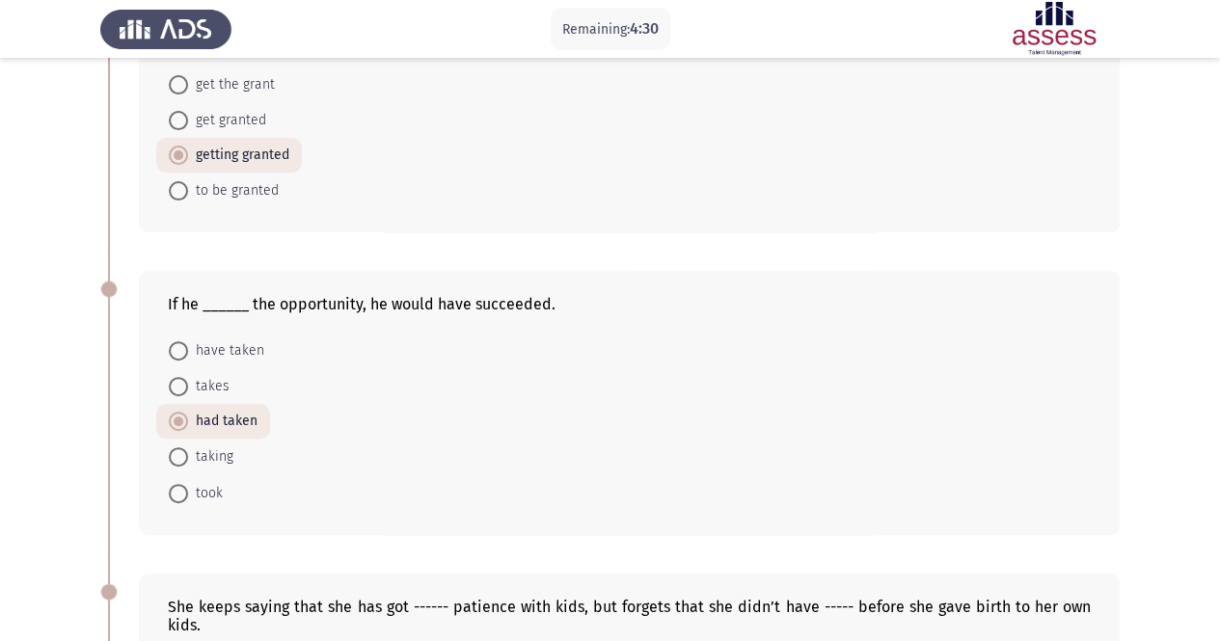
scroll to position [0, 0]
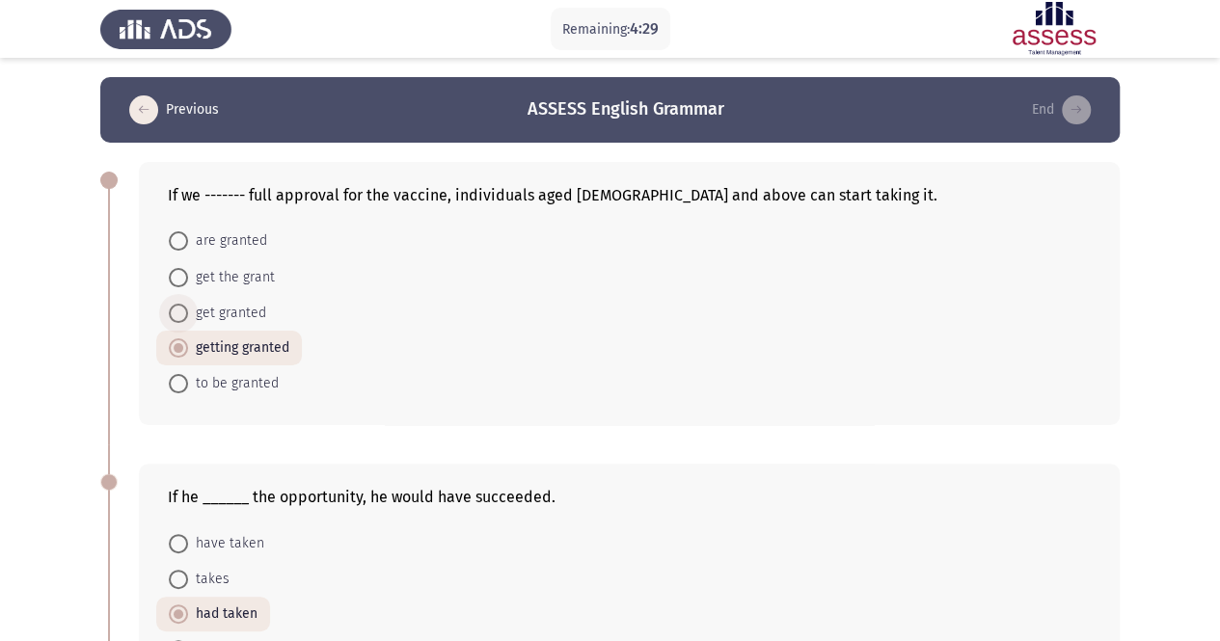
click at [230, 315] on span "get granted" at bounding box center [227, 313] width 78 height 23
click at [188, 315] on input "get granted" at bounding box center [178, 313] width 19 height 19
radio input "true"
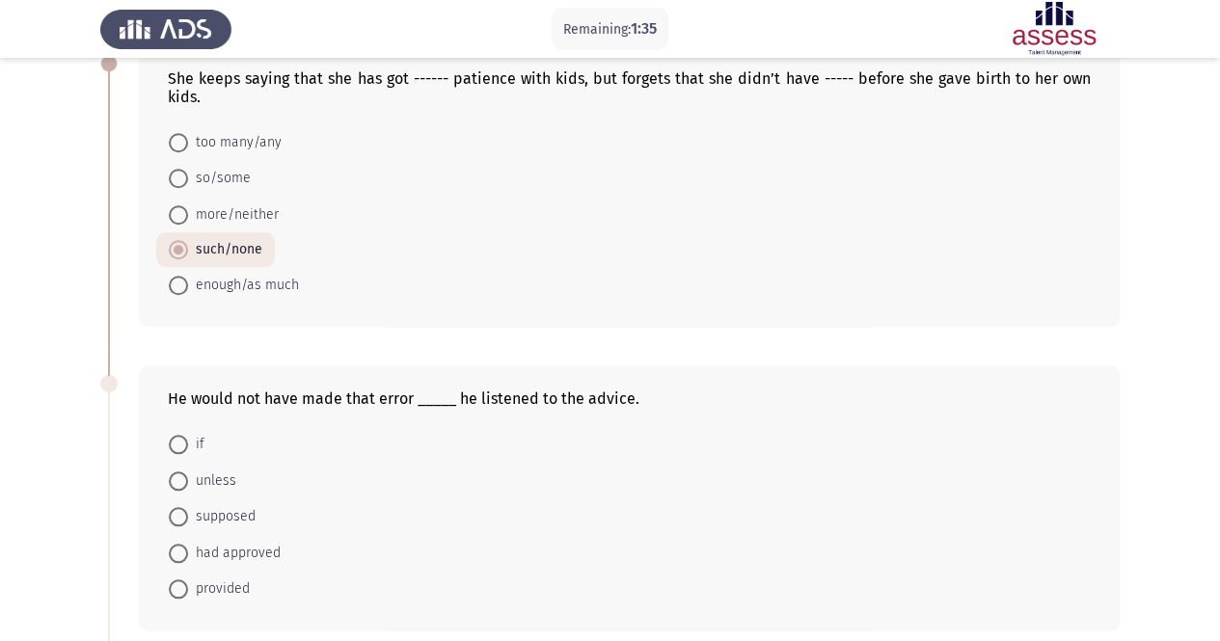
scroll to position [715, 0]
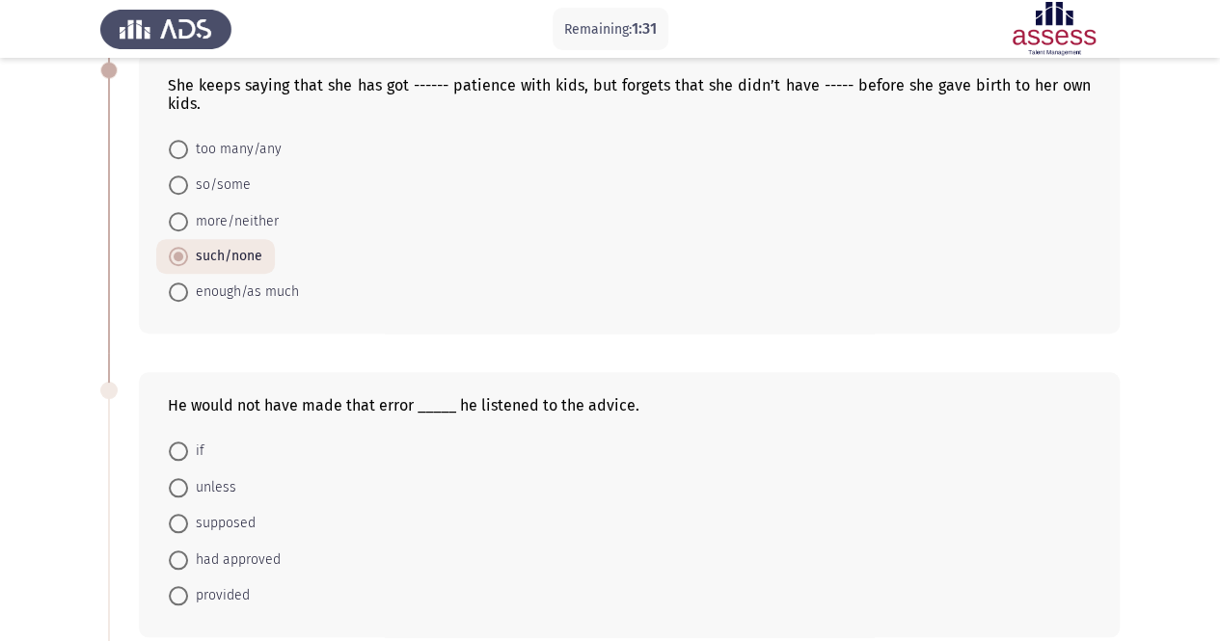
click at [253, 260] on span "such/none" at bounding box center [225, 256] width 74 height 23
click at [188, 260] on input "such/none" at bounding box center [178, 256] width 19 height 19
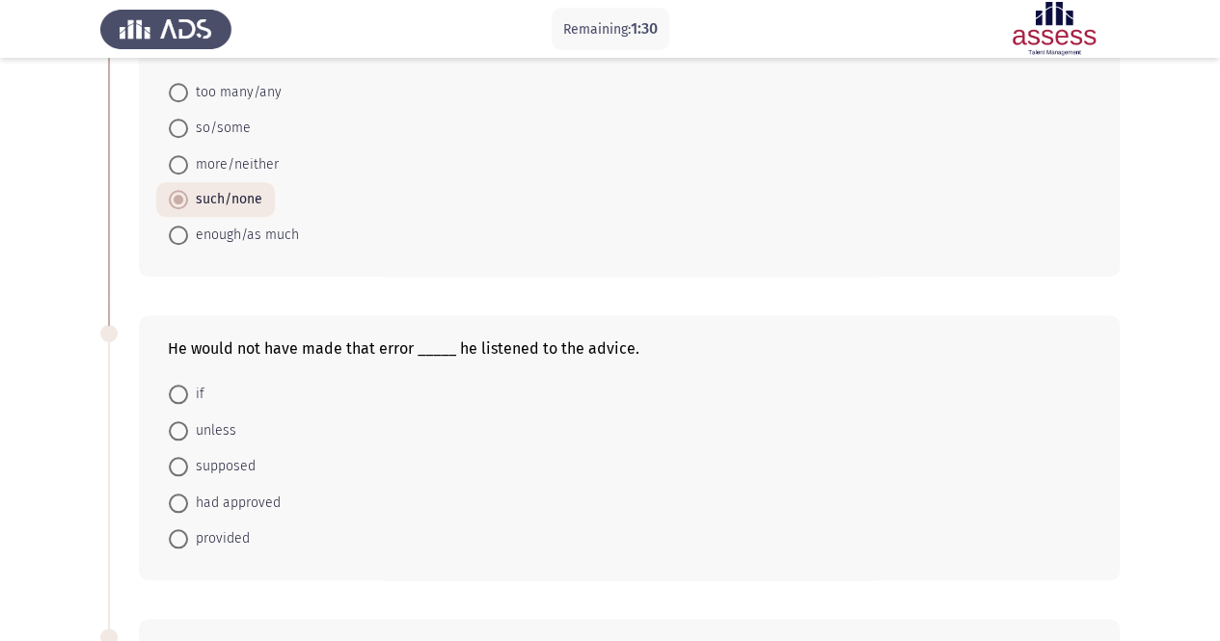
scroll to position [811, 0]
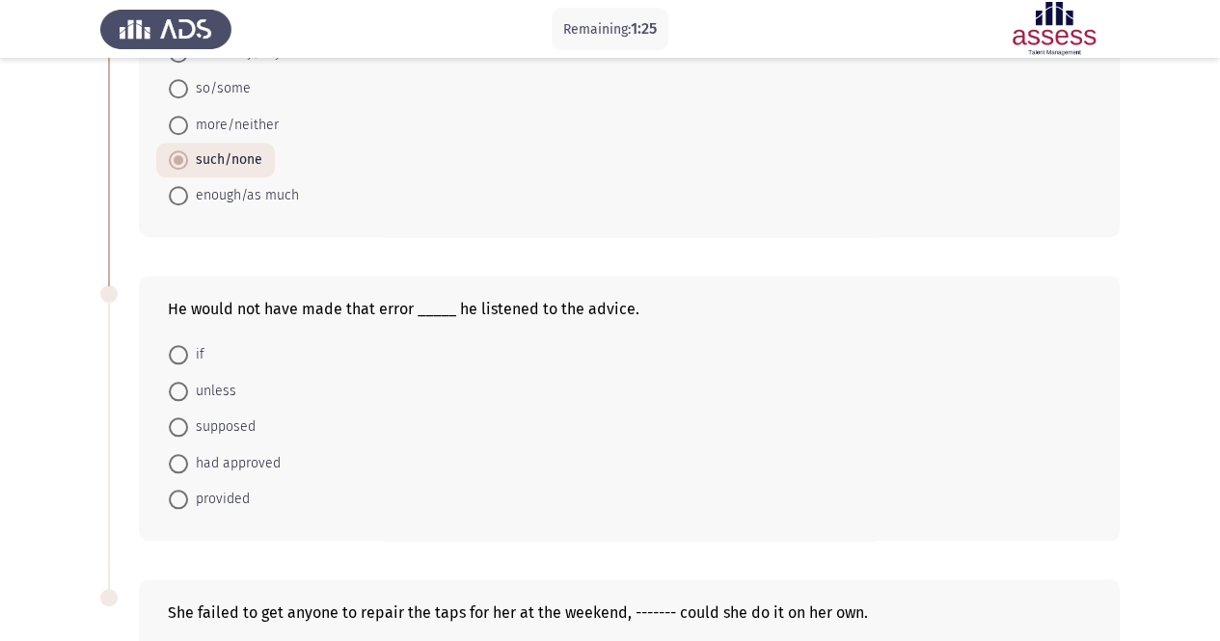
click at [185, 348] on span at bounding box center [178, 354] width 19 height 19
click at [185, 348] on input "if" at bounding box center [178, 354] width 19 height 19
radio input "true"
click at [194, 391] on span "unless" at bounding box center [212, 389] width 48 height 23
click at [188, 391] on input "unless" at bounding box center [178, 389] width 19 height 19
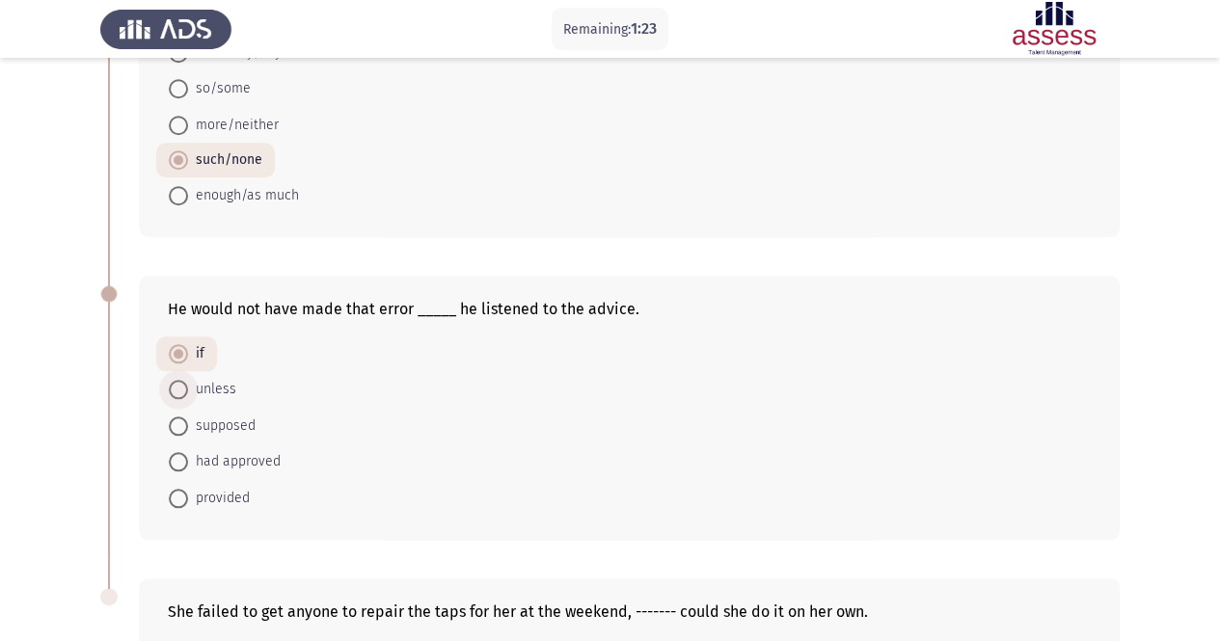
radio input "true"
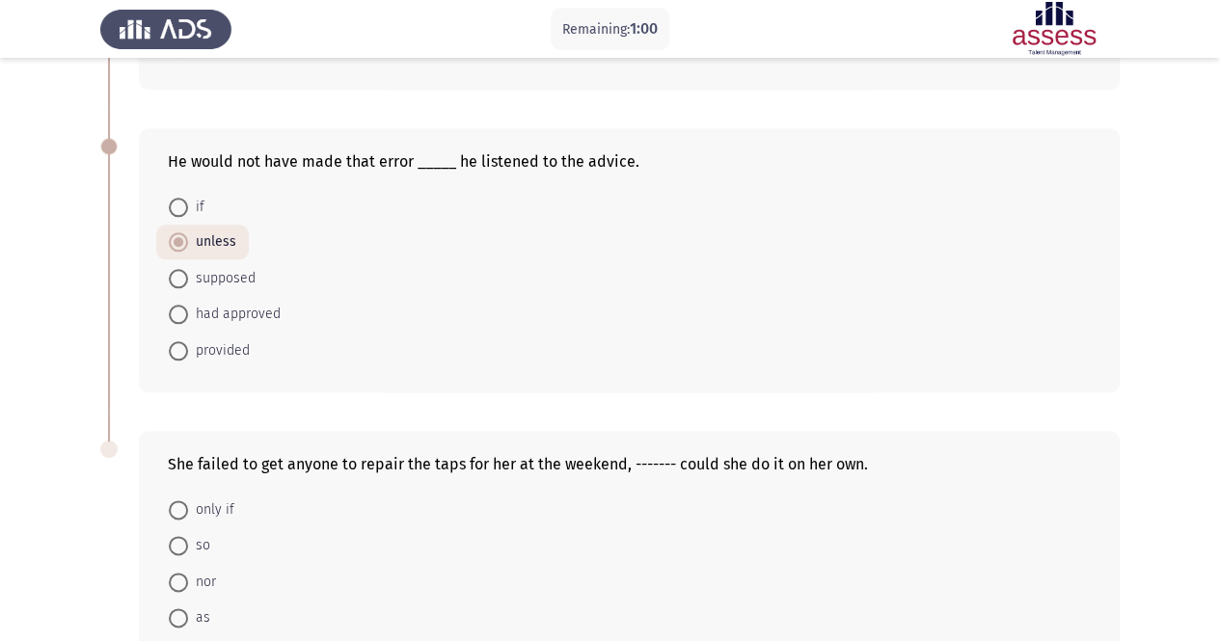
scroll to position [1100, 0]
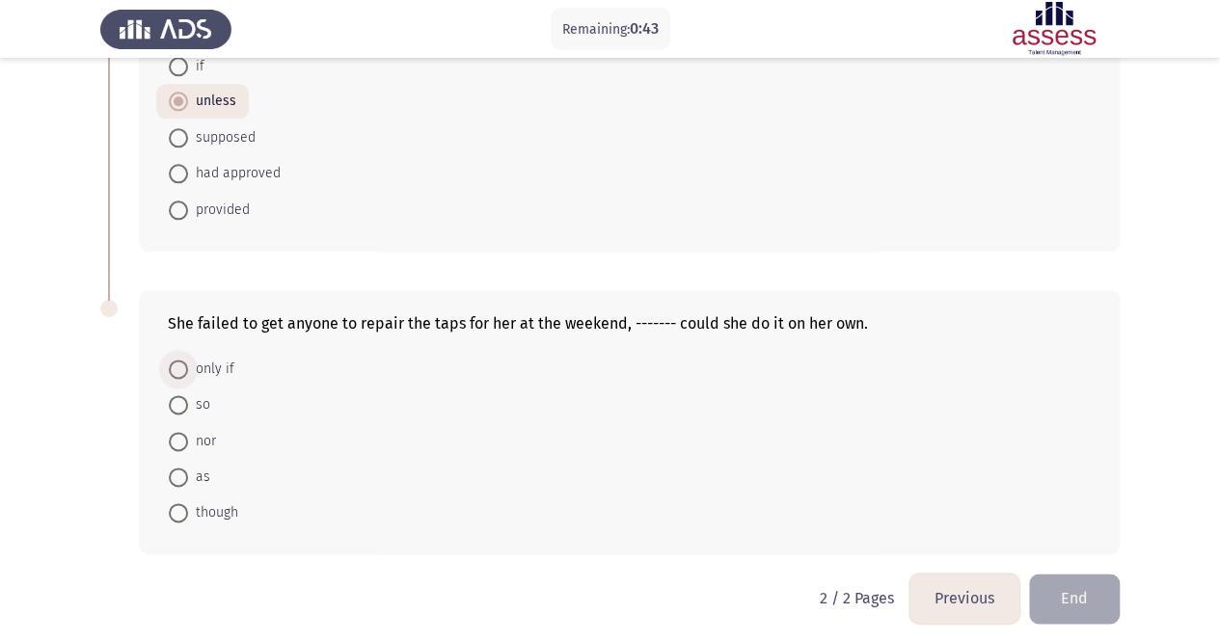
click at [210, 363] on span "only if" at bounding box center [211, 369] width 46 height 23
click at [188, 363] on input "only if" at bounding box center [178, 369] width 19 height 19
radio input "true"
click at [210, 400] on mat-radio-button "so" at bounding box center [189, 405] width 67 height 36
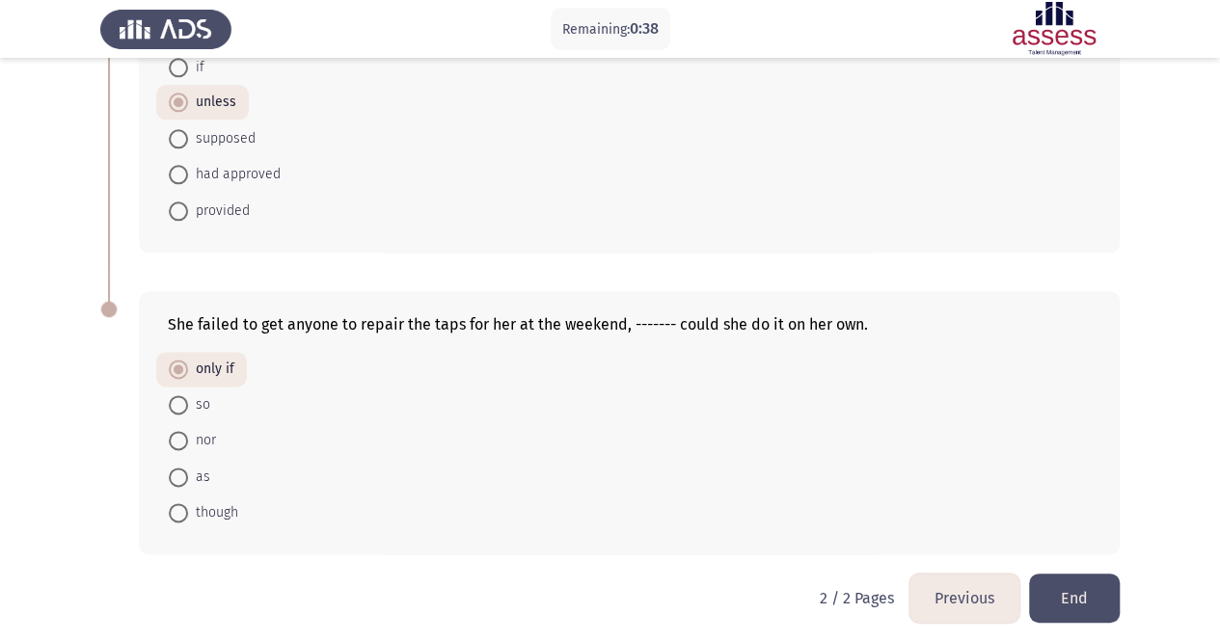
click at [193, 433] on span "nor" at bounding box center [202, 440] width 28 height 23
click at [188, 433] on input "nor" at bounding box center [178, 440] width 19 height 19
radio input "true"
click at [164, 469] on mat-radio-button "as" at bounding box center [189, 476] width 67 height 36
click at [193, 472] on span "as" at bounding box center [199, 477] width 22 height 23
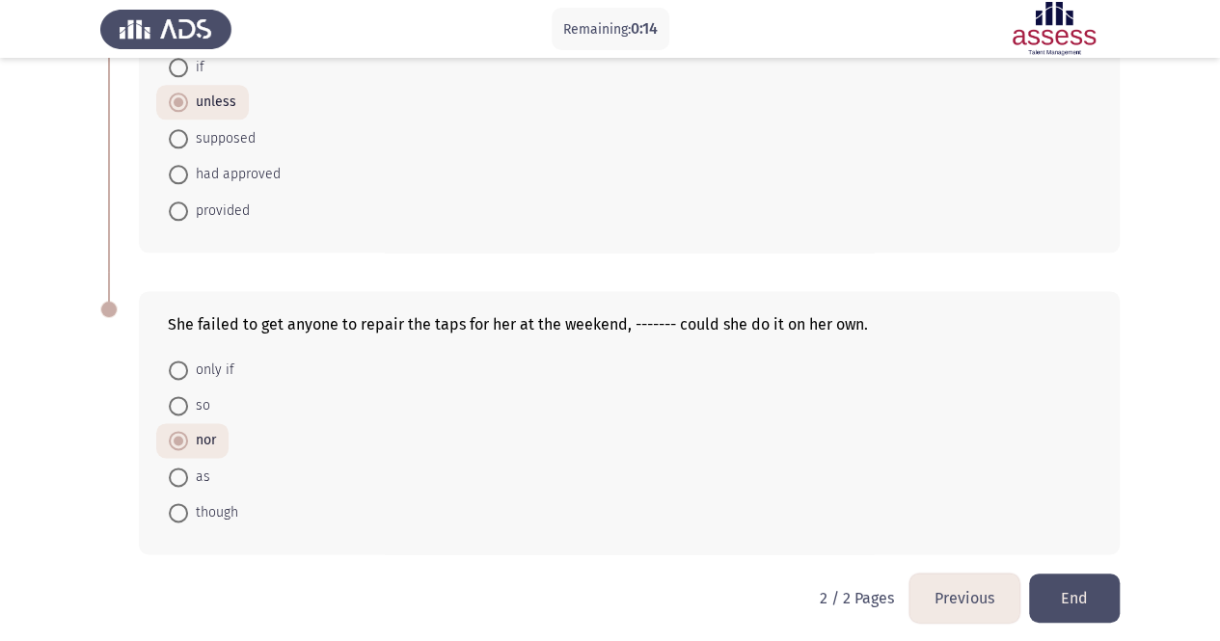
click at [188, 472] on input "as" at bounding box center [178, 477] width 19 height 19
radio input "true"
click at [200, 442] on span "nor" at bounding box center [202, 442] width 28 height 23
click at [188, 442] on input "nor" at bounding box center [178, 442] width 19 height 19
radio input "true"
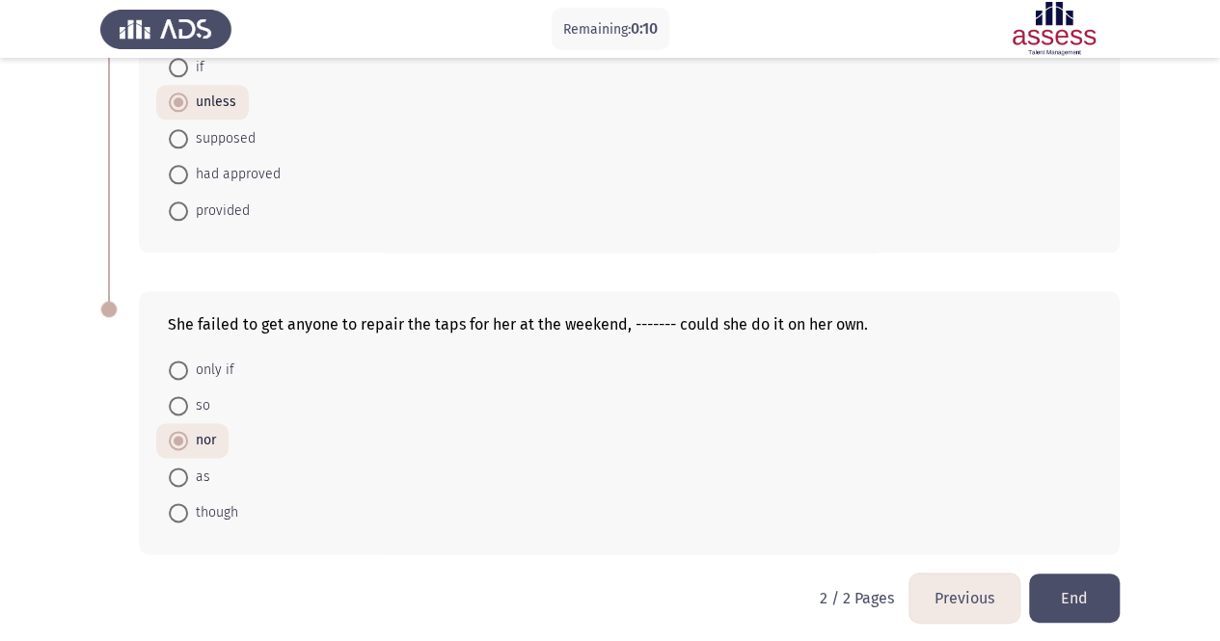
click at [203, 402] on span "so" at bounding box center [199, 406] width 22 height 23
click at [188, 402] on input "so" at bounding box center [178, 405] width 19 height 19
radio input "true"
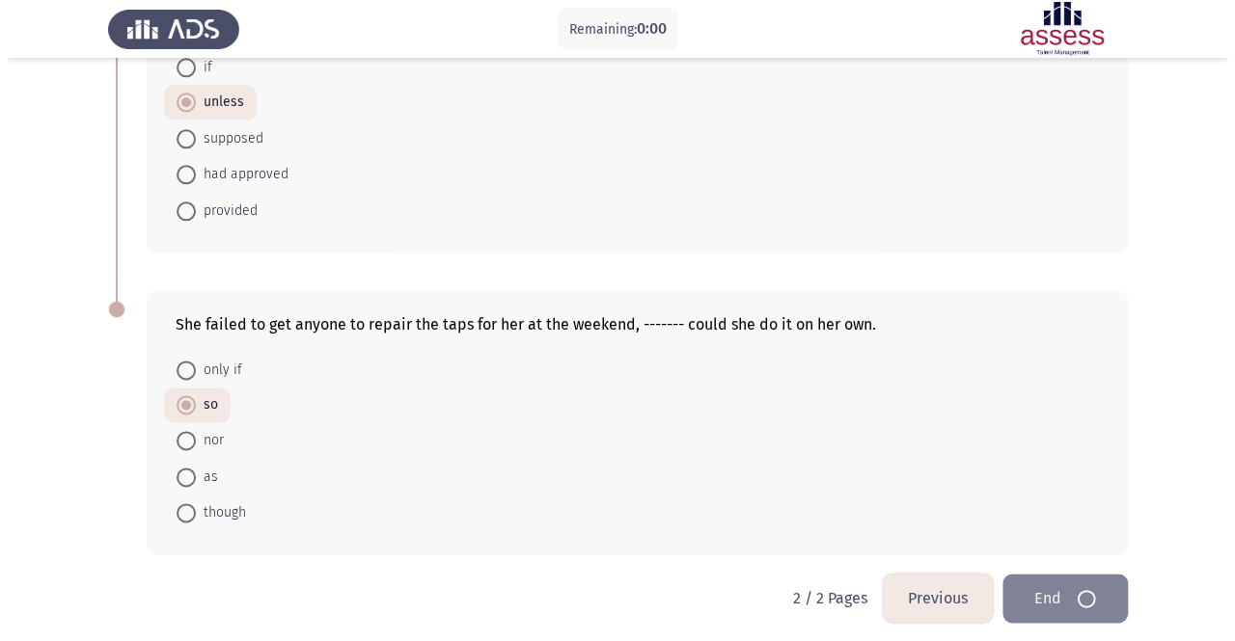
scroll to position [0, 0]
